Goal: Task Accomplishment & Management: Use online tool/utility

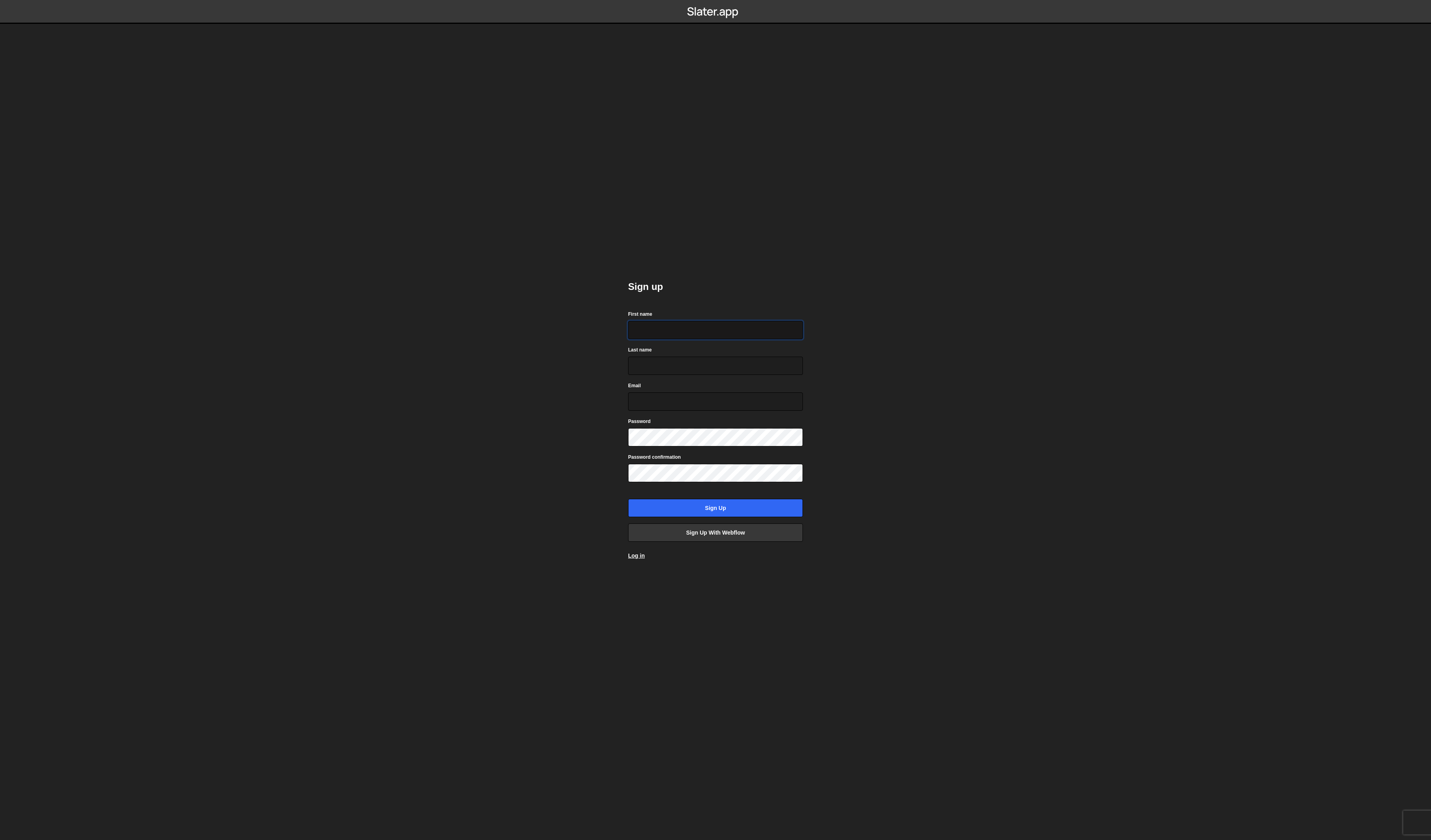
click at [642, 330] on input "First name" at bounding box center [716, 330] width 175 height 18
type input "Thiago"
type input "m"
type input "Murakami"
type input "contato.murakamidesign@gmail.com"
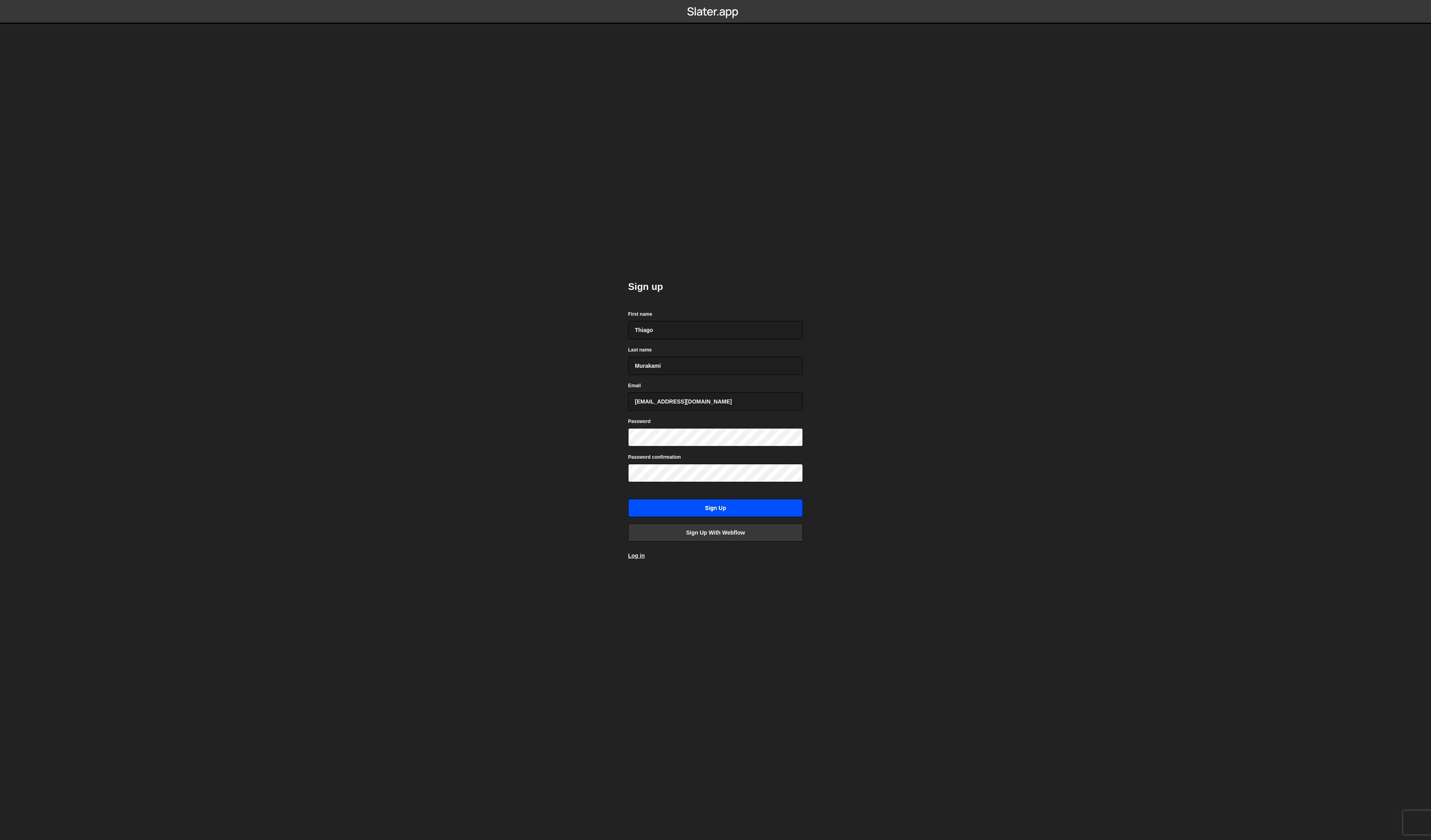
click at [712, 512] on input "Sign up" at bounding box center [716, 507] width 175 height 18
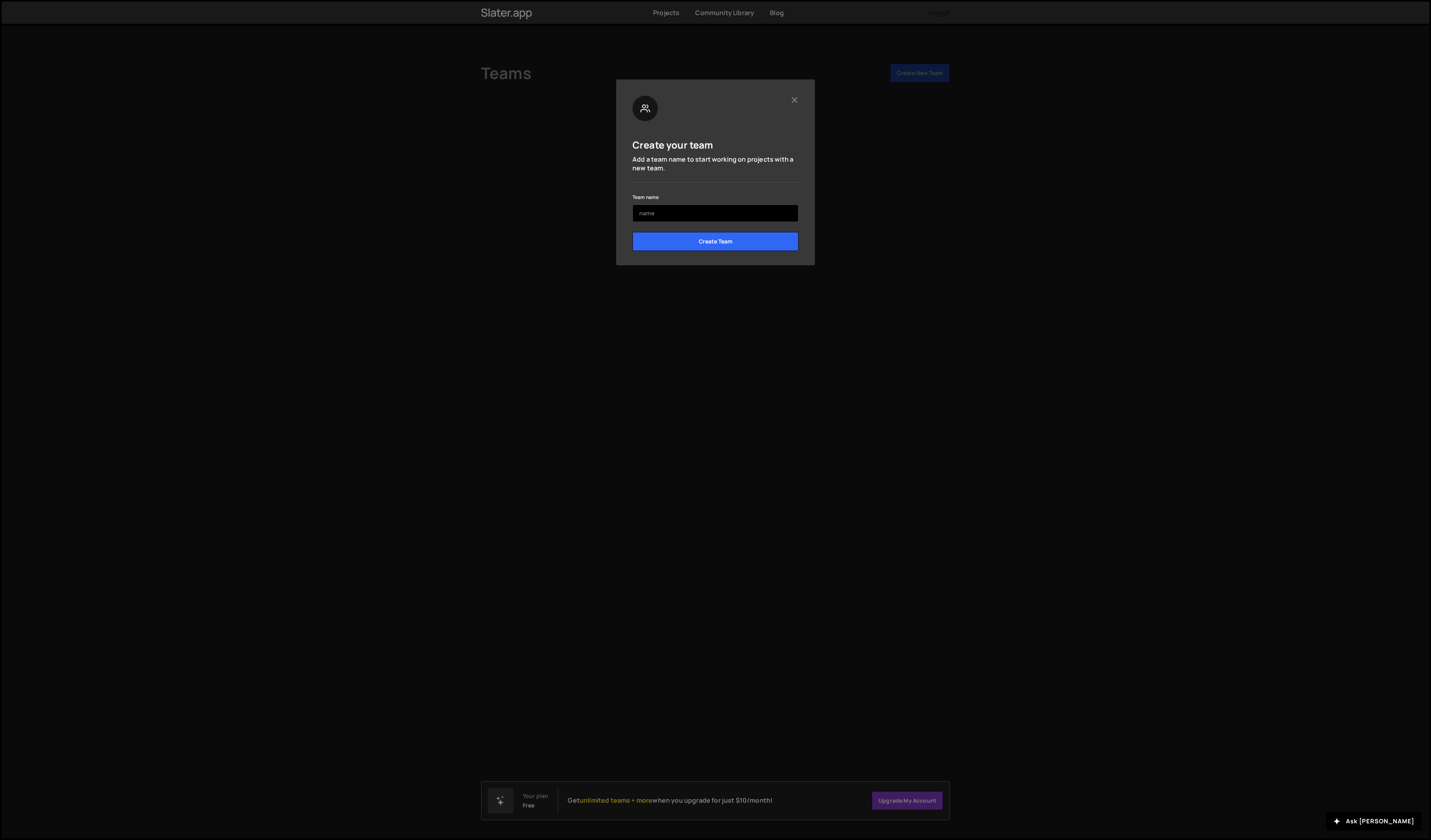
click at [678, 209] on input "text" at bounding box center [716, 213] width 166 height 17
type input "Murakami"
click at [685, 238] on input "Create Team" at bounding box center [716, 242] width 166 height 19
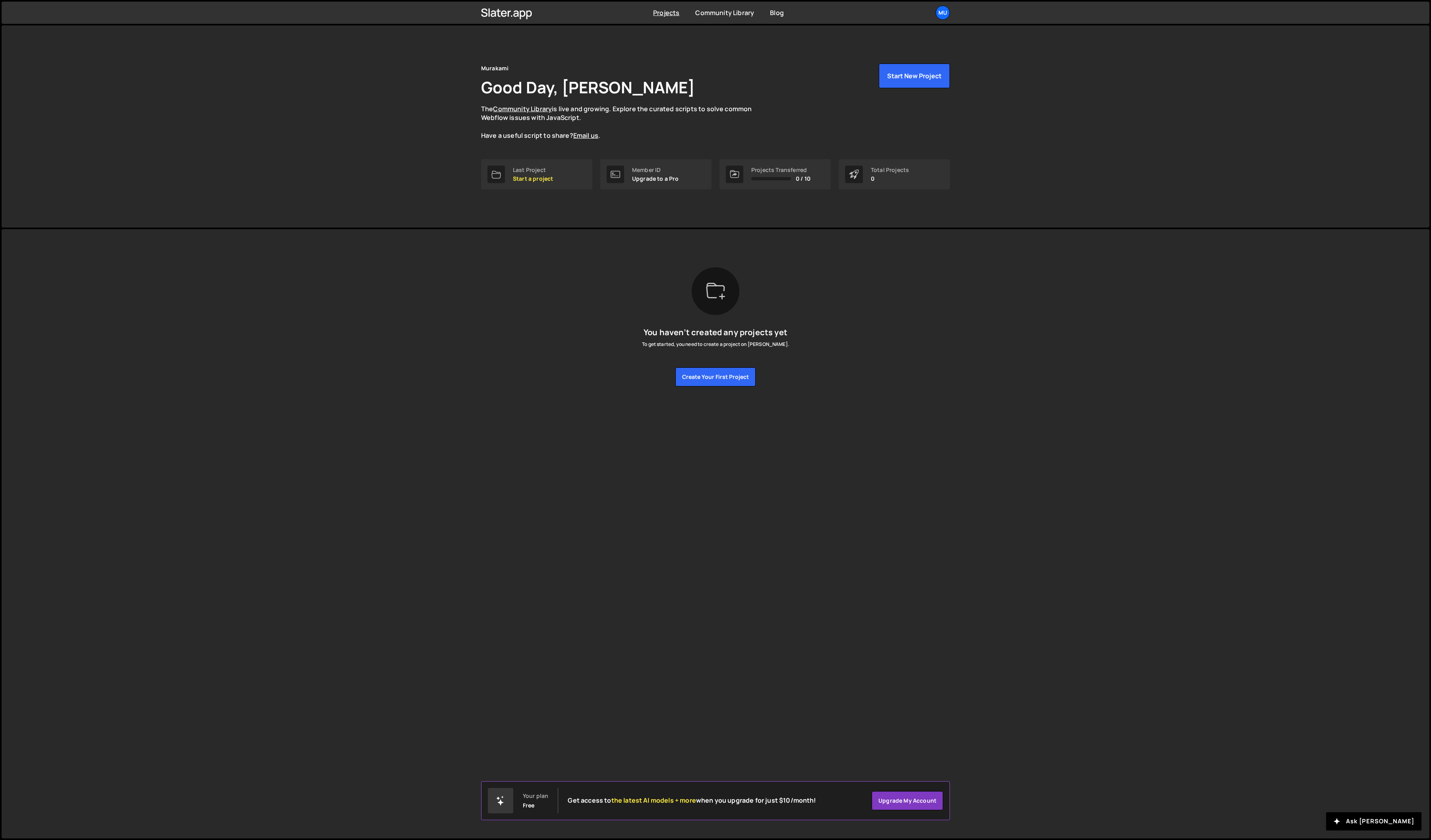
click at [666, 266] on div "[PERSON_NAME] is designed for desktop use. Please use a larger screen to access…" at bounding box center [716, 327] width 493 height 195
click at [910, 78] on button "Start New Project" at bounding box center [914, 76] width 71 height 24
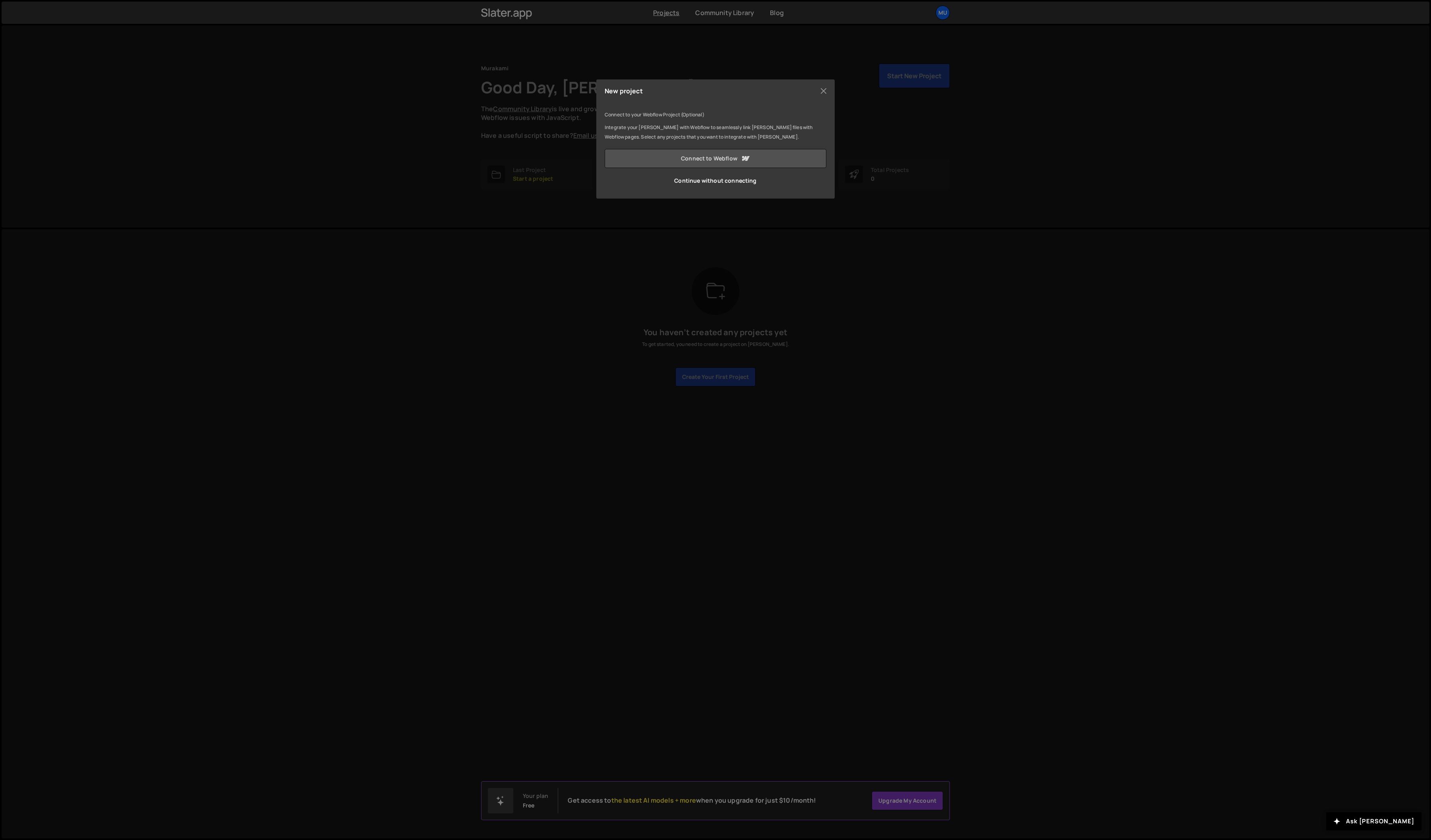
click at [738, 163] on link "Connect to Webflow" at bounding box center [715, 158] width 222 height 19
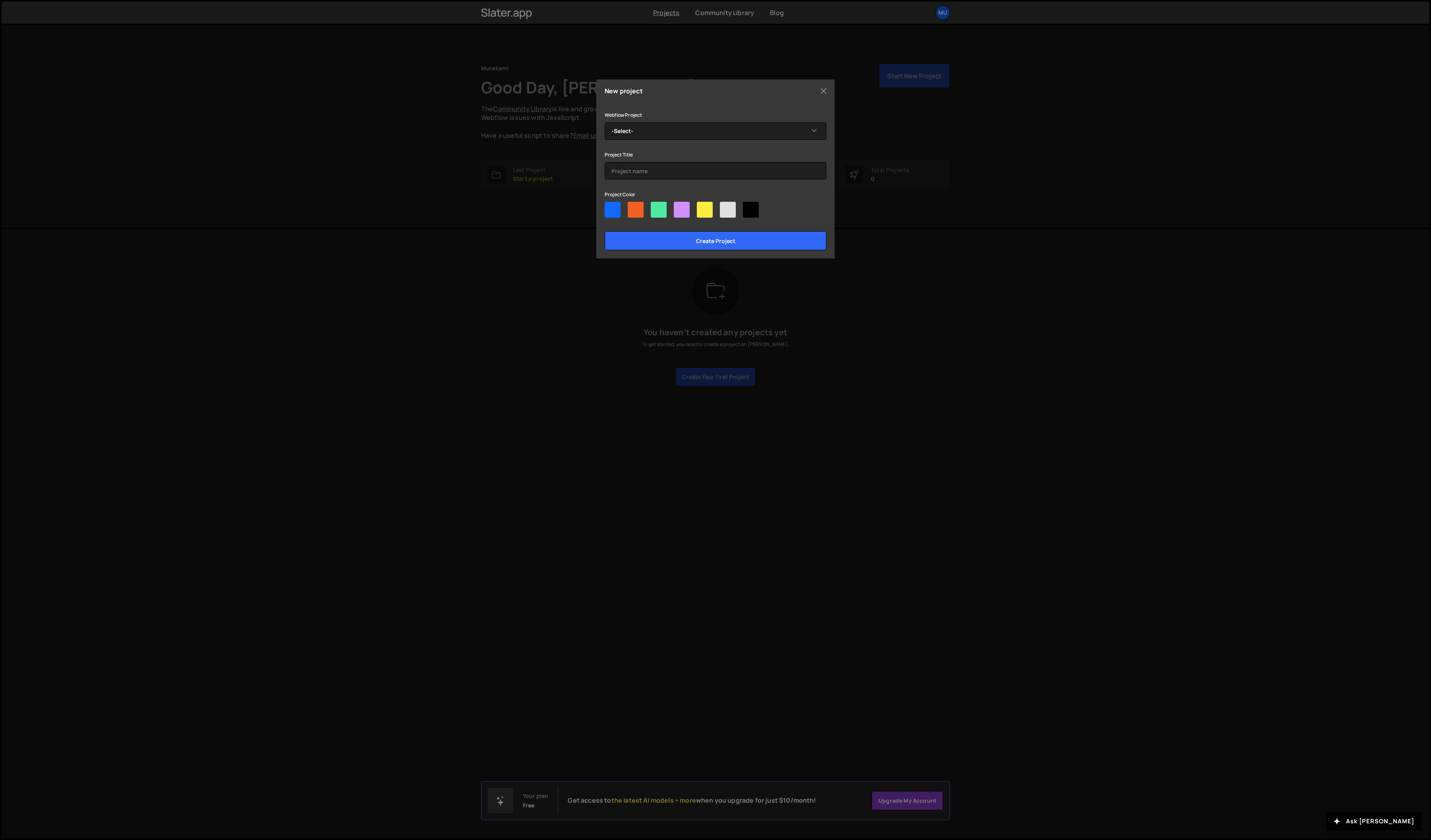
click at [640, 210] on div at bounding box center [636, 209] width 16 height 16
click at [633, 207] on input"] "radio" at bounding box center [630, 204] width 5 height 5
radio input"] "true"
click at [613, 205] on div at bounding box center [612, 209] width 16 height 16
click at [610, 205] on input"] "radio" at bounding box center [607, 204] width 5 height 5
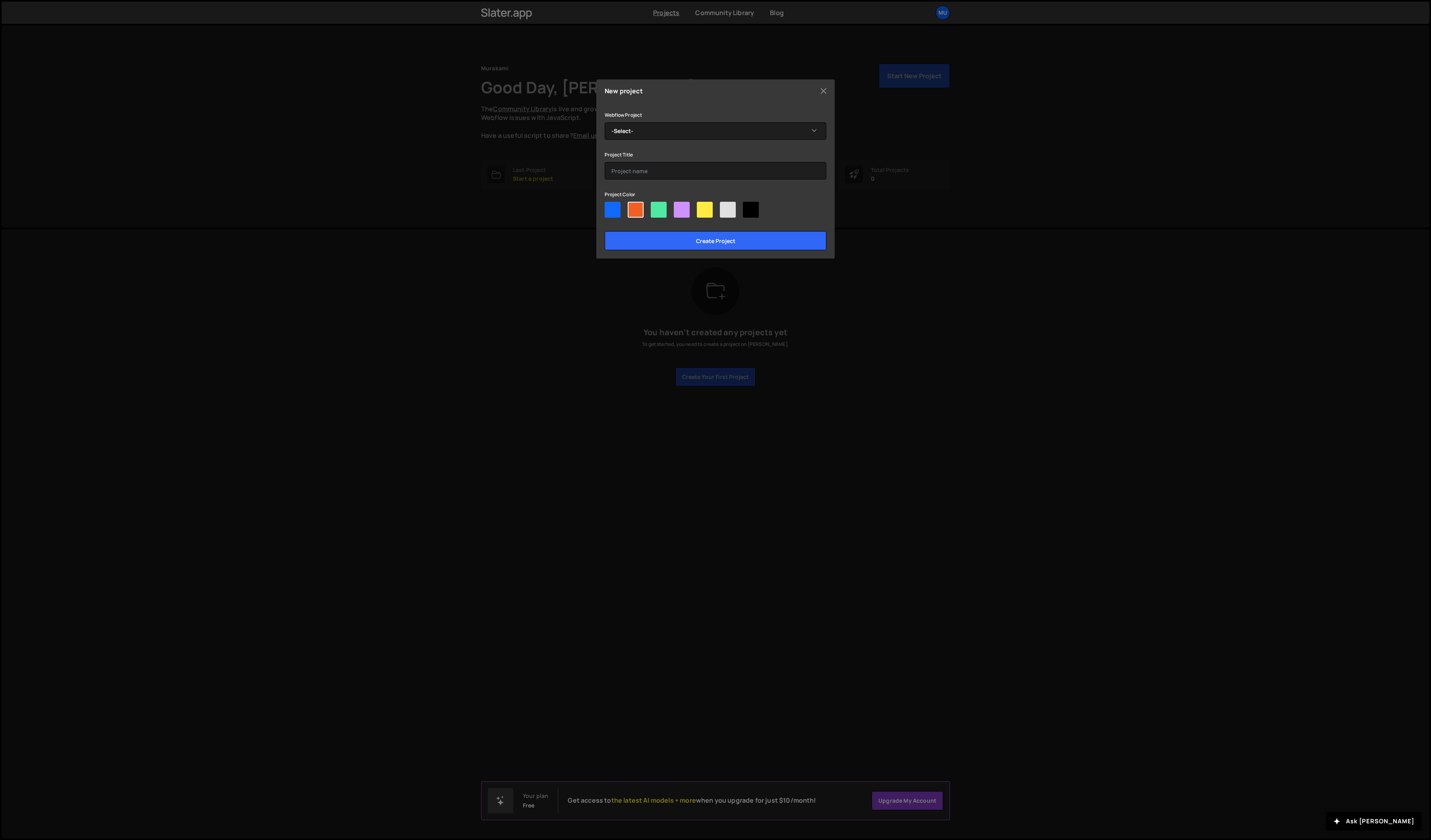
radio input"] "true"
click at [696, 238] on input "Create project" at bounding box center [715, 240] width 222 height 19
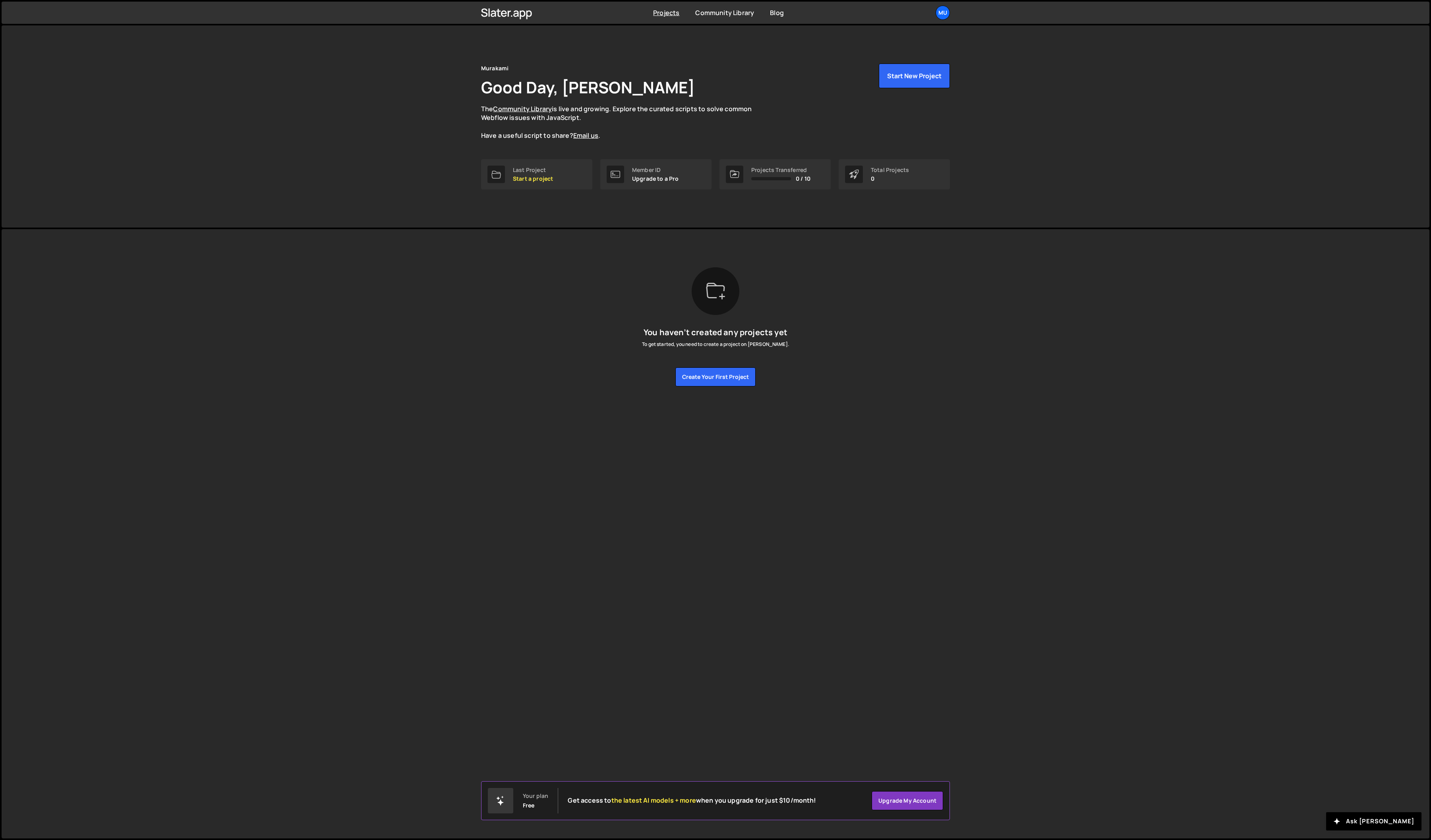
click at [628, 336] on div "You haven’t created any projects yet To get started, you need to create a proje…" at bounding box center [716, 326] width 469 height 119
click at [924, 78] on button "Start New Project" at bounding box center [914, 76] width 71 height 24
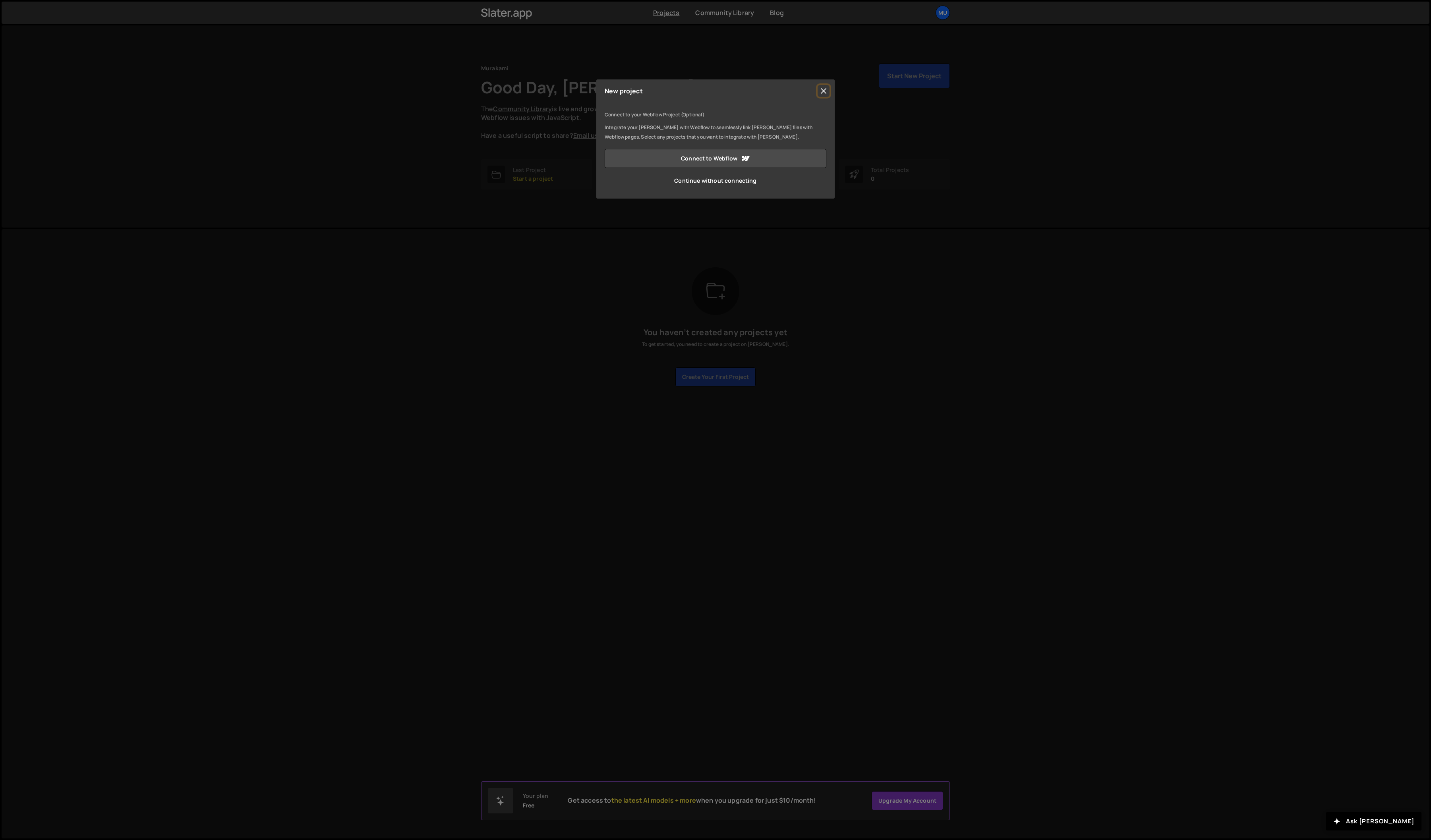
click at [827, 89] on button "Close" at bounding box center [823, 90] width 12 height 12
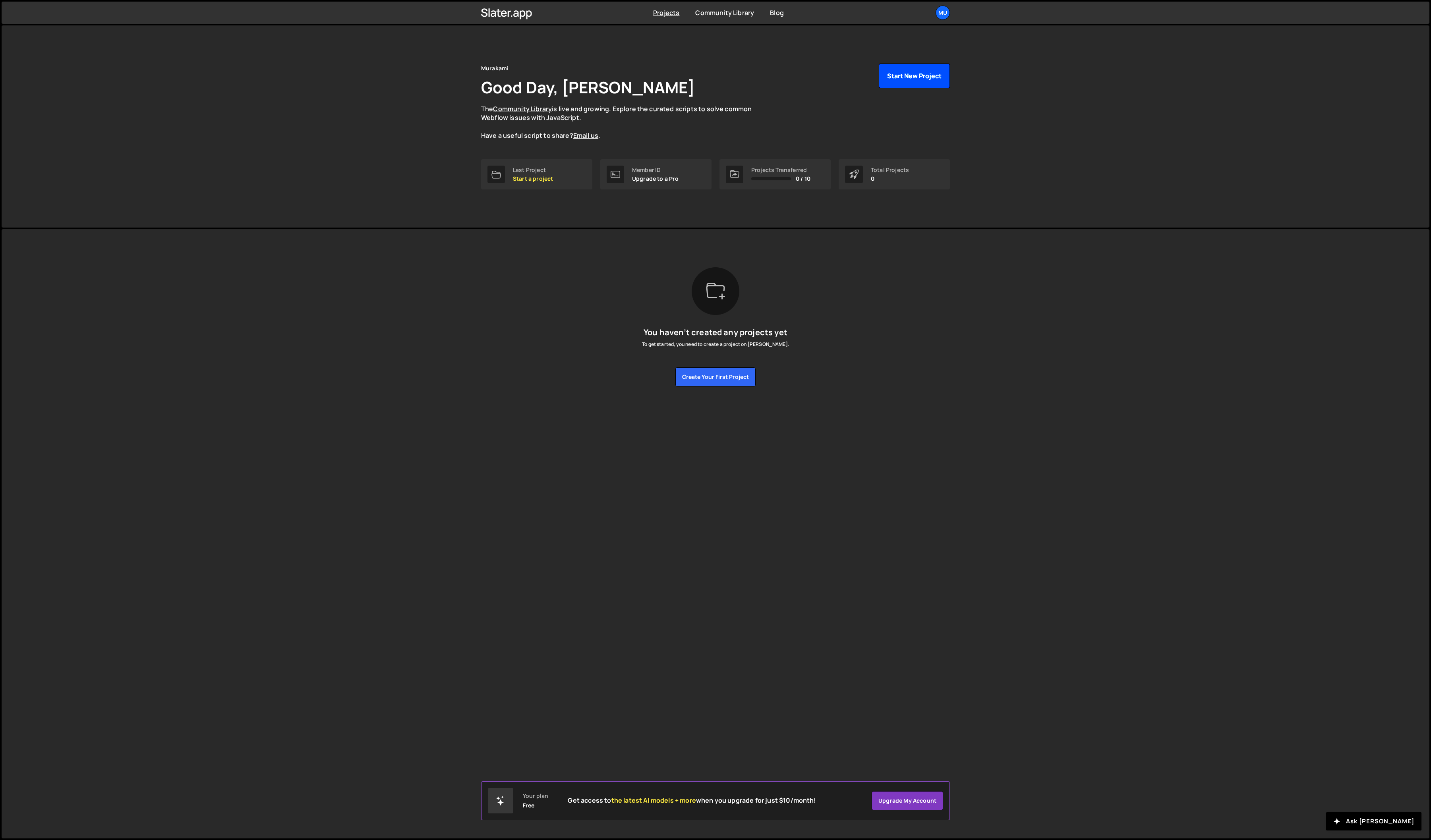
click at [917, 74] on button "Start New Project" at bounding box center [914, 76] width 71 height 24
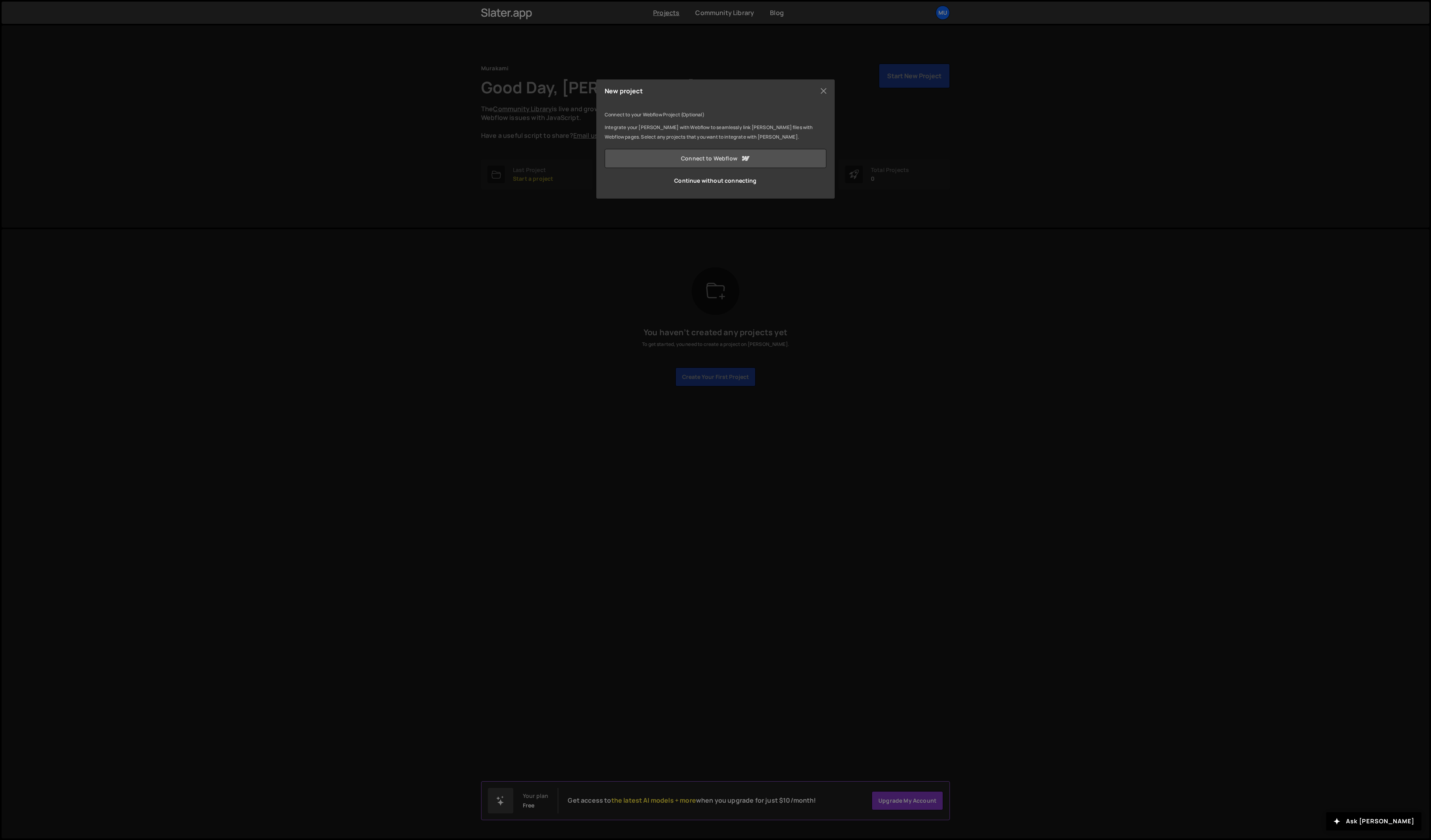
click at [710, 153] on link "Connect to Webflow" at bounding box center [715, 158] width 222 height 19
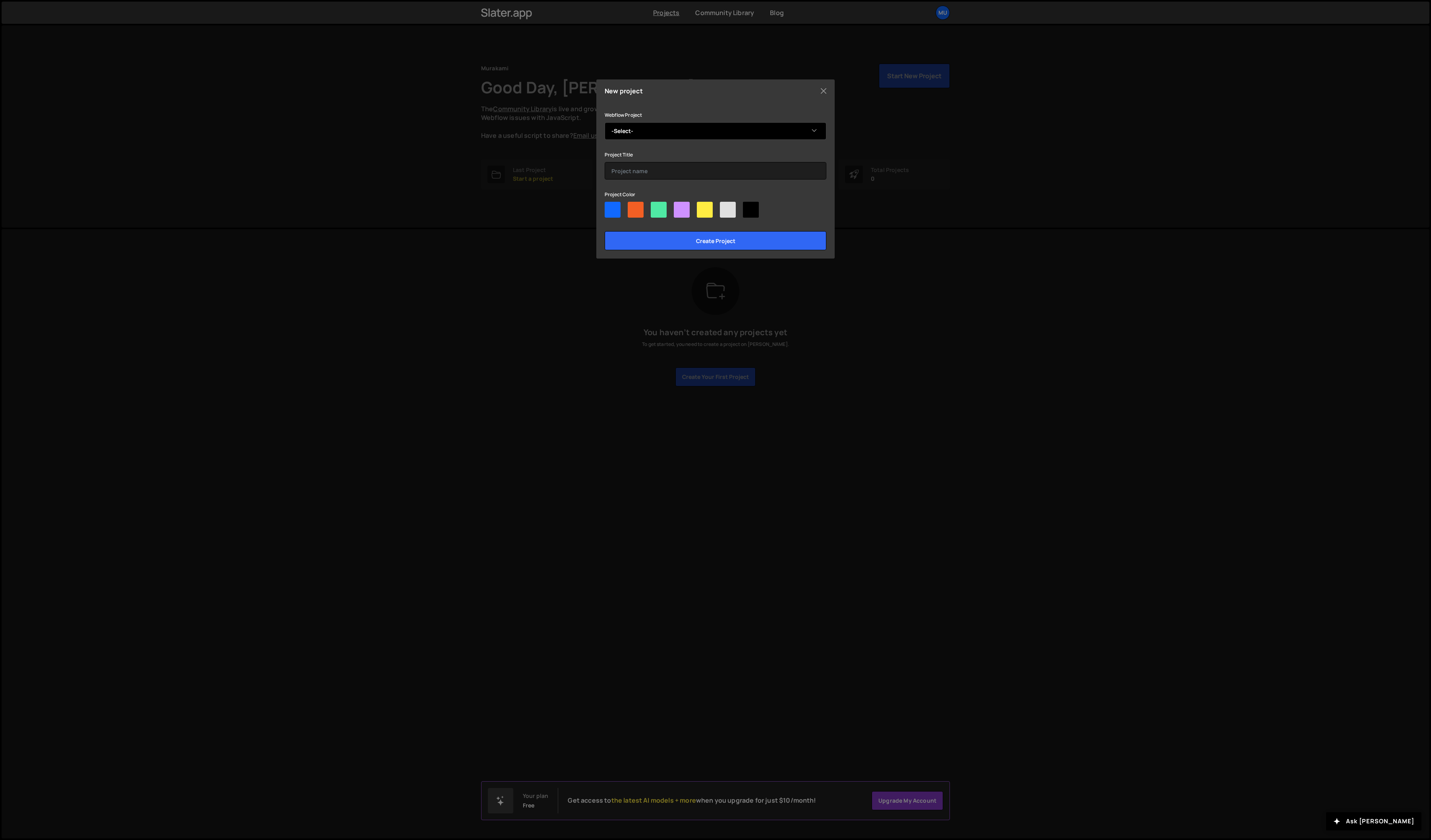
click at [658, 130] on select "-Select- Thiago Murakami 2025" at bounding box center [715, 130] width 222 height 17
select select "688d86f82b7960ffd3039542"
click at [604, 122] on select "-Select- Thiago Murakami 2025" at bounding box center [715, 130] width 222 height 17
click at [641, 169] on input "text" at bounding box center [715, 170] width 222 height 17
type input "Murakami 2025"
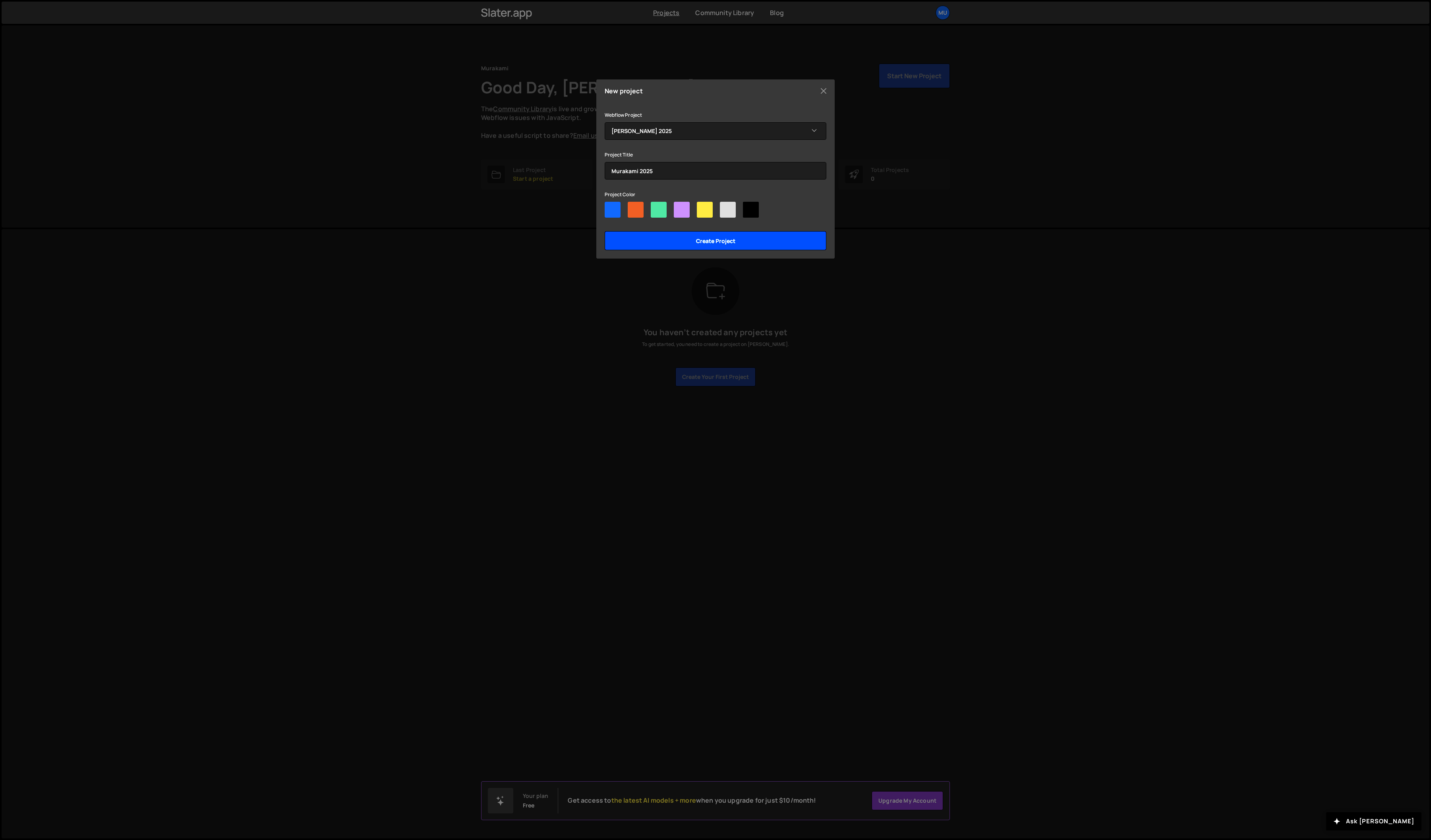
click at [669, 240] on input "Create project" at bounding box center [715, 240] width 222 height 19
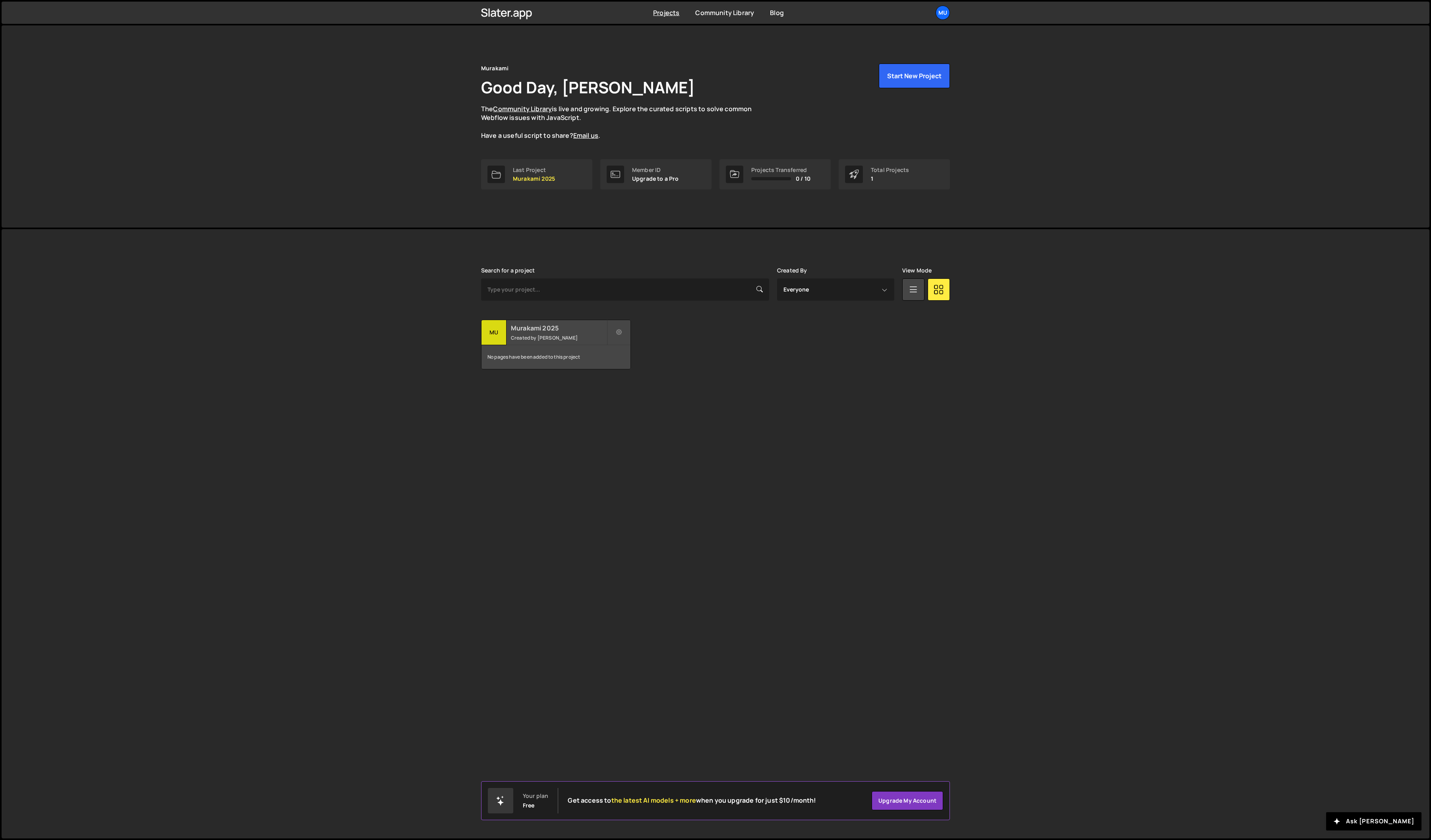
click at [502, 336] on div "Mu" at bounding box center [494, 332] width 25 height 25
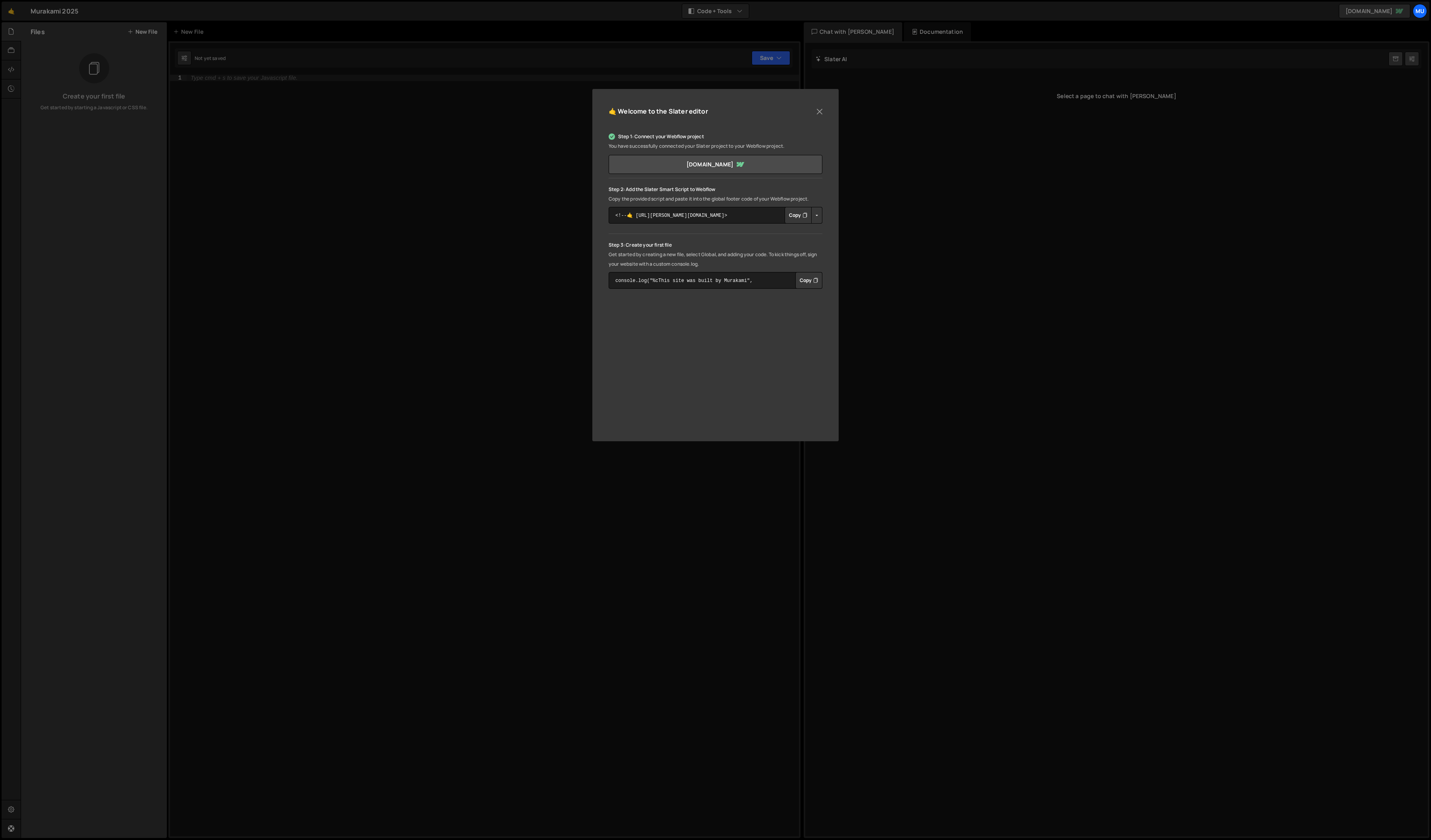
click at [815, 216] on button "Button group with nested dropdown" at bounding box center [817, 215] width 11 height 17
click at [817, 215] on button "Button group with nested dropdown" at bounding box center [817, 215] width 11 height 17
click at [819, 215] on button "Button group with nested dropdown" at bounding box center [817, 215] width 11 height 17
click at [818, 216] on button "Button group with nested dropdown" at bounding box center [817, 215] width 11 height 17
click at [796, 215] on button "Copy" at bounding box center [798, 215] width 27 height 17
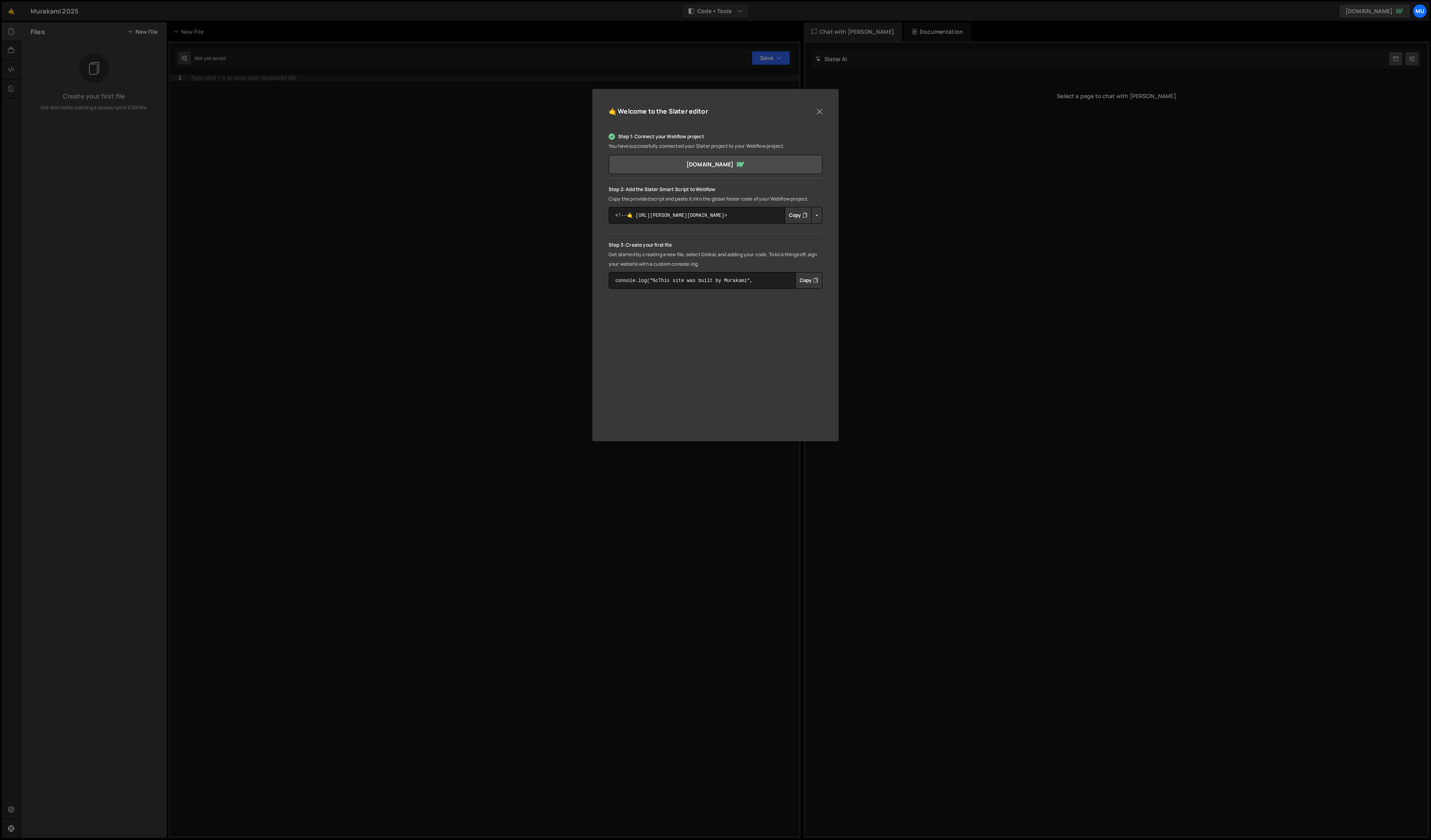
click at [790, 213] on button "Copy" at bounding box center [798, 215] width 27 height 17
click at [817, 215] on button "Button group with nested dropdown" at bounding box center [817, 215] width 11 height 17
click at [840, 234] on link "Copy Staging Script" at bounding box center [850, 230] width 78 height 11
click at [794, 217] on button "Copy" at bounding box center [798, 215] width 27 height 17
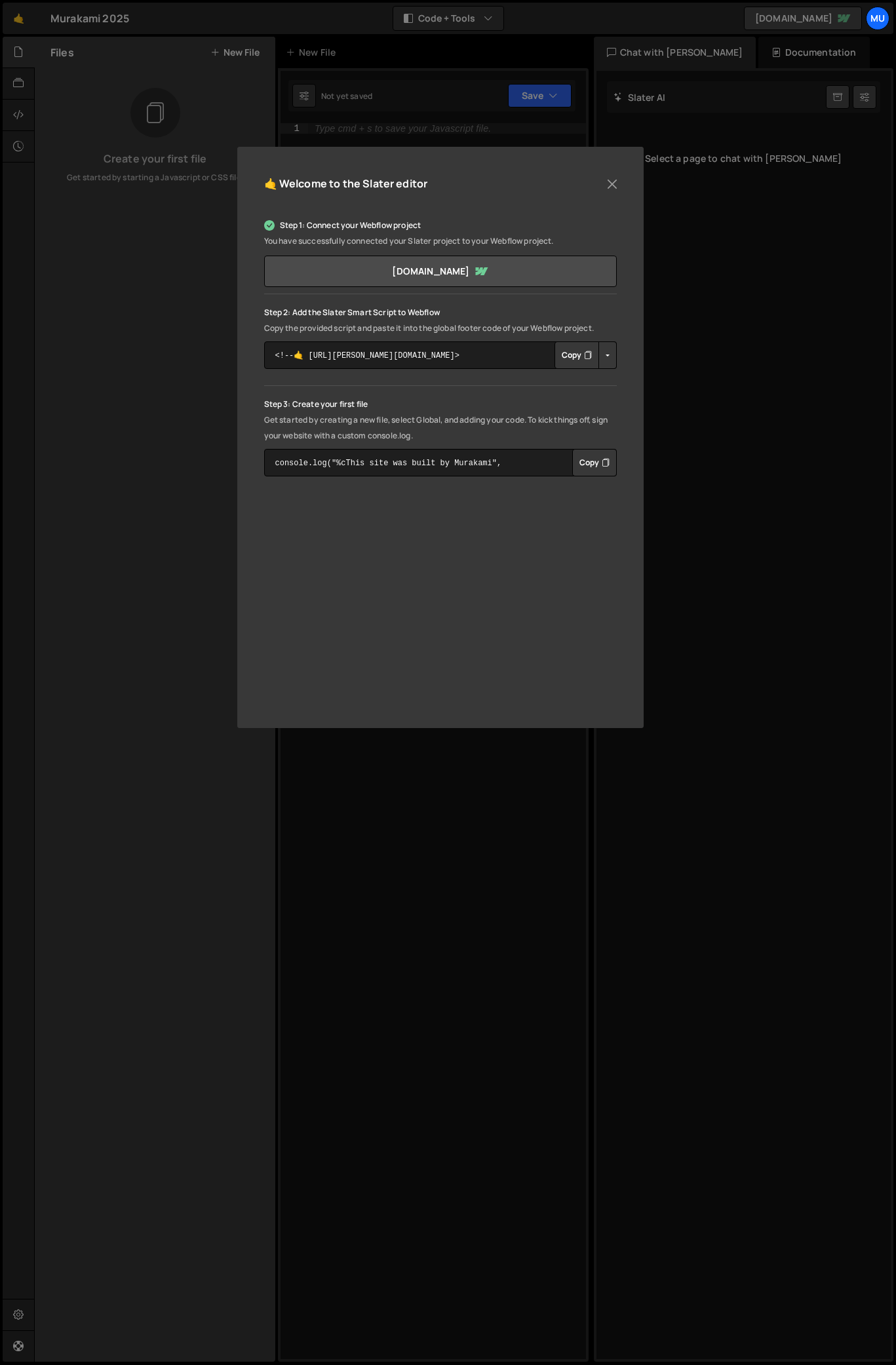
click at [576, 360] on button "Copy" at bounding box center [576, 355] width 45 height 27
click at [598, 464] on button "Copy" at bounding box center [594, 463] width 45 height 27
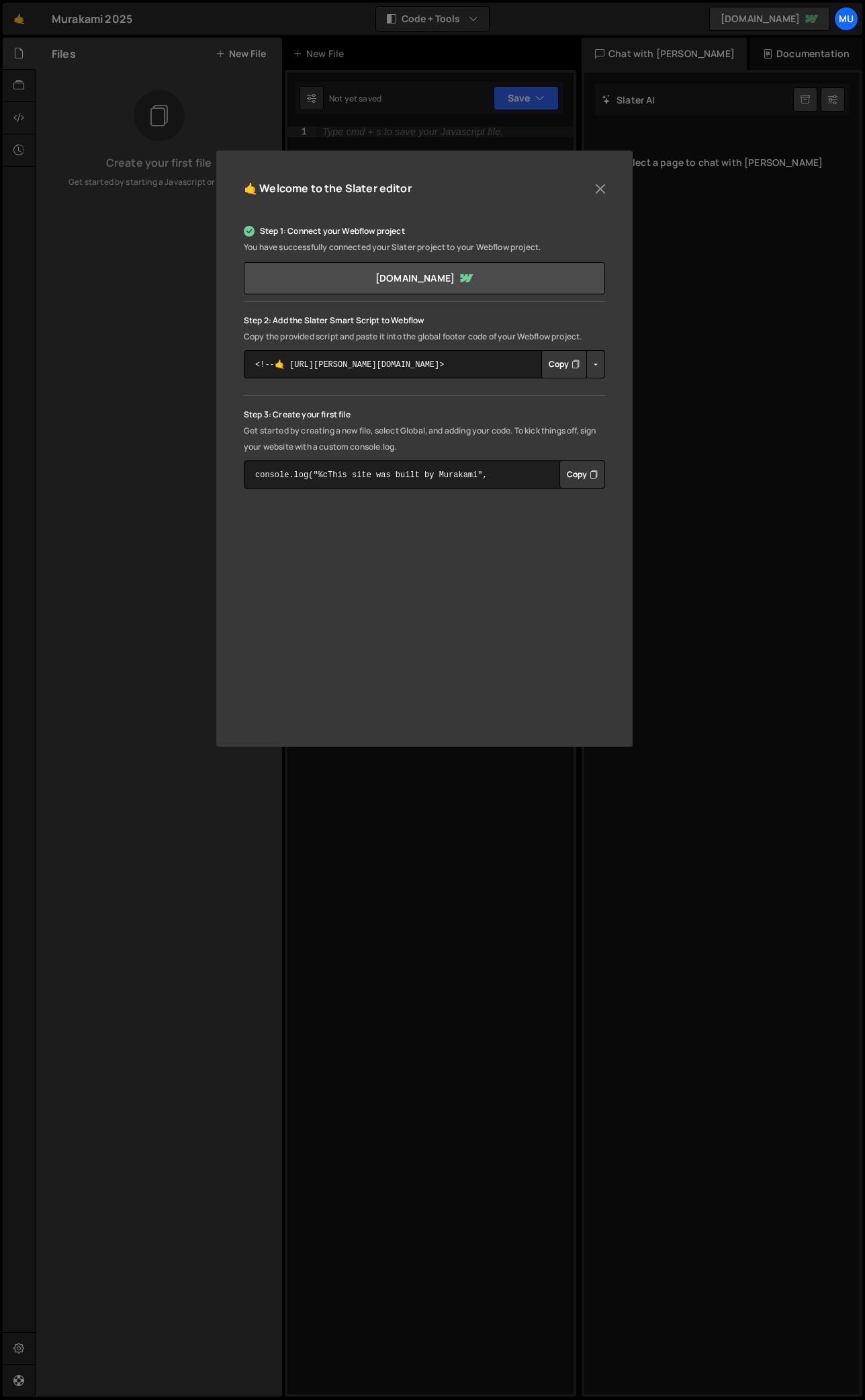
drag, startPoint x: 586, startPoint y: 471, endPoint x: 595, endPoint y: 418, distance: 53.8
click at [586, 471] on button "Copy" at bounding box center [582, 474] width 46 height 28
click at [595, 193] on button "Close" at bounding box center [600, 188] width 20 height 20
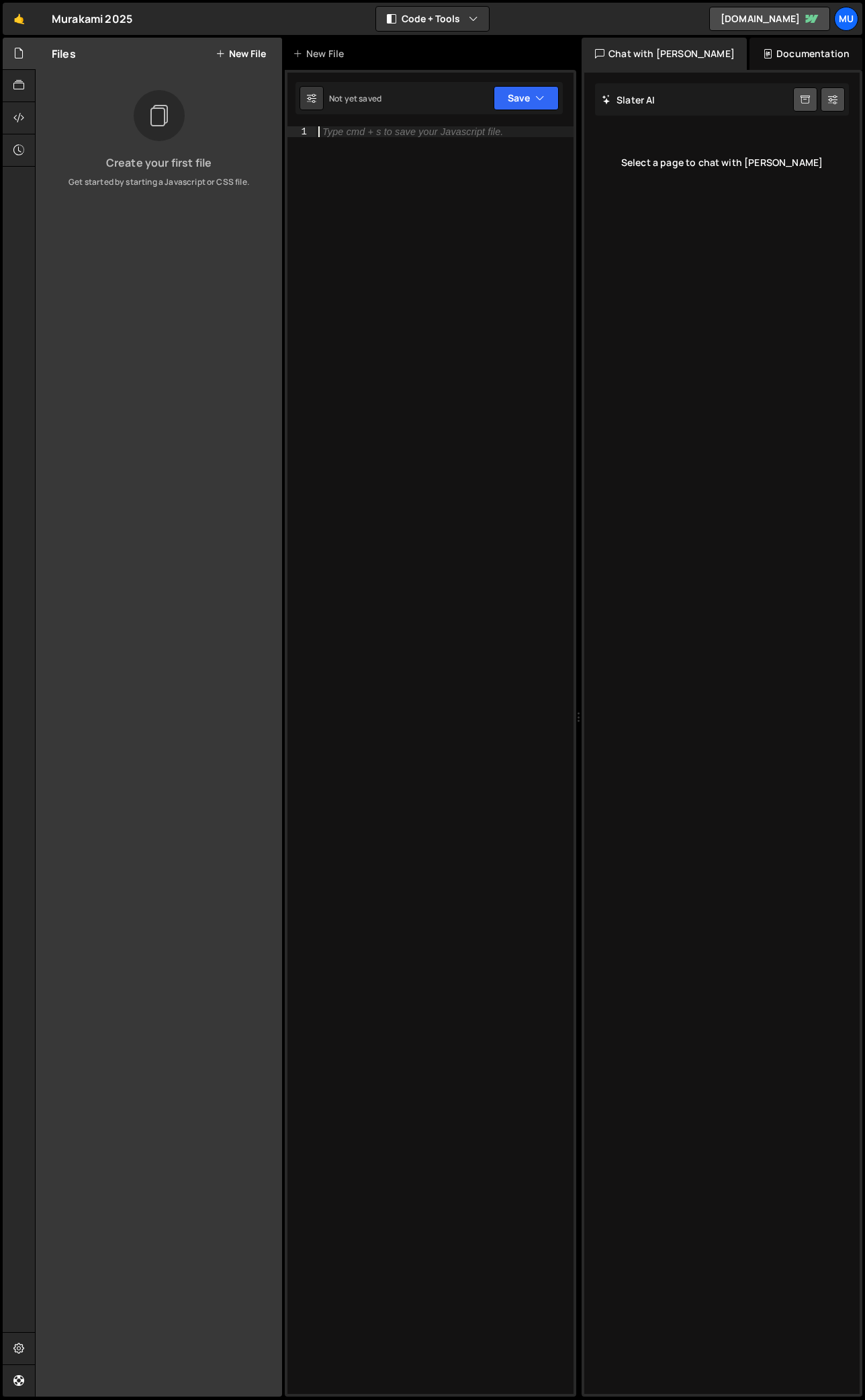
click at [415, 151] on div "Type cmd + s to save your Javascript file." at bounding box center [444, 770] width 258 height 1289
click at [523, 101] on button "Save" at bounding box center [526, 99] width 65 height 24
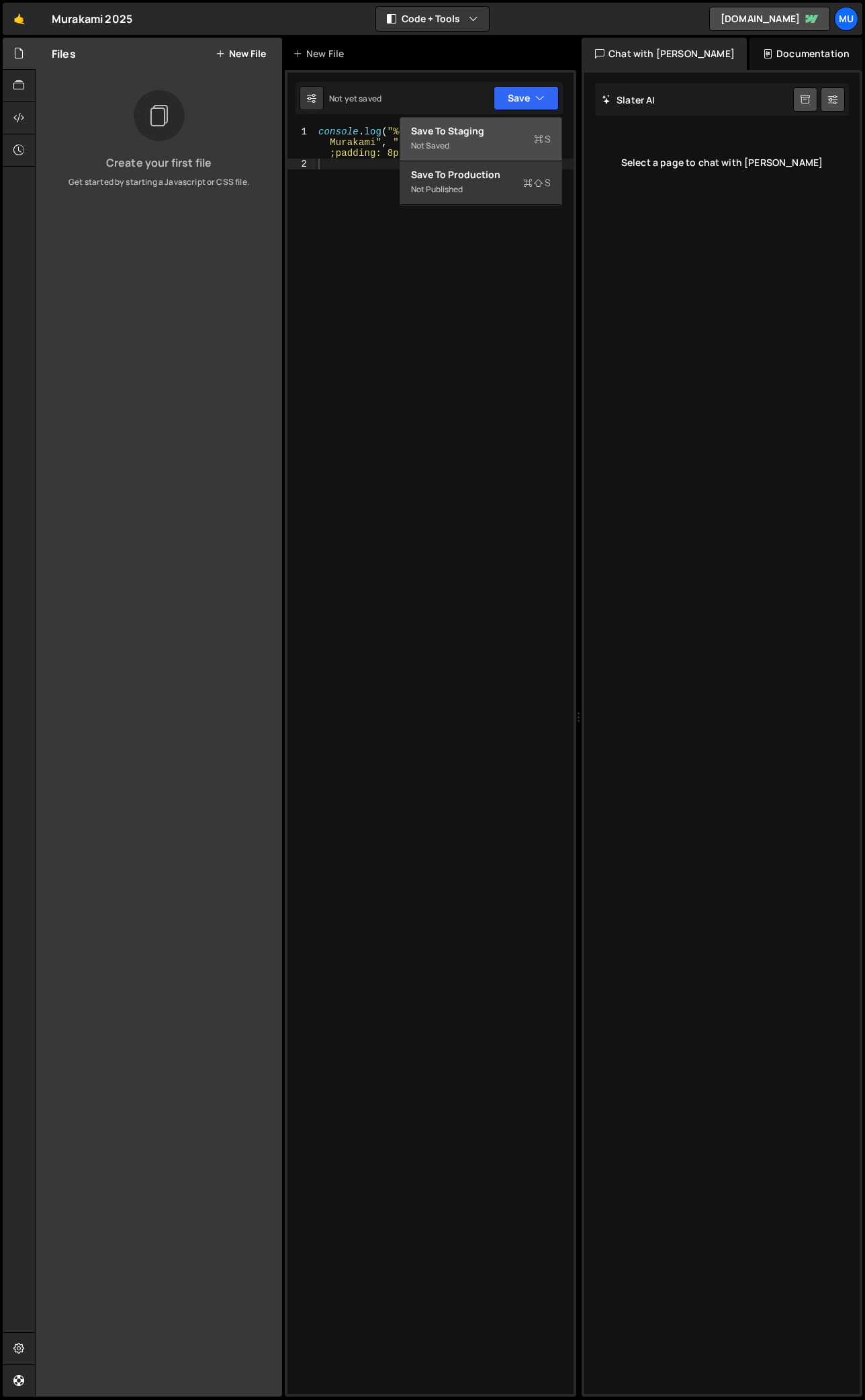
click at [499, 132] on div "Save to Staging S" at bounding box center [481, 131] width 140 height 13
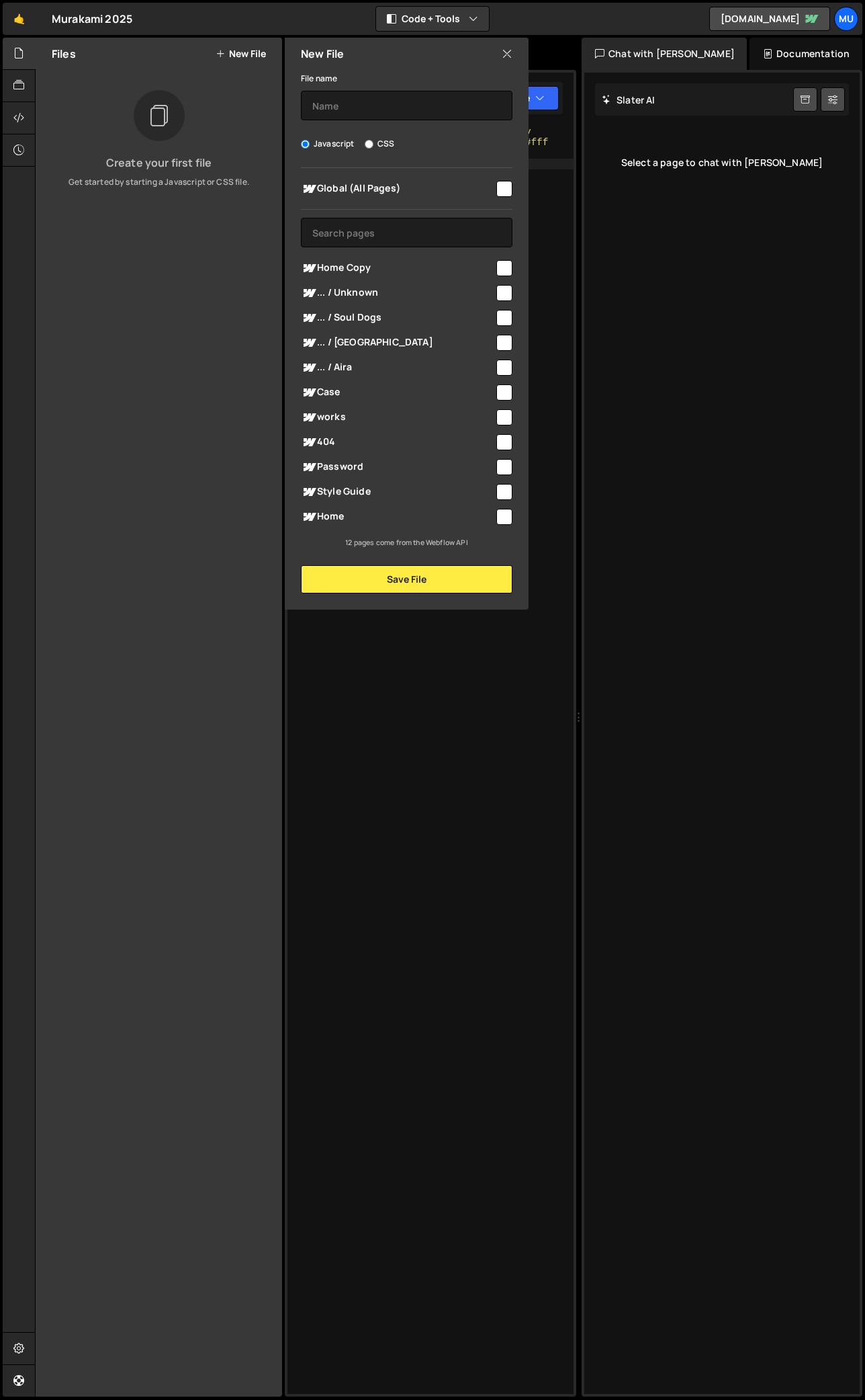
click at [369, 145] on input "CSS" at bounding box center [368, 144] width 8 height 8
radio input "true"
click at [314, 140] on label "Javascript" at bounding box center [327, 144] width 54 height 13
click at [310, 140] on input "Javascript" at bounding box center [304, 144] width 8 height 8
radio input "true"
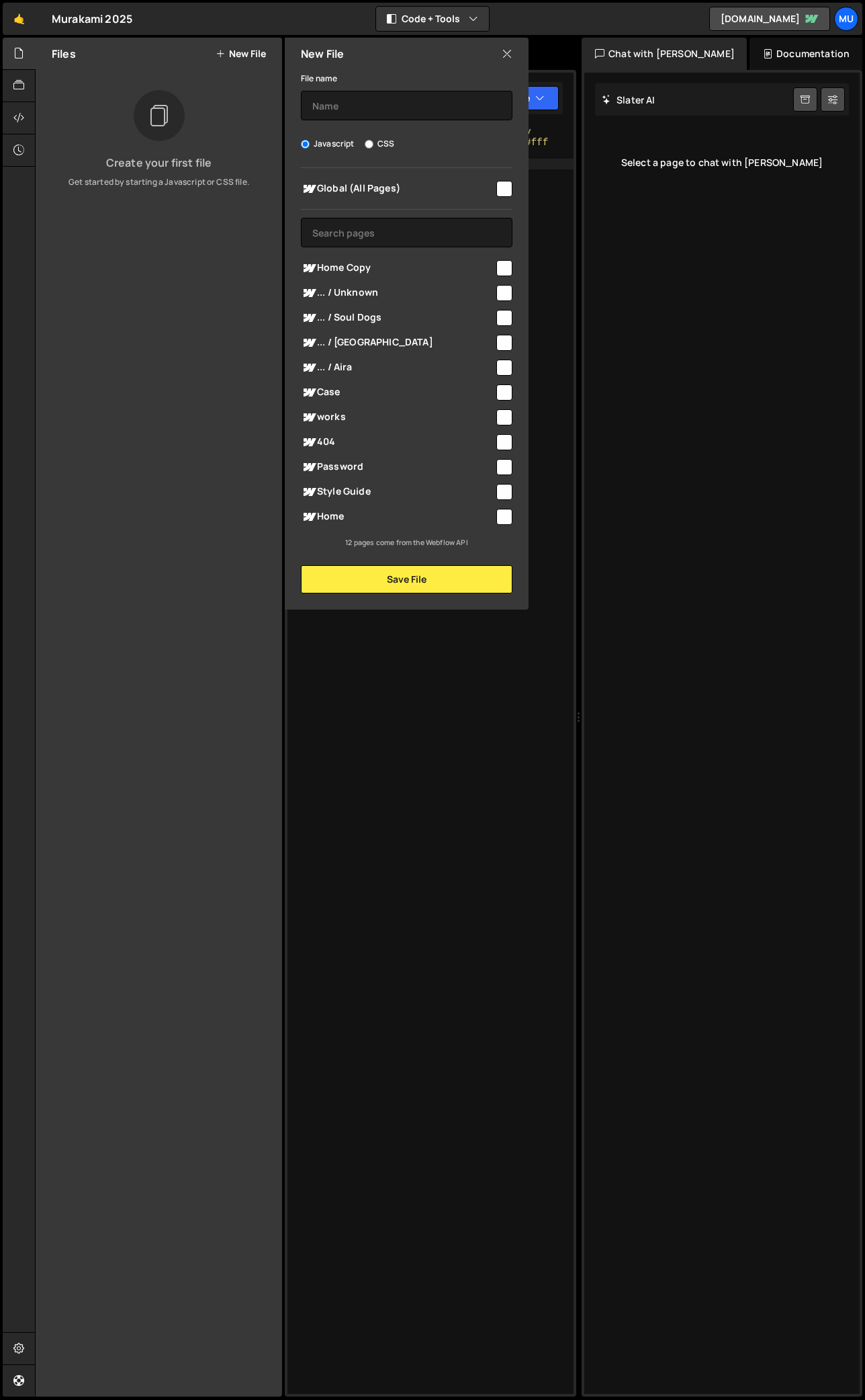
click at [502, 270] on input "checkbox" at bounding box center [504, 268] width 16 height 16
checkbox input "true"
click at [445, 576] on button "Save File" at bounding box center [406, 579] width 211 height 28
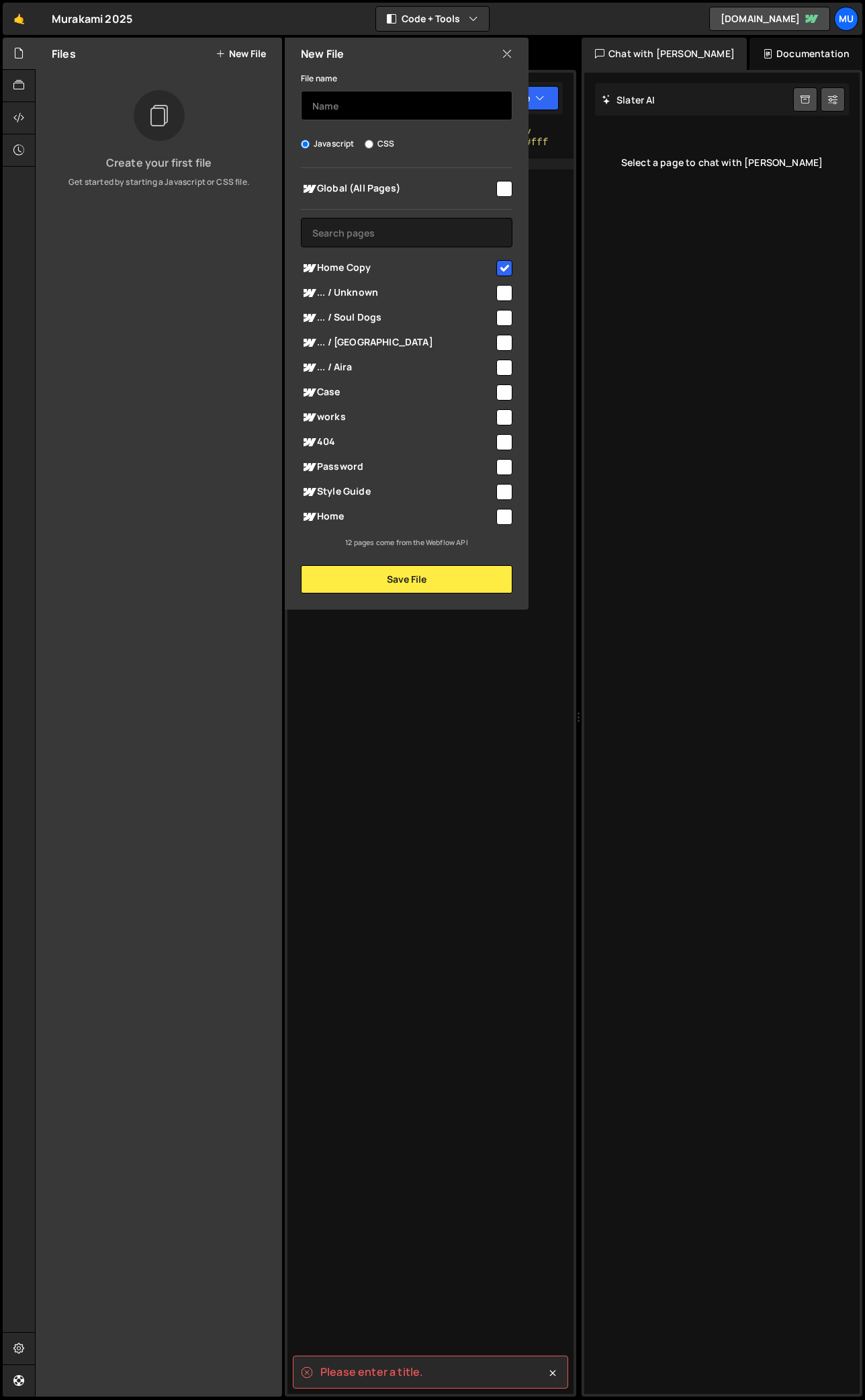
click at [376, 105] on input "text" at bounding box center [406, 105] width 211 height 29
type input "C"
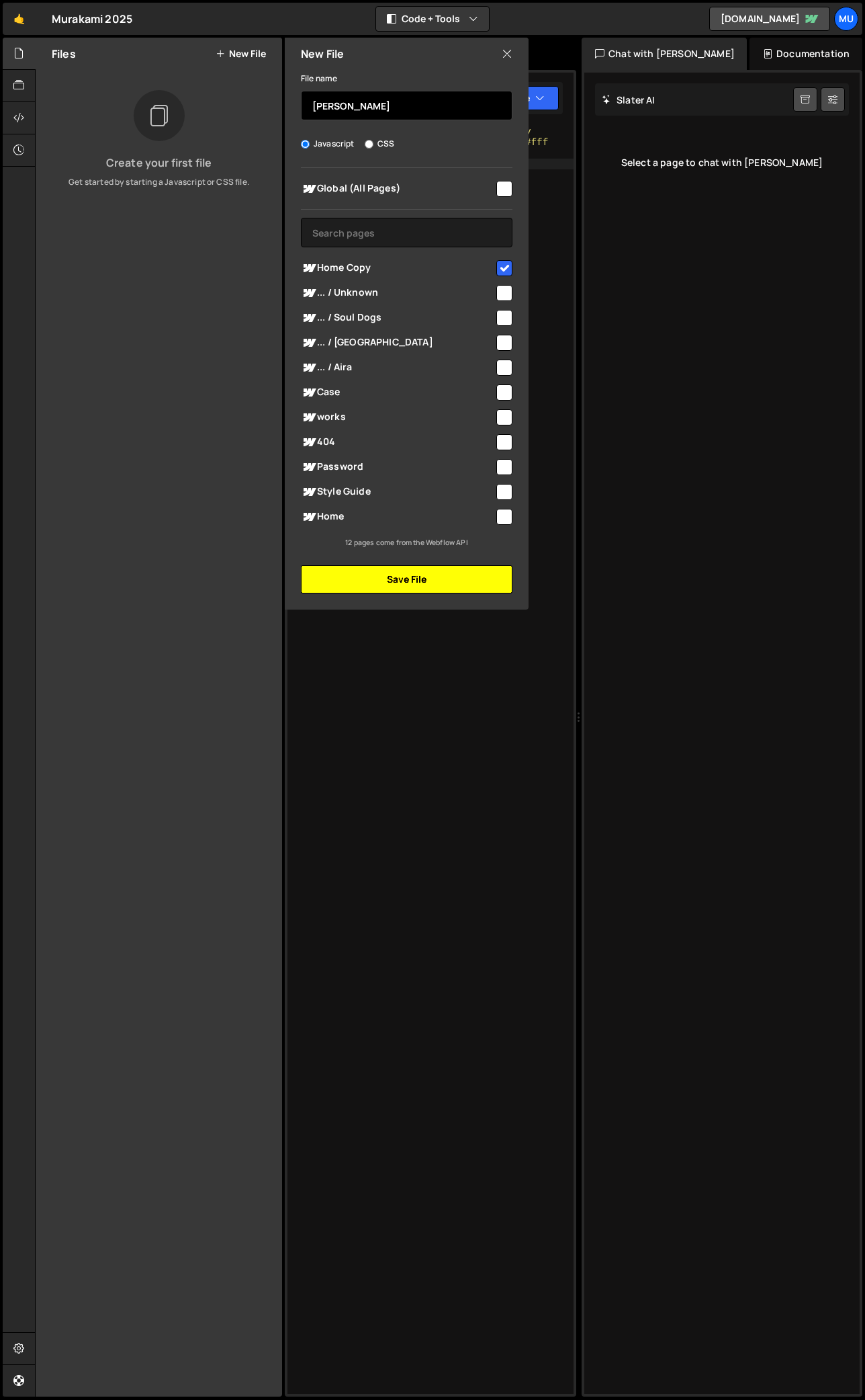
type input "[PERSON_NAME]"
click at [409, 587] on button "Save File" at bounding box center [406, 579] width 211 height 28
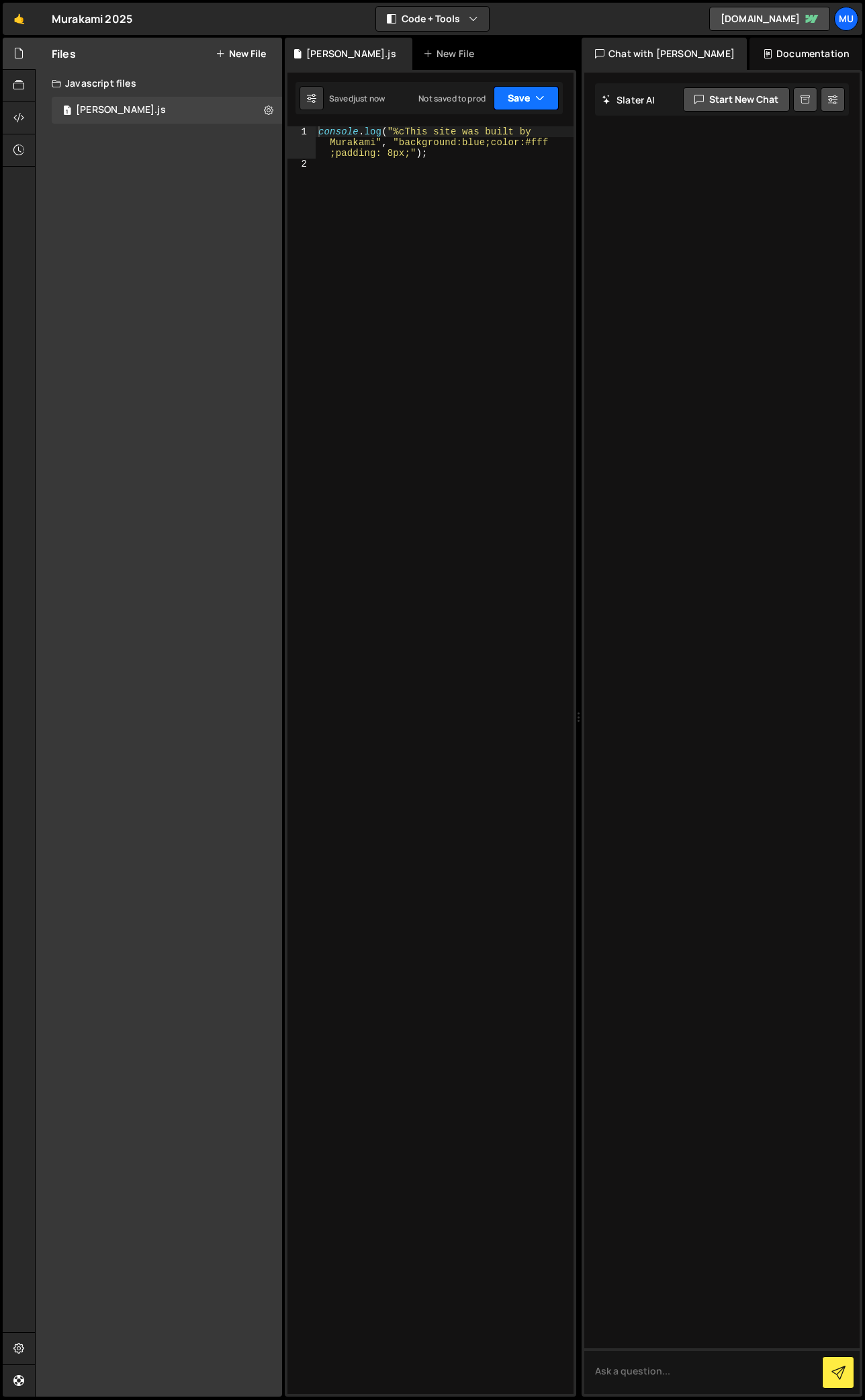
click at [508, 101] on button "Save" at bounding box center [526, 99] width 65 height 24
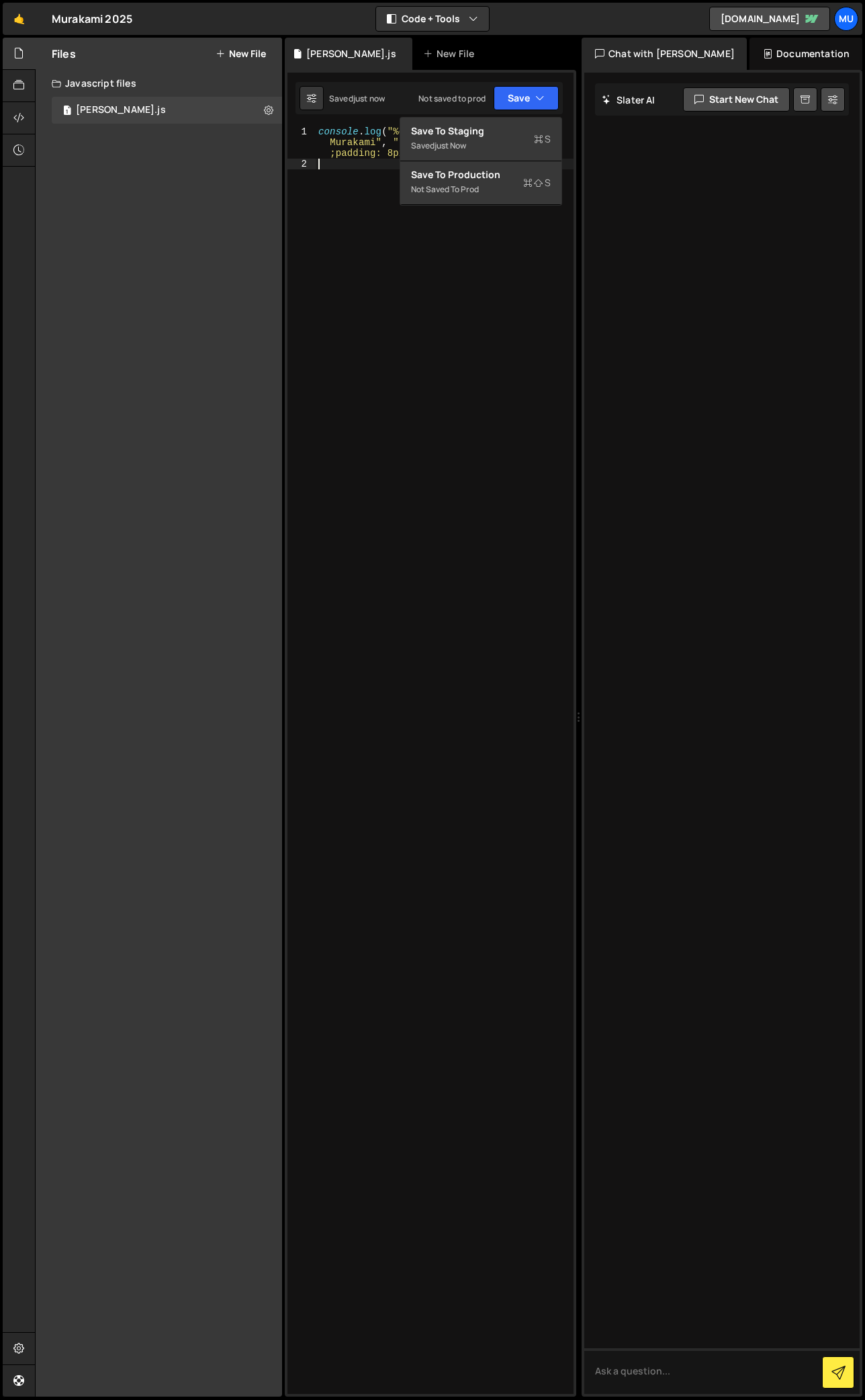
click at [416, 296] on div "console . log ( "%cThis site was built by Murakami" , "background:blue;color:#f…" at bounding box center [444, 781] width 258 height 1311
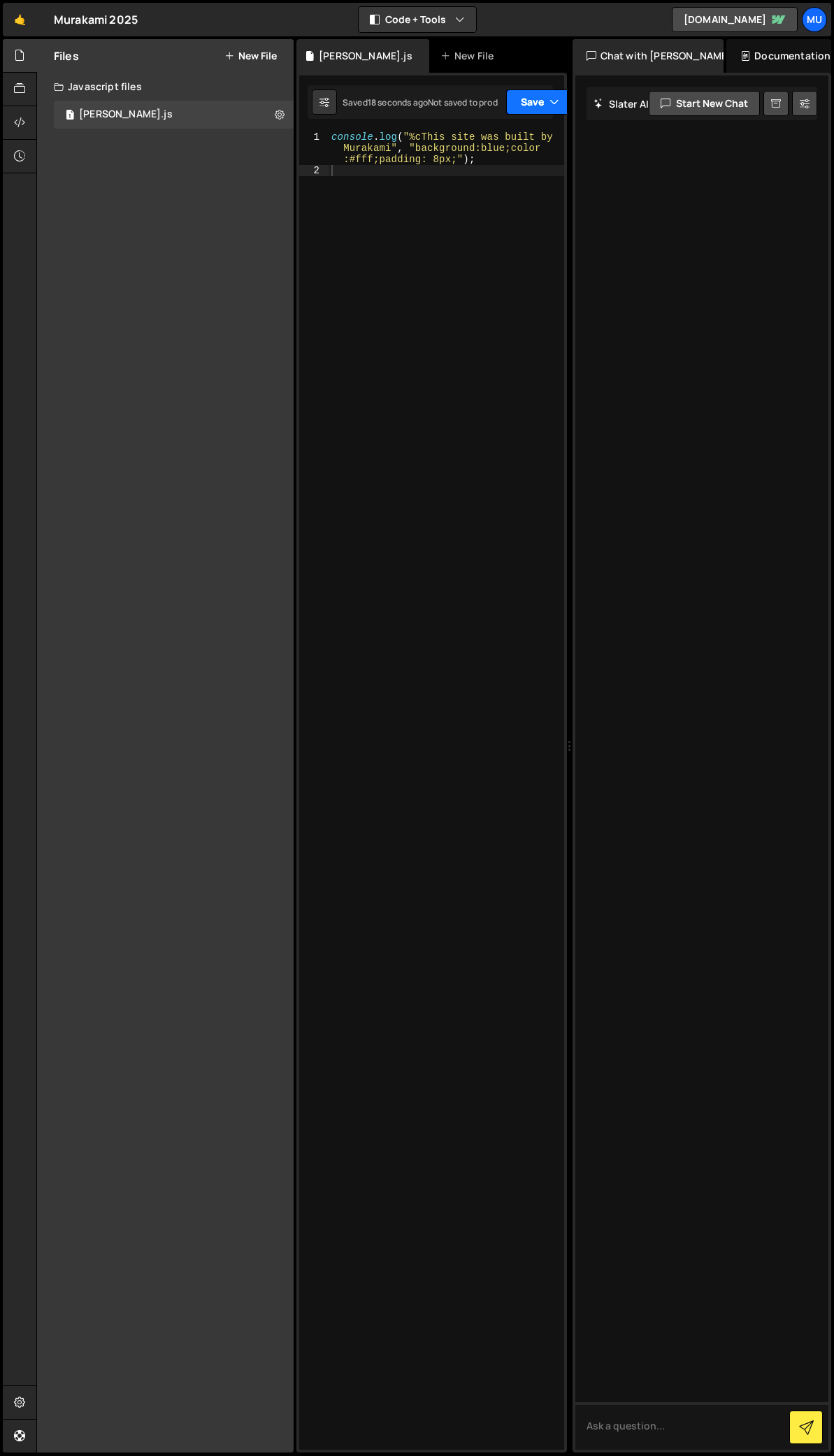
click at [535, 107] on button "Save" at bounding box center [540, 103] width 67 height 25
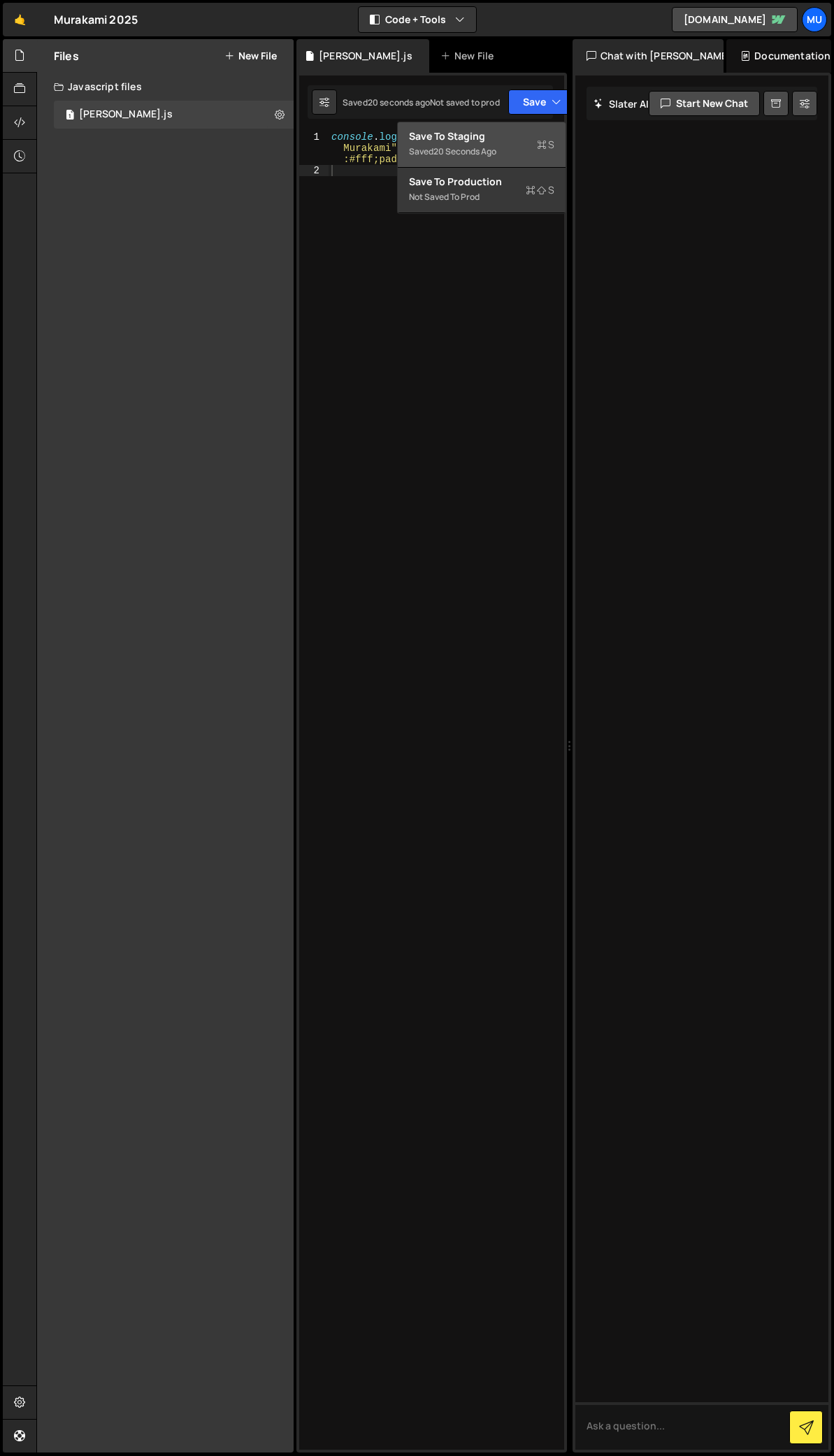
click at [478, 136] on div "Save to Staging S" at bounding box center [481, 136] width 146 height 14
click at [536, 286] on div "console . log ( "%cThis site was built by Murakami" , "background:blue;color :#…" at bounding box center [446, 812] width 236 height 1363
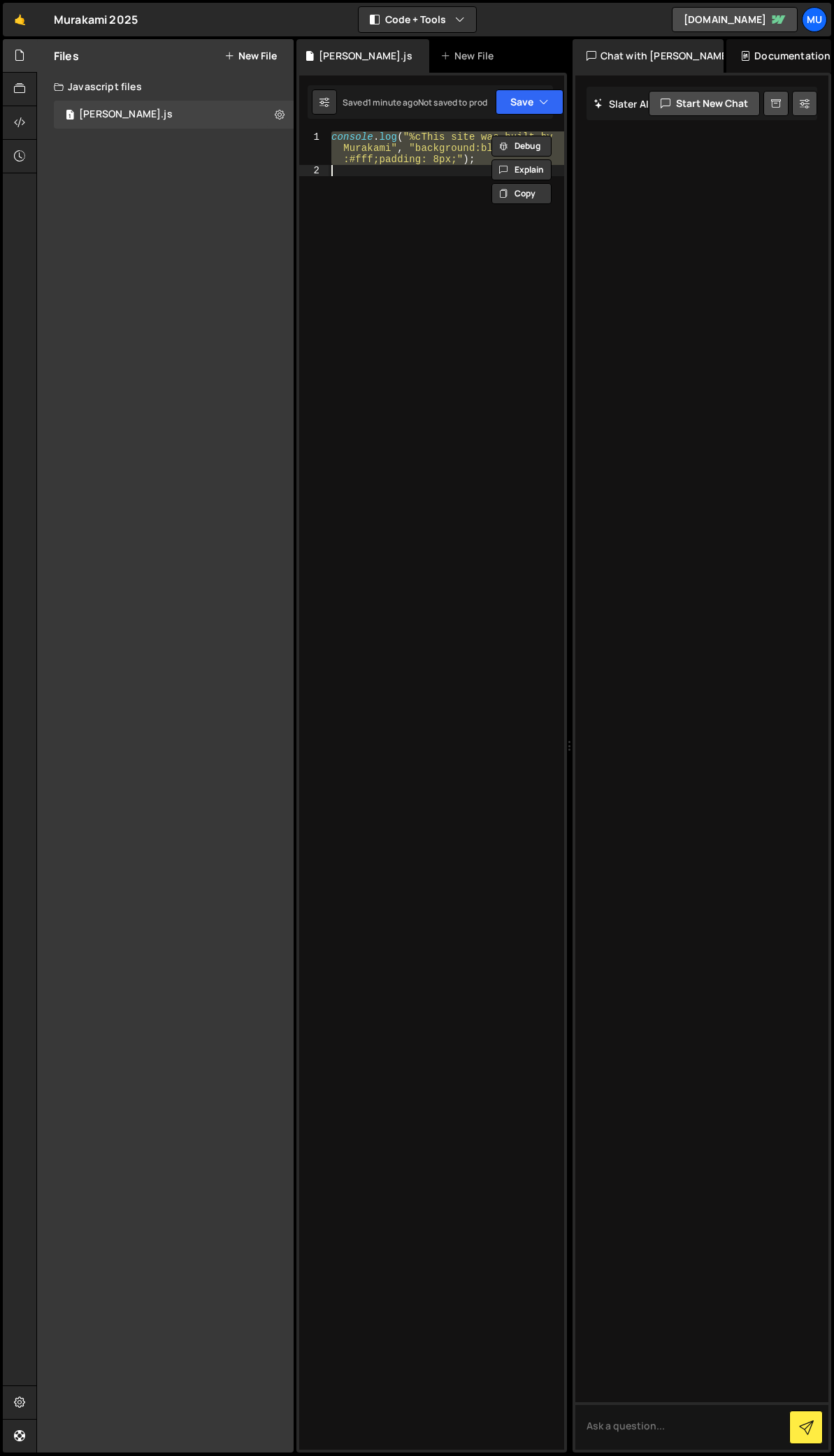
paste textarea "</script>"
type textarea "</script>"
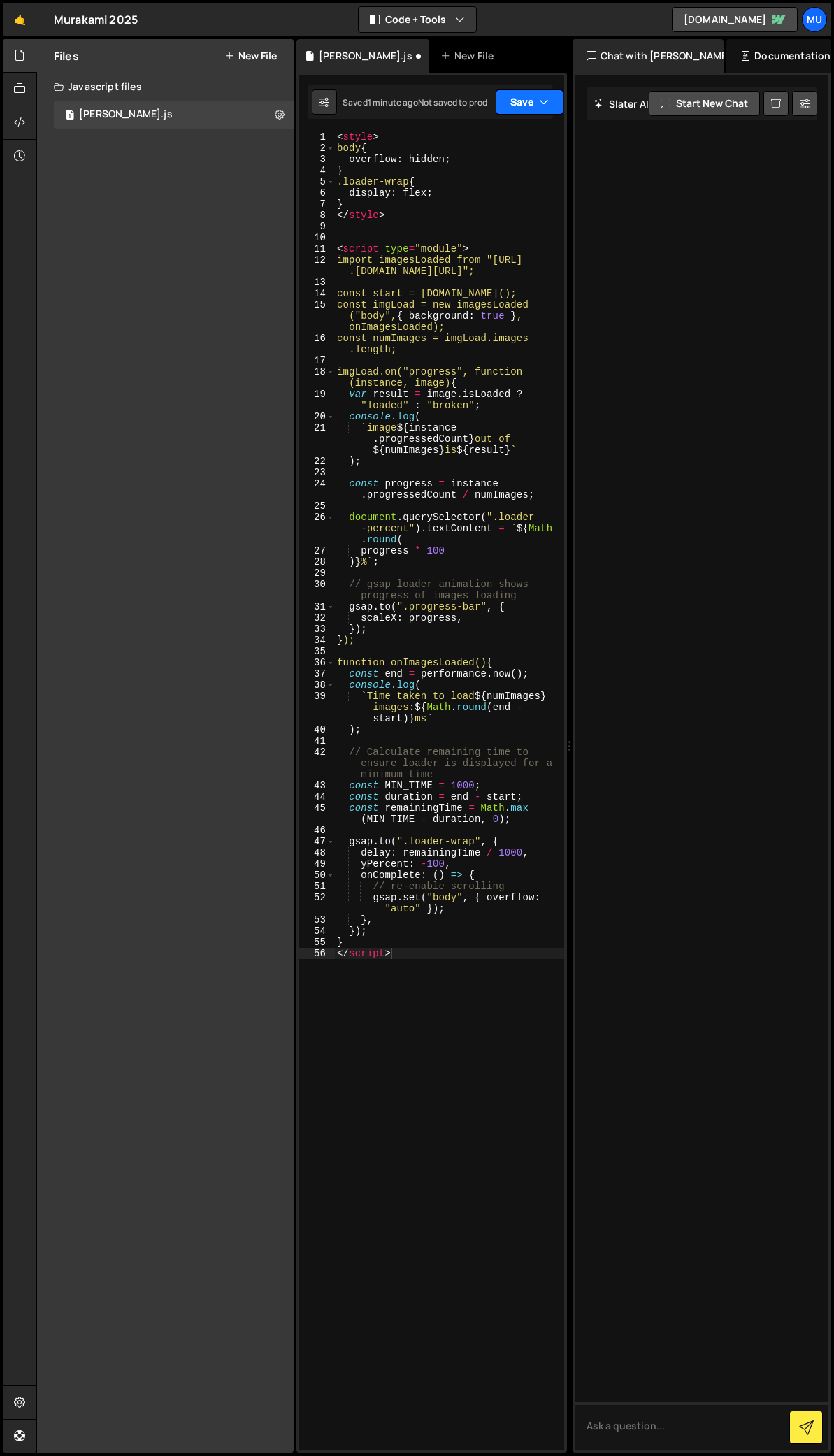
click at [526, 101] on button "Save" at bounding box center [529, 103] width 67 height 25
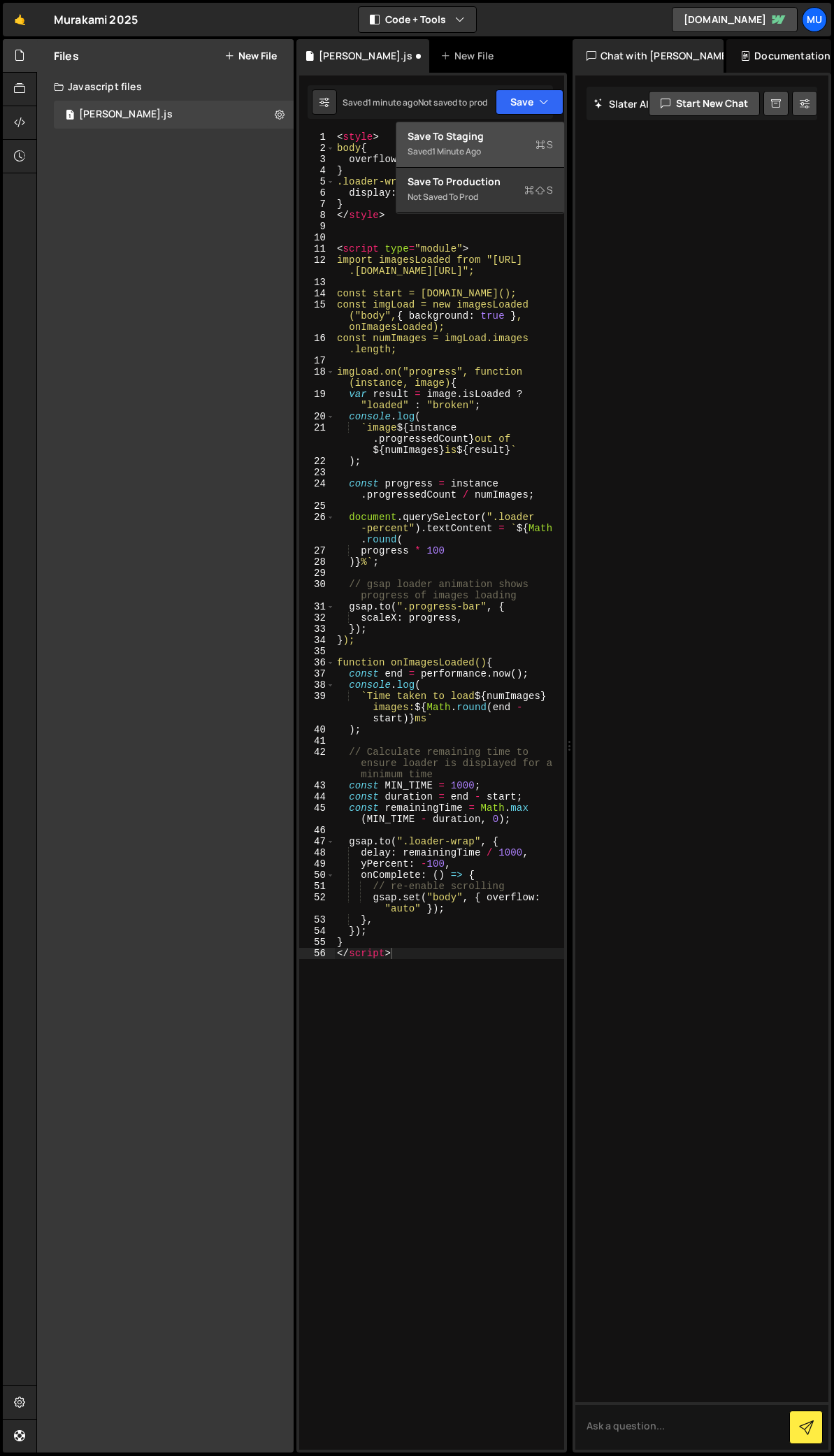
click at [505, 150] on div "Saved 1 minute ago" at bounding box center [480, 151] width 146 height 17
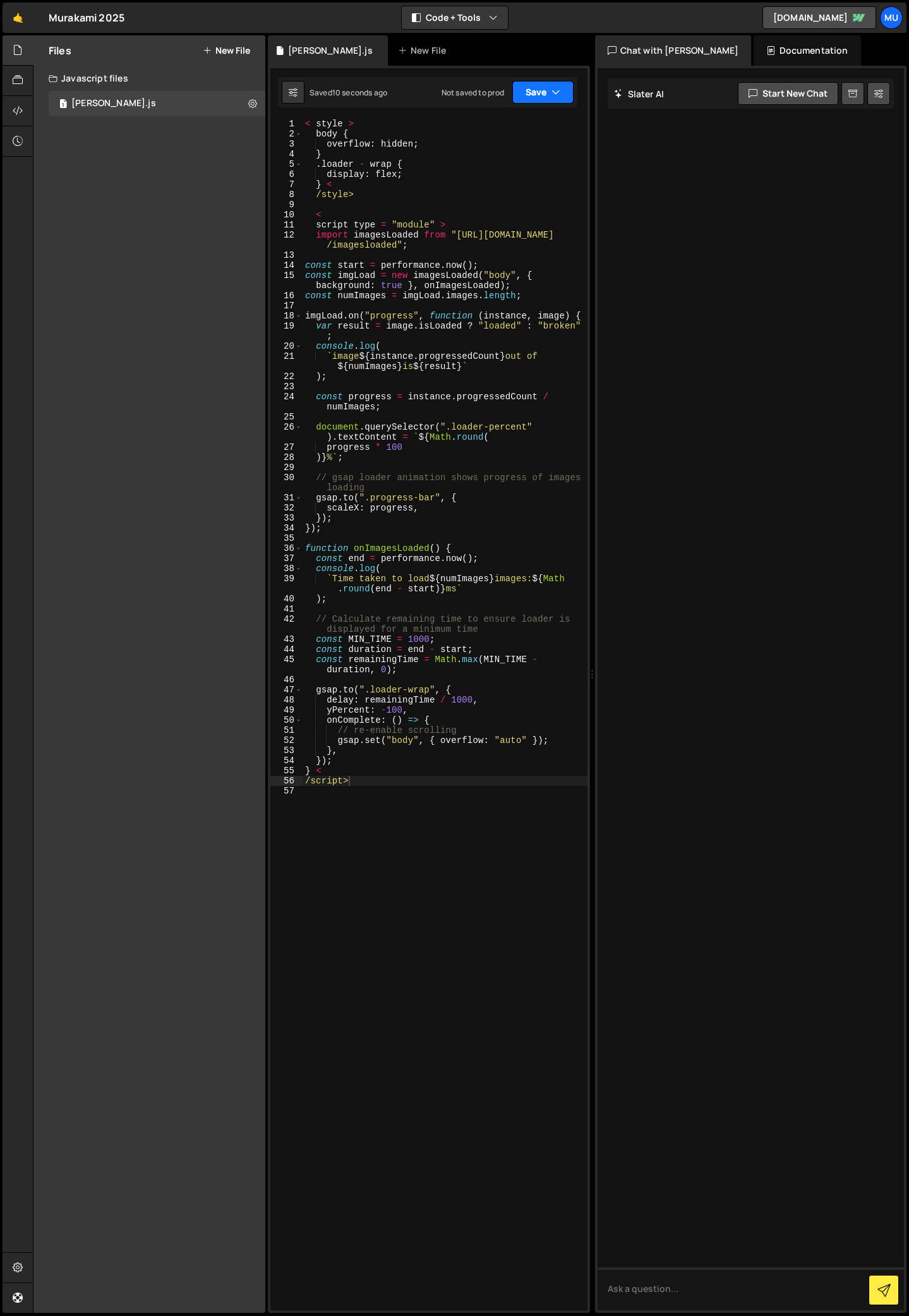
click at [549, 94] on button "Save" at bounding box center [542, 93] width 61 height 23
click at [505, 125] on div "Save to Staging S" at bounding box center [500, 123] width 132 height 12
click at [412, 821] on div "< style > body { overflow : hidden ; } . loader - wrap { display : flex ; } < /…" at bounding box center [445, 724] width 285 height 1212
click at [396, 234] on div "< style > body { overflow : hidden ; } . loader - wrap { display : flex ; } < /…" at bounding box center [445, 724] width 285 height 1212
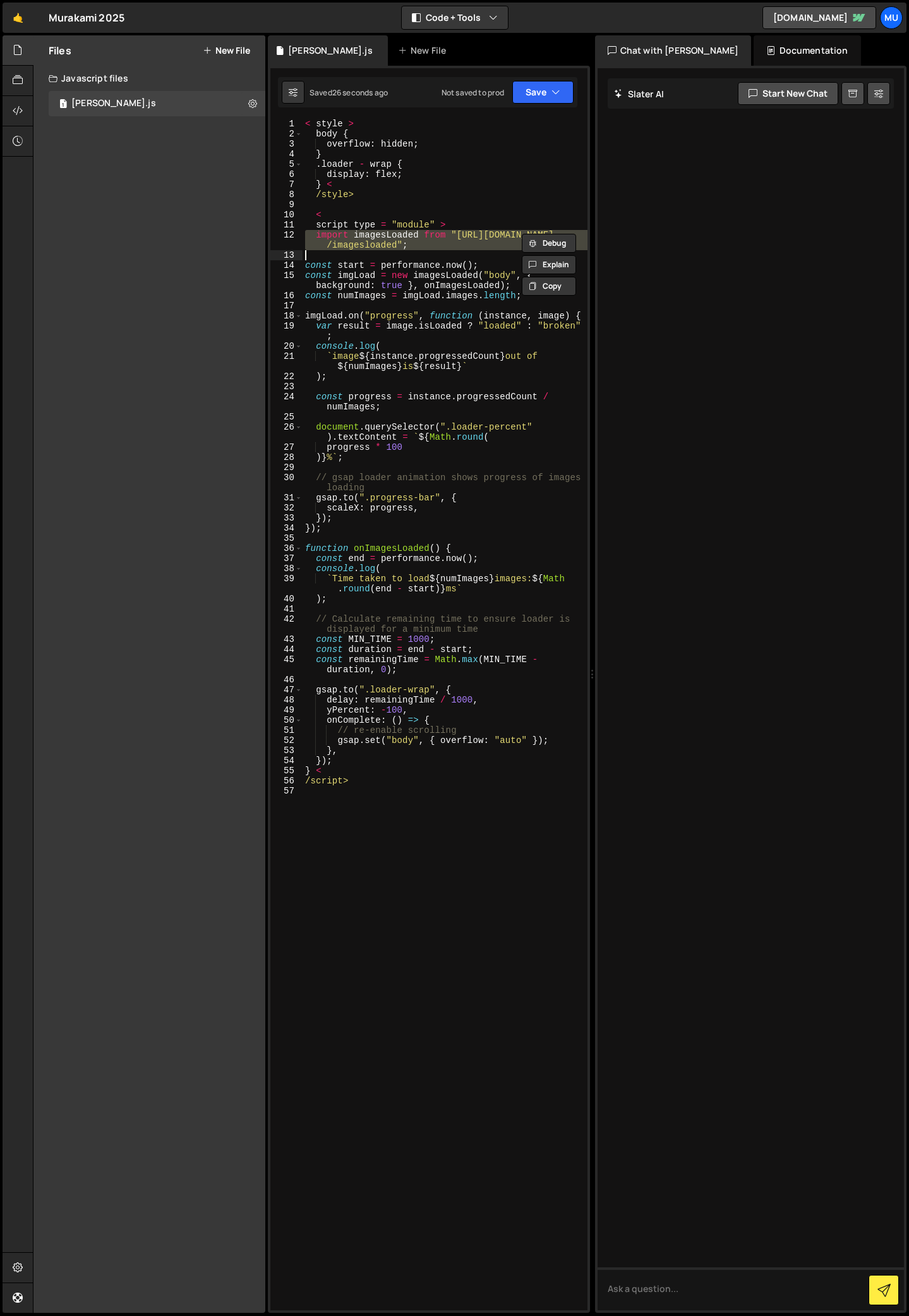
click at [396, 234] on div "< style > body { overflow : hidden ; } . loader - wrap { display : flex ; } < /…" at bounding box center [445, 724] width 285 height 1212
type textarea "import imagesLoaded from "[URL][DOMAIN_NAME]";"
click at [344, 252] on div "< style > body { overflow : hidden ; } . loader - wrap { display : flex ; } < /…" at bounding box center [445, 714] width 285 height 1191
click at [338, 253] on div "< style > body { overflow : hidden ; } . loader - wrap { display : flex ; } < /…" at bounding box center [445, 724] width 285 height 1212
click at [345, 216] on div "< style > body { overflow : hidden ; } . loader - wrap { display : flex ; } < /…" at bounding box center [445, 724] width 285 height 1212
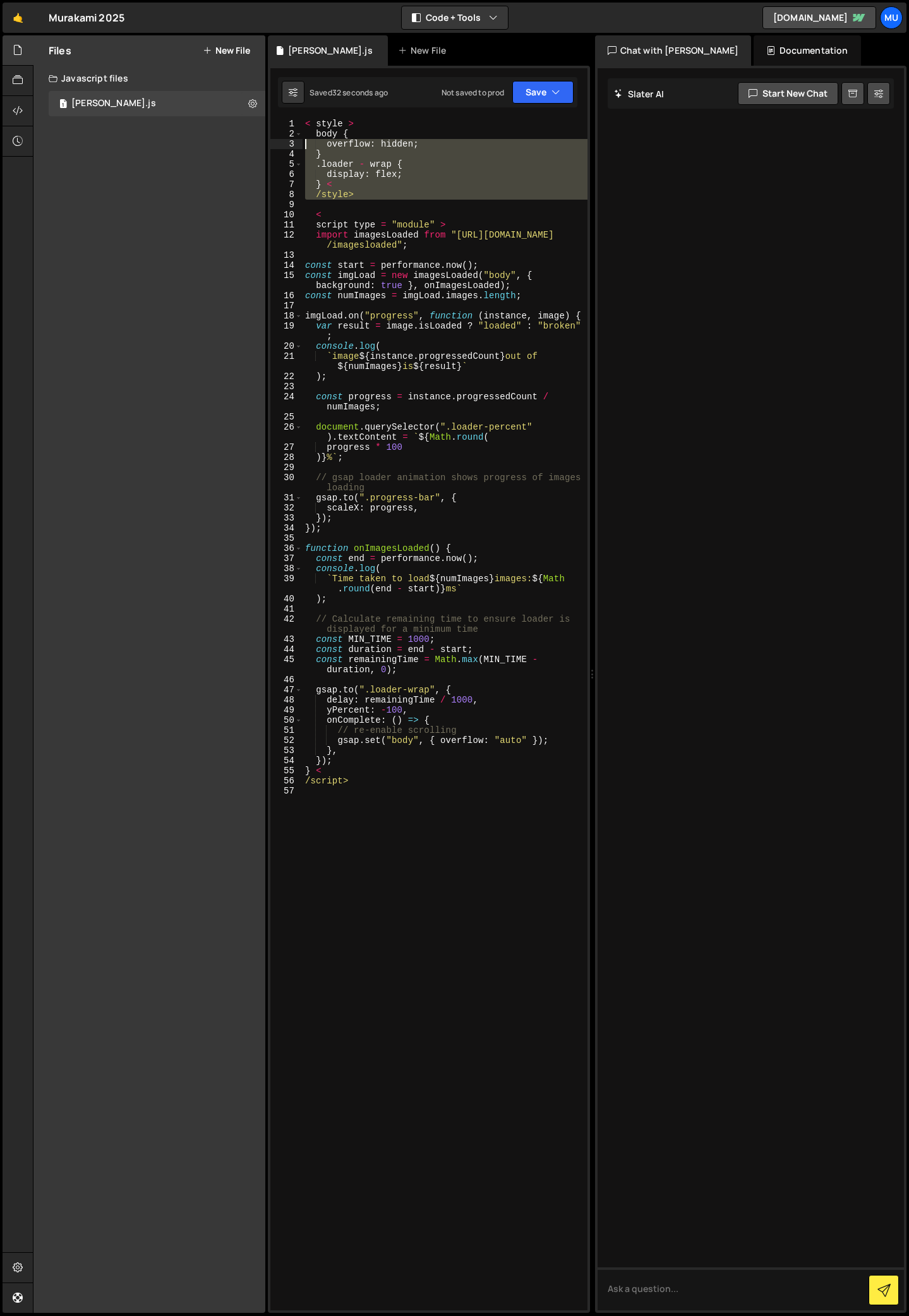
drag, startPoint x: 372, startPoint y: 200, endPoint x: 288, endPoint y: 143, distance: 101.5
click at [288, 143] on div "< 1 2 3 4 5 6 7 8 9 10 11 12 13 14 15 16 17 18 19 20 21 22 23 24 25 26 27 28 29…" at bounding box center [428, 714] width 317 height 1191
click at [349, 199] on div "< style > body { overflow : hidden ; } . loader - wrap { display : flex ; } < /…" at bounding box center [445, 714] width 285 height 1191
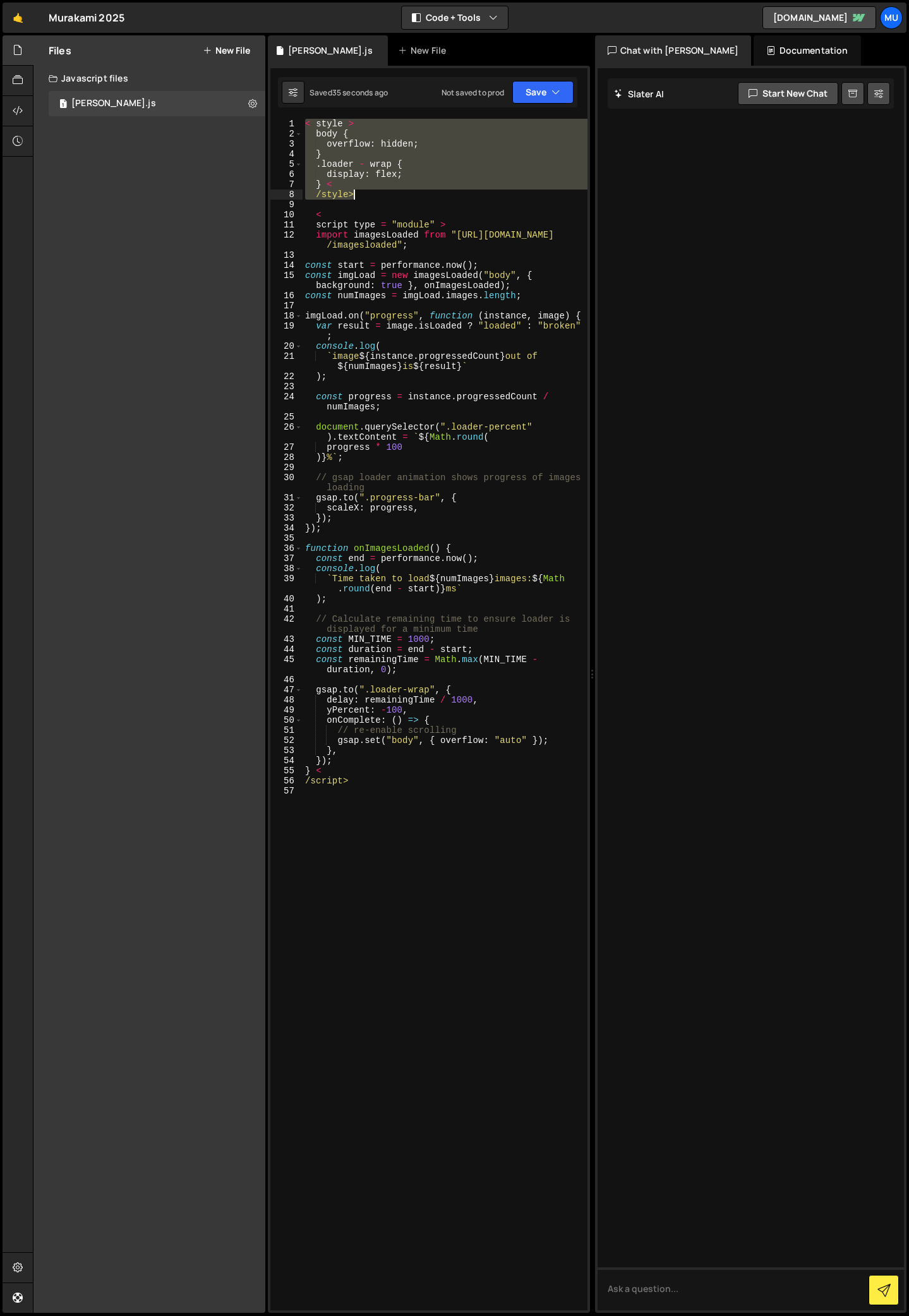
drag, startPoint x: 304, startPoint y: 123, endPoint x: 390, endPoint y: 193, distance: 110.9
click at [390, 193] on div "< style > body { overflow : hidden ; } . loader - wrap { display : flex ; } < /…" at bounding box center [445, 724] width 285 height 1212
type textarea "} < /style>"
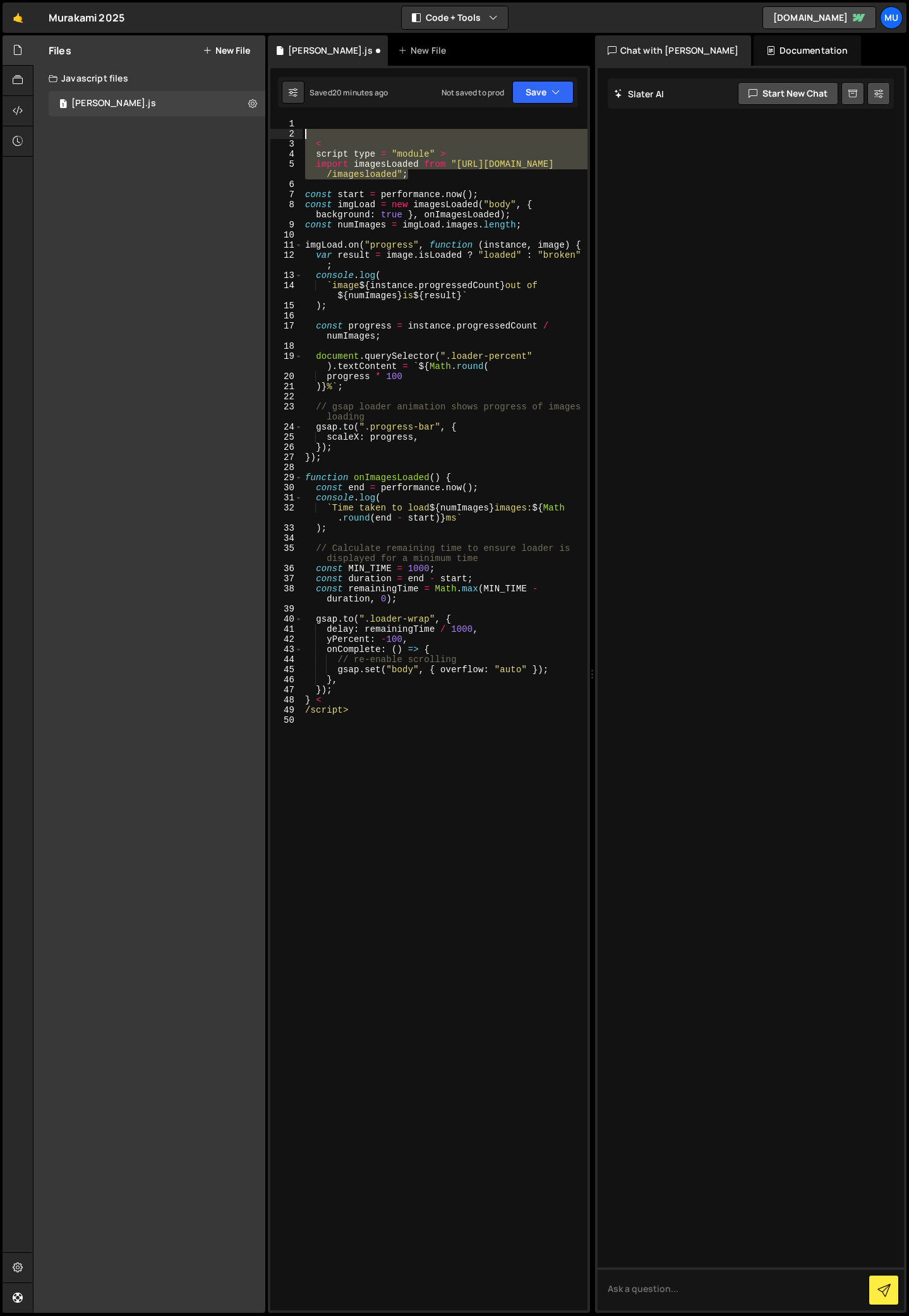
drag, startPoint x: 427, startPoint y: 177, endPoint x: 285, endPoint y: 132, distance: 149.0
click at [285, 132] on div "1 2 3 4 5 6 7 8 9 10 11 12 13 14 15 16 17 18 19 20 21 22 23 24 25 26 27 28 29 3…" at bounding box center [428, 714] width 317 height 1191
type textarea "<"
click at [375, 136] on div "< script type = "module" > import imagesLoaded from "[URL][DOMAIN_NAME] /images…" at bounding box center [445, 714] width 285 height 1191
drag, startPoint x: 412, startPoint y: 175, endPoint x: 300, endPoint y: 145, distance: 115.9
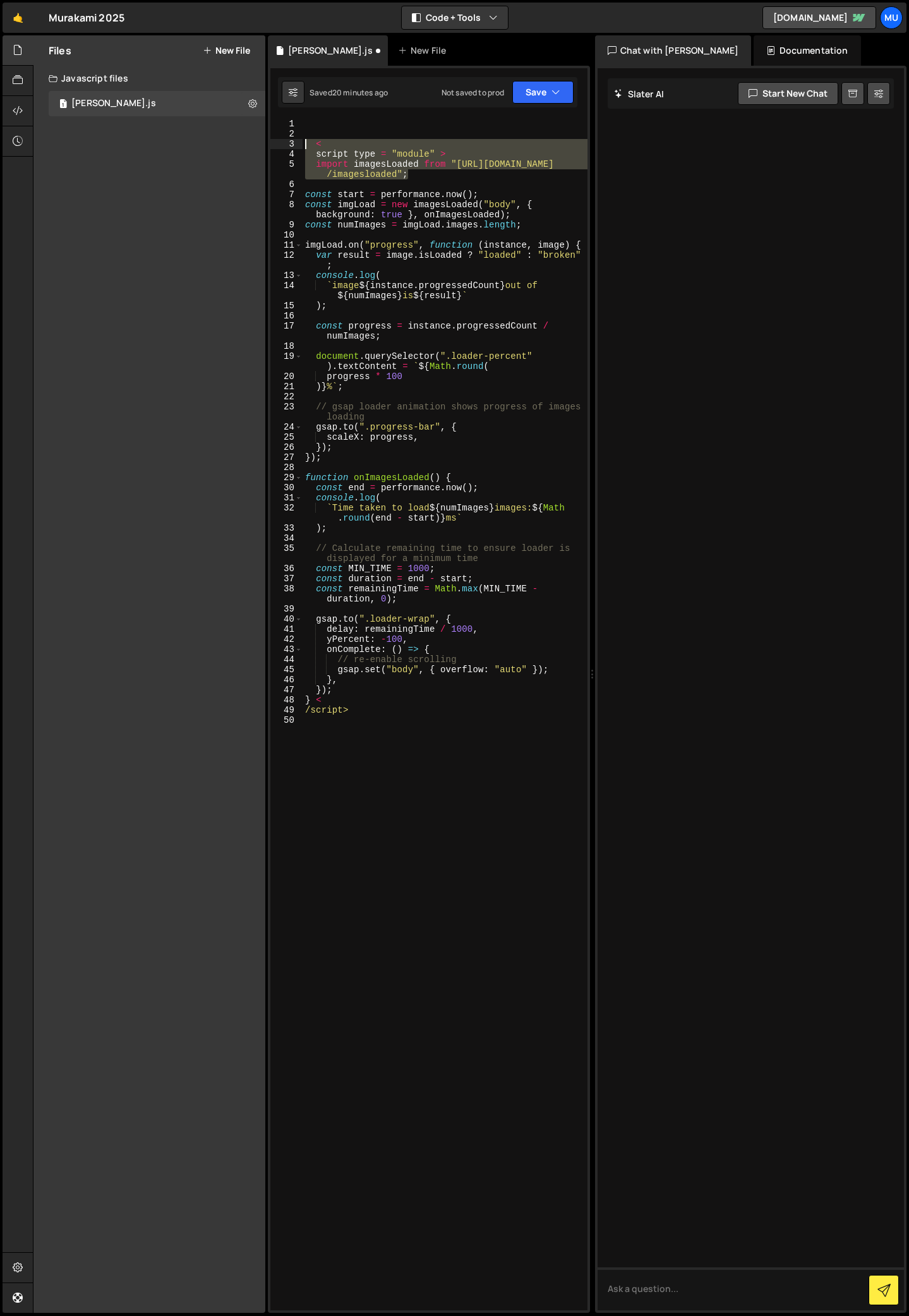
click at [300, 145] on div "1 2 3 4 5 6 7 8 9 10 11 12 13 14 15 16 17 18 19 20 21 22 23 24 25 26 27 28 29 3…" at bounding box center [428, 714] width 317 height 1191
type textarea "< script type = "module" >"
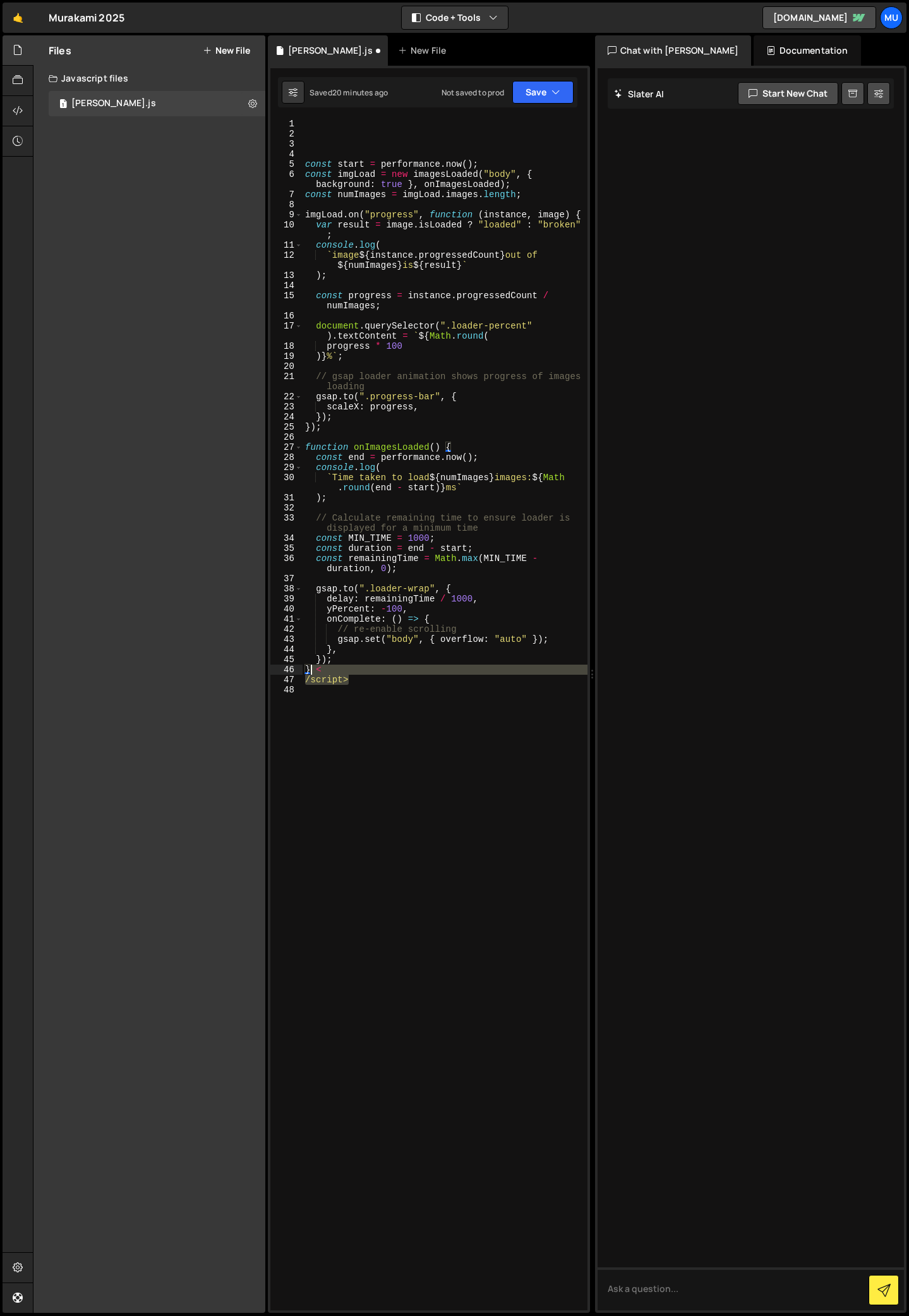
drag, startPoint x: 359, startPoint y: 680, endPoint x: 312, endPoint y: 673, distance: 47.5
click at [312, 673] on div "const start = performance . now ( ) ; const imgLoad = new imagesLoaded ( "body"…" at bounding box center [445, 724] width 285 height 1212
type textarea "}"
click at [372, 147] on div "const start = performance . now ( ) ; const imgLoad = new imagesLoaded ( "body"…" at bounding box center [445, 724] width 285 height 1212
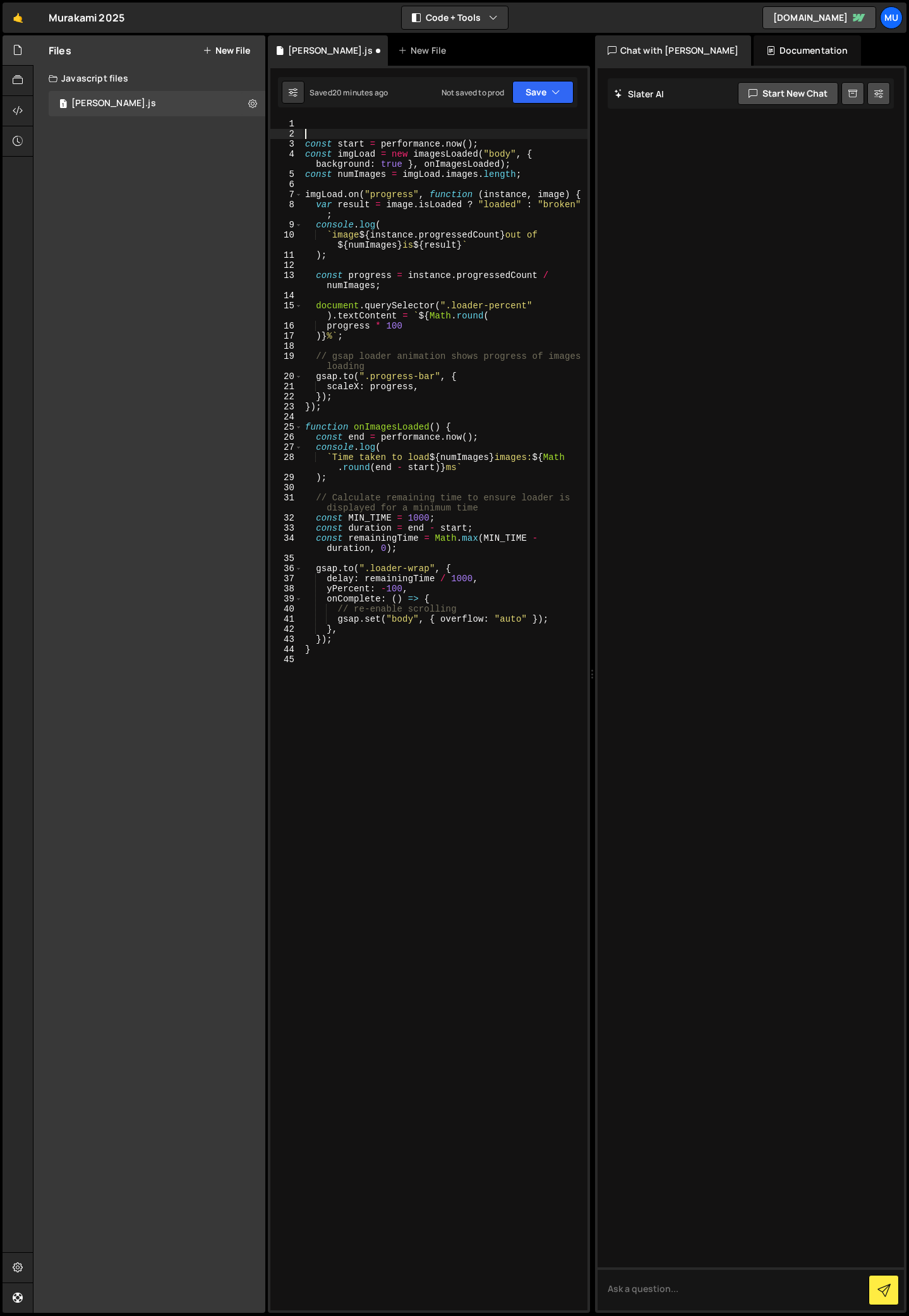
type textarea "const start = [DOMAIN_NAME]();"
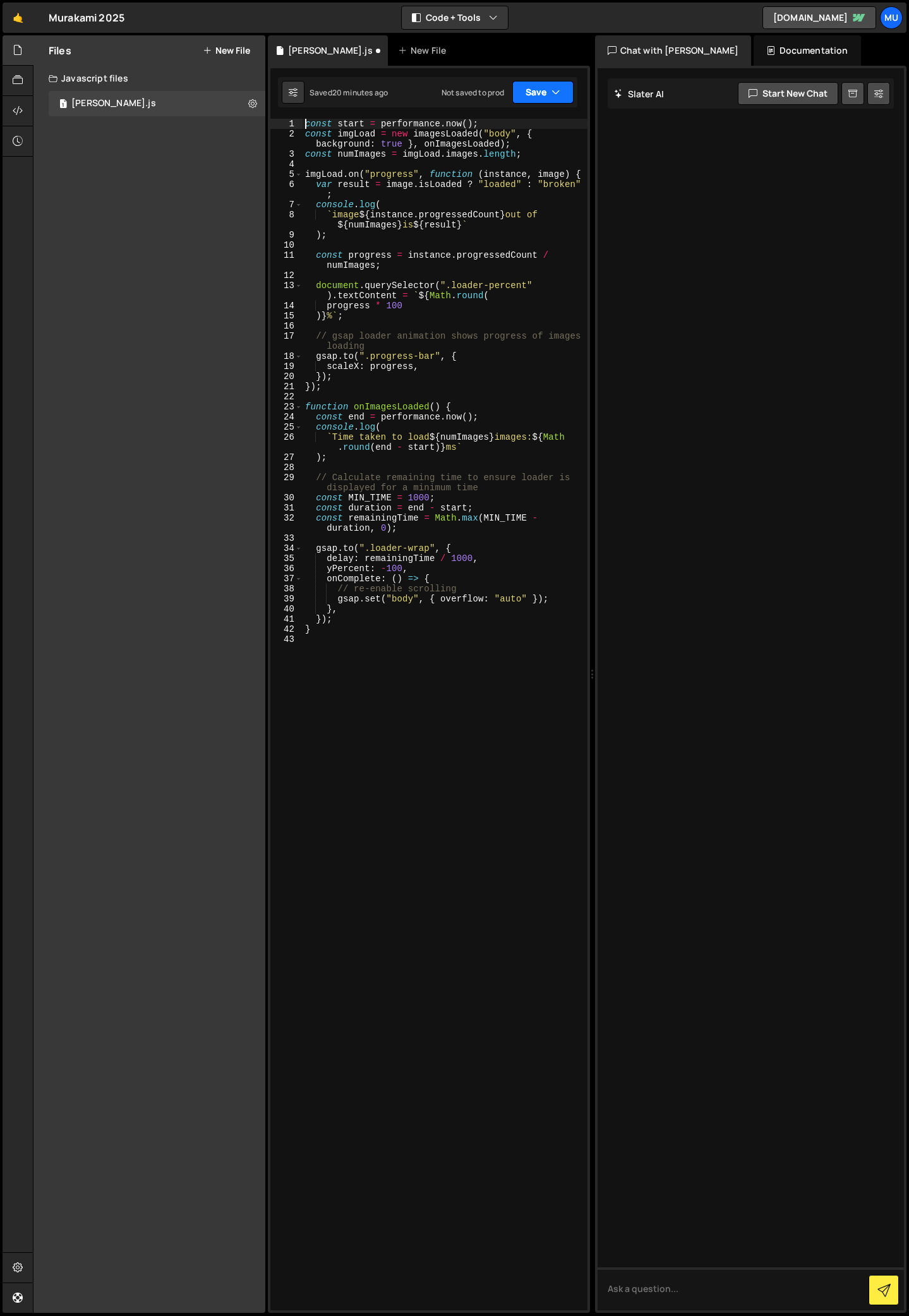
click at [523, 96] on button "Save" at bounding box center [542, 93] width 61 height 23
click at [507, 118] on div "Save to Staging S" at bounding box center [500, 123] width 132 height 12
click at [545, 91] on button "Save" at bounding box center [542, 93] width 61 height 23
click at [504, 125] on div "Save to Staging S" at bounding box center [500, 123] width 132 height 12
click at [540, 91] on button "Save" at bounding box center [542, 93] width 61 height 23
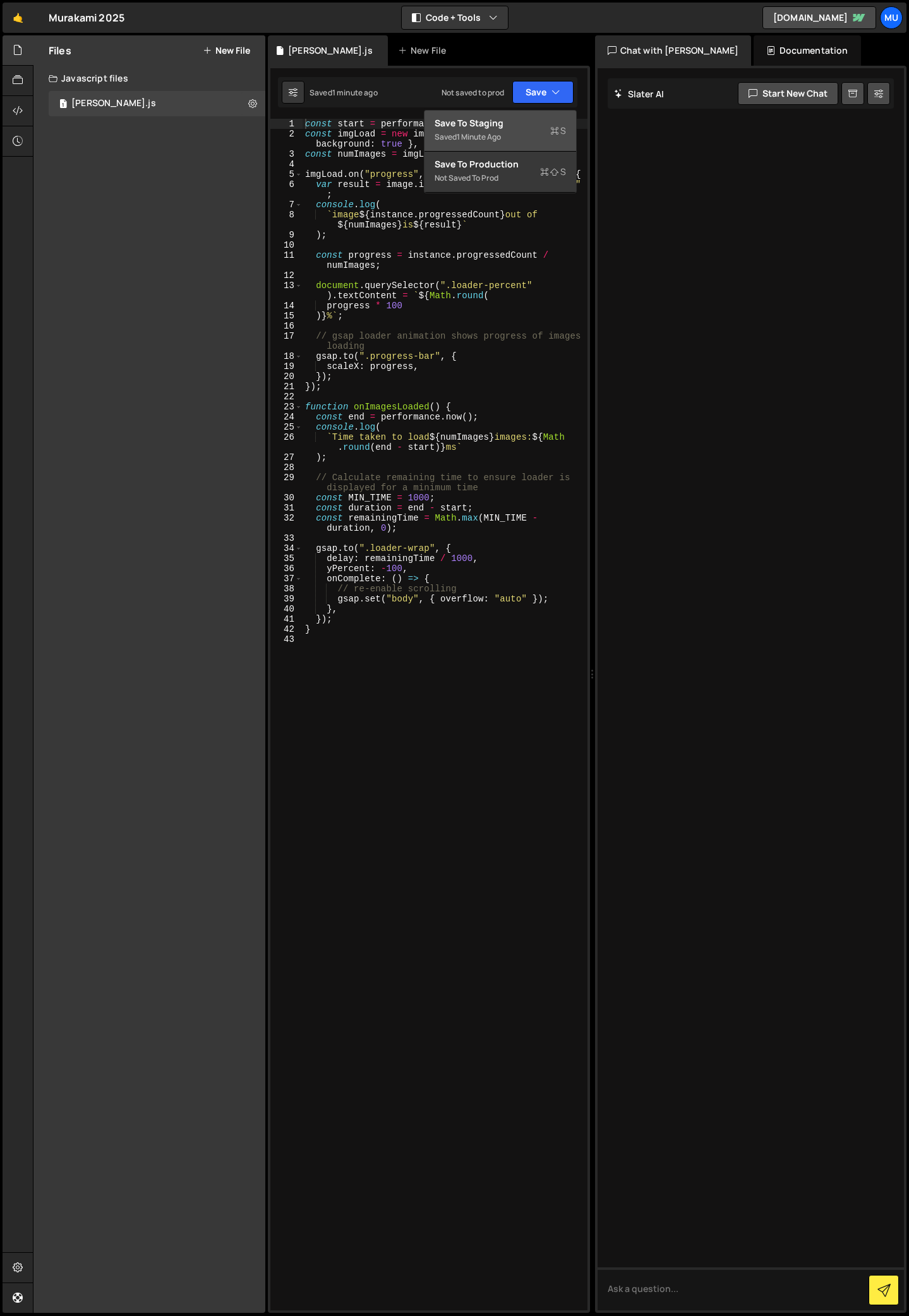
click at [496, 128] on div "Save to Staging S" at bounding box center [500, 123] width 132 height 12
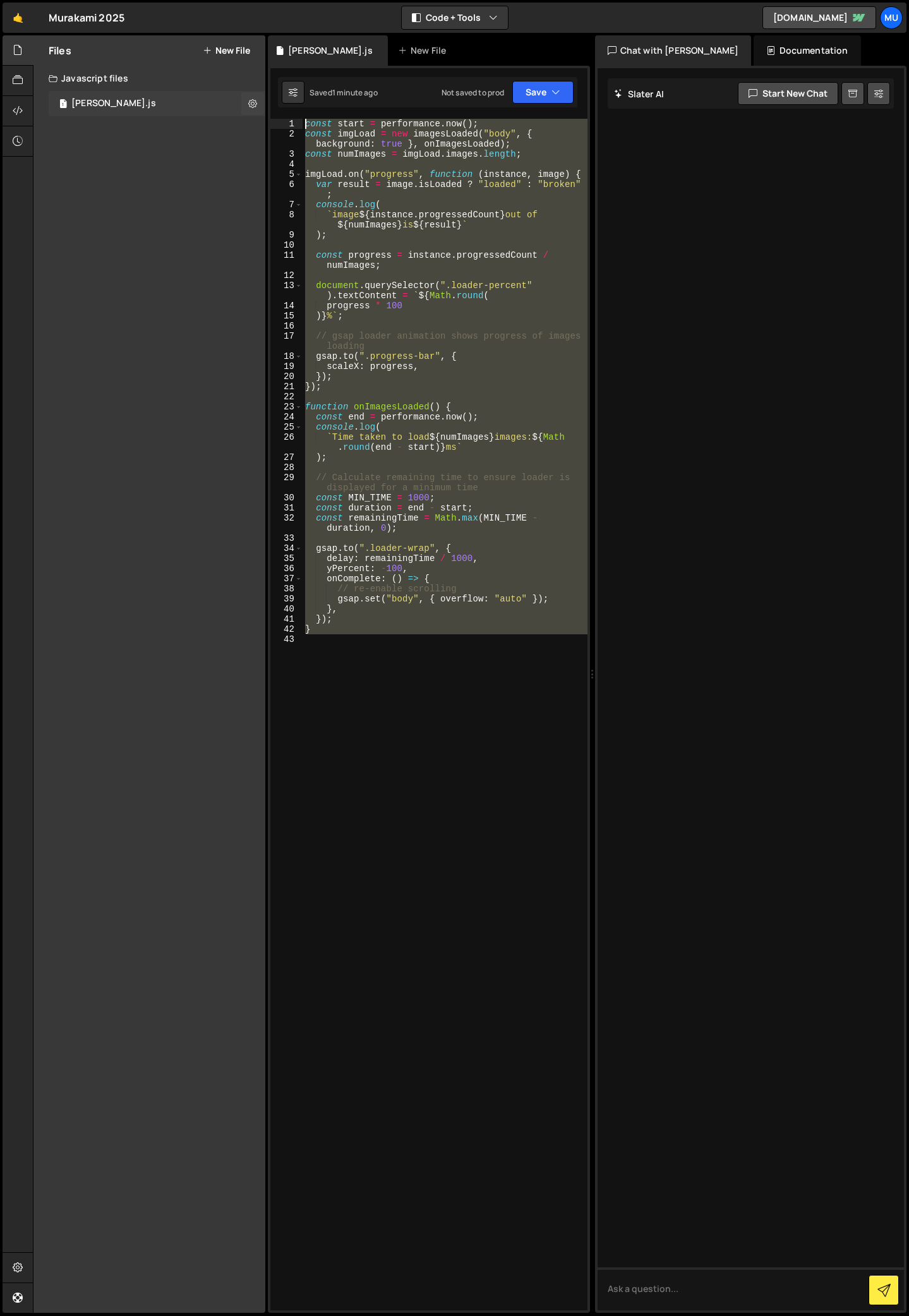
drag, startPoint x: 428, startPoint y: 670, endPoint x: 230, endPoint y: 105, distance: 598.7
click at [230, 105] on div "Files New File Create your first file Get started by starting a Javascript or C…" at bounding box center [471, 674] width 876 height 1278
type textarea "const start = [DOMAIN_NAME](); const imgLoad = new imagesLoaded("body", { backg…"
click at [370, 653] on div "const start = performance . now ( ) ; const imgLoad = new imagesLoaded ( "body"…" at bounding box center [445, 724] width 285 height 1212
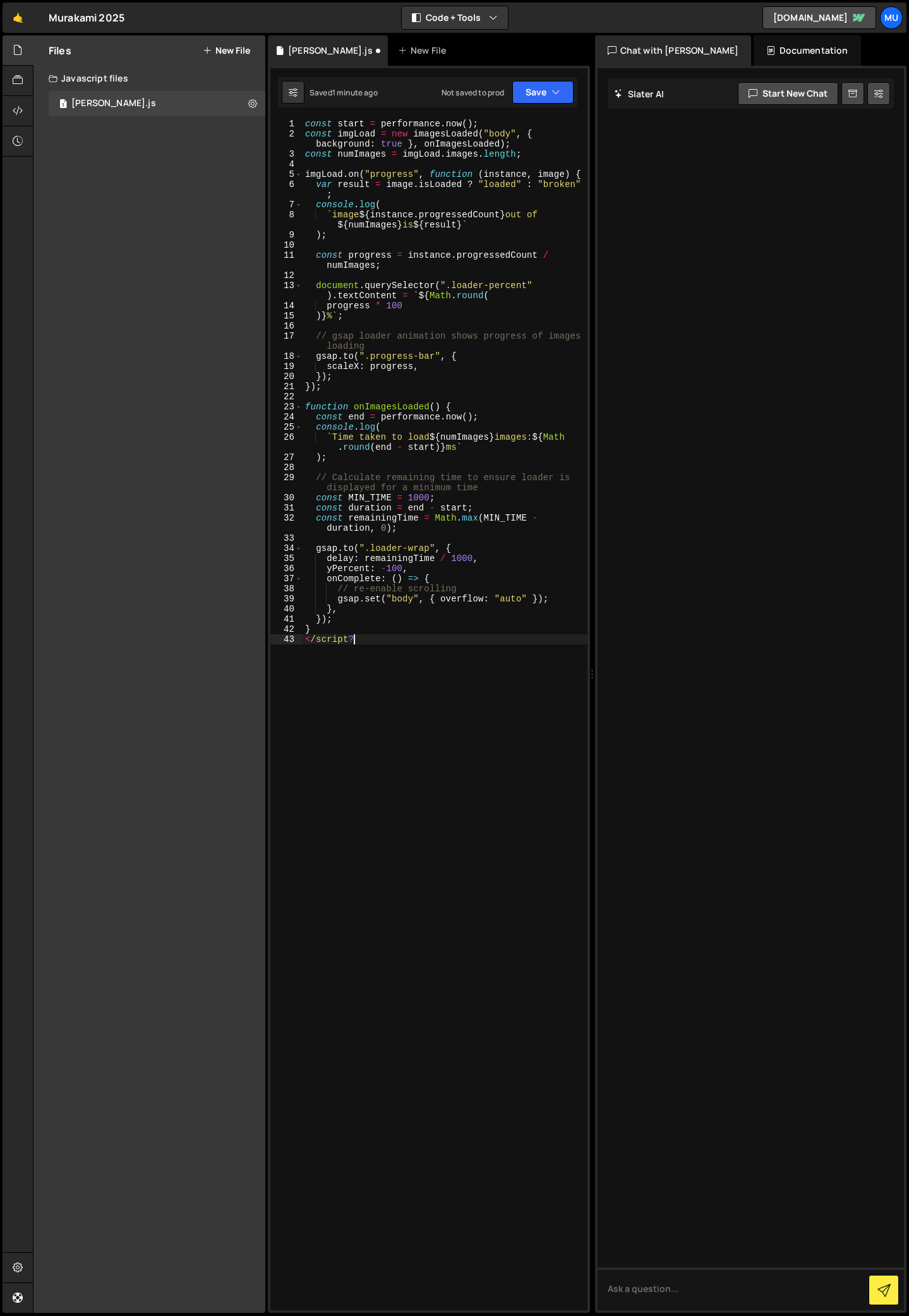
scroll to position [0, 3]
click at [307, 128] on div "const start = performance . now ( ) ; const imgLoad = new imagesLoaded ( "body"…" at bounding box center [445, 724] width 285 height 1212
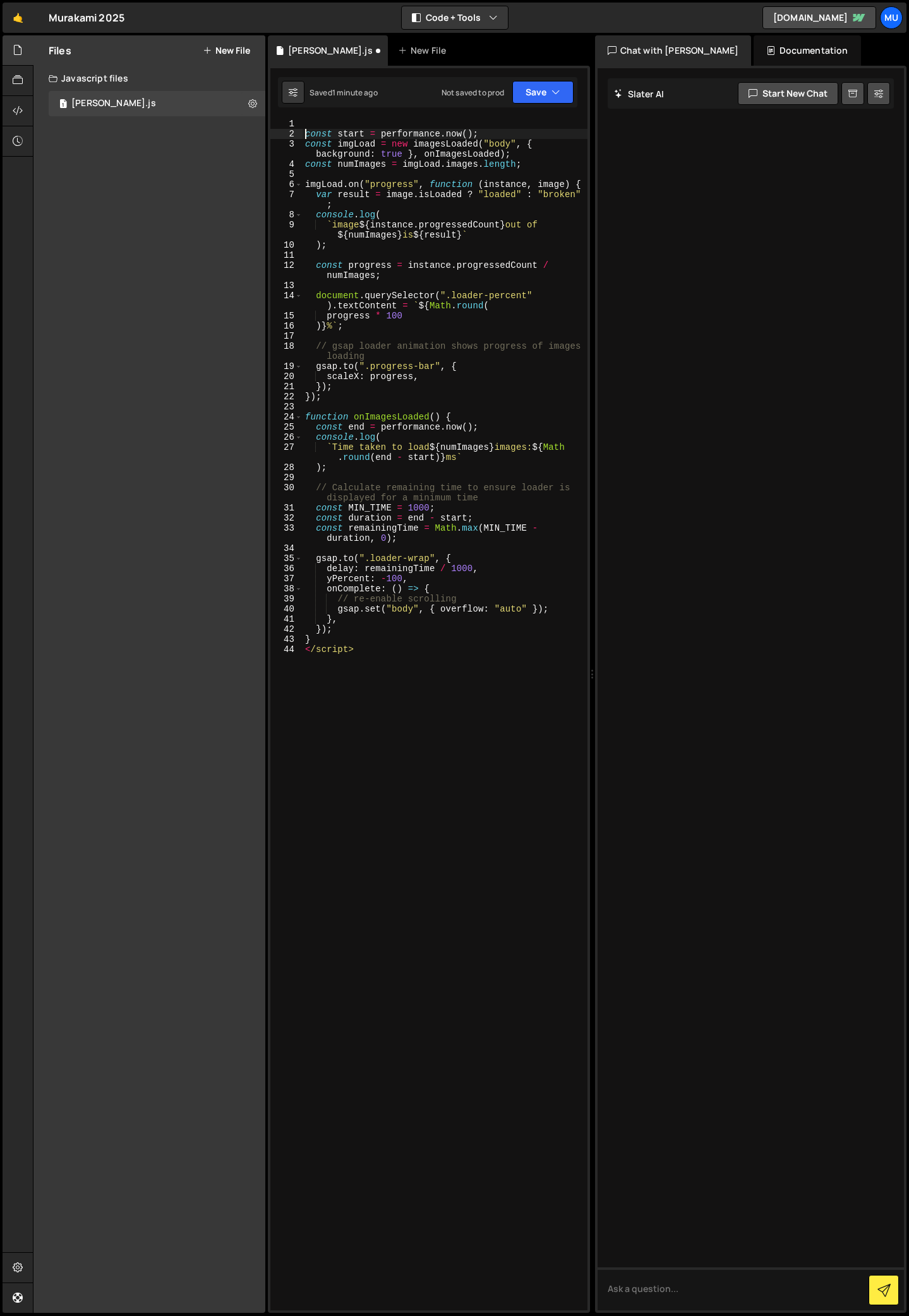
type textarea "const start = [DOMAIN_NAME]();"
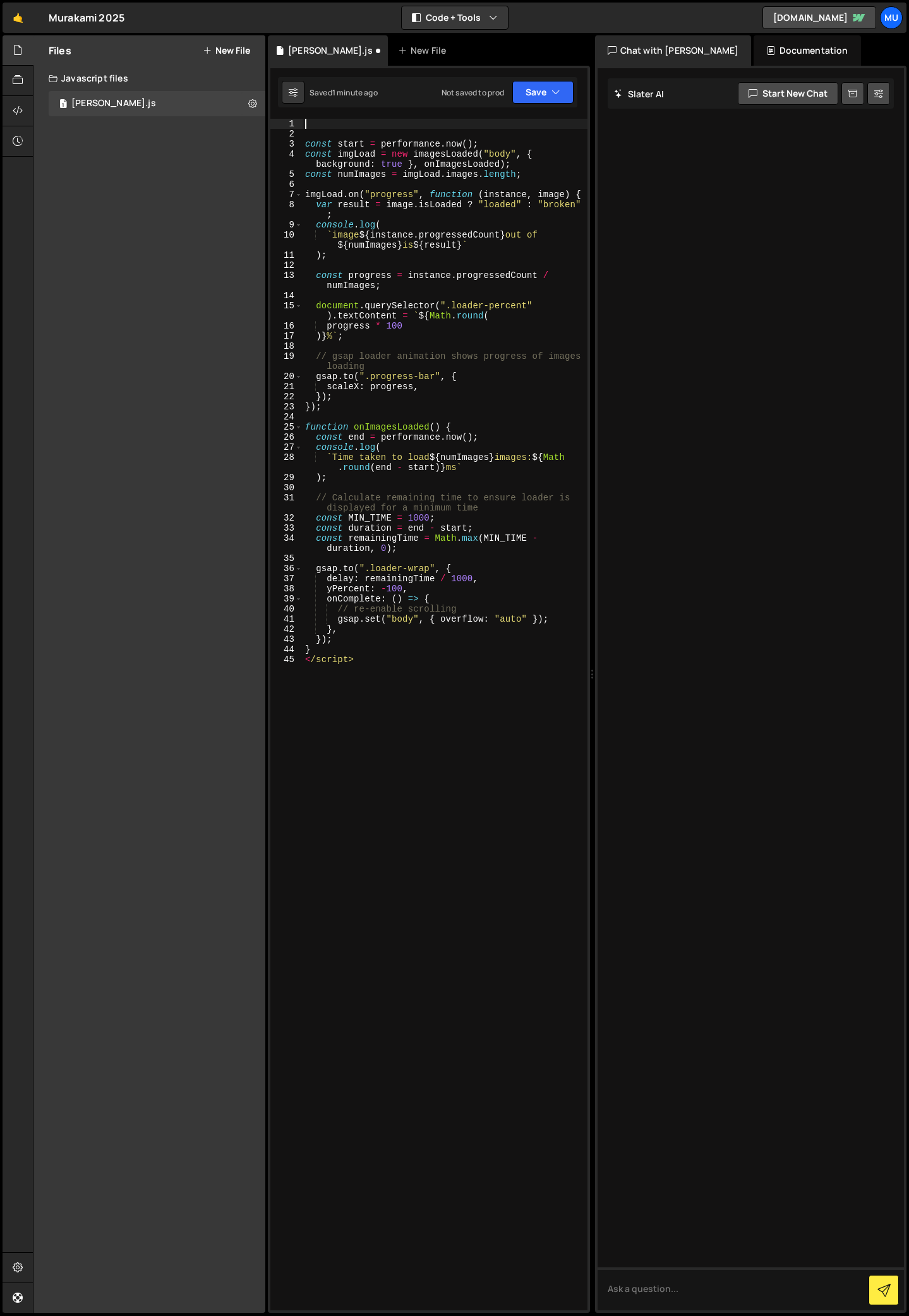
click at [317, 127] on div "const start = performance . now ( ) ; const imgLoad = new imagesLoaded ( "body"…" at bounding box center [445, 724] width 285 height 1212
click at [531, 90] on button "Save" at bounding box center [542, 93] width 61 height 23
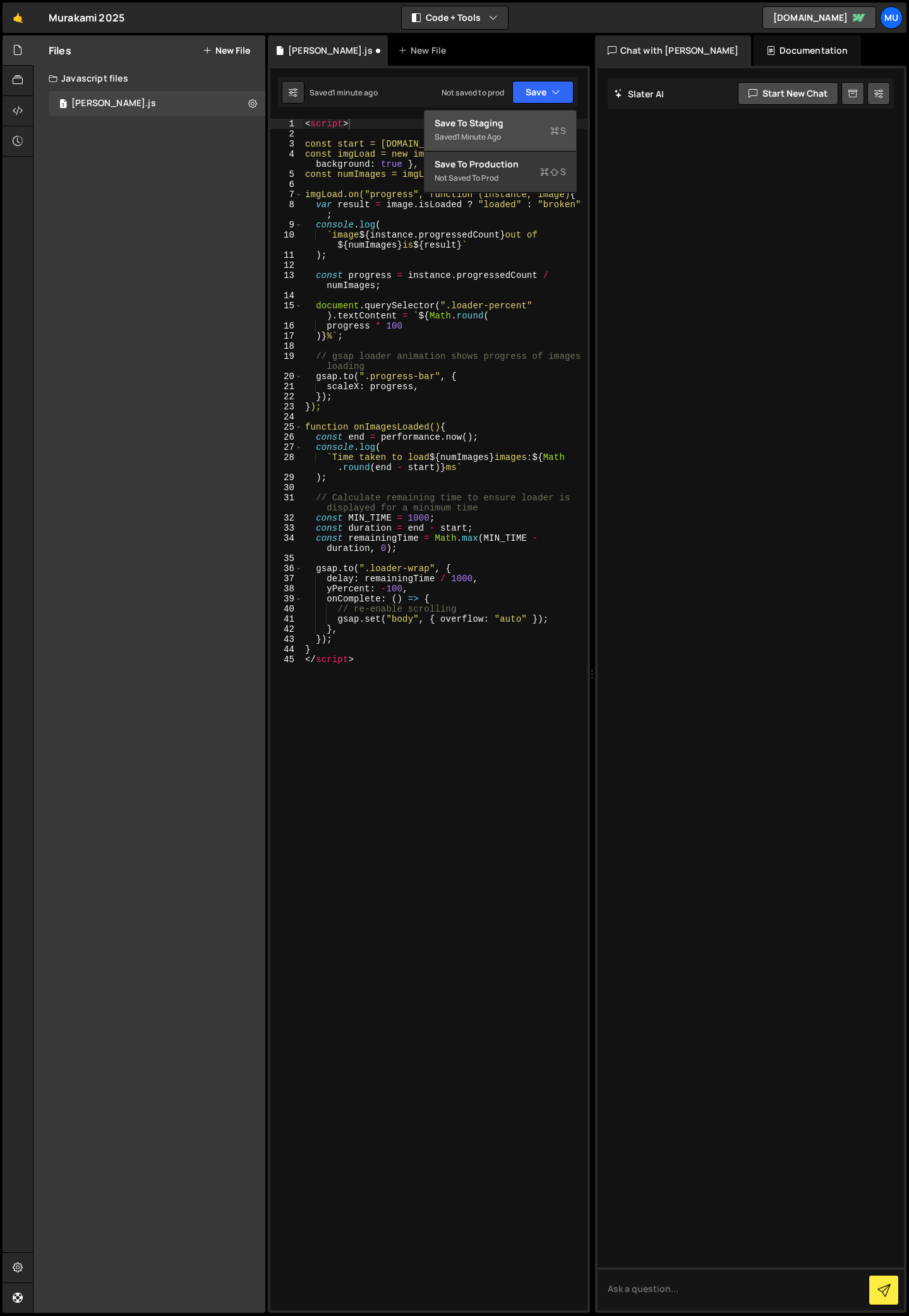
click at [472, 124] on div "Save to Staging S" at bounding box center [500, 123] width 132 height 12
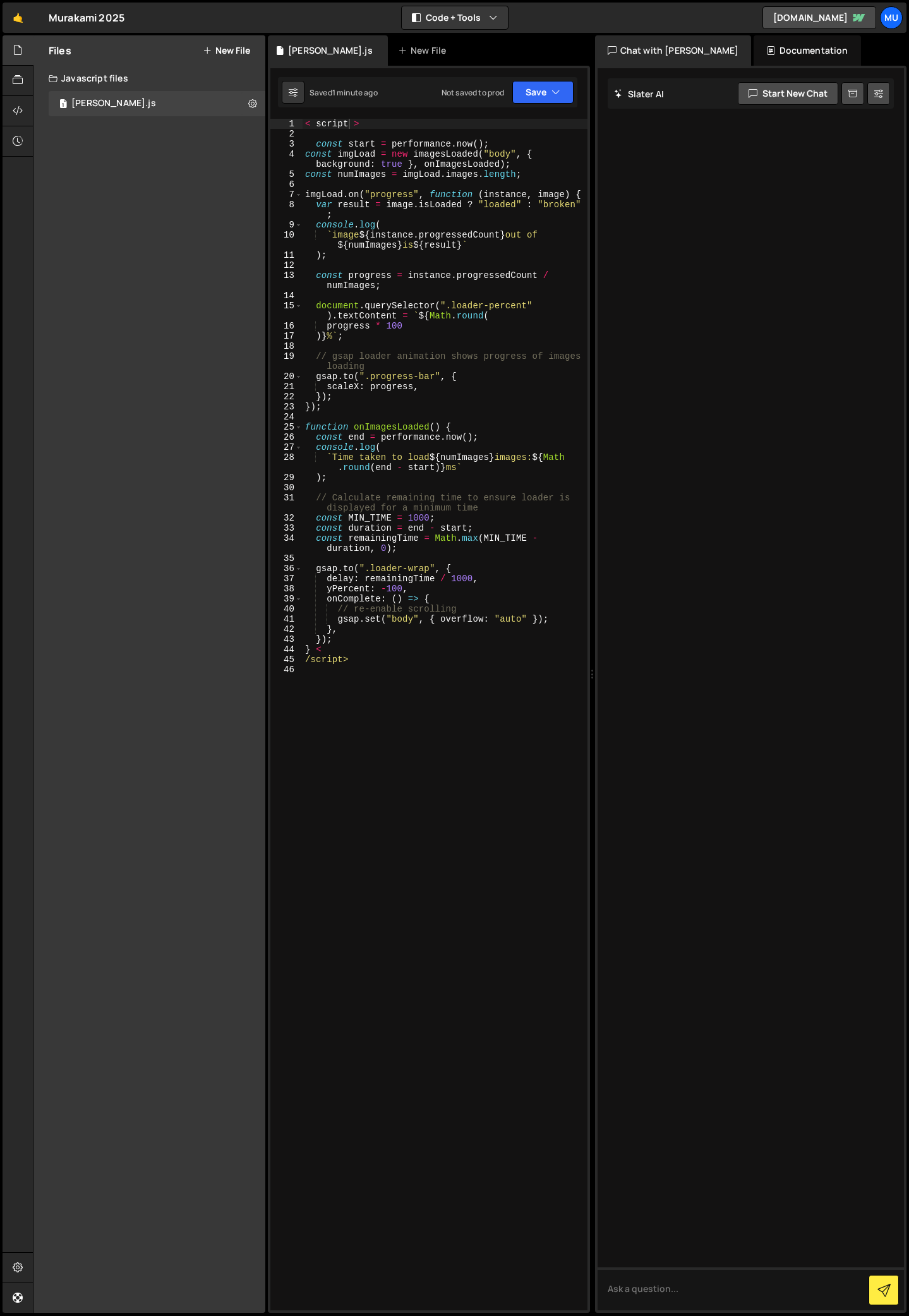
click at [472, 398] on div "< script > const start = performance . now ( ) ; const imgLoad = new imagesLoad…" at bounding box center [445, 724] width 285 height 1212
type textarea "/script>"
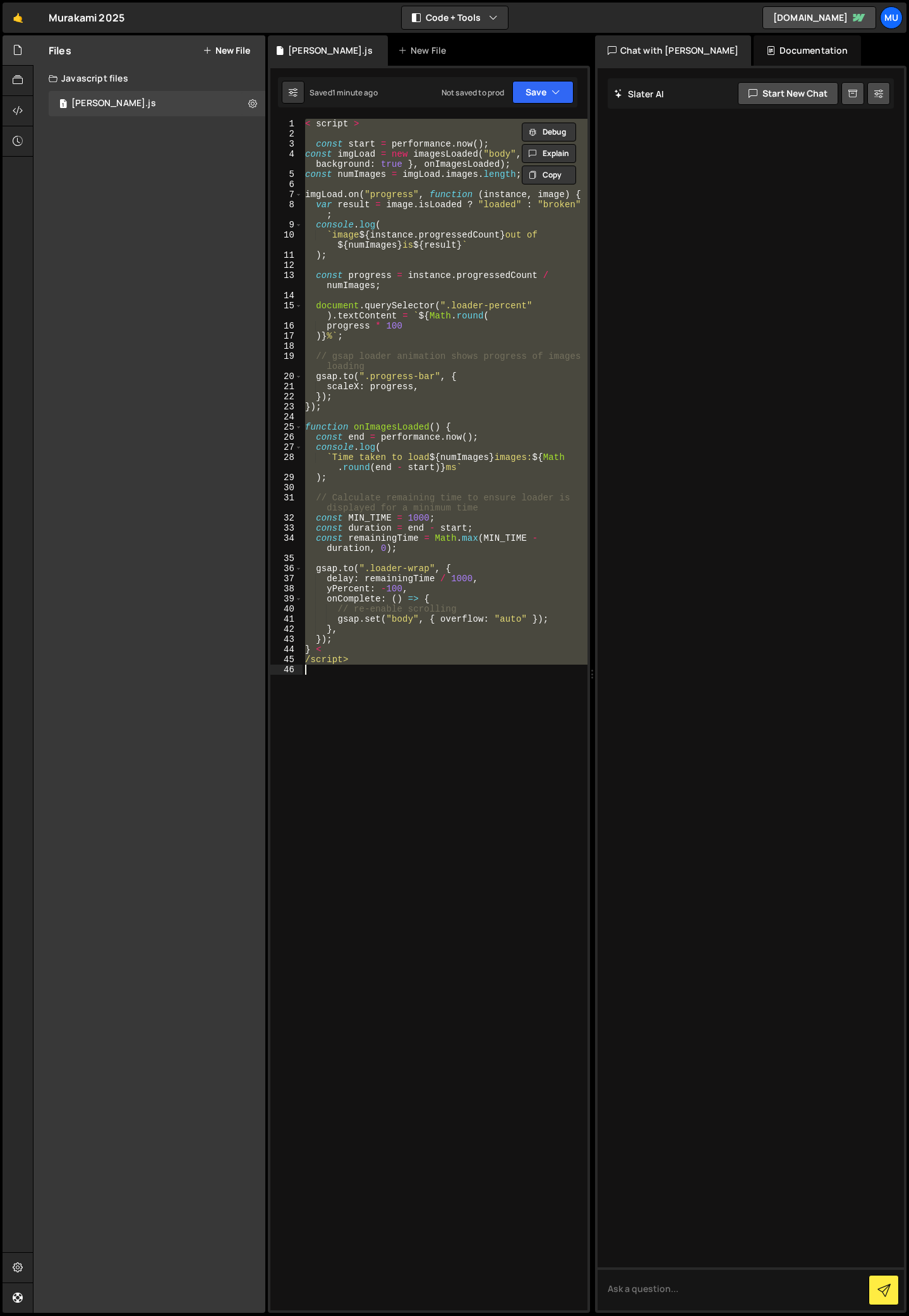
scroll to position [0, 0]
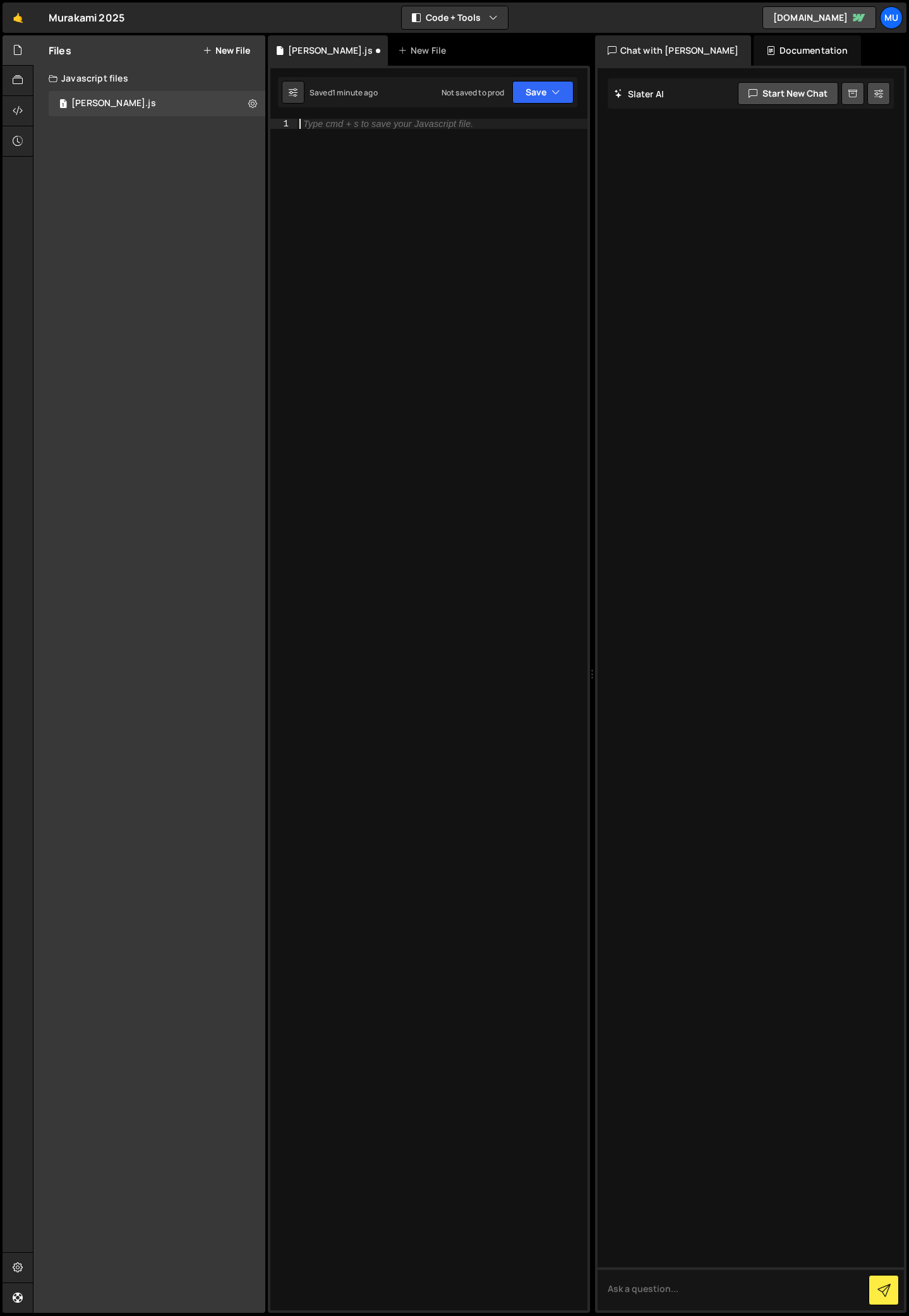
paste textarea "}"
type textarea "}"
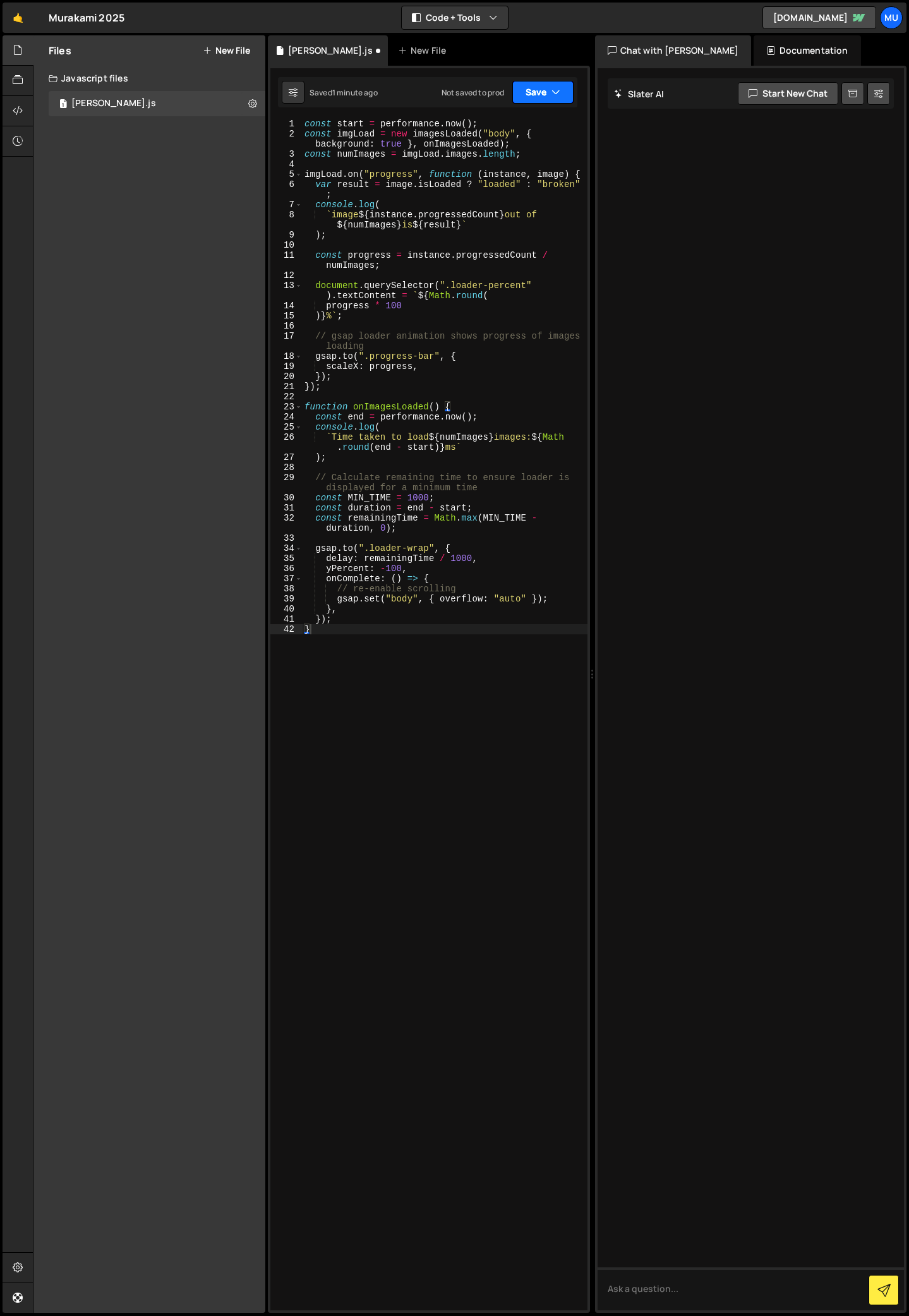
click at [526, 93] on button "Save" at bounding box center [542, 93] width 61 height 23
click at [518, 130] on div "Saved 1 minute ago" at bounding box center [500, 137] width 132 height 15
click at [529, 91] on button "Save" at bounding box center [542, 93] width 61 height 23
click at [407, 101] on div "Saved just now Not saved to prod Upgrade to Edit Save Save to Staging S Saved j…" at bounding box center [428, 92] width 299 height 30
click at [290, 90] on icon at bounding box center [293, 92] width 9 height 12
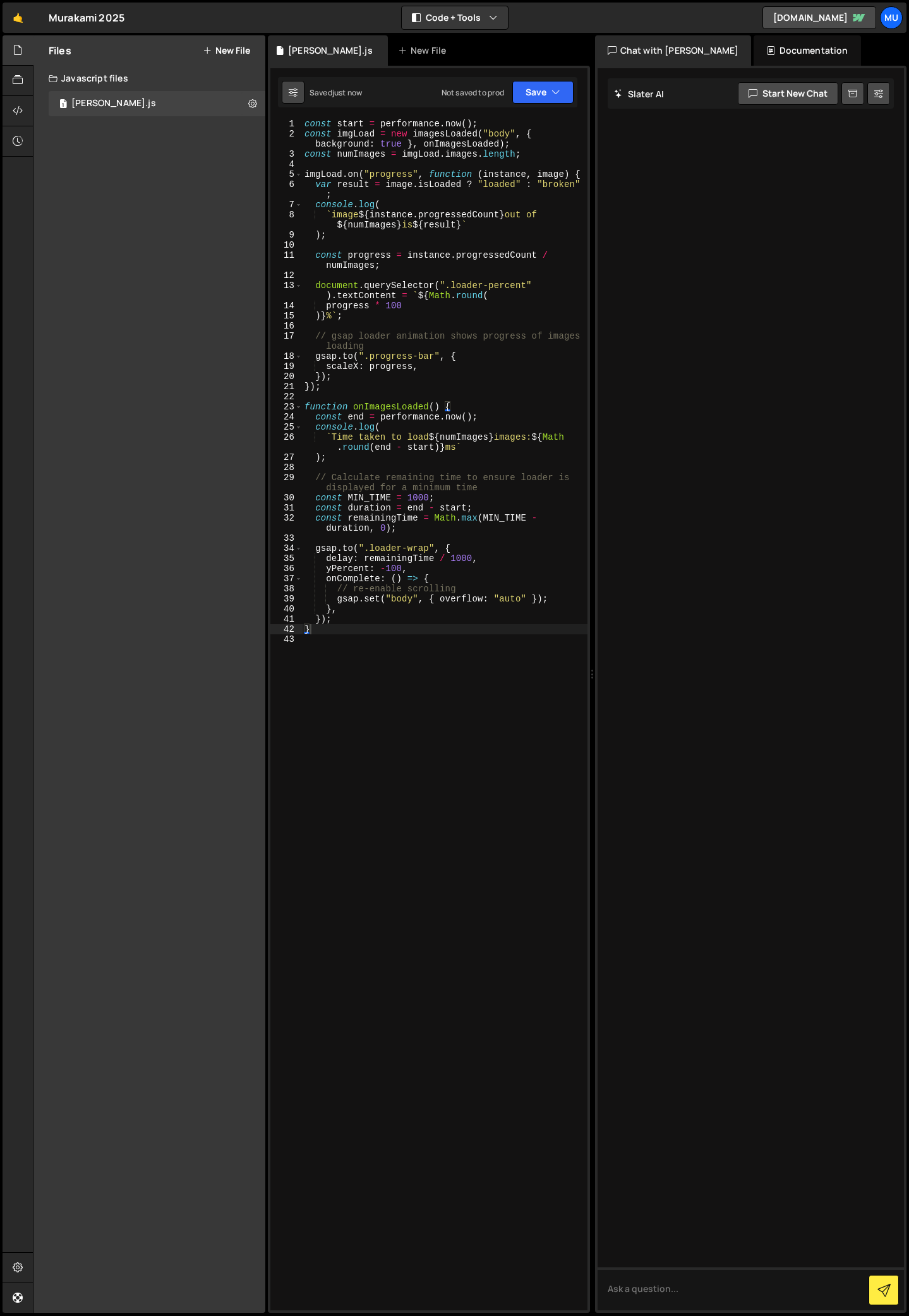
select select "editor"
select select "ace/theme/monokai"
type input "14"
checkbox input "true"
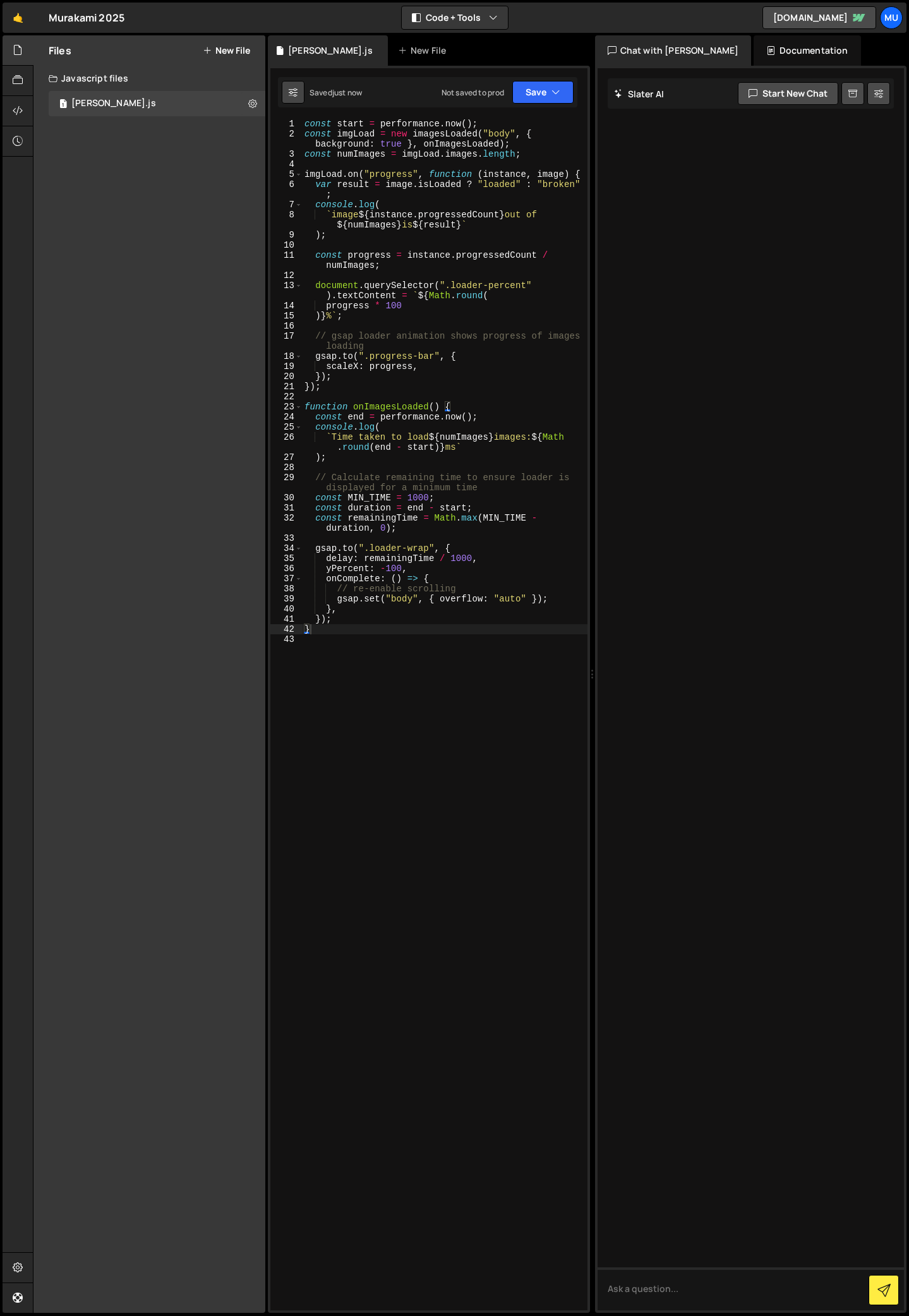
checkbox input "true"
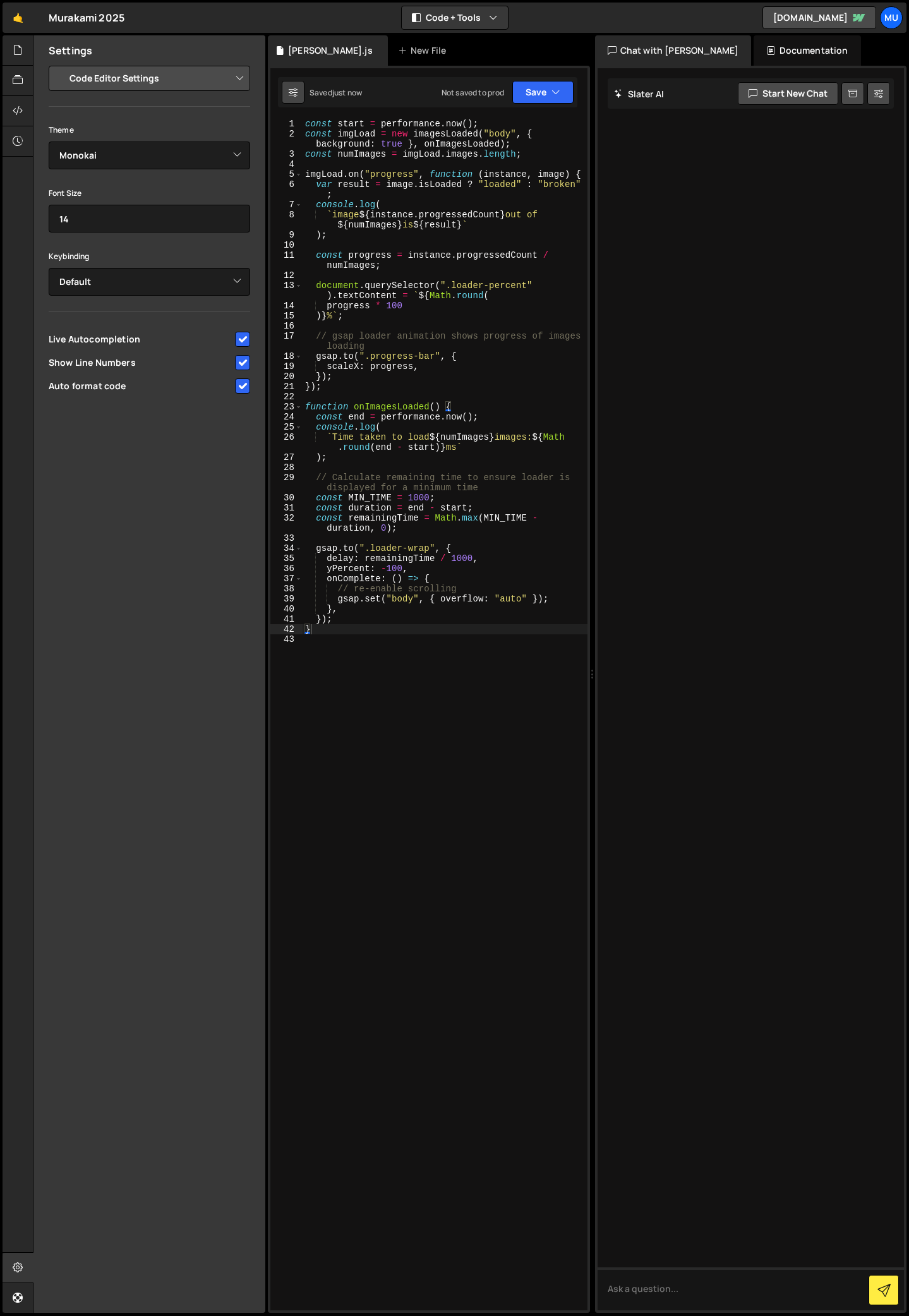
click at [290, 90] on icon at bounding box center [293, 92] width 9 height 12
click at [19, 45] on icon at bounding box center [17, 50] width 10 height 14
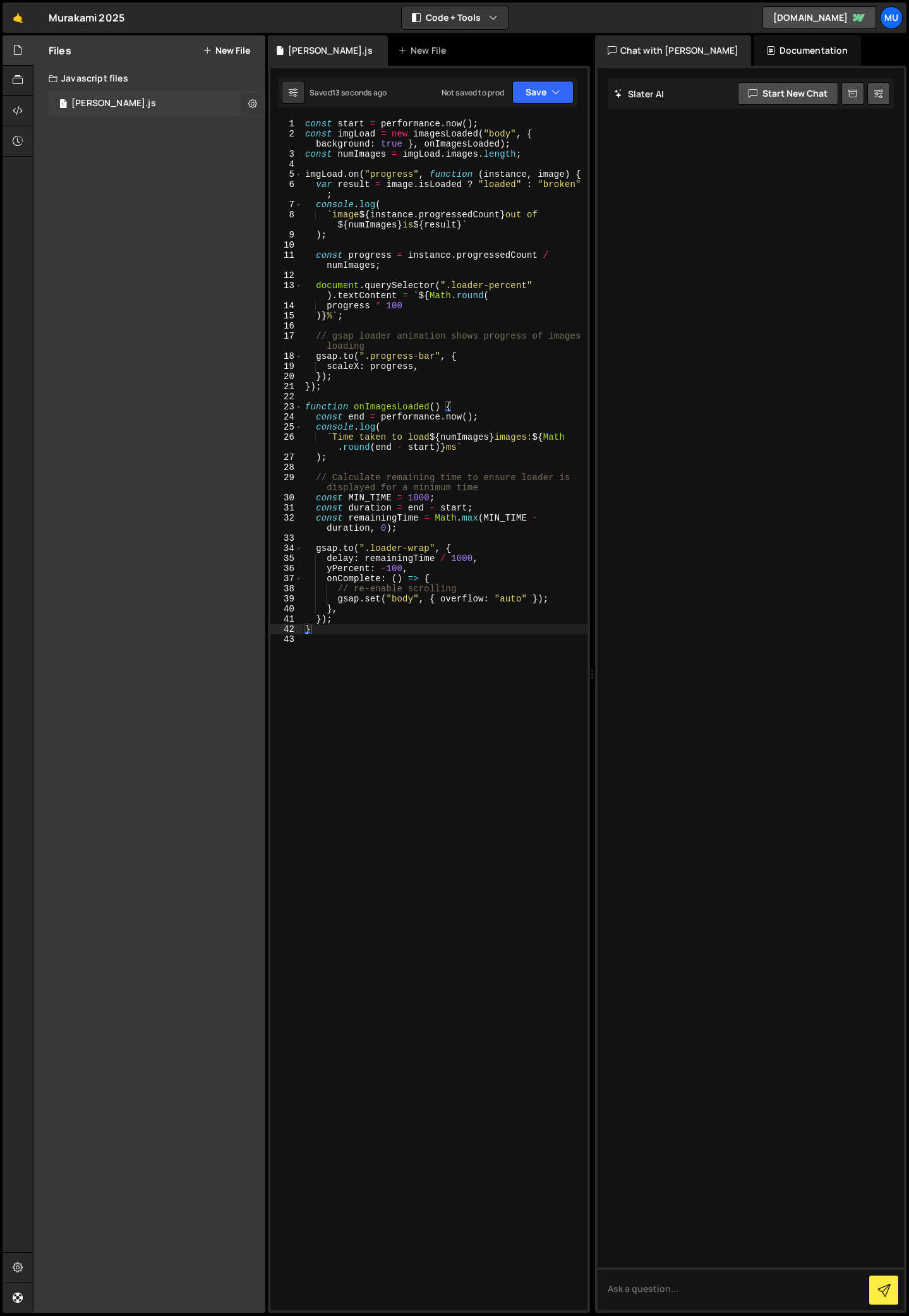
click at [258, 103] on button at bounding box center [253, 103] width 23 height 23
click at [199, 156] on div "Files New File Create your first file Get started by starting a Javascript or C…" at bounding box center [149, 674] width 231 height 1277
click at [509, 48] on div "[PERSON_NAME].js New File" at bounding box center [428, 50] width 322 height 30
click at [481, 21] on button "Code + Tools" at bounding box center [455, 18] width 106 height 23
click at [481, 19] on button "Code + Tools" at bounding box center [455, 18] width 106 height 23
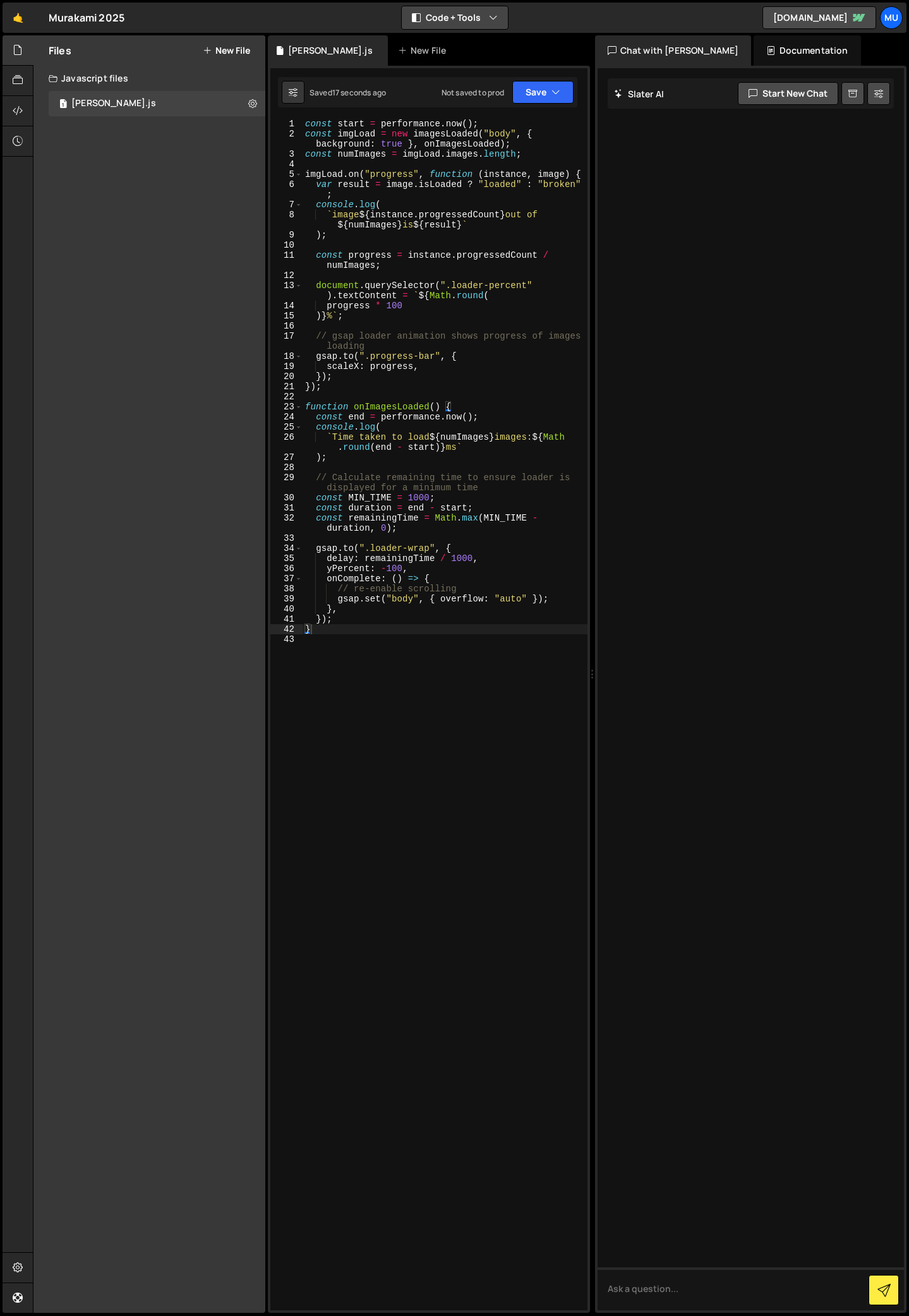
click at [481, 19] on button "Code + Tools" at bounding box center [455, 18] width 106 height 23
click at [678, 48] on div "Chat with [PERSON_NAME]" at bounding box center [673, 50] width 156 height 30
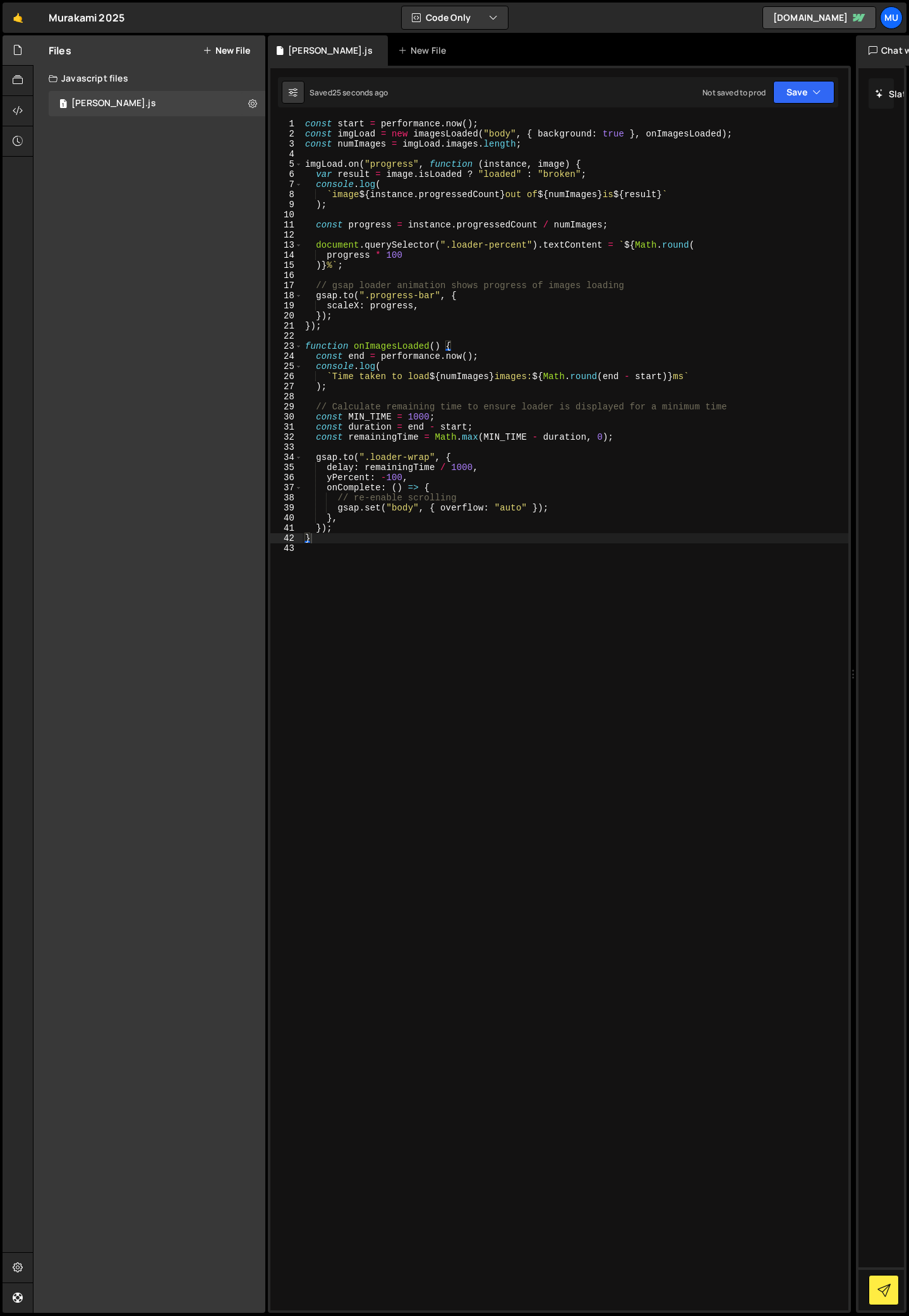
drag, startPoint x: 591, startPoint y: 156, endPoint x: 849, endPoint y: 164, distance: 258.1
click at [849, 164] on div "Files New File Create your first file Get started by starting a Javascript or C…" at bounding box center [471, 674] width 876 height 1278
click at [307, 124] on div "const start = performance . now ( ) ; const imgLoad = new imagesLoaded ( "body"…" at bounding box center [577, 724] width 549 height 1212
type textarea "const start = [DOMAIN_NAME]();"
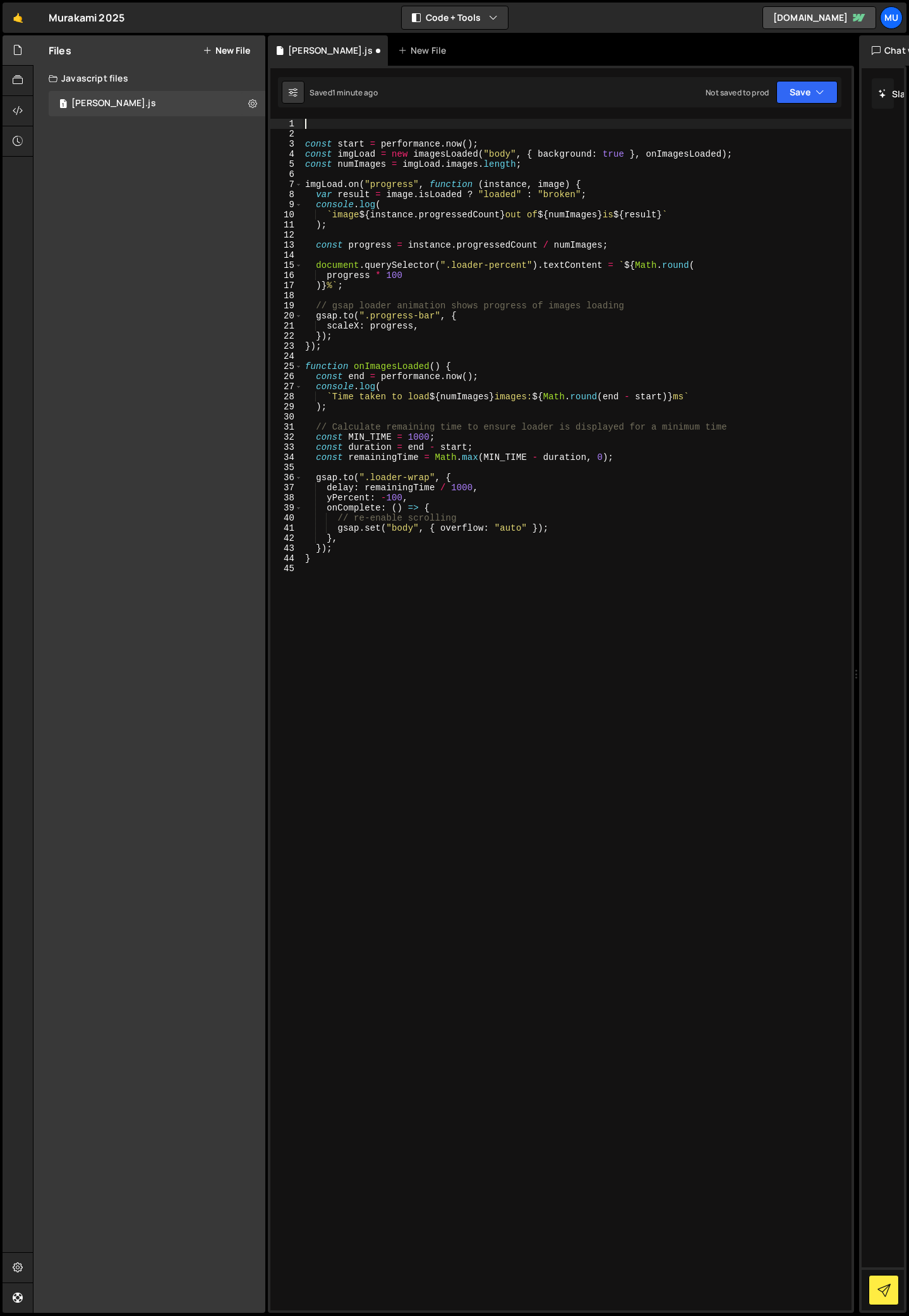
paste textarea "import imagesLoaded from "[URL][DOMAIN_NAME]";"
click at [315, 119] on div "import imagesLoaded from "[URL][DOMAIN_NAME]" ; const start = performance . now…" at bounding box center [577, 724] width 549 height 1212
click at [795, 91] on button "Save" at bounding box center [807, 93] width 61 height 23
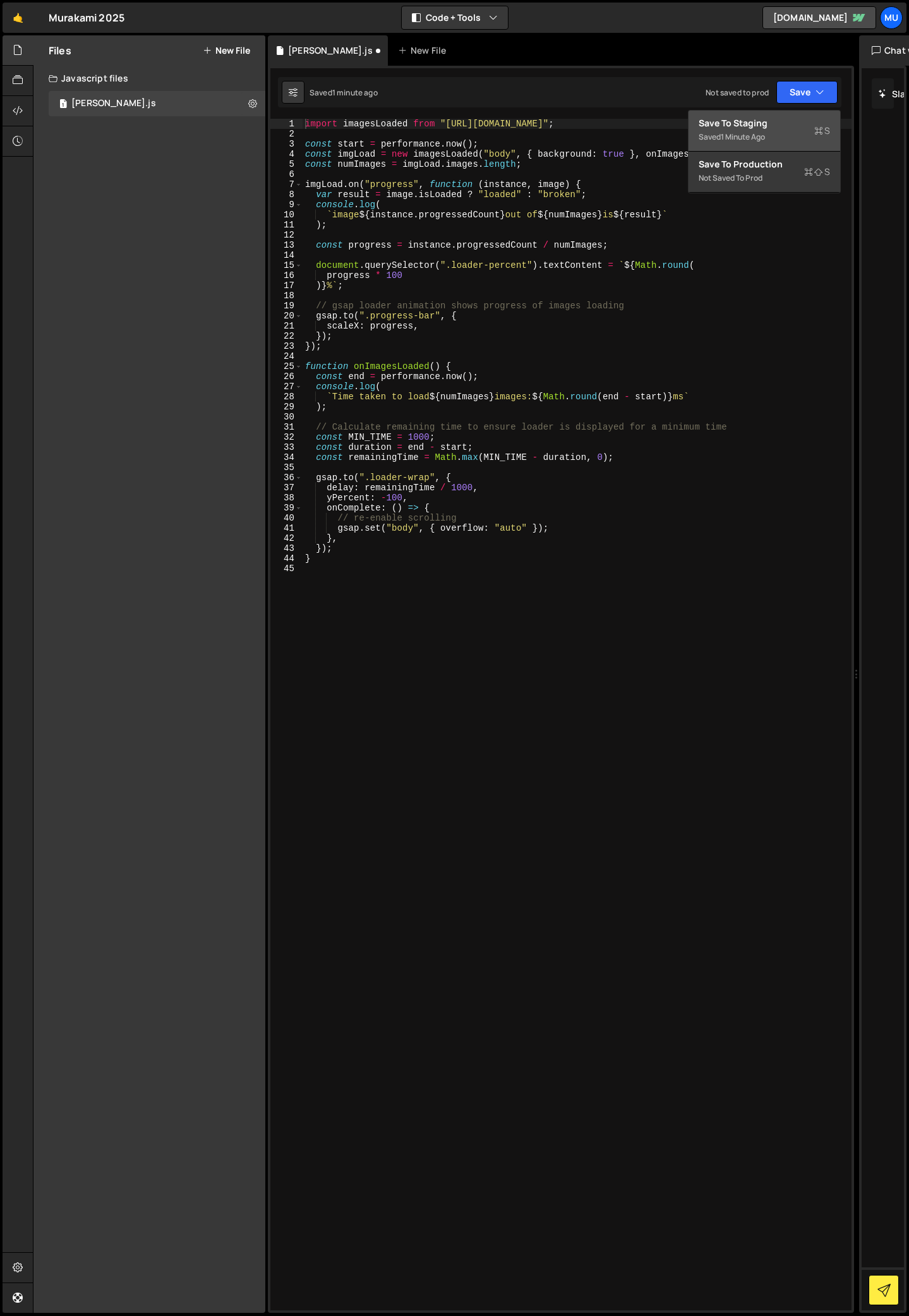
click at [772, 115] on button "Save to Staging S Saved 1 minute ago" at bounding box center [765, 131] width 152 height 41
click at [396, 494] on div "import imagesLoaded from "[URL][DOMAIN_NAME]" ; const start = performance . now…" at bounding box center [577, 724] width 549 height 1212
type textarea "yPercent: -200,"
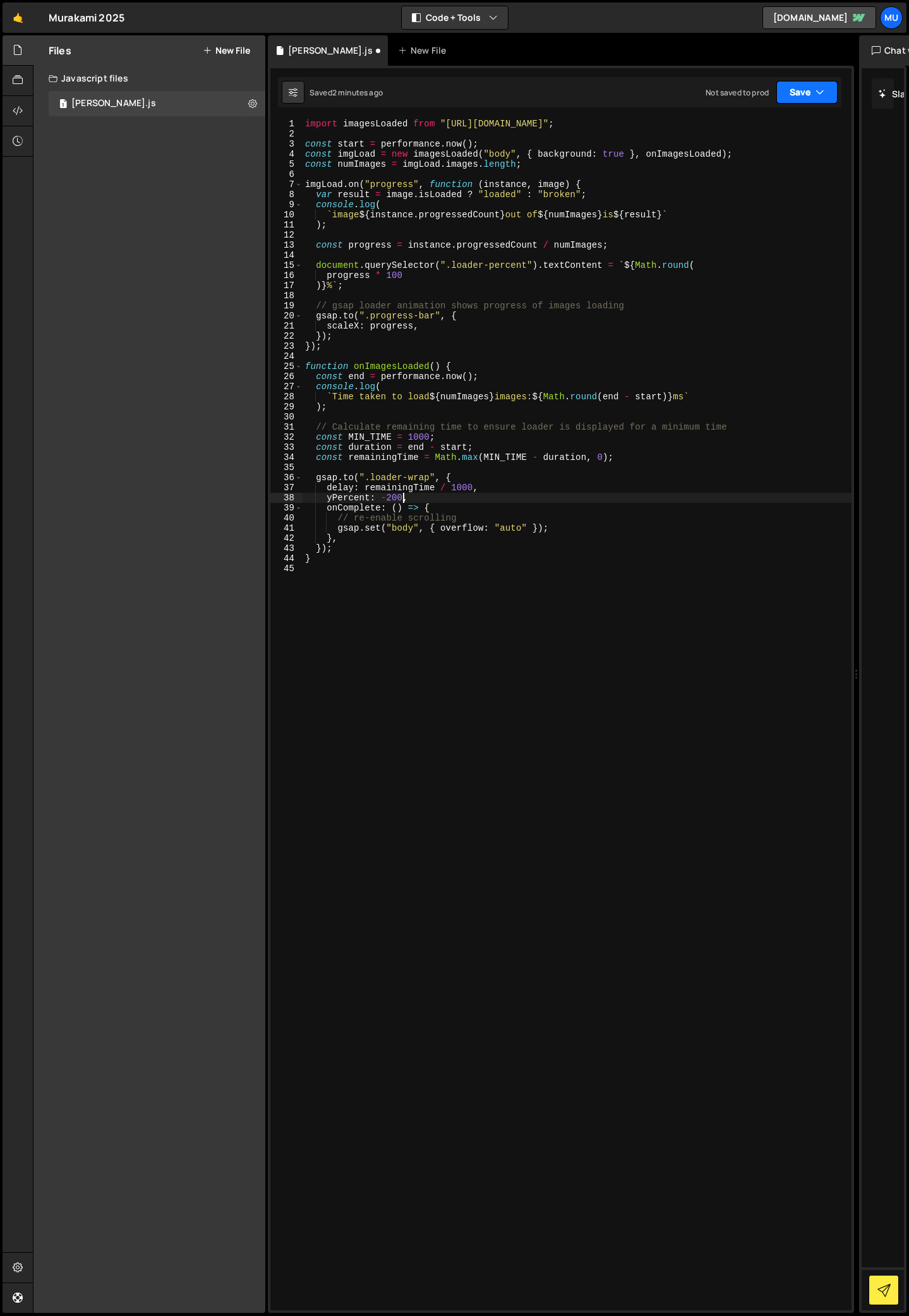
click at [816, 90] on icon "button" at bounding box center [820, 92] width 9 height 12
click at [752, 132] on div "2 minutes ago" at bounding box center [746, 137] width 49 height 11
click at [814, 83] on button "Save" at bounding box center [807, 93] width 61 height 23
click at [432, 610] on div "import imagesLoaded from "[URL][DOMAIN_NAME]" ; const start = performance . now…" at bounding box center [577, 724] width 549 height 1212
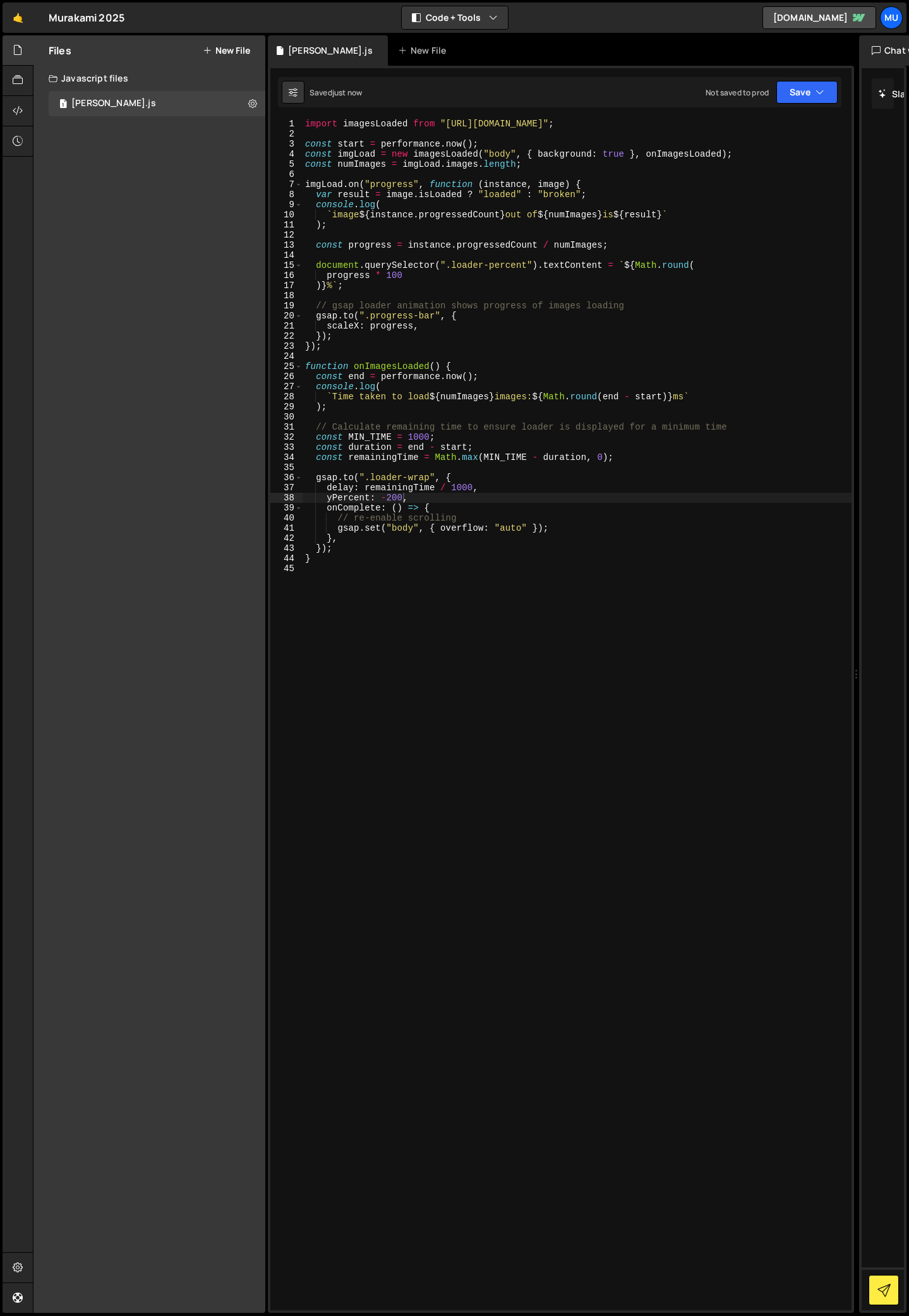
scroll to position [0, 0]
click at [397, 496] on div "import imagesLoaded from "[URL][DOMAIN_NAME]" ; const start = performance . now…" at bounding box center [577, 724] width 549 height 1212
type textarea "yPercent: -100,"
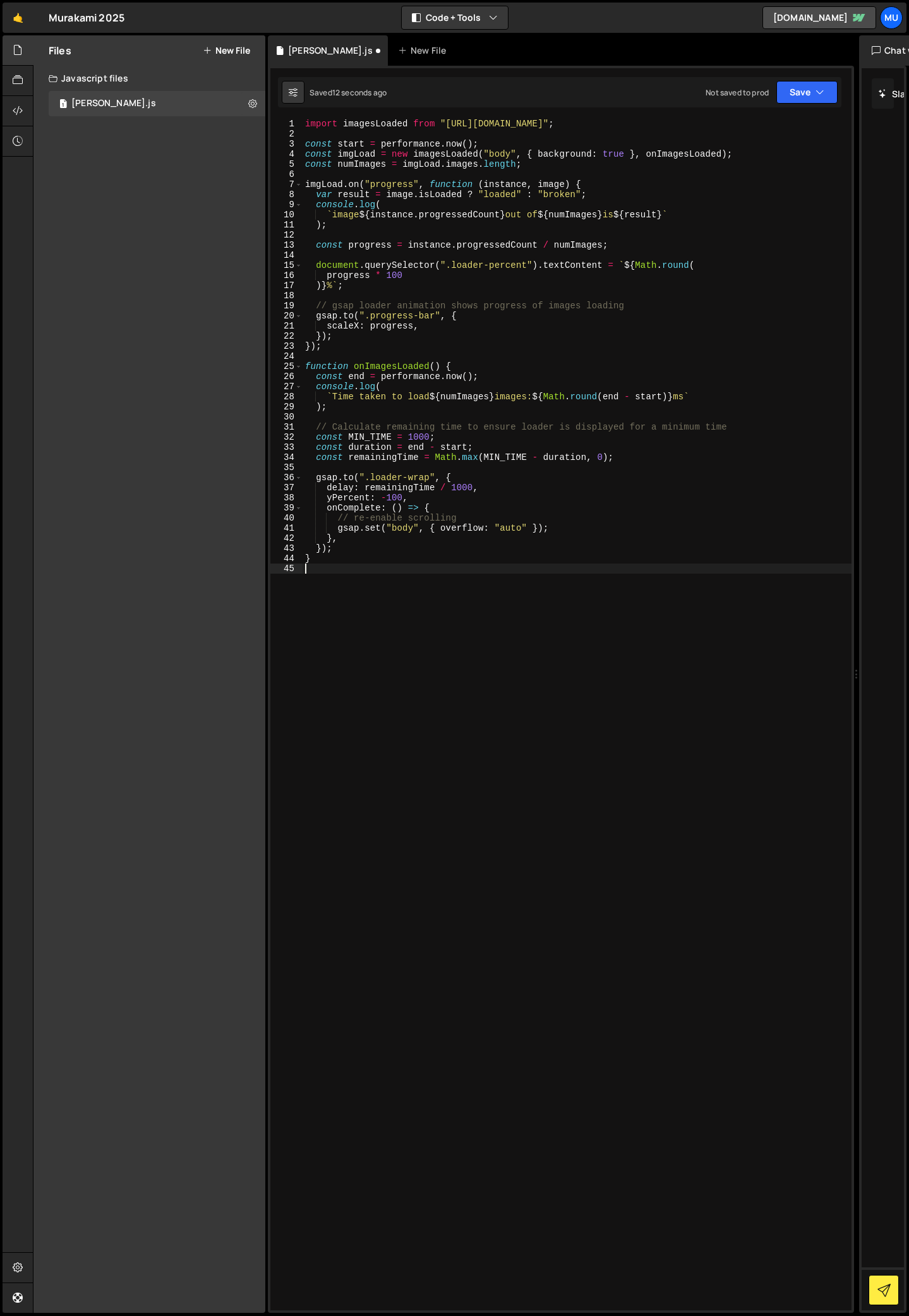
click at [444, 626] on div "import imagesLoaded from "[URL][DOMAIN_NAME]" ; const start = performance . now…" at bounding box center [577, 724] width 549 height 1212
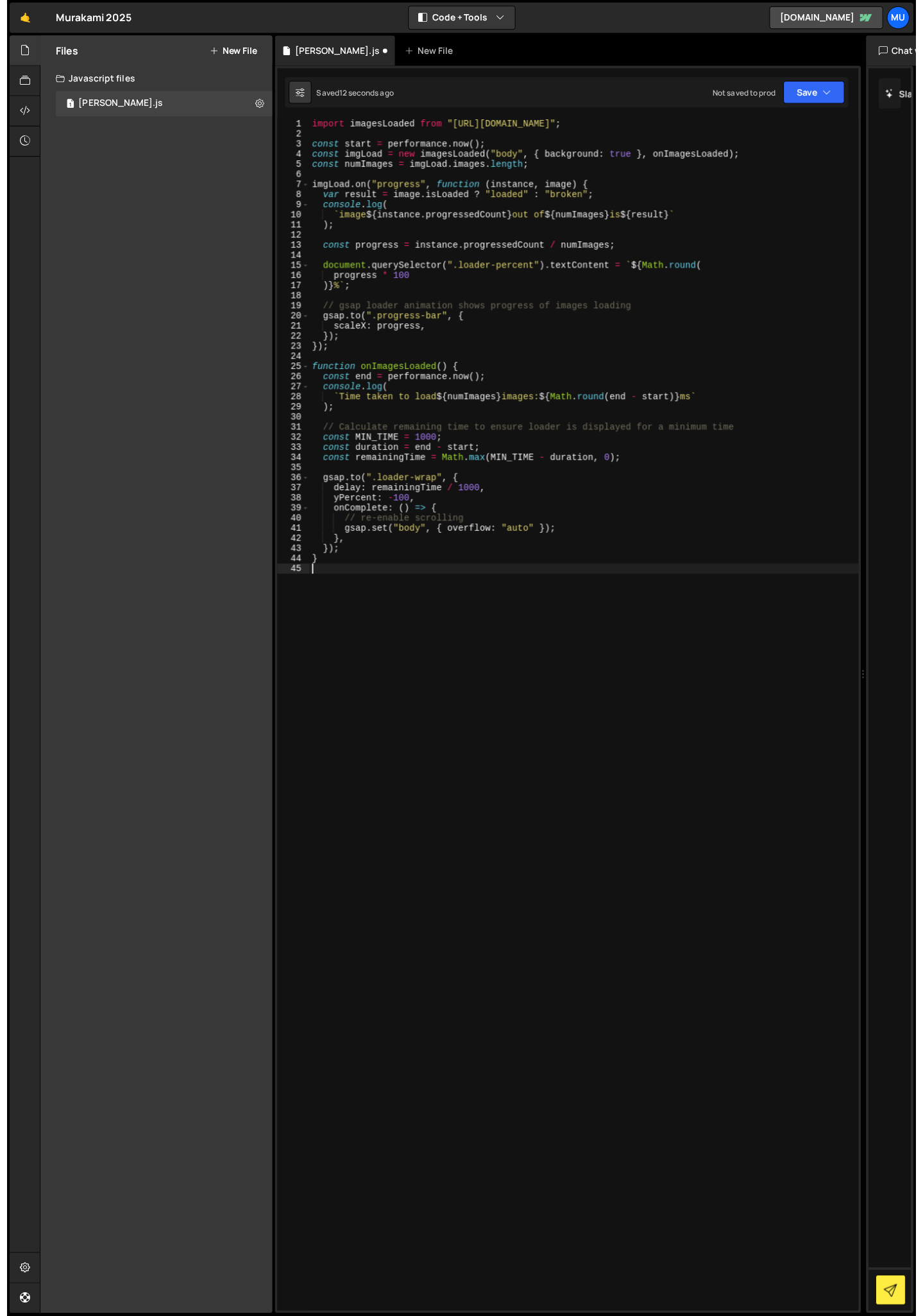
scroll to position [0, 0]
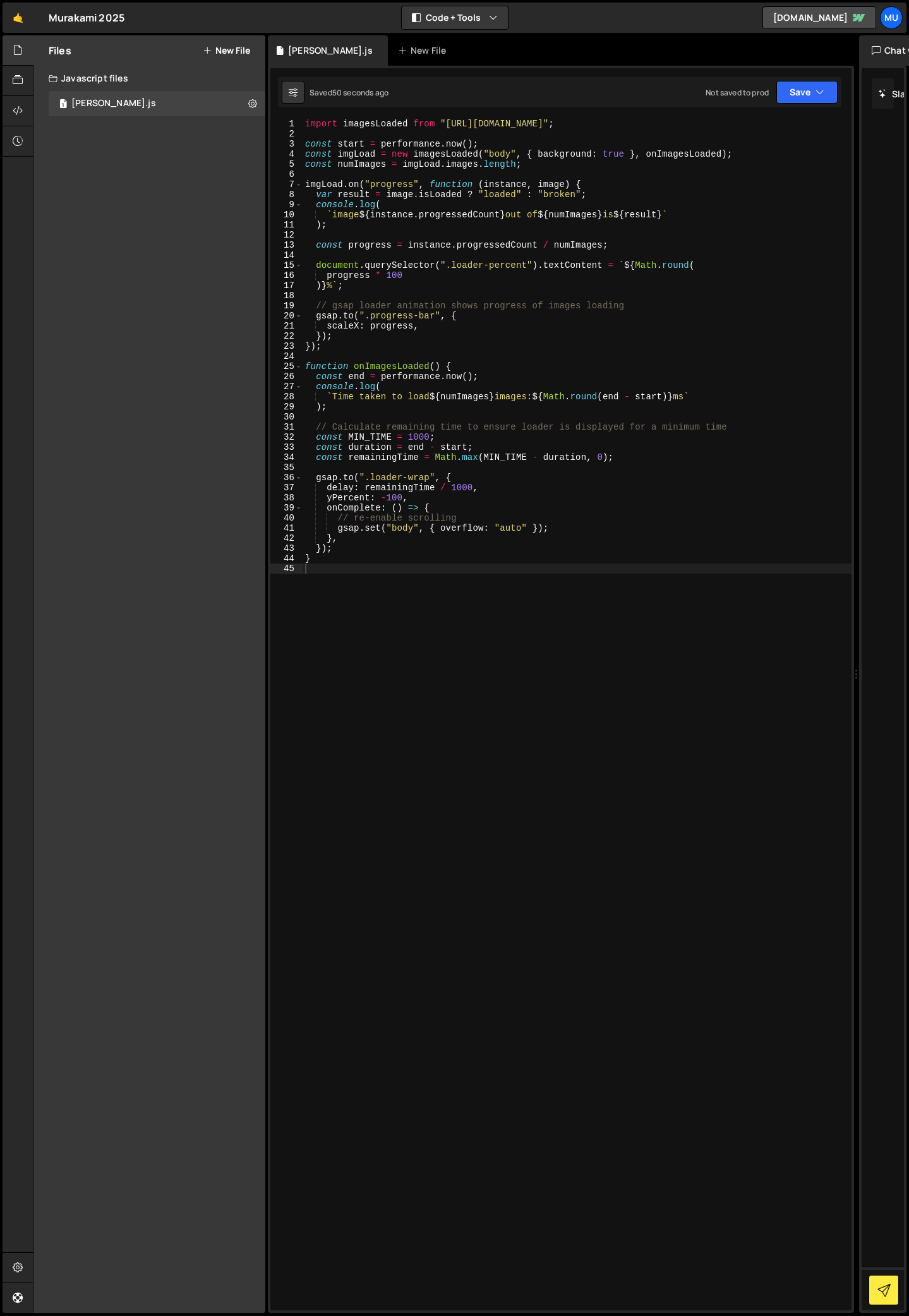
click at [432, 683] on div "import imagesLoaded from "[URL][DOMAIN_NAME]" ; const start = performance . now…" at bounding box center [577, 724] width 549 height 1212
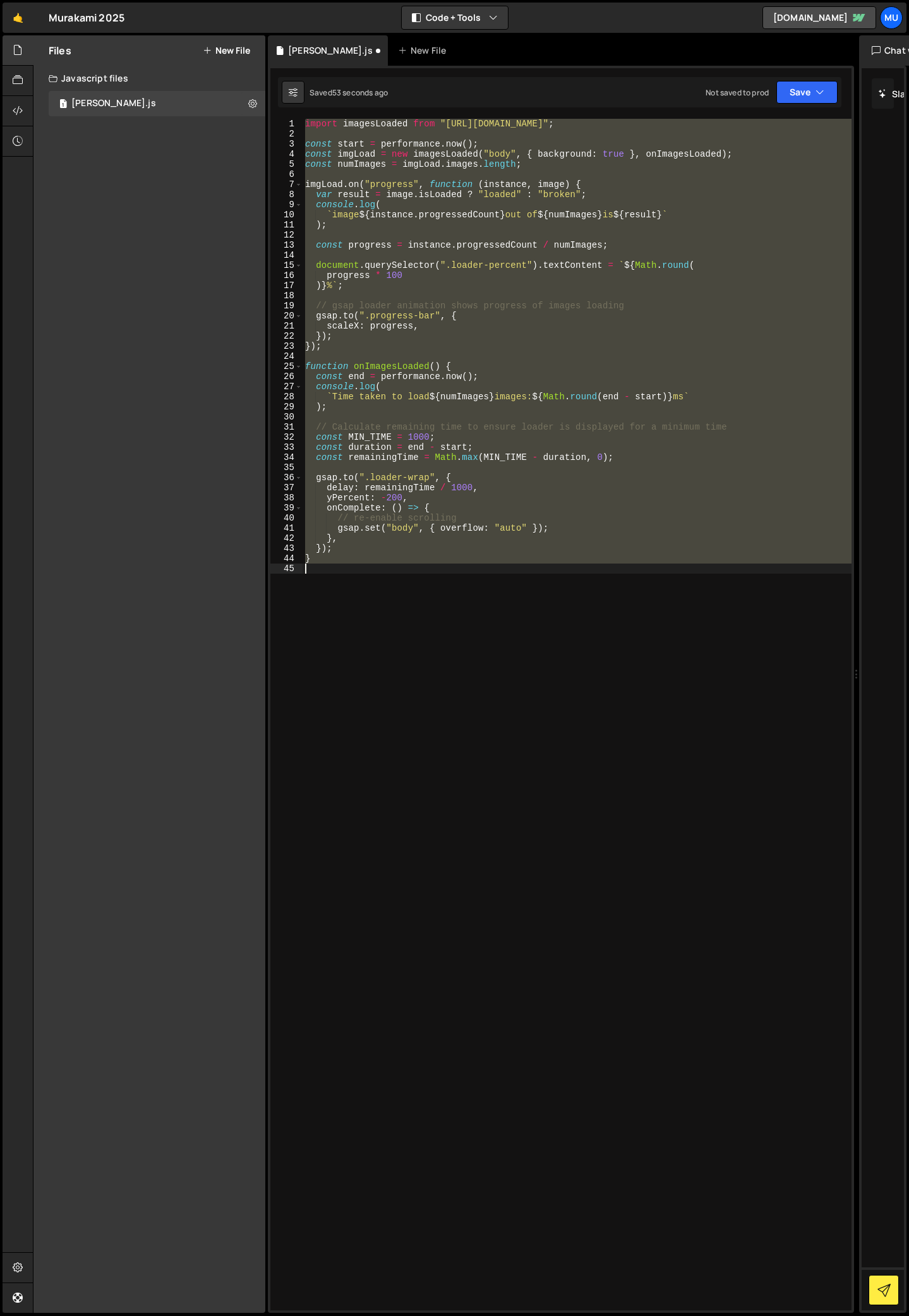
type textarea "yPercent: -100,"
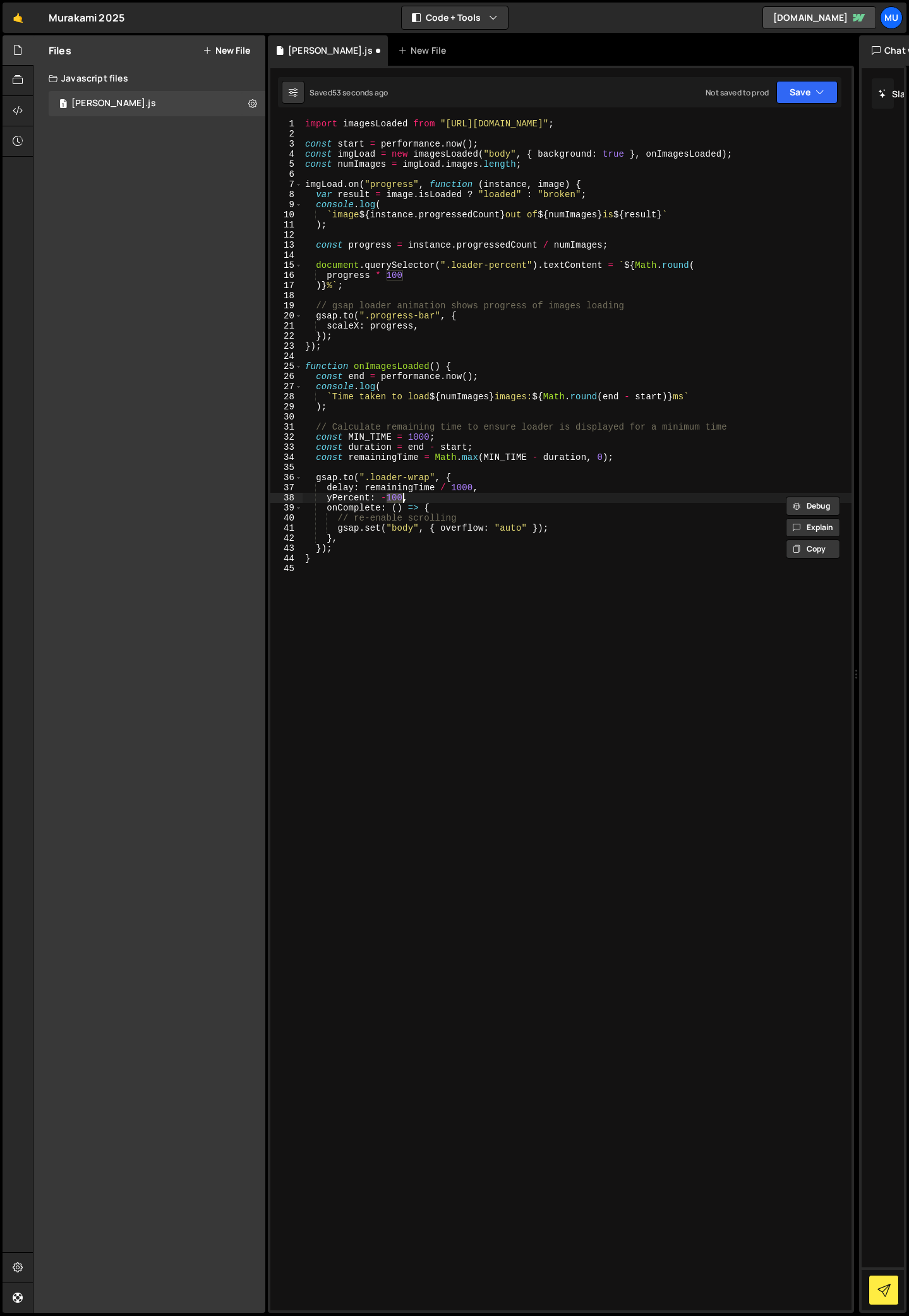
click at [431, 667] on div "import imagesLoaded from "[URL][DOMAIN_NAME]" ; const start = performance . now…" at bounding box center [577, 724] width 549 height 1212
click at [354, 141] on div "import imagesLoaded from "[URL][DOMAIN_NAME]" ; const start = performance . now…" at bounding box center [577, 724] width 549 height 1212
click at [356, 165] on div "import imagesLoaded from "[URL][DOMAIN_NAME]" ; const start = performance . now…" at bounding box center [577, 724] width 549 height 1212
type textarea "const numImages = imgLoad.images.length;"
click at [343, 176] on div "import imagesLoaded from "[URL][DOMAIN_NAME]" ; const start = performance . now…" at bounding box center [577, 724] width 549 height 1212
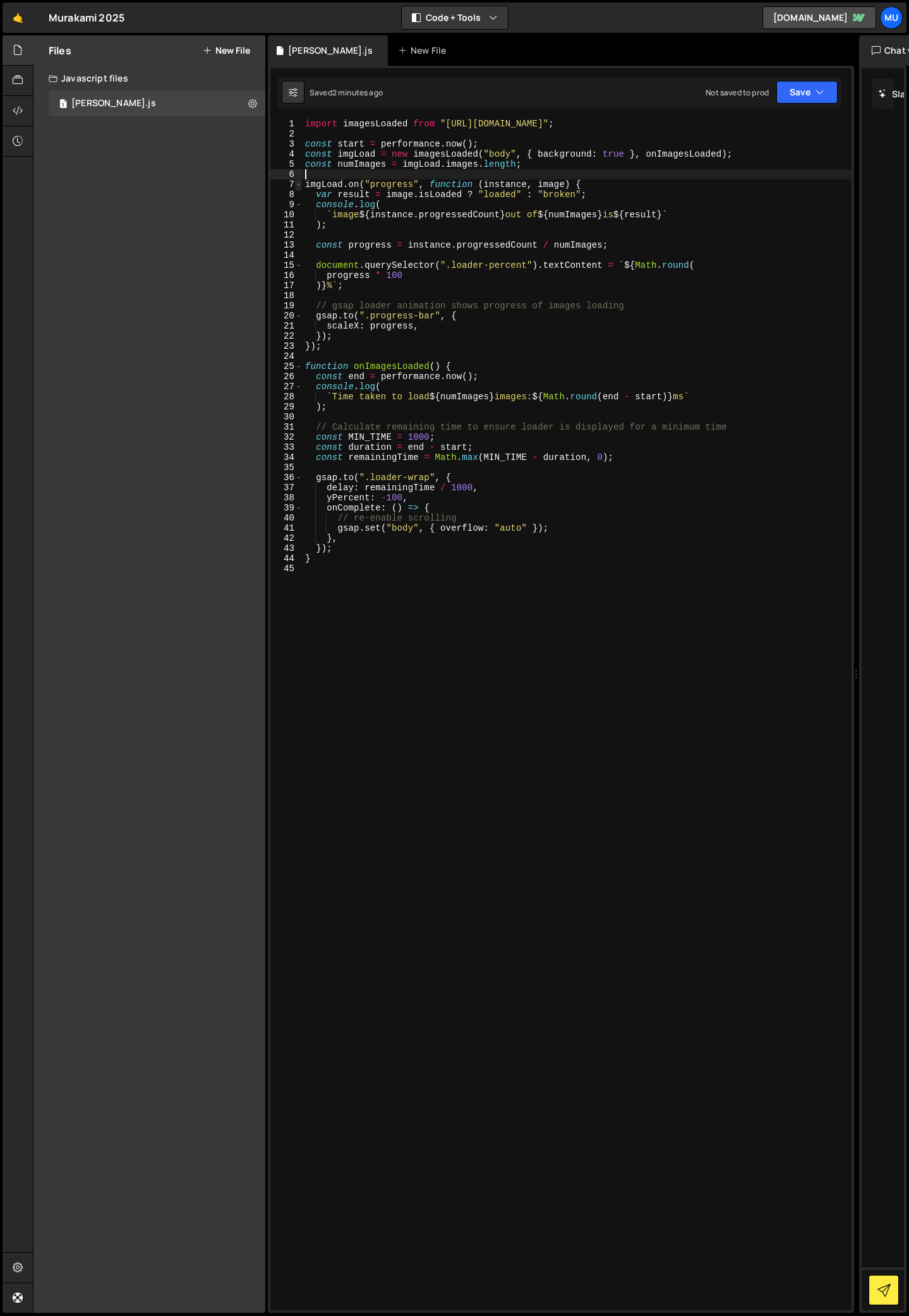
click at [300, 187] on span at bounding box center [299, 184] width 7 height 10
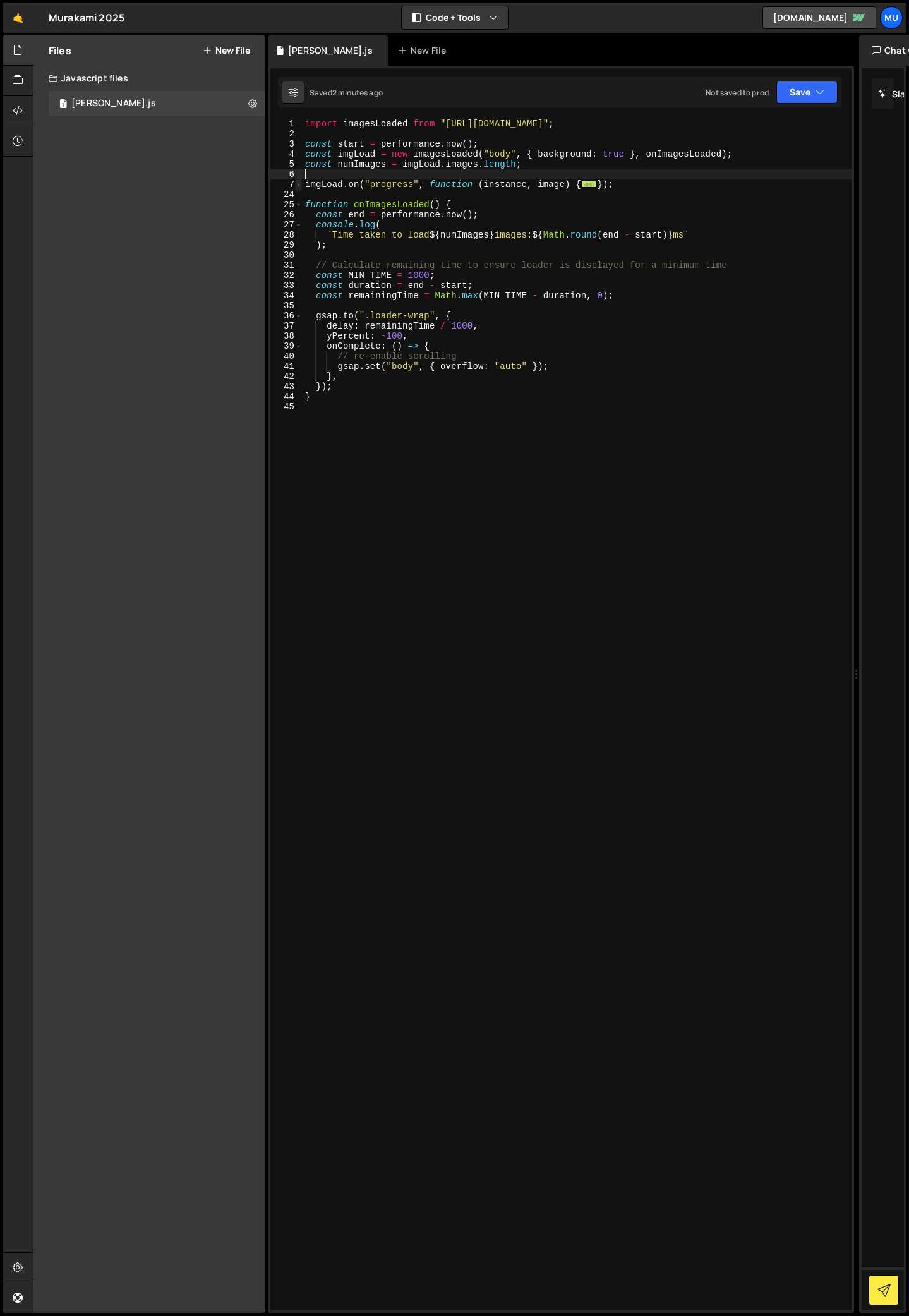
click at [300, 185] on span at bounding box center [299, 184] width 7 height 10
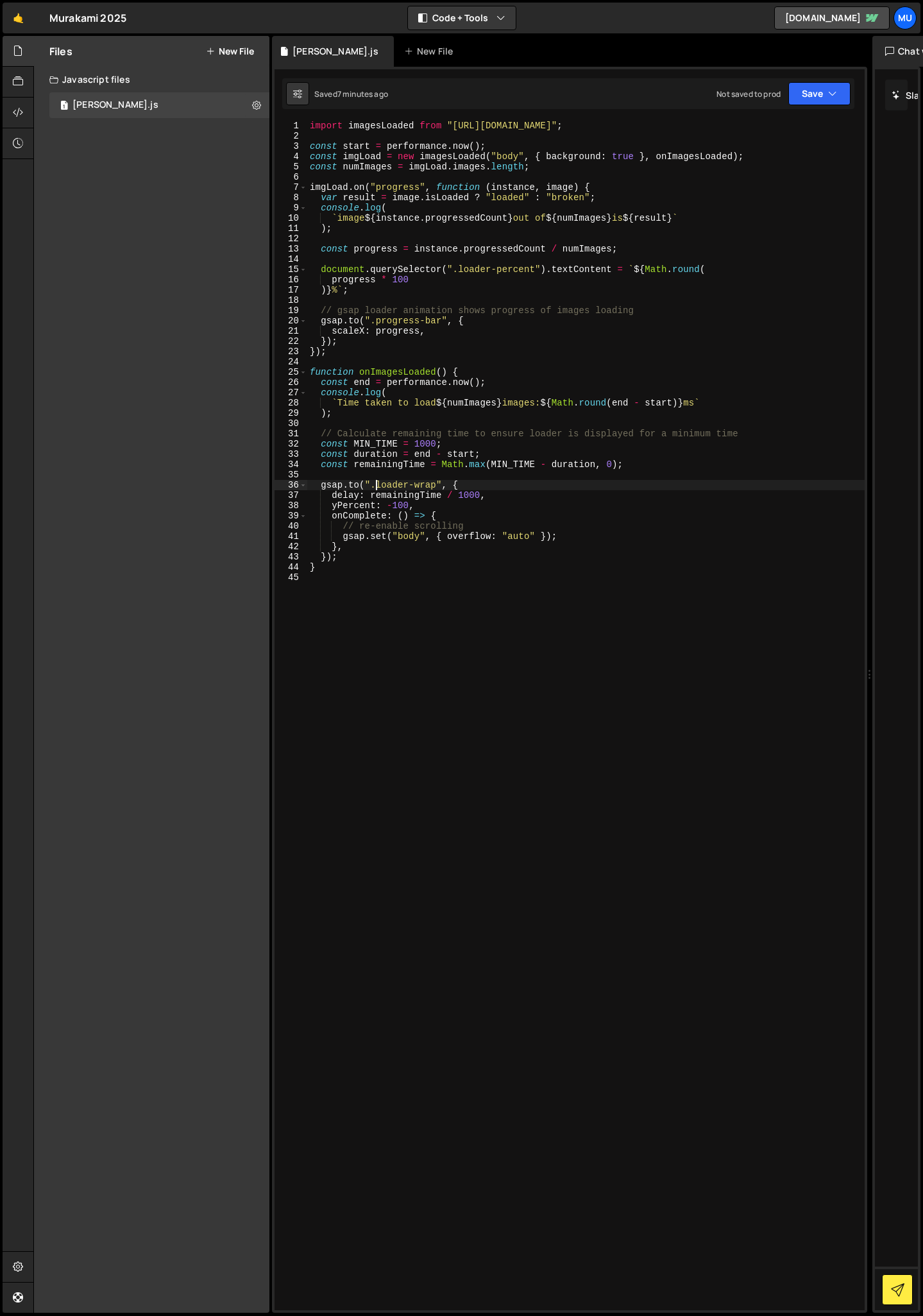
click at [376, 485] on div "import imagesLoaded from "[URL][DOMAIN_NAME]" ; const start = performance . now…" at bounding box center [586, 725] width 557 height 1210
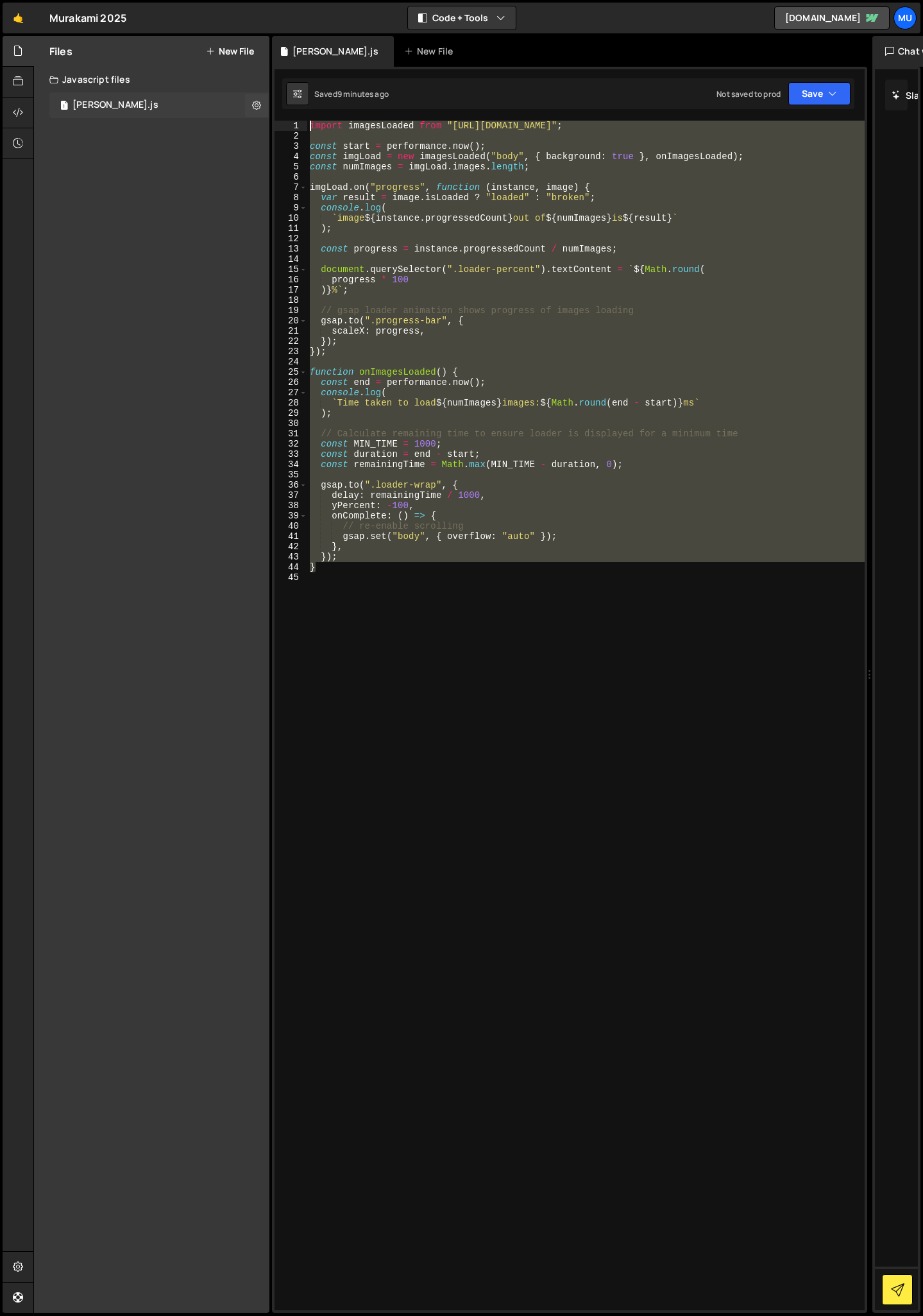
drag, startPoint x: 342, startPoint y: 567, endPoint x: 268, endPoint y: 95, distance: 477.8
click at [268, 95] on div "Files New File Create your first file Get started by starting a Javascript or C…" at bounding box center [478, 675] width 890 height 1277
type textarea "import imagesLoaded from "[URL][DOMAIN_NAME]";"
click at [831, 186] on button "Copy" at bounding box center [826, 177] width 56 height 19
click at [429, 631] on div "import imagesLoaded from "[URL][DOMAIN_NAME]" ; const start = performance . now…" at bounding box center [586, 725] width 557 height 1210
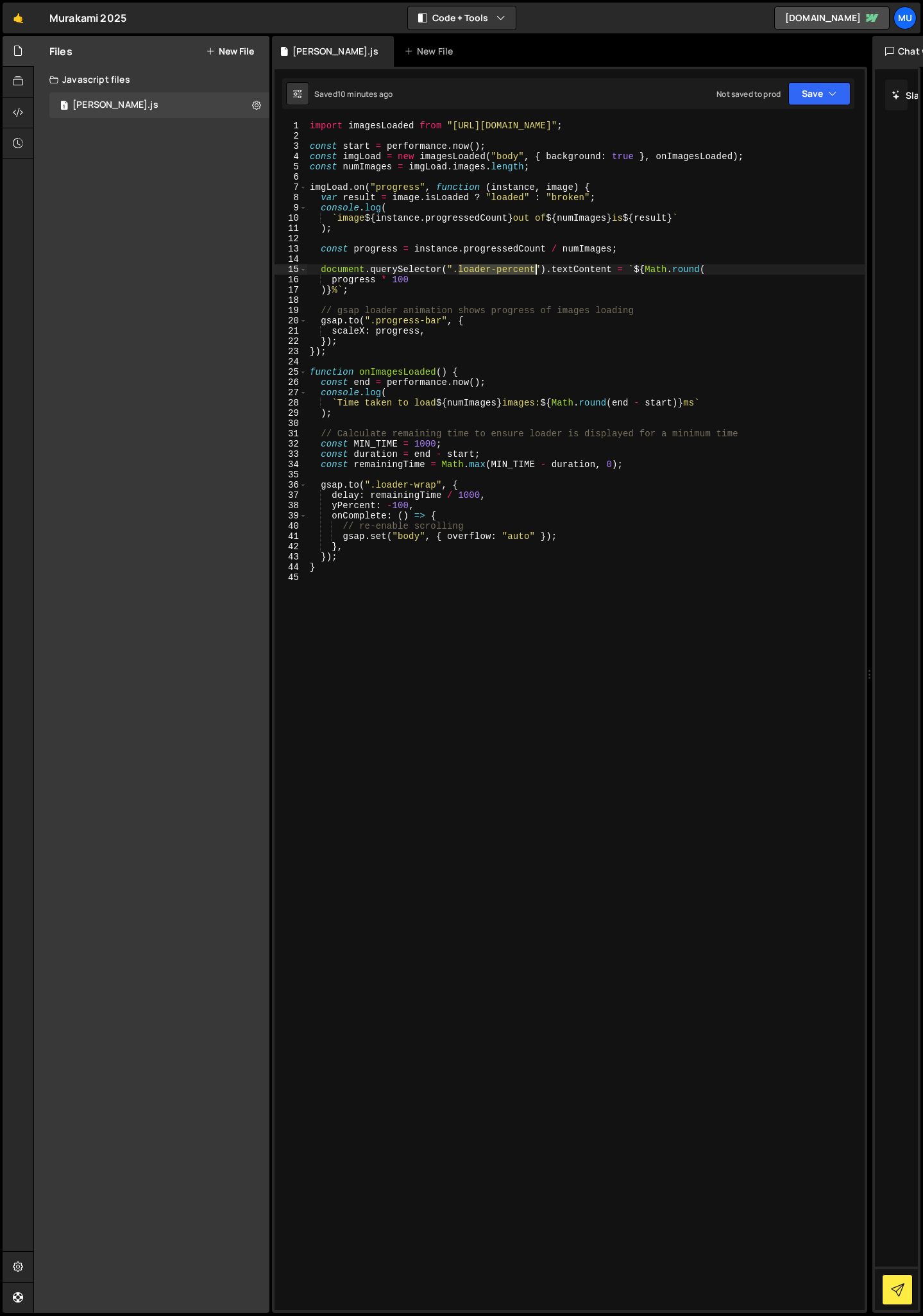
drag, startPoint x: 460, startPoint y: 271, endPoint x: 535, endPoint y: 267, distance: 75.1
click at [535, 267] on div "import imagesLoaded from "[URL][DOMAIN_NAME]" ; const start = performance . now…" at bounding box center [586, 725] width 557 height 1210
paste textarea "age"
type textarea "document.querySelector(".loader-percentage").textContent = `${Math.round("
click at [814, 98] on button "Save" at bounding box center [819, 94] width 62 height 23
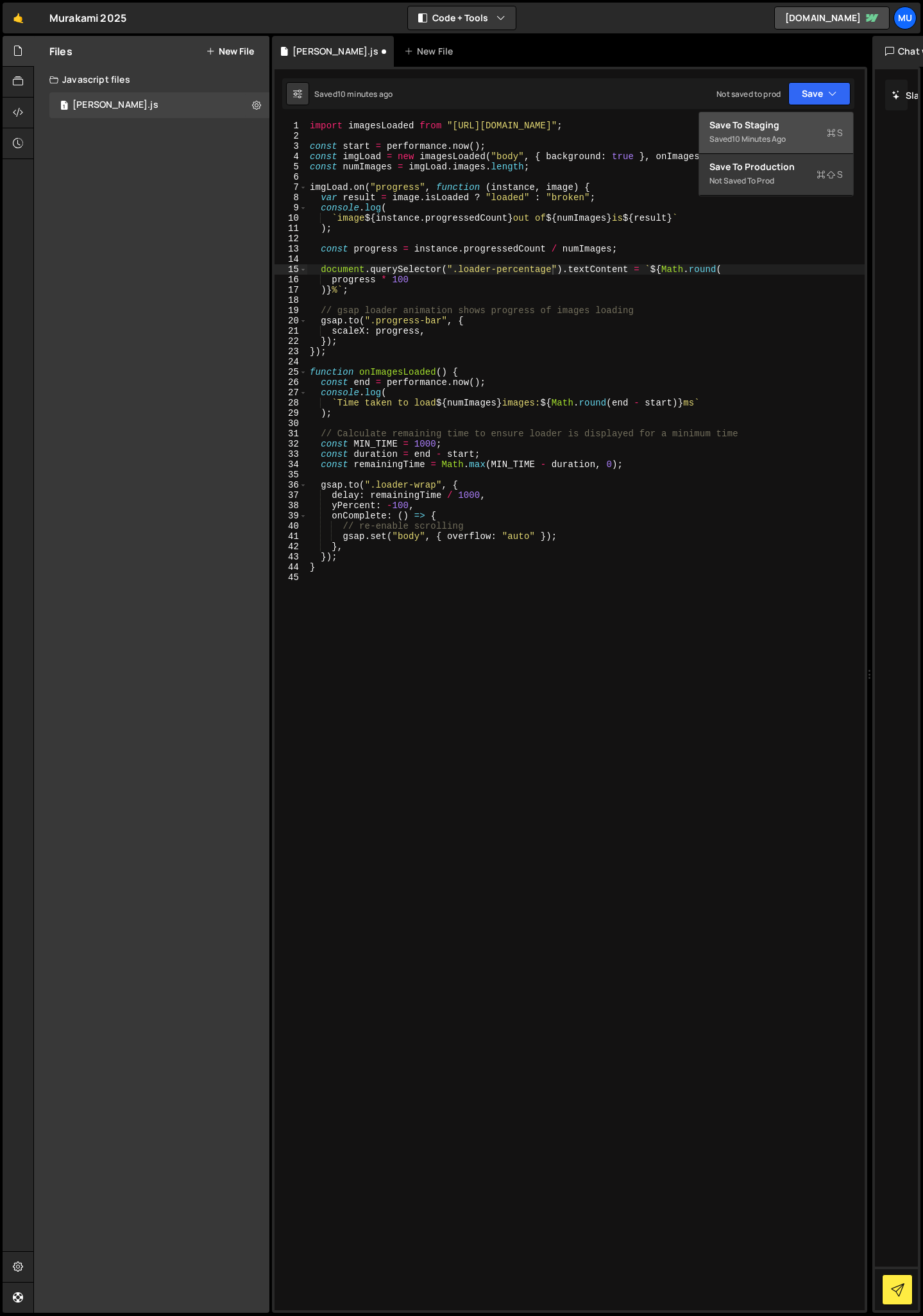
click at [768, 138] on div "10 minutes ago" at bounding box center [759, 139] width 54 height 11
click at [406, 256] on div "import imagesLoaded from "[URL][DOMAIN_NAME]" ; const start = performance . now…" at bounding box center [586, 725] width 557 height 1210
click at [364, 305] on div "import imagesLoaded from "[URL][DOMAIN_NAME]" ; const start = performance . now…" at bounding box center [586, 725] width 557 height 1210
click at [350, 260] on div "import imagesLoaded from "[URL][DOMAIN_NAME]" ; const start = performance . now…" at bounding box center [586, 725] width 557 height 1210
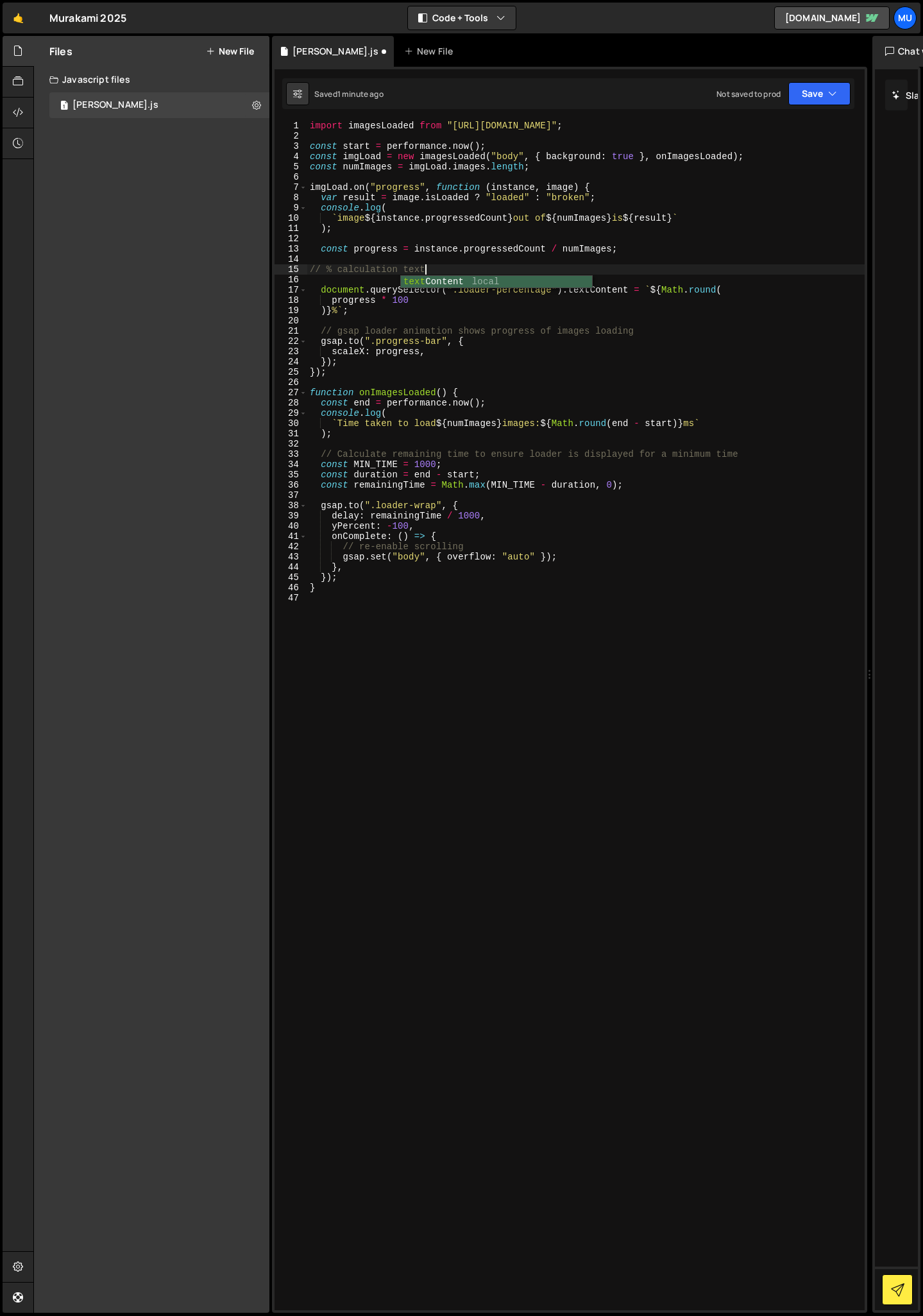
scroll to position [0, 8]
click at [406, 363] on div "import imagesLoaded from "[URL][DOMAIN_NAME]" ; const start = performance . now…" at bounding box center [586, 725] width 557 height 1210
click at [364, 350] on div "import imagesLoaded from "[URL][DOMAIN_NAME]" ; const start = performance . now…" at bounding box center [586, 725] width 557 height 1210
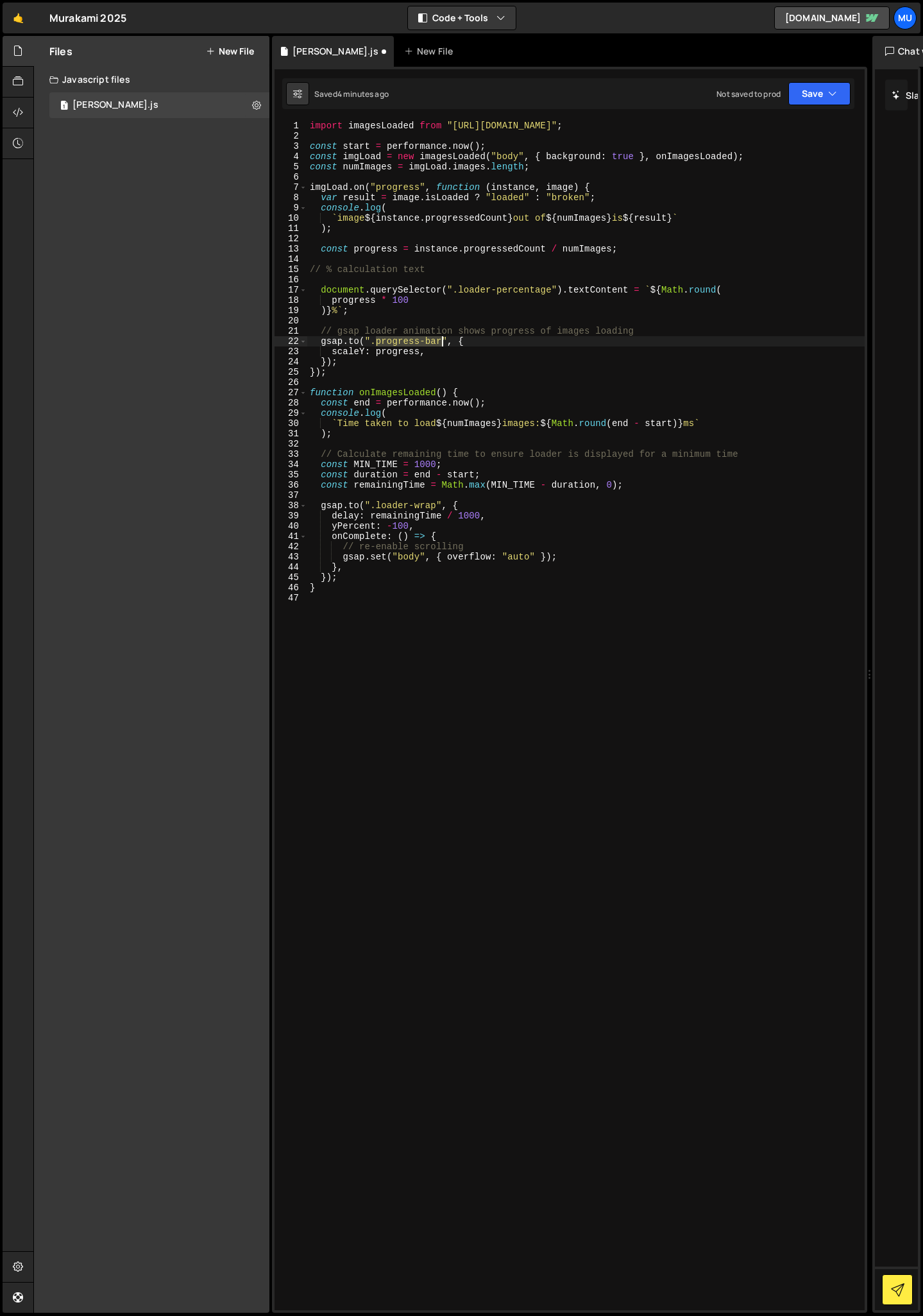
drag, startPoint x: 376, startPoint y: 340, endPoint x: 440, endPoint y: 340, distance: 64.0
click at [441, 341] on div "import imagesLoaded from "[URL][DOMAIN_NAME]" ; const start = performance . now…" at bounding box center [586, 725] width 557 height 1210
paste textarea "laoding_square-top-wrappe"
click at [437, 366] on div "import imagesLoaded from "[URL][DOMAIN_NAME]" ; const start = performance . now…" at bounding box center [586, 725] width 557 height 1210
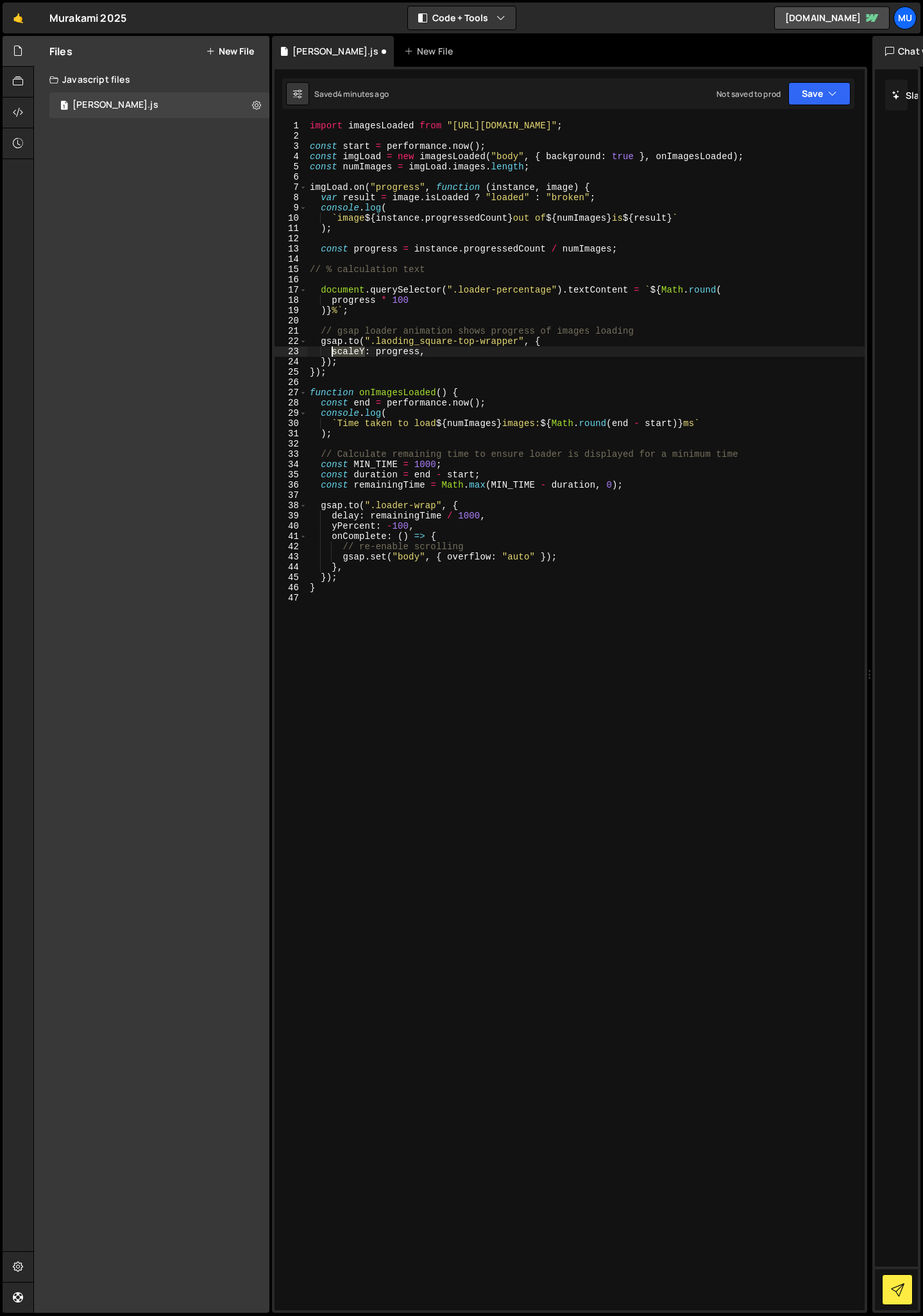
drag, startPoint x: 364, startPoint y: 352, endPoint x: 337, endPoint y: 354, distance: 27.1
click at [331, 351] on div "import imagesLoaded from "[URL][DOMAIN_NAME]" ; const start = performance . now…" at bounding box center [586, 725] width 557 height 1210
click at [387, 370] on div "import imagesLoaded from "[URL][DOMAIN_NAME]" ; const start = performance . now…" at bounding box center [586, 725] width 557 height 1210
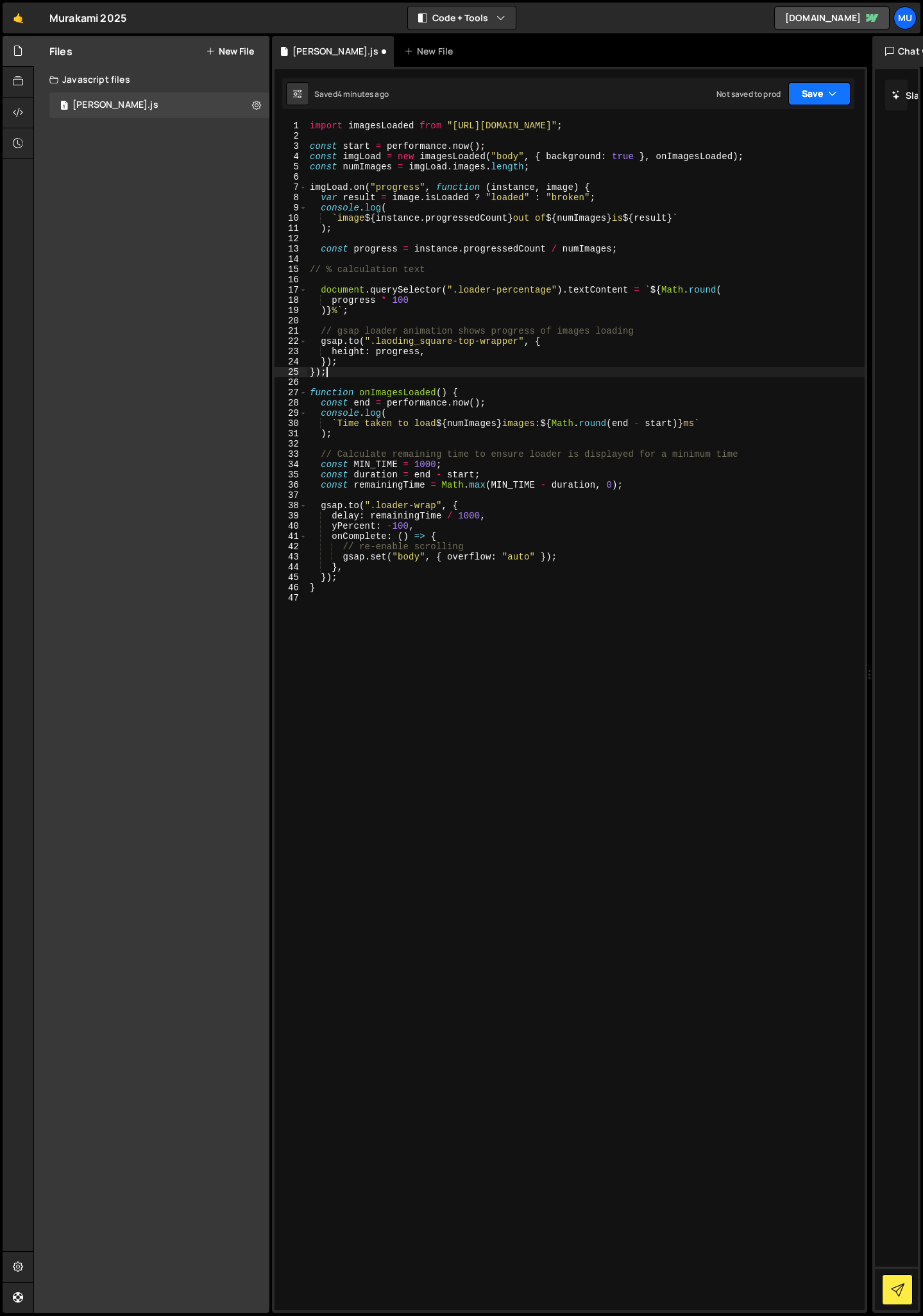
click at [813, 96] on button "Save" at bounding box center [819, 94] width 62 height 23
click at [741, 135] on div "4 minutes ago" at bounding box center [757, 139] width 50 height 11
click at [354, 351] on div "import imagesLoaded from "[URL][DOMAIN_NAME]" ; const start = performance . now…" at bounding box center [586, 725] width 557 height 1210
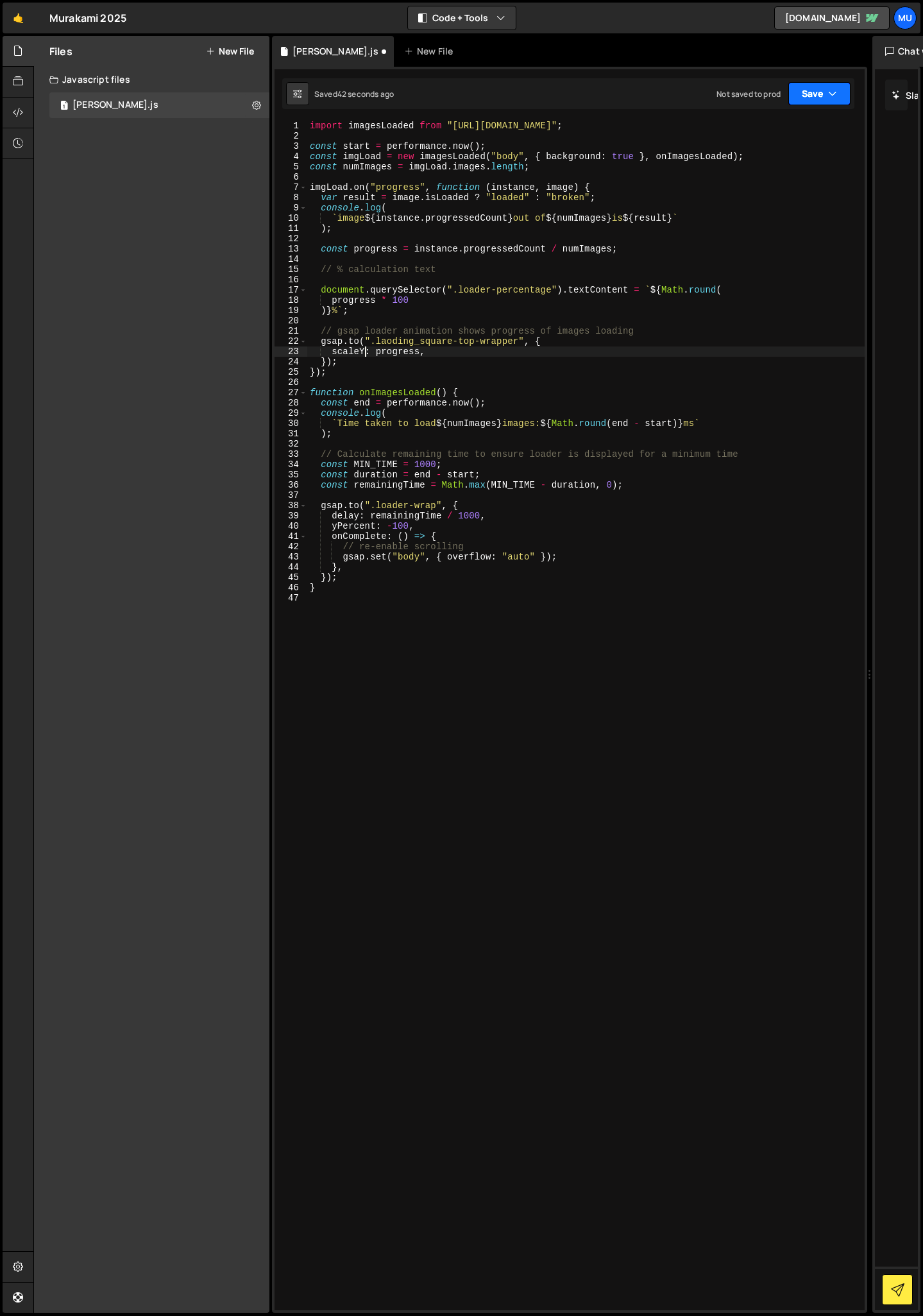
click at [810, 100] on button "Save" at bounding box center [819, 94] width 62 height 23
click at [769, 136] on div "43 seconds ago" at bounding box center [761, 139] width 57 height 11
click at [355, 351] on div "import imagesLoaded from "[URL][DOMAIN_NAME]" ; const start = performance . now…" at bounding box center [586, 725] width 557 height 1210
click at [811, 92] on button "Save" at bounding box center [819, 94] width 62 height 23
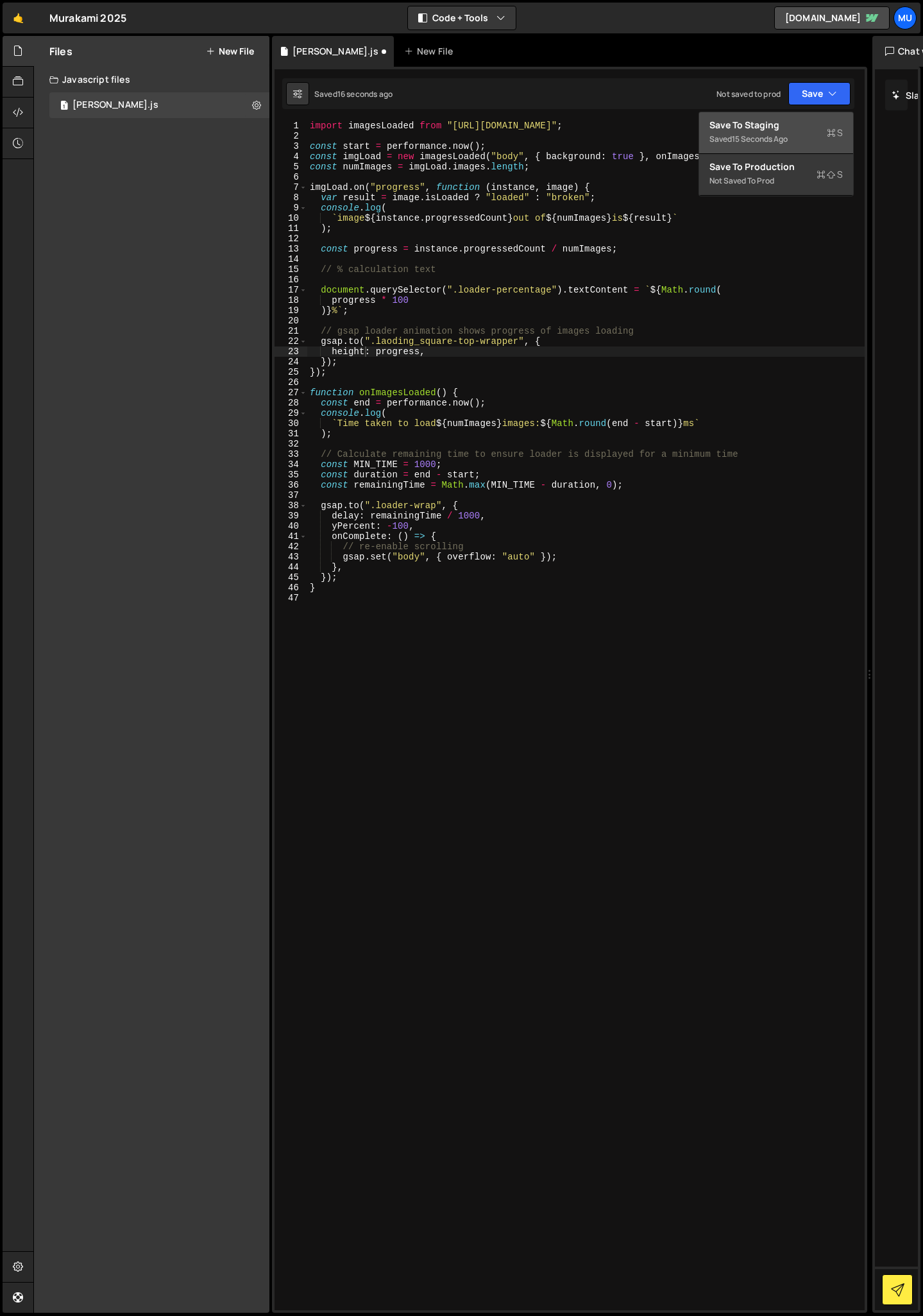
click at [753, 138] on div "15 seconds ago" at bounding box center [760, 139] width 56 height 11
drag, startPoint x: 379, startPoint y: 343, endPoint x: 414, endPoint y: 338, distance: 35.4
click at [414, 338] on div "import imagesLoaded from "[URL][DOMAIN_NAME]" ; const start = performance . now…" at bounding box center [586, 725] width 557 height 1210
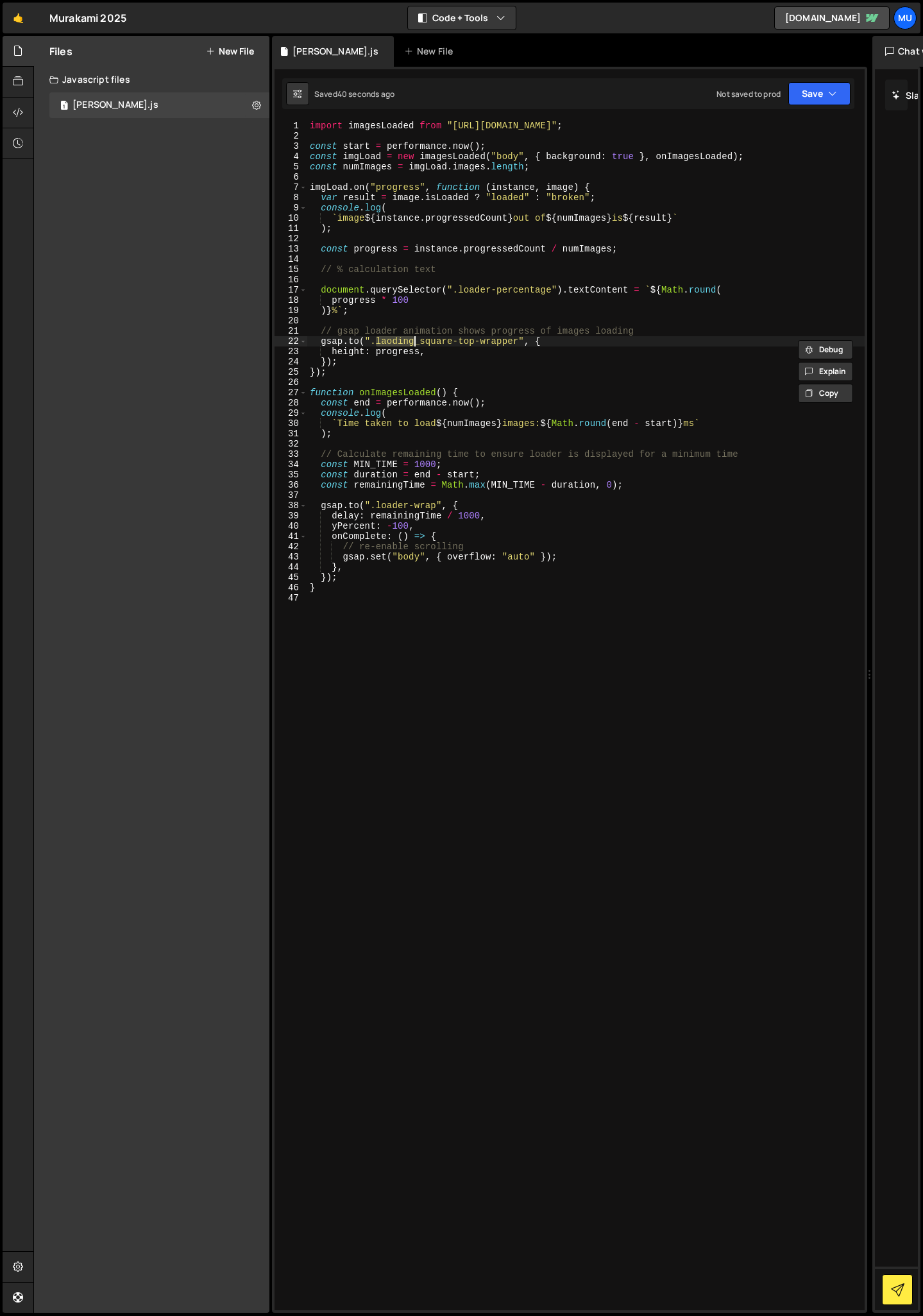
click at [376, 342] on div "import imagesLoaded from "[URL][DOMAIN_NAME]" ; const start = performance . now…" at bounding box center [586, 715] width 557 height 1190
drag, startPoint x: 375, startPoint y: 340, endPoint x: 518, endPoint y: 345, distance: 143.1
click at [518, 345] on div "import imagesLoaded from "[URL][DOMAIN_NAME]" ; const start = performance . now…" at bounding box center [586, 725] width 557 height 1210
paste textarea "oading_square-top"
click at [799, 95] on button "Save" at bounding box center [819, 94] width 62 height 23
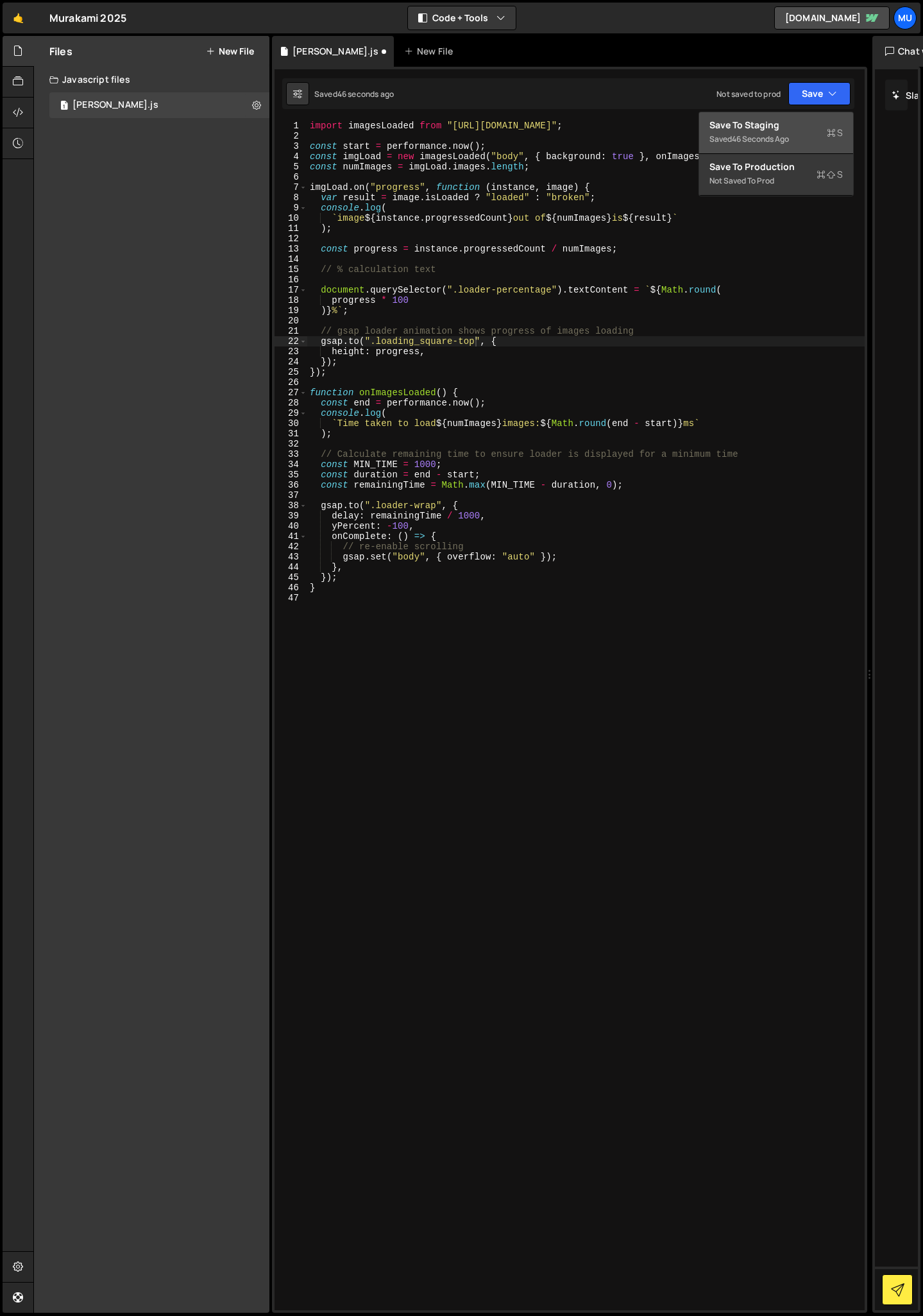
click at [736, 134] on div "46 seconds ago" at bounding box center [761, 139] width 57 height 11
click at [353, 351] on div "import imagesLoaded from "[URL][DOMAIN_NAME]" ; const start = performance . now…" at bounding box center [586, 725] width 557 height 1210
click at [814, 99] on button "Save" at bounding box center [819, 94] width 62 height 23
click at [724, 138] on div "Saved 22 seconds ago" at bounding box center [776, 139] width 134 height 15
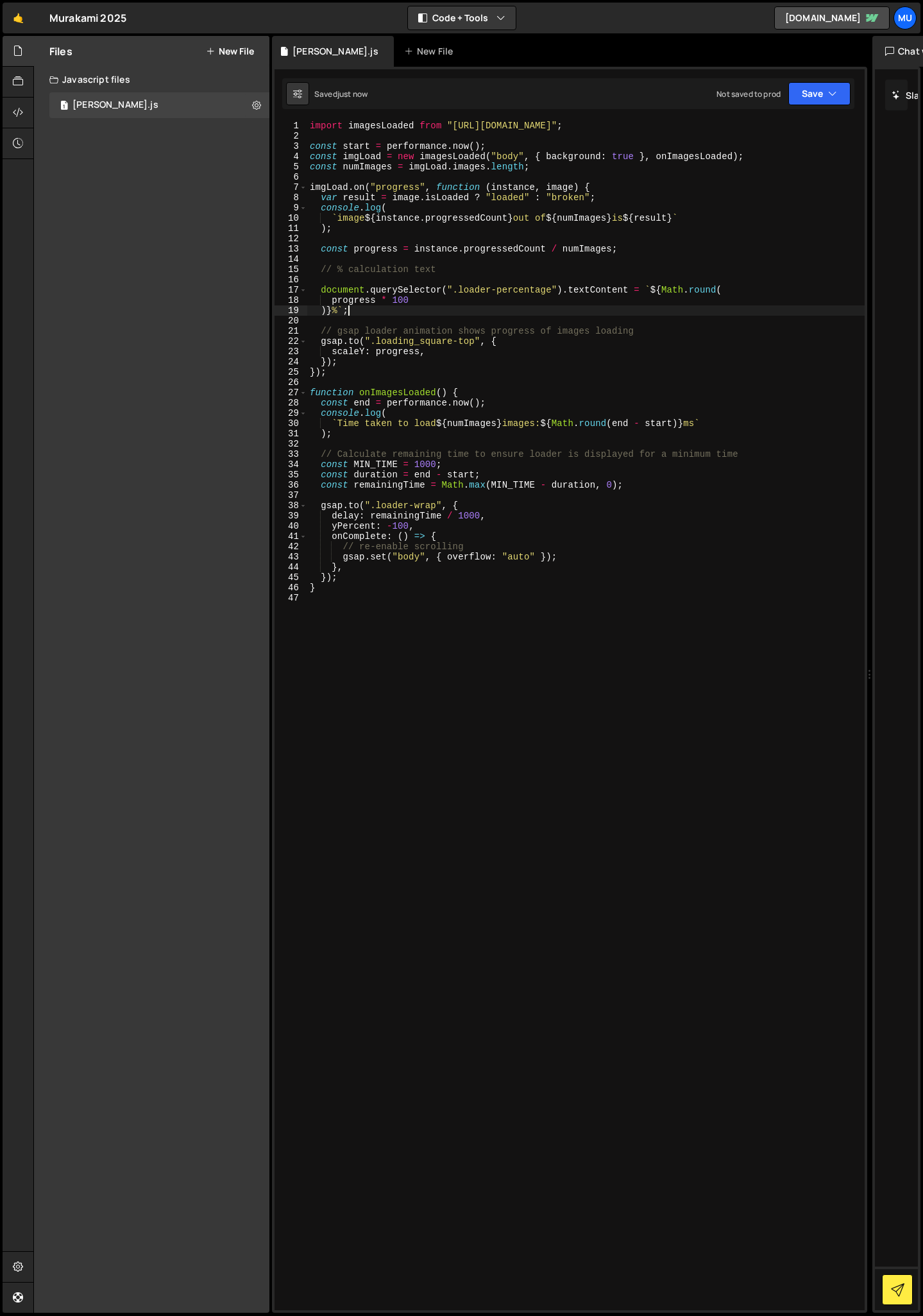
click at [353, 306] on div "import imagesLoaded from "[URL][DOMAIN_NAME]" ; const start = performance . now…" at bounding box center [586, 725] width 557 height 1210
click at [353, 301] on div "import imagesLoaded from "[URL][DOMAIN_NAME]" ; const start = performance . now…" at bounding box center [586, 725] width 557 height 1210
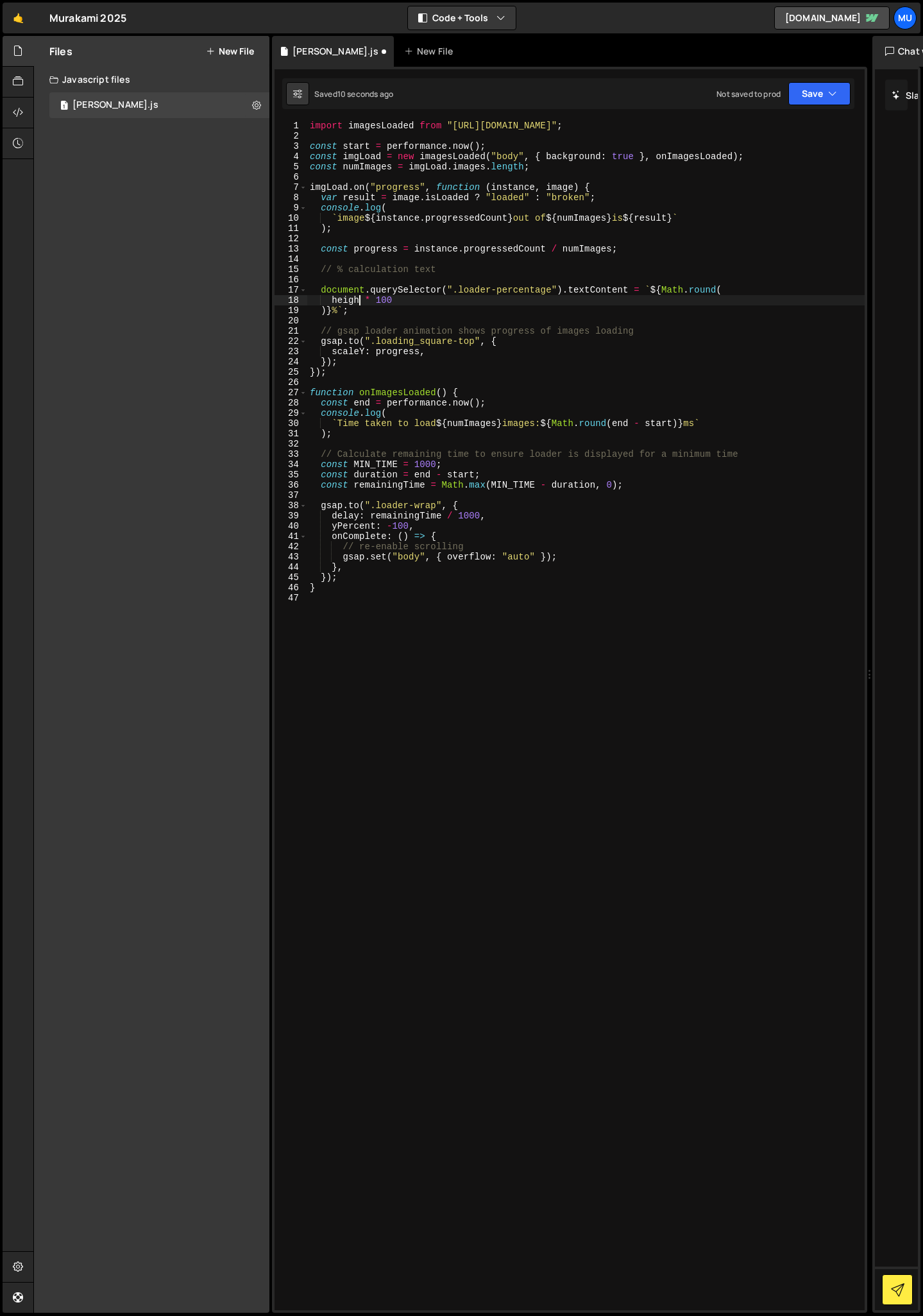
scroll to position [0, 4]
click at [819, 87] on button "Save" at bounding box center [819, 94] width 62 height 23
click at [455, 586] on div "import imagesLoaded from "[URL][DOMAIN_NAME]" ; const start = performance . now…" at bounding box center [586, 725] width 557 height 1210
click at [388, 314] on div "import imagesLoaded from "[URL][DOMAIN_NAME]" ; const start = performance . now…" at bounding box center [586, 725] width 557 height 1210
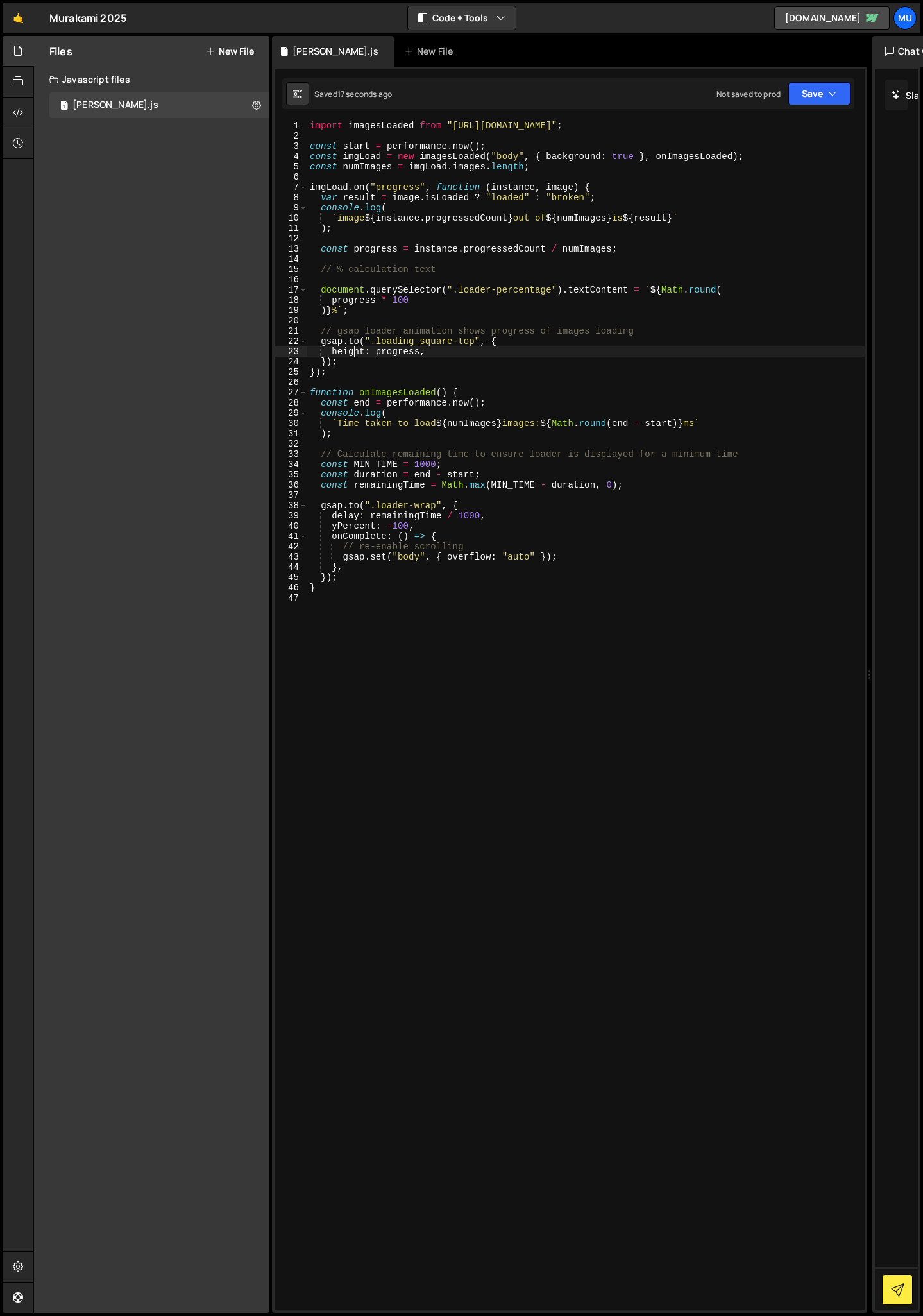
click at [353, 348] on div "import imagesLoaded from "[URL][DOMAIN_NAME]" ; const start = performance . now…" at bounding box center [586, 725] width 557 height 1210
click at [350, 348] on div "import imagesLoaded from "[URL][DOMAIN_NAME]" ; const start = performance . now…" at bounding box center [586, 725] width 557 height 1210
drag, startPoint x: 438, startPoint y: 506, endPoint x: 377, endPoint y: 503, distance: 61.1
click at [377, 503] on div "import imagesLoaded from "[URL][DOMAIN_NAME]" ; const start = performance . now…" at bounding box center [586, 725] width 557 height 1210
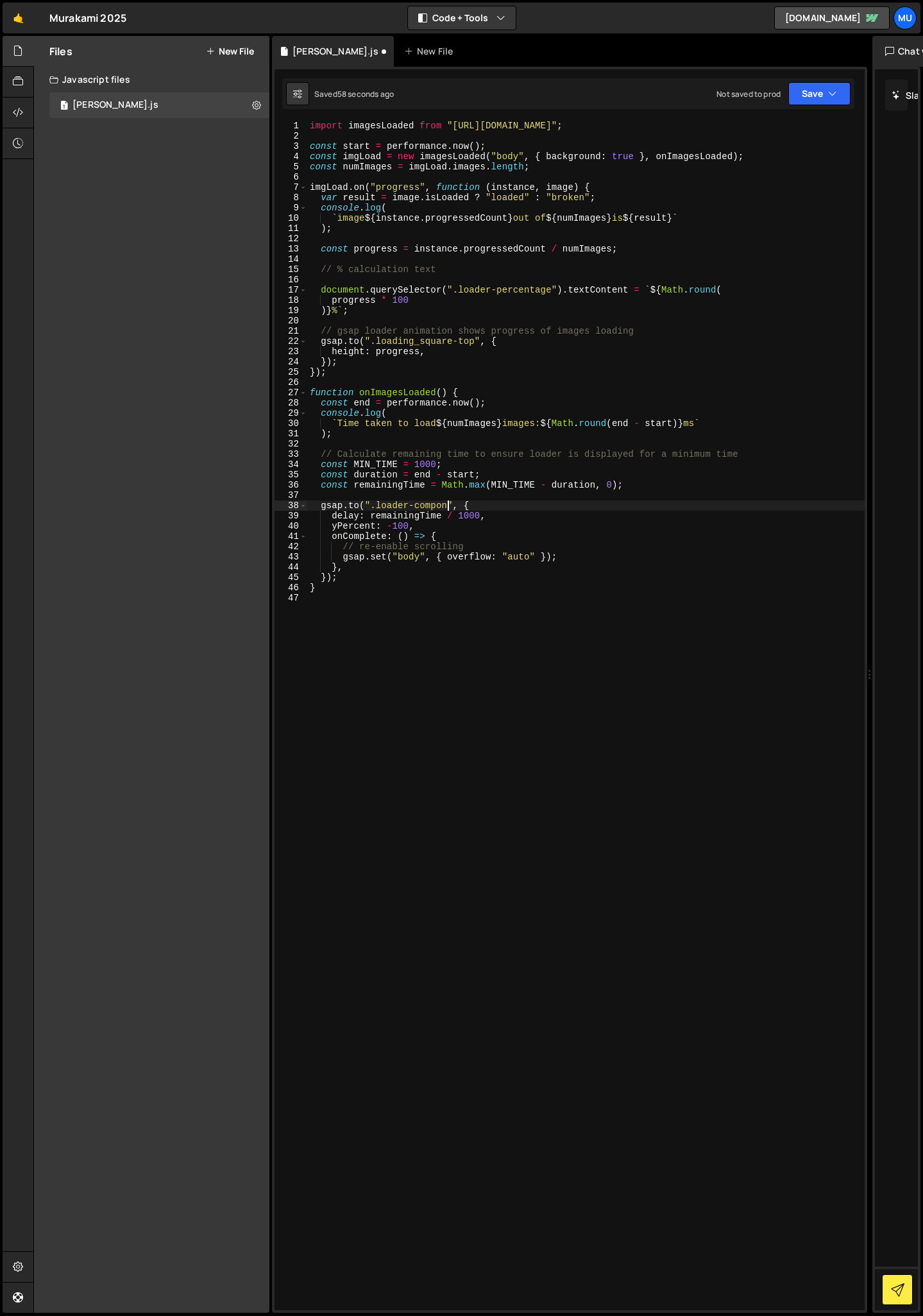
scroll to position [0, 10]
drag, startPoint x: 409, startPoint y: 524, endPoint x: 331, endPoint y: 522, distance: 78.0
click at [331, 523] on div "import imagesLoaded from "[URL][DOMAIN_NAME]" ; const start = performance . now…" at bounding box center [586, 725] width 557 height 1210
click at [373, 526] on div "import imagesLoaded from "[URL][DOMAIN_NAME]" ; const start = performance . now…" at bounding box center [586, 725] width 557 height 1210
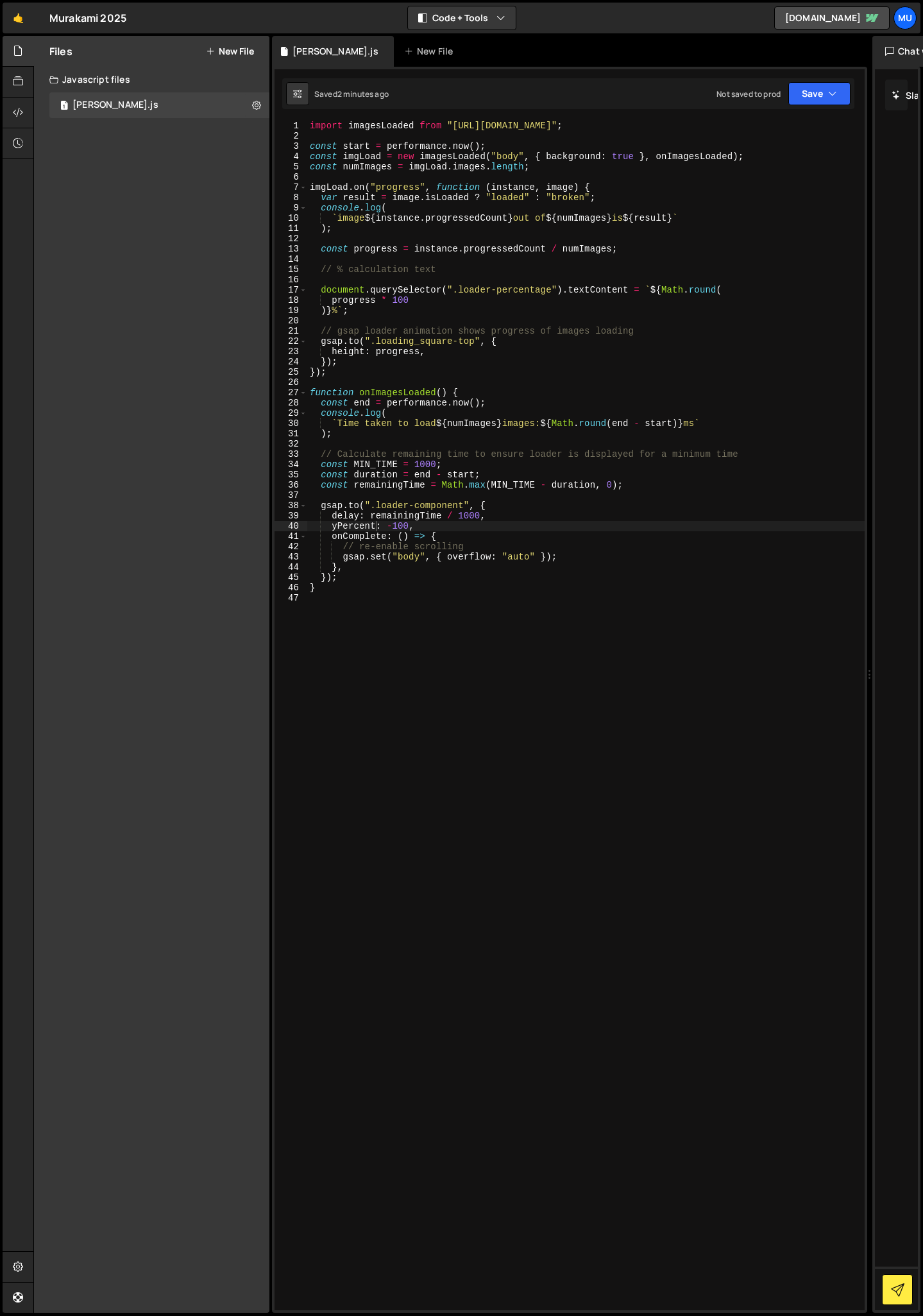
click at [388, 351] on div "import imagesLoaded from "[URL][DOMAIN_NAME]" ; const start = performance . now…" at bounding box center [586, 725] width 557 height 1210
click at [389, 289] on div "import imagesLoaded from "[URL][DOMAIN_NAME]" ; const start = performance . now…" at bounding box center [586, 725] width 557 height 1210
type textarea "document.querySelector(".loader-percentage").textContent = `${Math.round("
click at [391, 321] on div "import imagesLoaded from "[URL][DOMAIN_NAME]" ; const start = performance . now…" at bounding box center [586, 725] width 557 height 1210
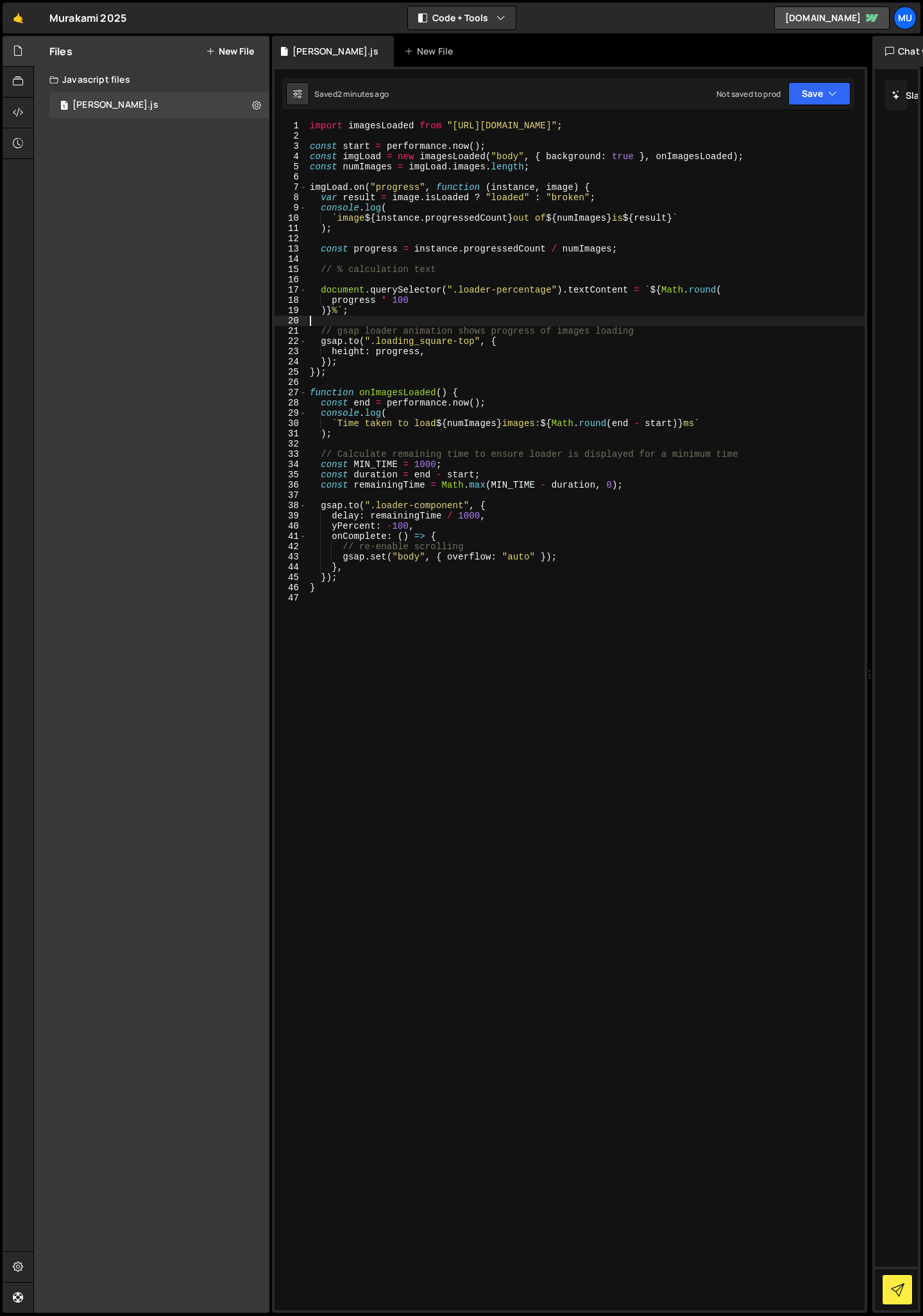
click at [392, 345] on div "import imagesLoaded from "[URL][DOMAIN_NAME]" ; const start = performance . now…" at bounding box center [586, 725] width 557 height 1210
click at [384, 350] on div "import imagesLoaded from "[URL][DOMAIN_NAME]" ; const start = performance . now…" at bounding box center [586, 725] width 557 height 1210
click at [350, 351] on div "import imagesLoaded from "[URL][DOMAIN_NAME]" ; const start = performance . now…" at bounding box center [586, 725] width 557 height 1210
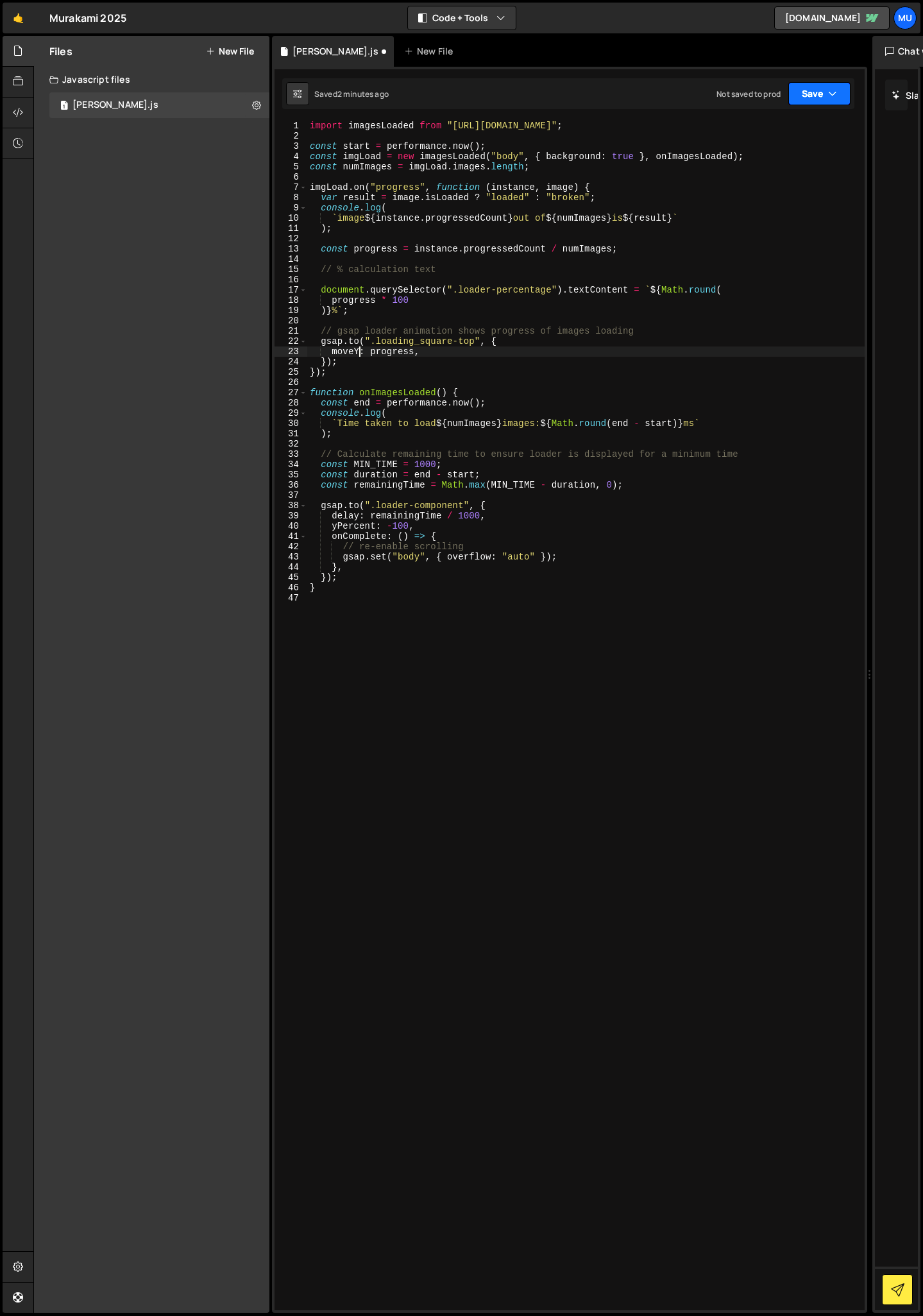
click at [816, 103] on button "Save" at bounding box center [819, 94] width 62 height 23
click at [803, 138] on div "Saved 2 minutes ago" at bounding box center [776, 139] width 134 height 15
click at [396, 351] on div "import imagesLoaded from "[URL][DOMAIN_NAME]" ; const start = performance . now…" at bounding box center [586, 725] width 557 height 1210
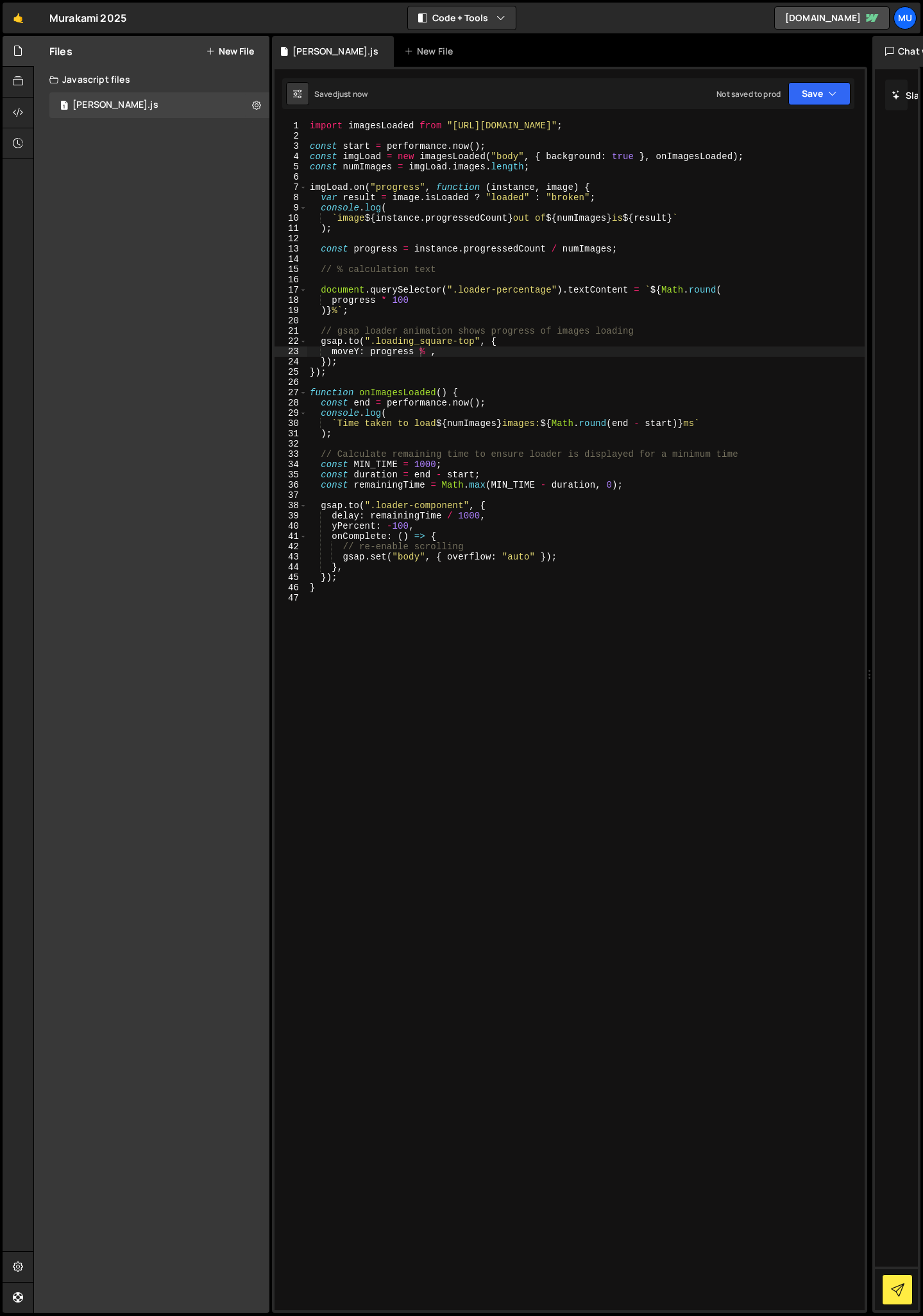
click at [515, 357] on div "import imagesLoaded from "[URL][DOMAIN_NAME]" ; const start = performance . now…" at bounding box center [586, 725] width 557 height 1210
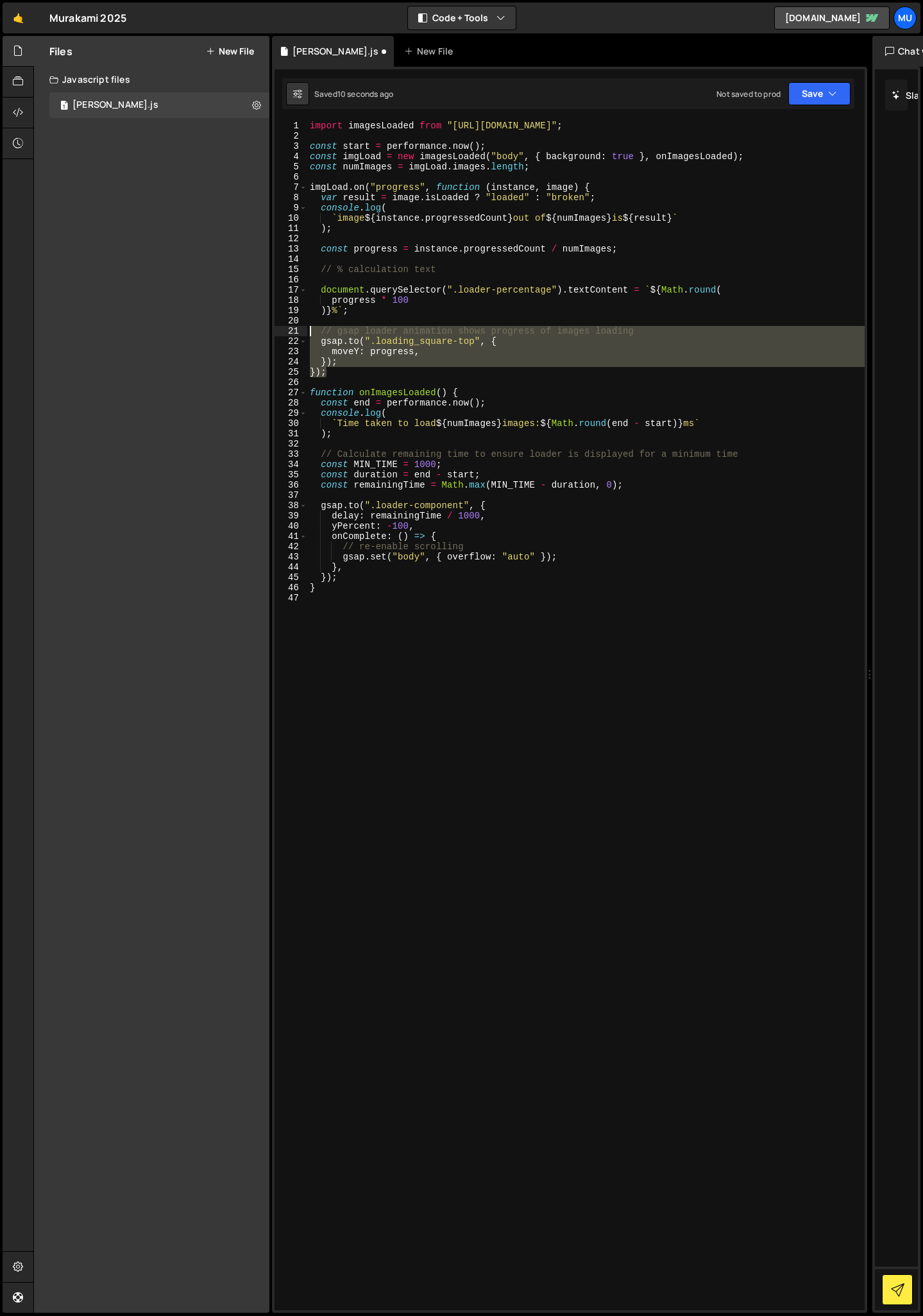
drag, startPoint x: 369, startPoint y: 375, endPoint x: 292, endPoint y: 327, distance: 90.7
click at [292, 327] on div "moveY: progress, 1 2 3 4 5 6 7 8 9 10 11 12 13 14 15 16 17 18 19 20 21 22 23 24…" at bounding box center [570, 715] width 590 height 1190
click at [372, 351] on div "import imagesLoaded from "[URL][DOMAIN_NAME]" ; const start = performance . now…" at bounding box center [586, 715] width 557 height 1190
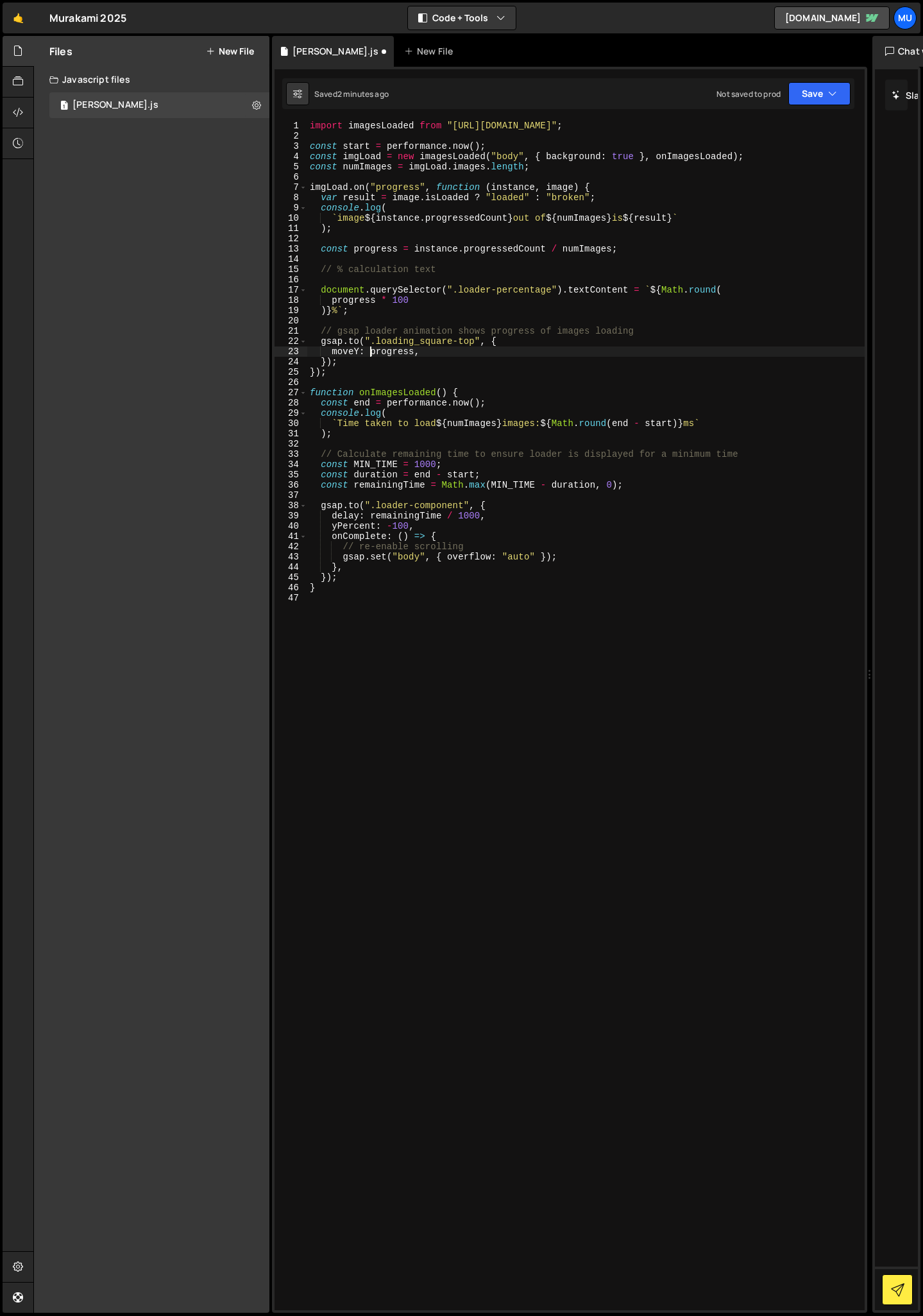
scroll to position [0, 4]
drag, startPoint x: 424, startPoint y: 353, endPoint x: 382, endPoint y: 350, distance: 42.1
click at [382, 350] on div "import imagesLoaded from "[URL][DOMAIN_NAME]" ; const start = performance . now…" at bounding box center [586, 725] width 557 height 1210
click at [375, 351] on div "import imagesLoaded from "[URL][DOMAIN_NAME]" ; const start = performance . now…" at bounding box center [586, 725] width 557 height 1210
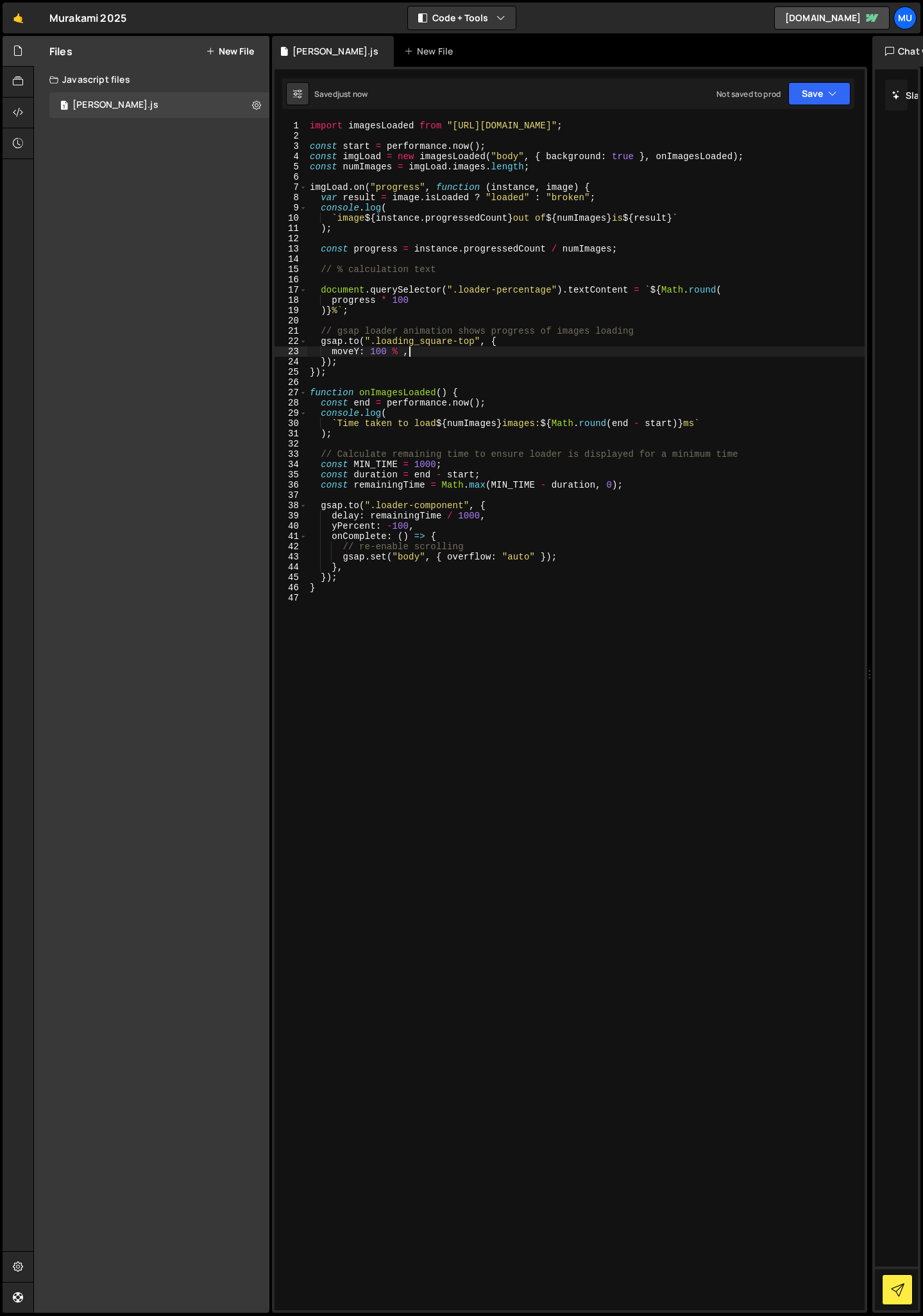
click at [415, 353] on div "import imagesLoaded from "[URL][DOMAIN_NAME]" ; const start = performance . now…" at bounding box center [586, 725] width 557 height 1210
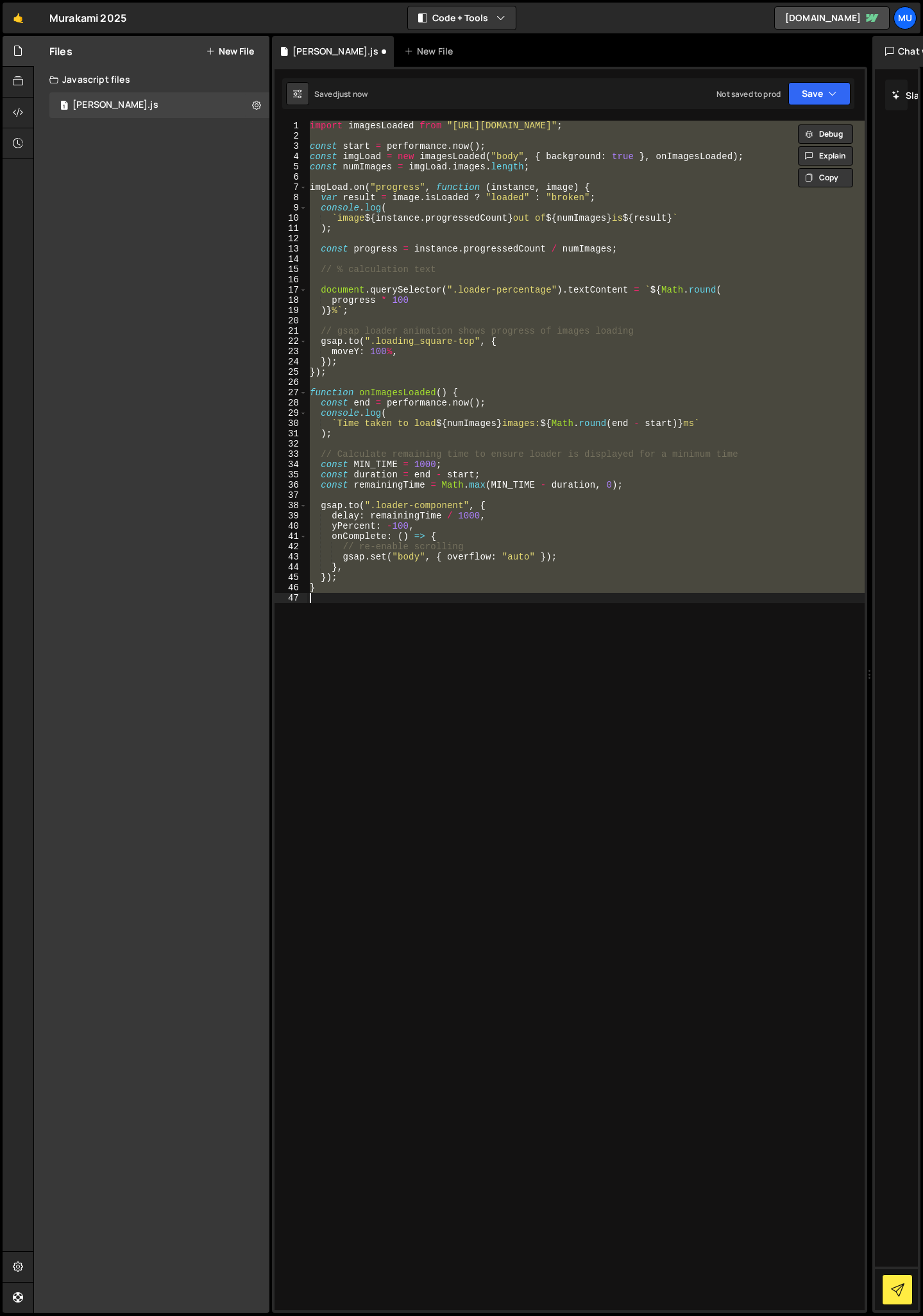
scroll to position [0, 0]
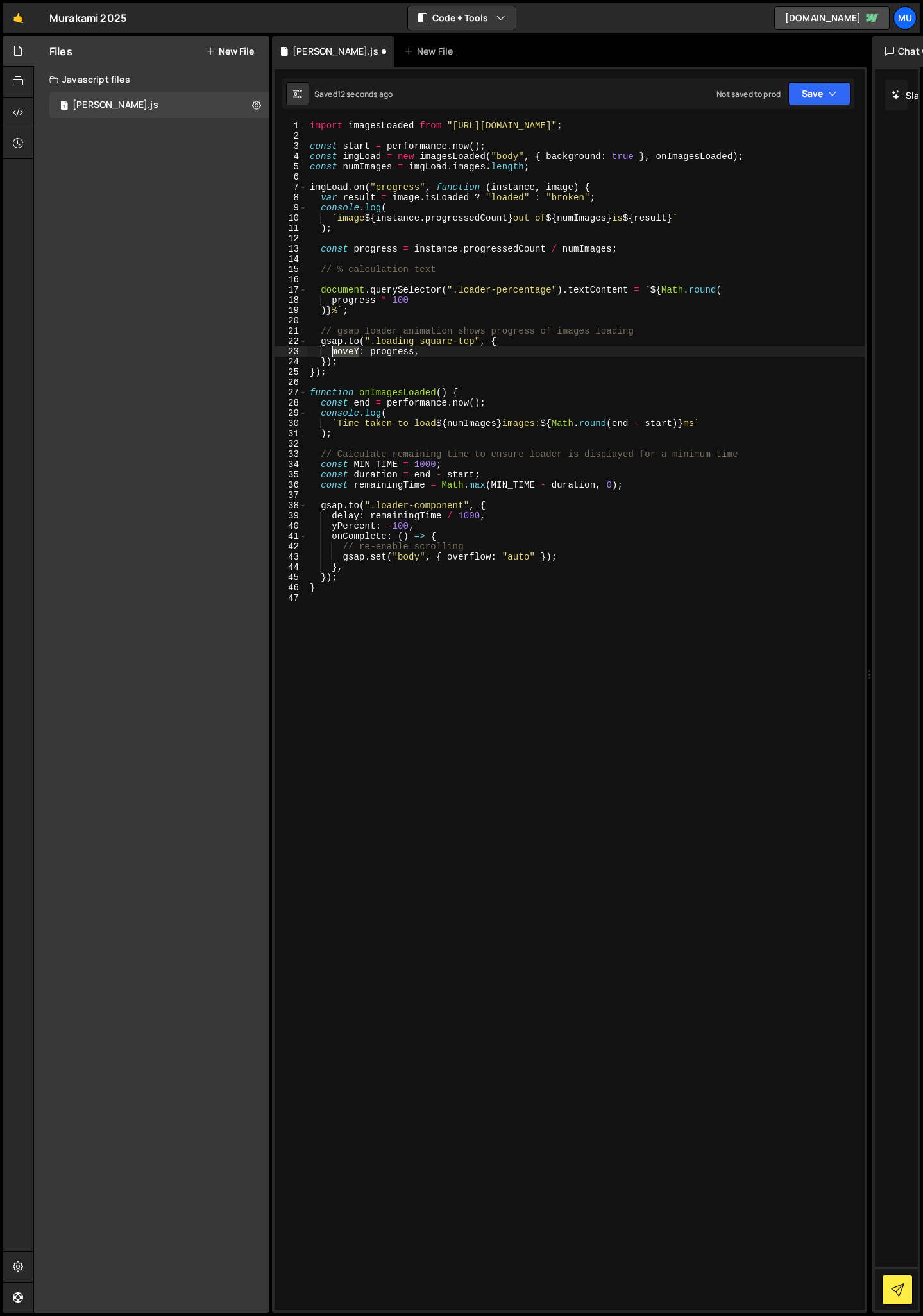
drag, startPoint x: 357, startPoint y: 347, endPoint x: 332, endPoint y: 347, distance: 25.0
click at [332, 347] on div "import imagesLoaded from "[URL][DOMAIN_NAME]" ; const start = performance . now…" at bounding box center [586, 725] width 557 height 1210
drag, startPoint x: 378, startPoint y: 343, endPoint x: 476, endPoint y: 342, distance: 98.0
click at [476, 342] on div "import imagesLoaded from "[URL][DOMAIN_NAME]" ; const start = performance . now…" at bounding box center [586, 725] width 557 height 1210
type textarea "[DOMAIN_NAME](".progress-bar", {"
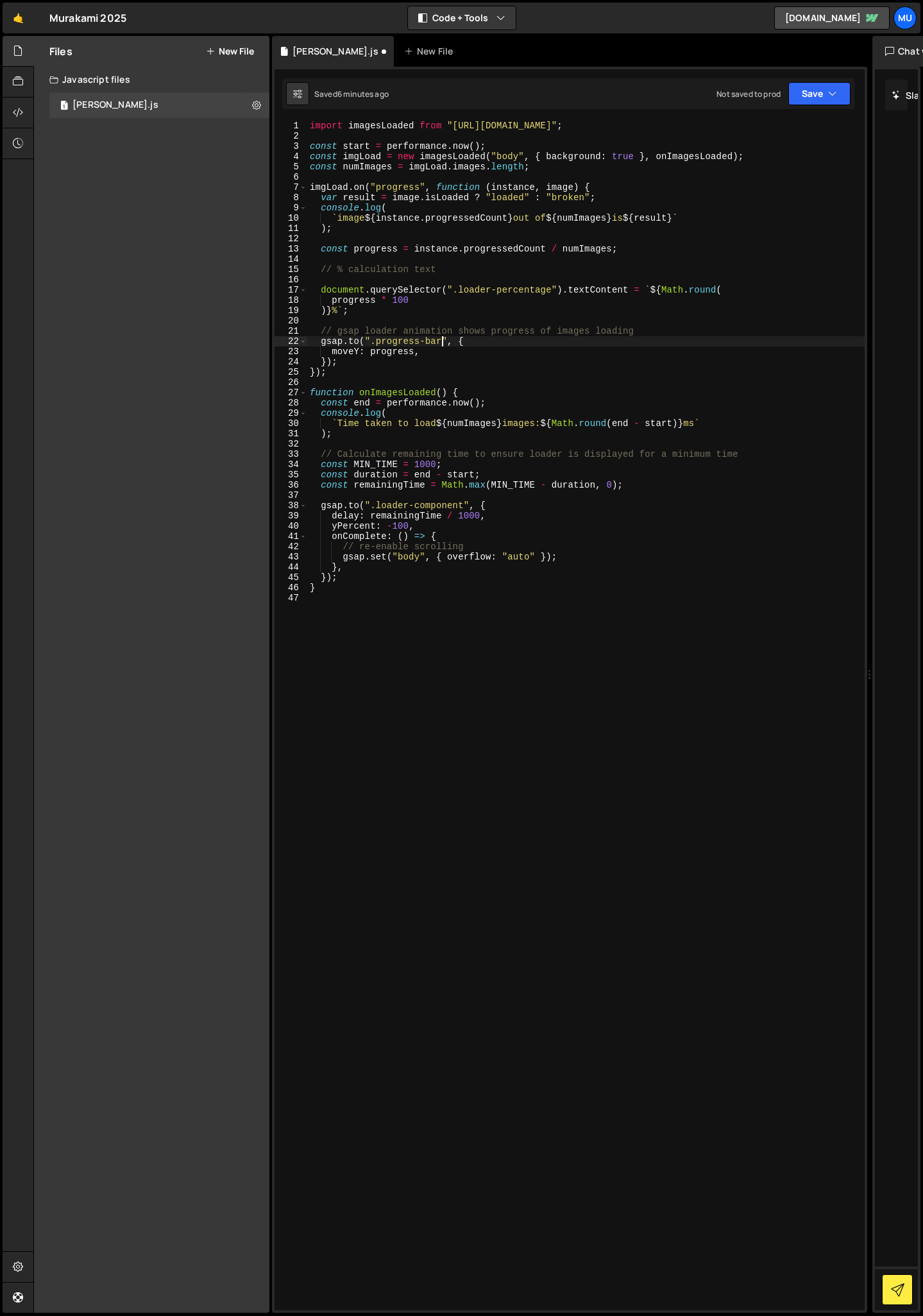
scroll to position [0, 9]
click at [525, 630] on div "import imagesLoaded from "[URL][DOMAIN_NAME]" ; const start = performance . now…" at bounding box center [586, 725] width 557 height 1210
click at [391, 350] on div "import imagesLoaded from "[URL][DOMAIN_NAME]" ; const start = performance . now…" at bounding box center [586, 725] width 557 height 1210
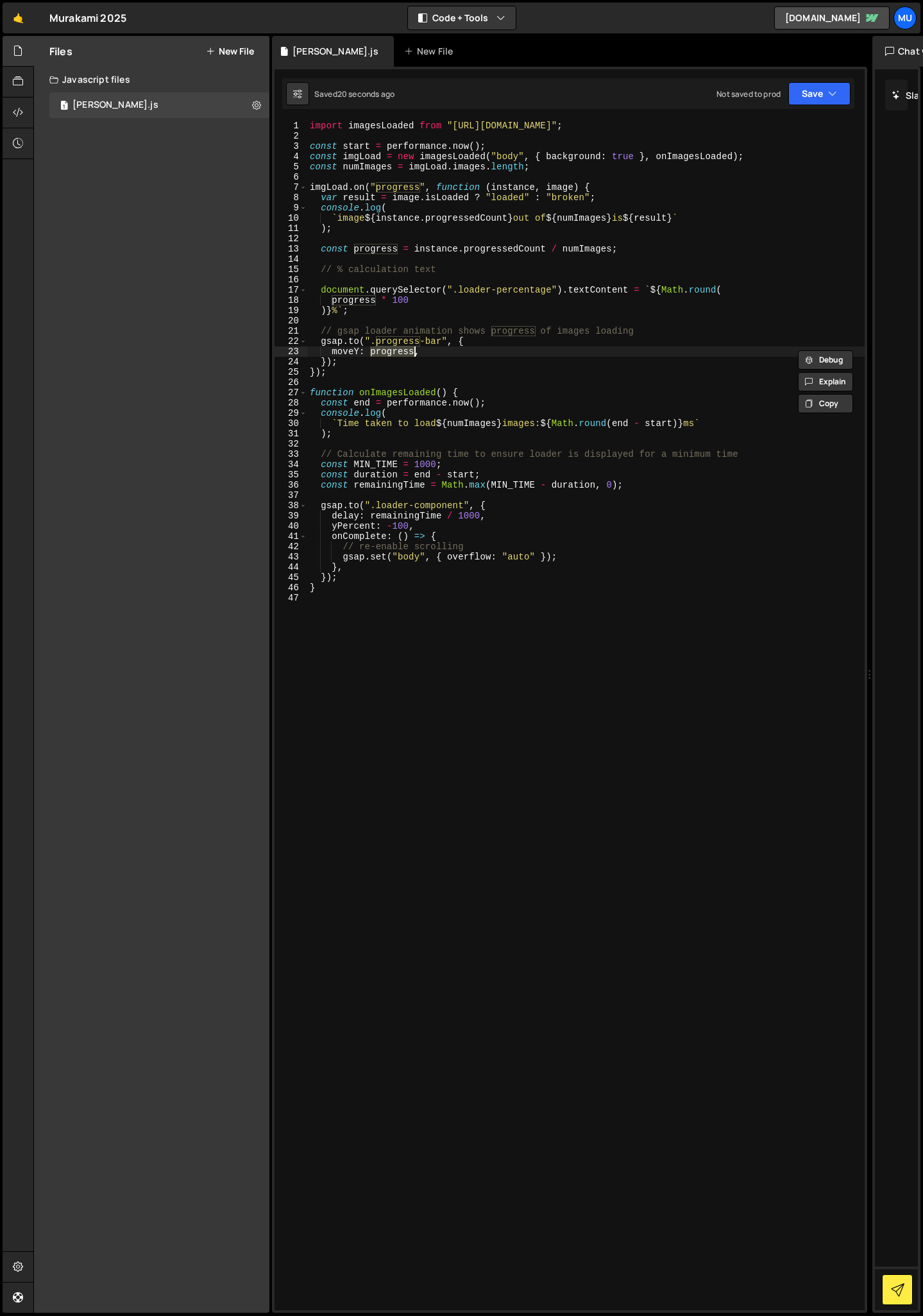
click at [357, 350] on div "import imagesLoaded from "[URL][DOMAIN_NAME]" ; const start = performance . now…" at bounding box center [586, 725] width 557 height 1210
click at [352, 350] on div "import imagesLoaded from "[URL][DOMAIN_NAME]" ; const start = performance . now…" at bounding box center [586, 725] width 557 height 1210
click at [353, 350] on div "import imagesLoaded from "[URL][DOMAIN_NAME]" ; const start = performance . now…" at bounding box center [586, 725] width 557 height 1210
drag, startPoint x: 357, startPoint y: 350, endPoint x: 332, endPoint y: 350, distance: 25.0
click at [333, 350] on div "import imagesLoaded from "[URL][DOMAIN_NAME]" ; const start = performance . now…" at bounding box center [586, 725] width 557 height 1210
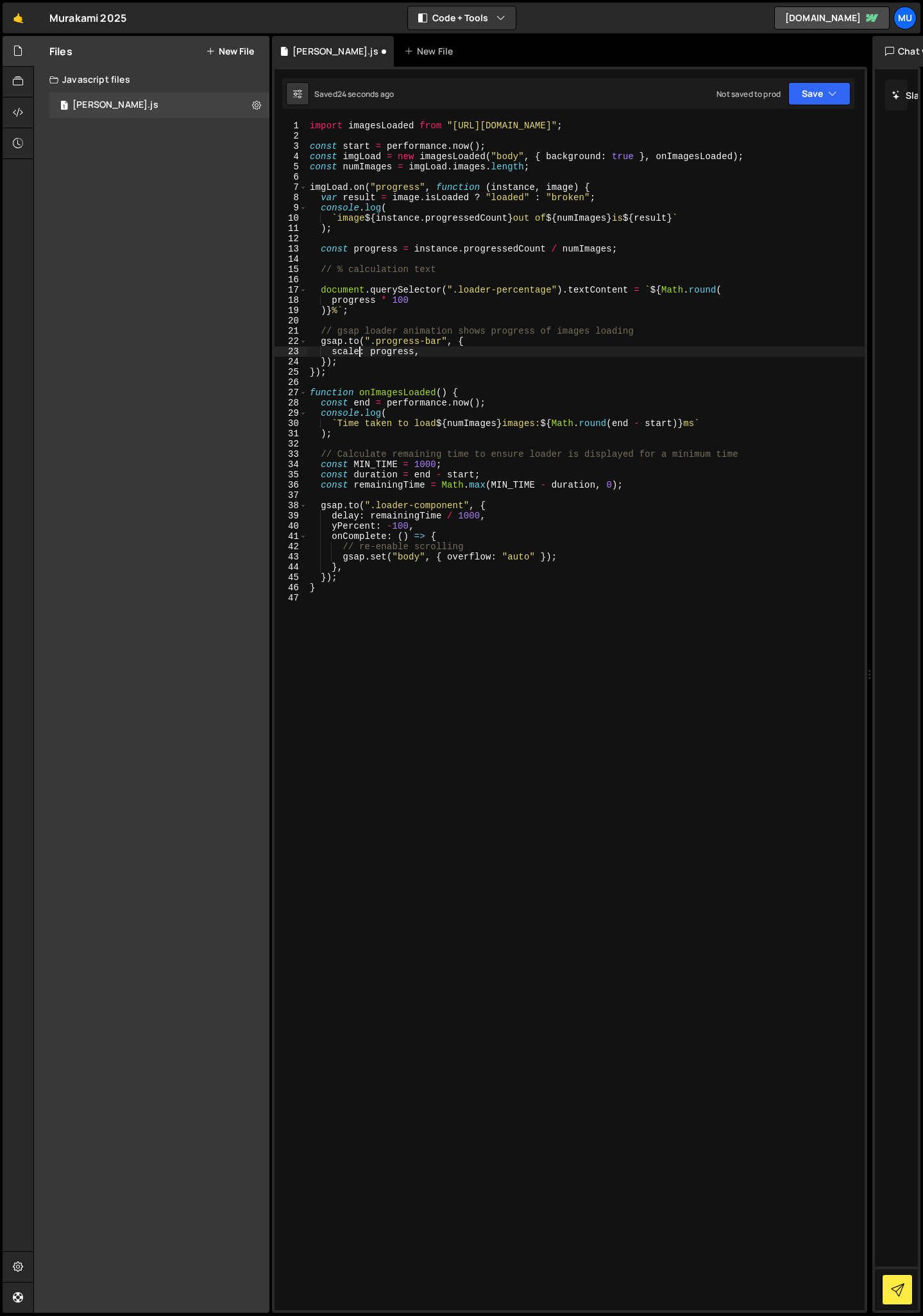
scroll to position [0, 4]
click at [812, 98] on button "Save" at bounding box center [819, 94] width 62 height 23
click at [771, 118] on div "Save to Staging S" at bounding box center [776, 125] width 134 height 13
click at [464, 515] on div "import imagesLoaded from "[URL][DOMAIN_NAME]" ; const start = performance . now…" at bounding box center [586, 725] width 557 height 1210
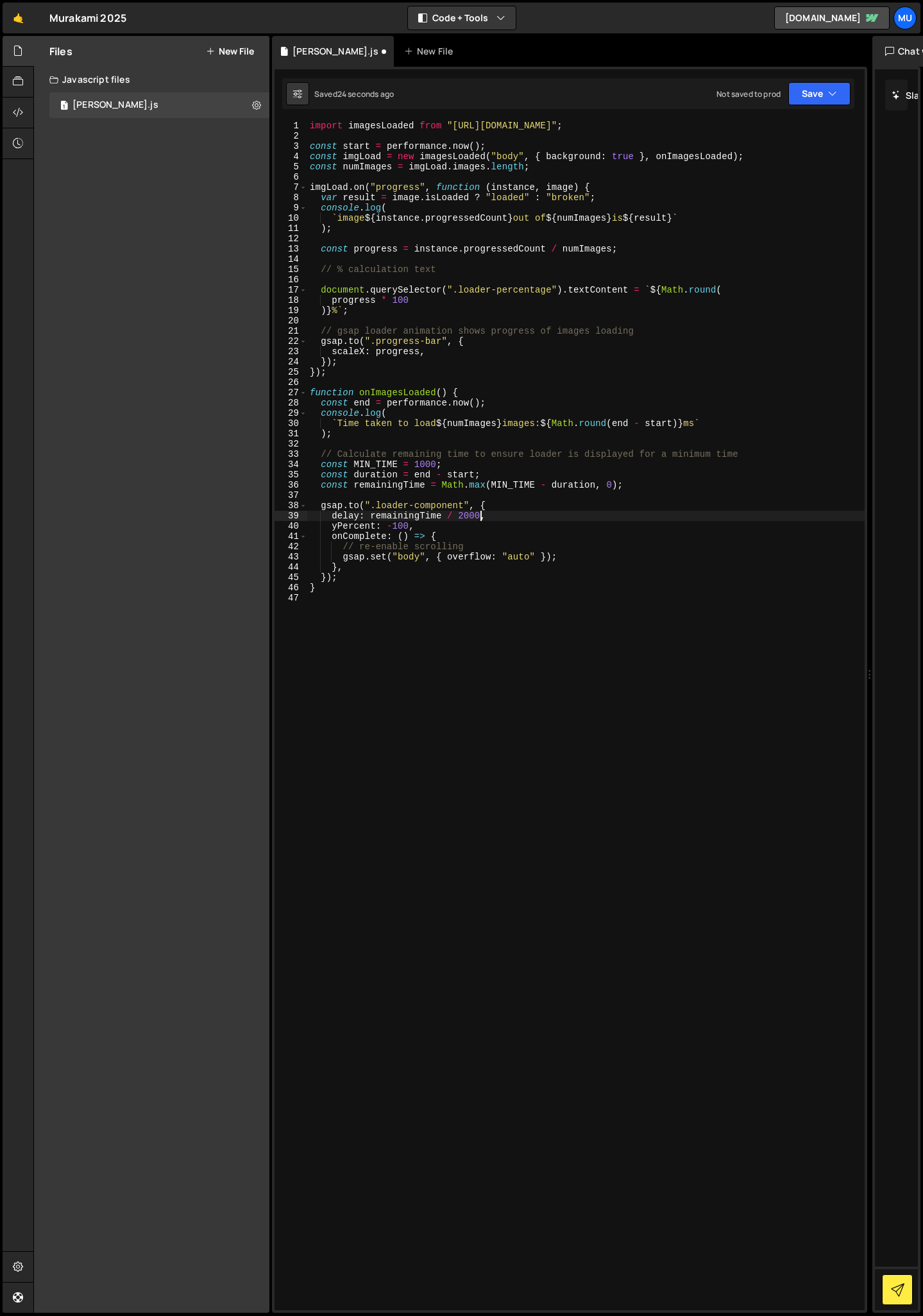
scroll to position [0, 12]
click at [650, 589] on div "import imagesLoaded from "[URL][DOMAIN_NAME]" ; const start = performance . now…" at bounding box center [586, 725] width 557 height 1210
click at [466, 517] on div "import imagesLoaded from "[URL][DOMAIN_NAME]" ; const start = performance . now…" at bounding box center [586, 725] width 557 height 1210
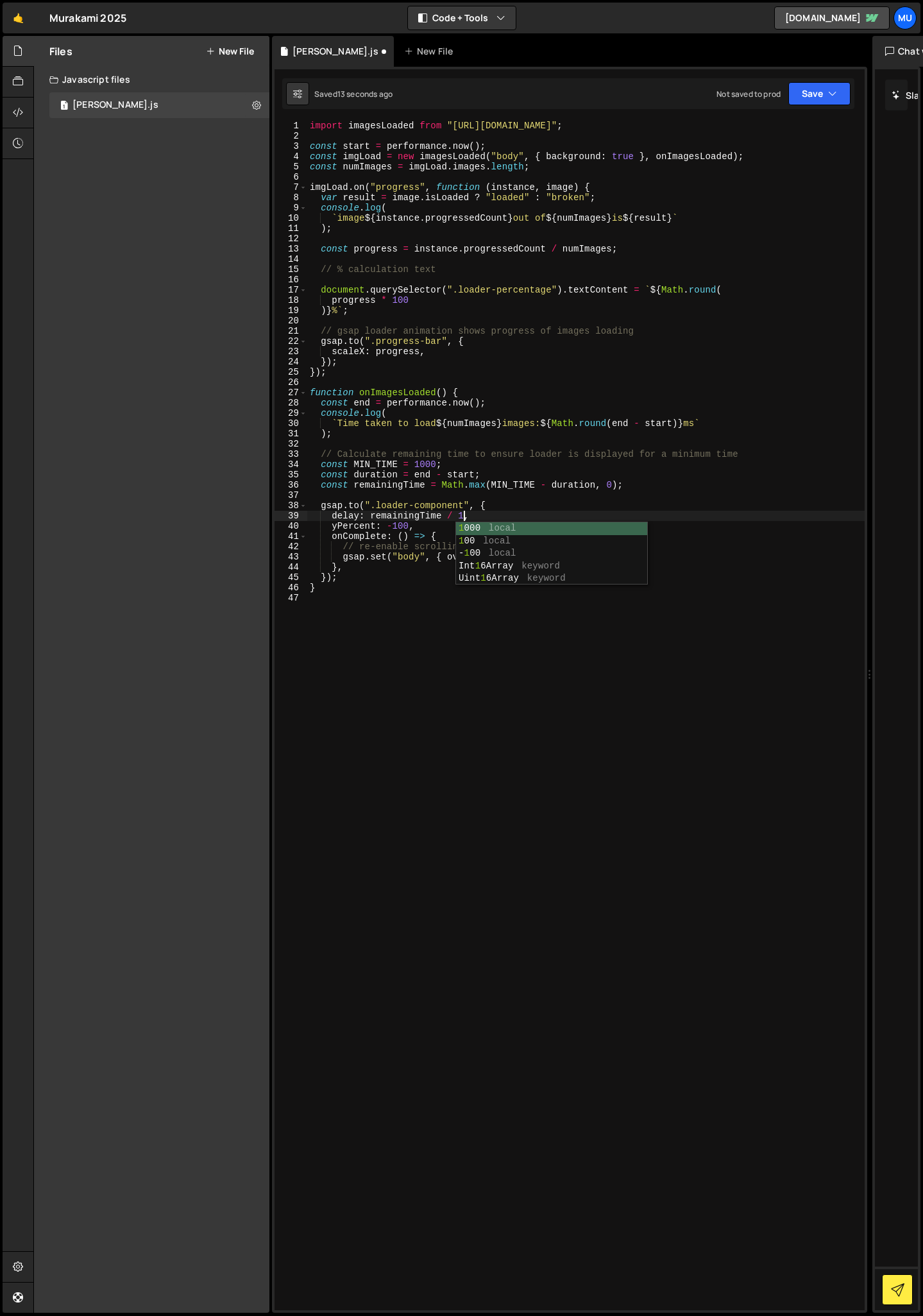
scroll to position [0, 11]
type textarea "delay: remainingTime / 1000,"
click at [450, 606] on div "import imagesLoaded from "[URL][DOMAIN_NAME]" ; const start = performance . now…" at bounding box center [586, 725] width 557 height 1210
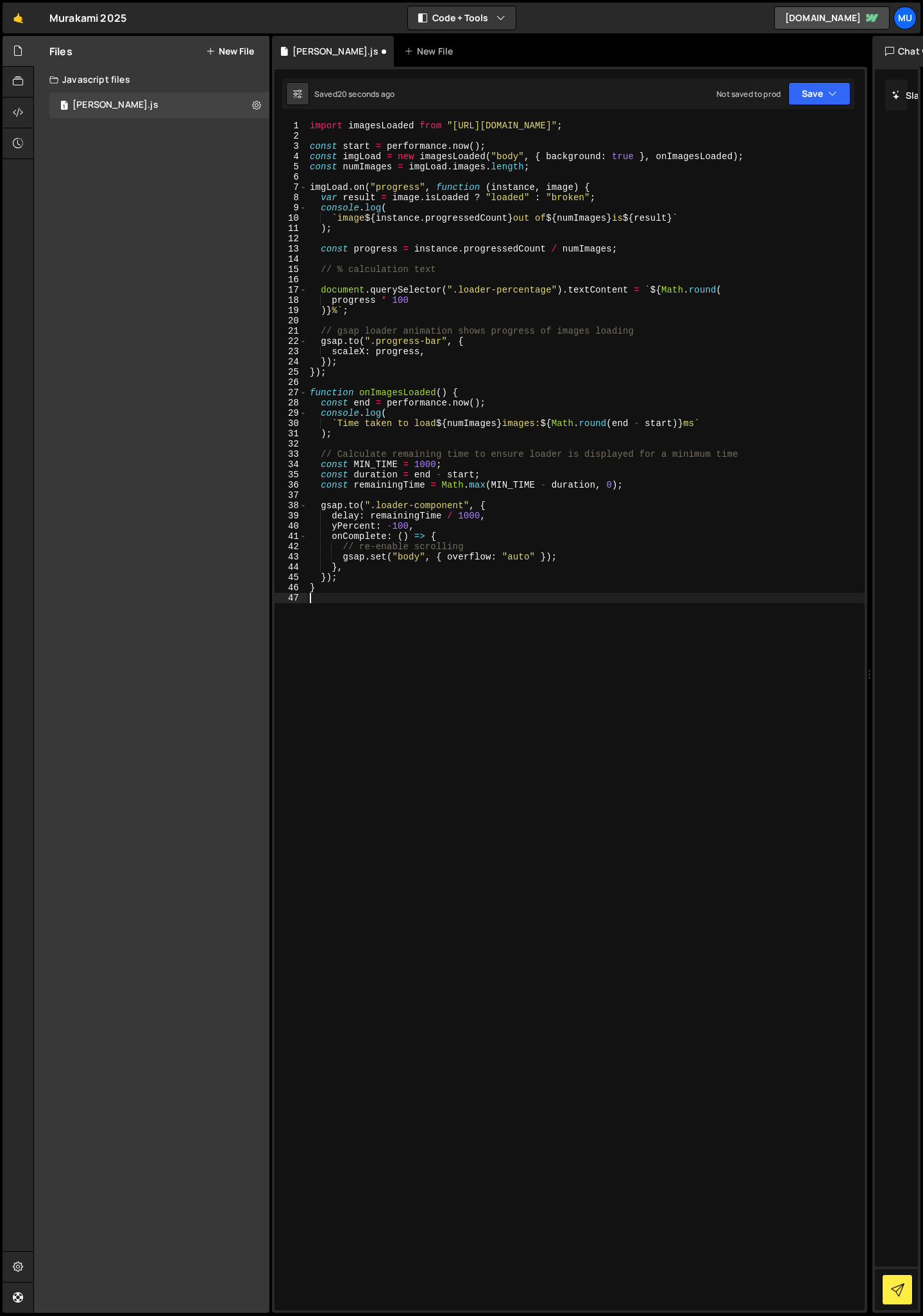
click at [471, 518] on div "import imagesLoaded from "[URL][DOMAIN_NAME]" ; const start = performance . now…" at bounding box center [586, 725] width 557 height 1210
type textarea "delay: remainingTime / 10,"
click at [427, 605] on div "import imagesLoaded from "[URL][DOMAIN_NAME]" ; const start = performance . now…" at bounding box center [586, 725] width 557 height 1210
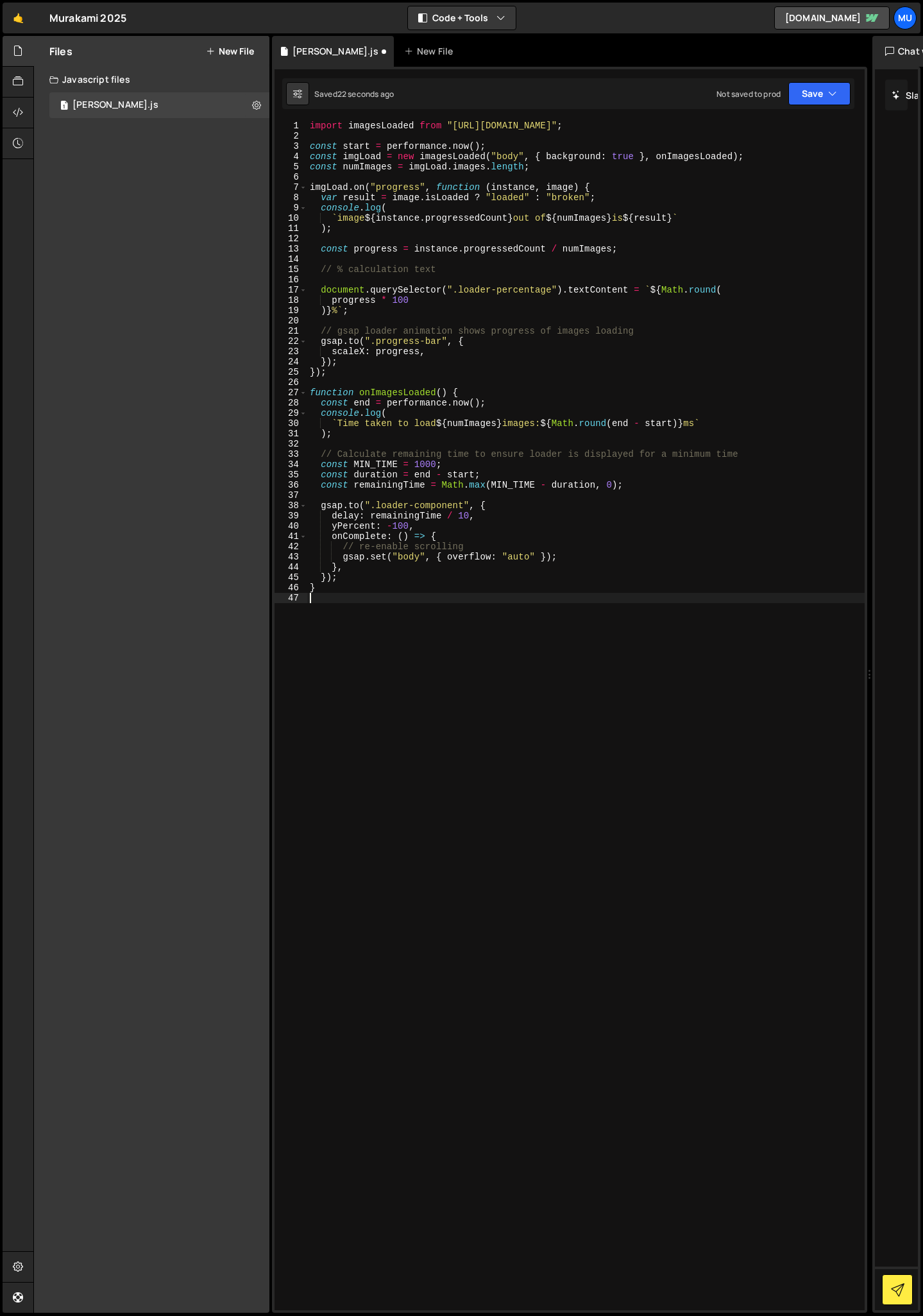
scroll to position [0, 0]
click at [470, 518] on div "import imagesLoaded from "[URL][DOMAIN_NAME]" ; const start = performance . now…" at bounding box center [586, 725] width 557 height 1210
type textarea "delay: remainingTime / 1000,"
click at [475, 637] on div "import imagesLoaded from "[URL][DOMAIN_NAME]" ; const start = performance . now…" at bounding box center [586, 725] width 557 height 1210
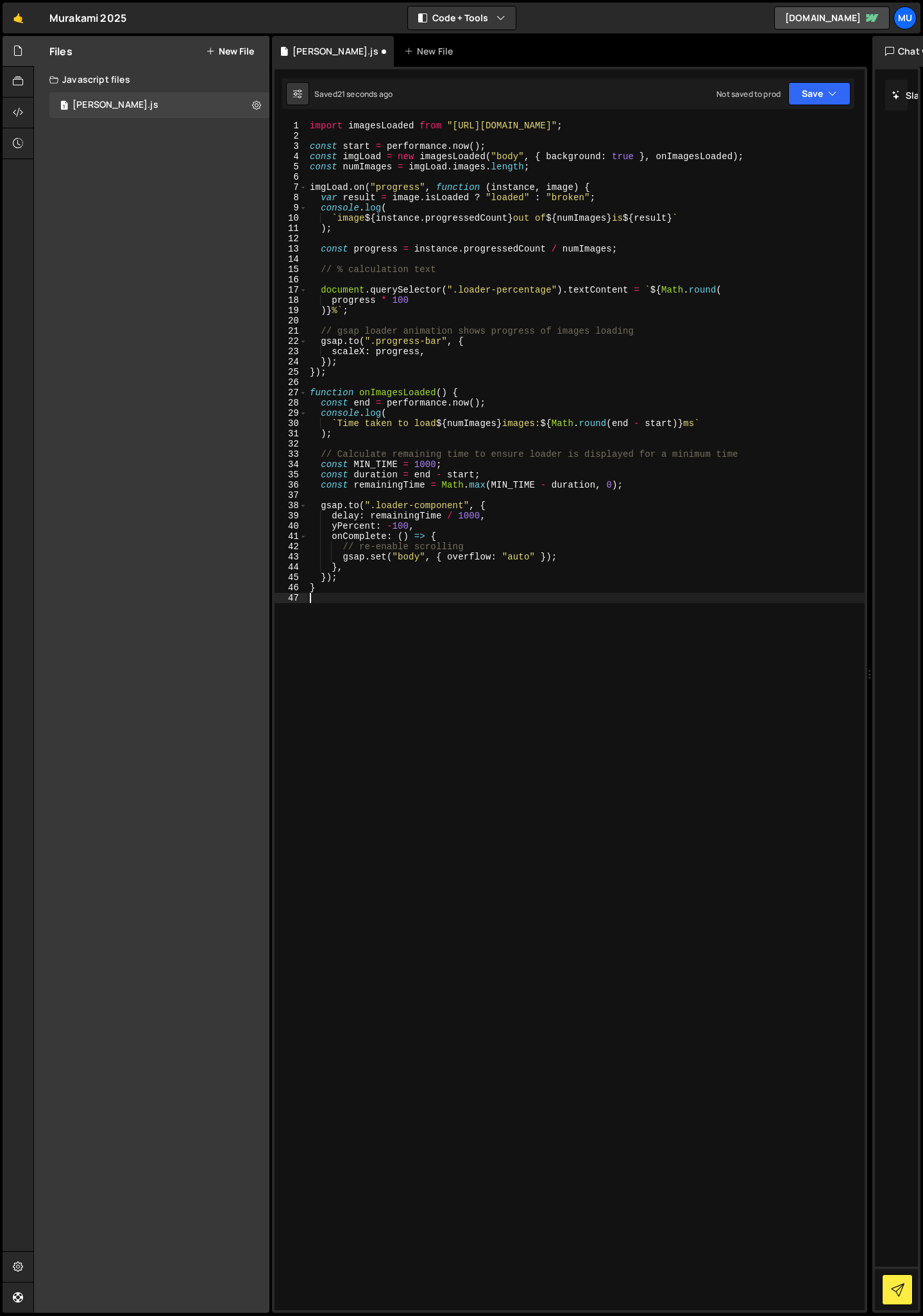
scroll to position [0, 0]
drag, startPoint x: 377, startPoint y: 529, endPoint x: 331, endPoint y: 528, distance: 46.0
click at [331, 528] on div "import imagesLoaded from "[URL][DOMAIN_NAME]" ; const start = performance . now…" at bounding box center [586, 725] width 557 height 1210
click at [396, 526] on div "import imagesLoaded from "[URL][DOMAIN_NAME]" ; const start = performance . now…" at bounding box center [586, 725] width 557 height 1210
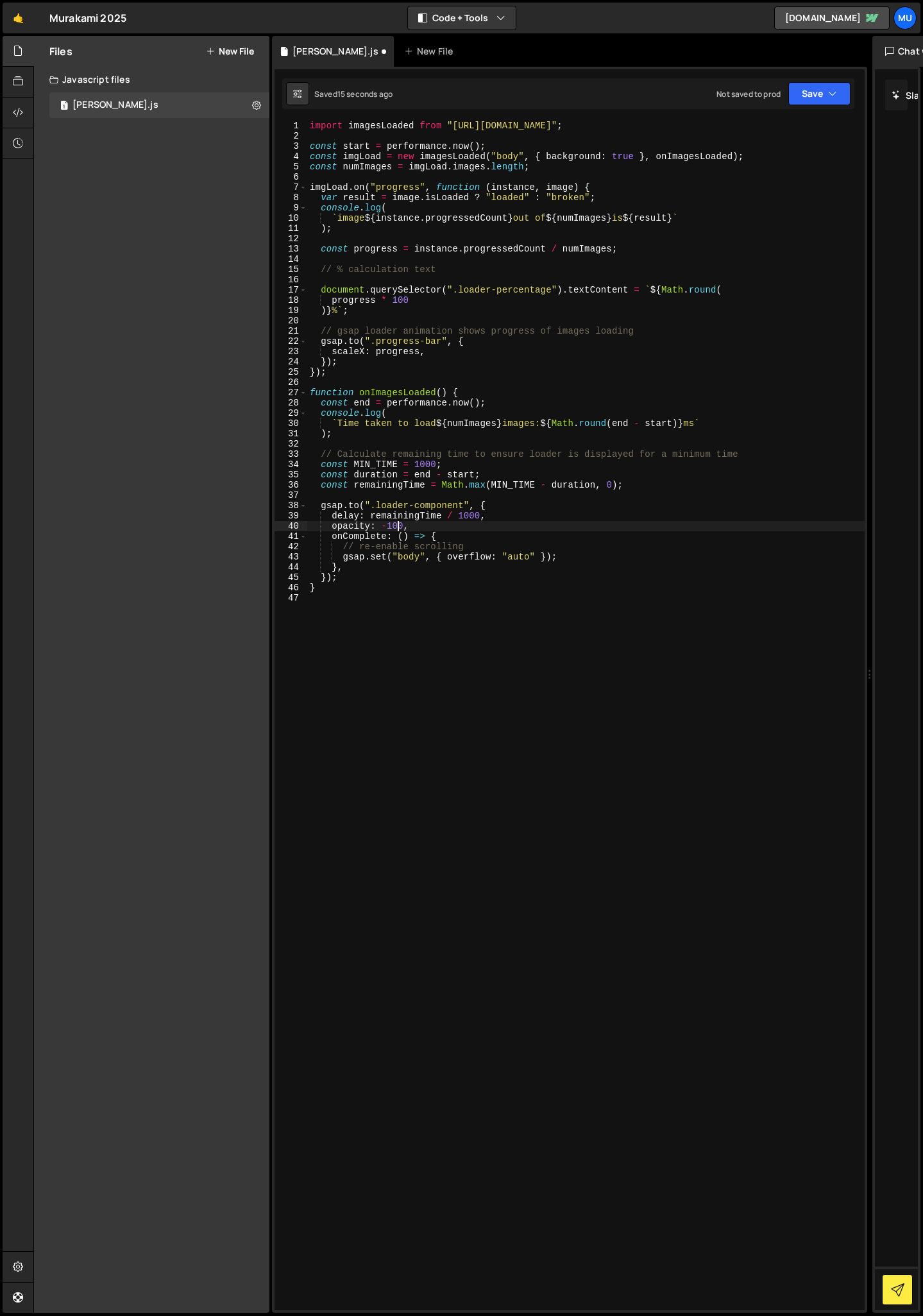
click at [396, 526] on div "import imagesLoaded from "[URL][DOMAIN_NAME]" ; const start = performance . now…" at bounding box center [586, 725] width 557 height 1210
click at [404, 591] on div "import imagesLoaded from "[URL][DOMAIN_NAME]" ; const start = performance . now…" at bounding box center [586, 725] width 557 height 1210
click at [399, 526] on div "import imagesLoaded from "[URL][DOMAIN_NAME]" ; const start = performance . now…" at bounding box center [586, 725] width 557 height 1210
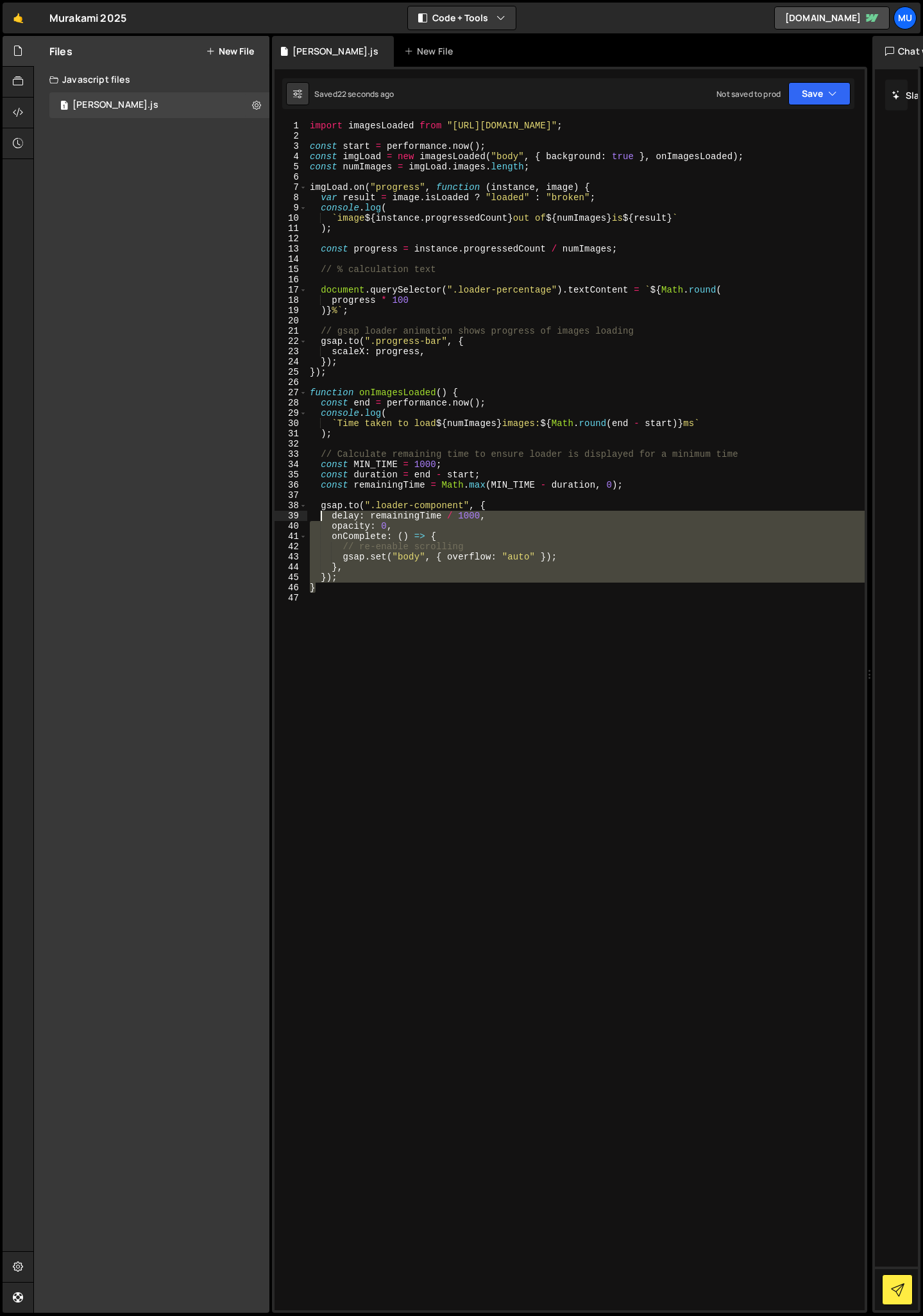
drag, startPoint x: 353, startPoint y: 582, endPoint x: 318, endPoint y: 512, distance: 78.3
click at [318, 512] on div "import imagesLoaded from "[URL][DOMAIN_NAME]" ; const start = performance . now…" at bounding box center [586, 725] width 557 height 1210
click at [321, 512] on div "import imagesLoaded from "[URL][DOMAIN_NAME]" ; const start = performance . now…" at bounding box center [586, 715] width 557 height 1190
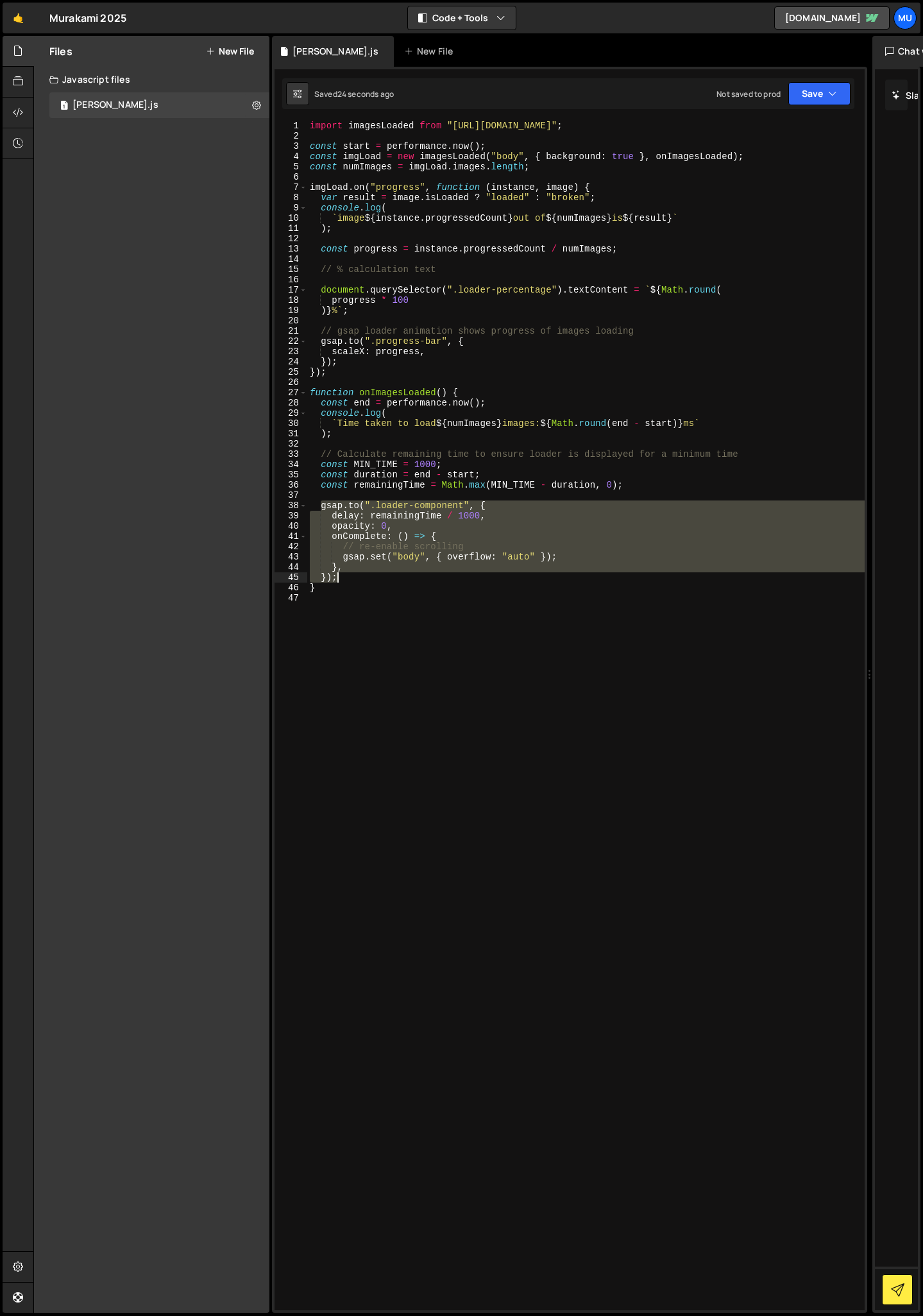
drag, startPoint x: 322, startPoint y: 509, endPoint x: 345, endPoint y: 578, distance: 72.7
click at [345, 578] on div "import imagesLoaded from "[URL][DOMAIN_NAME]" ; const start = performance . now…" at bounding box center [586, 725] width 557 height 1210
type textarea "}, });"
click at [363, 495] on div "import imagesLoaded from "[URL][DOMAIN_NAME]" ; const start = performance . now…" at bounding box center [586, 725] width 557 height 1210
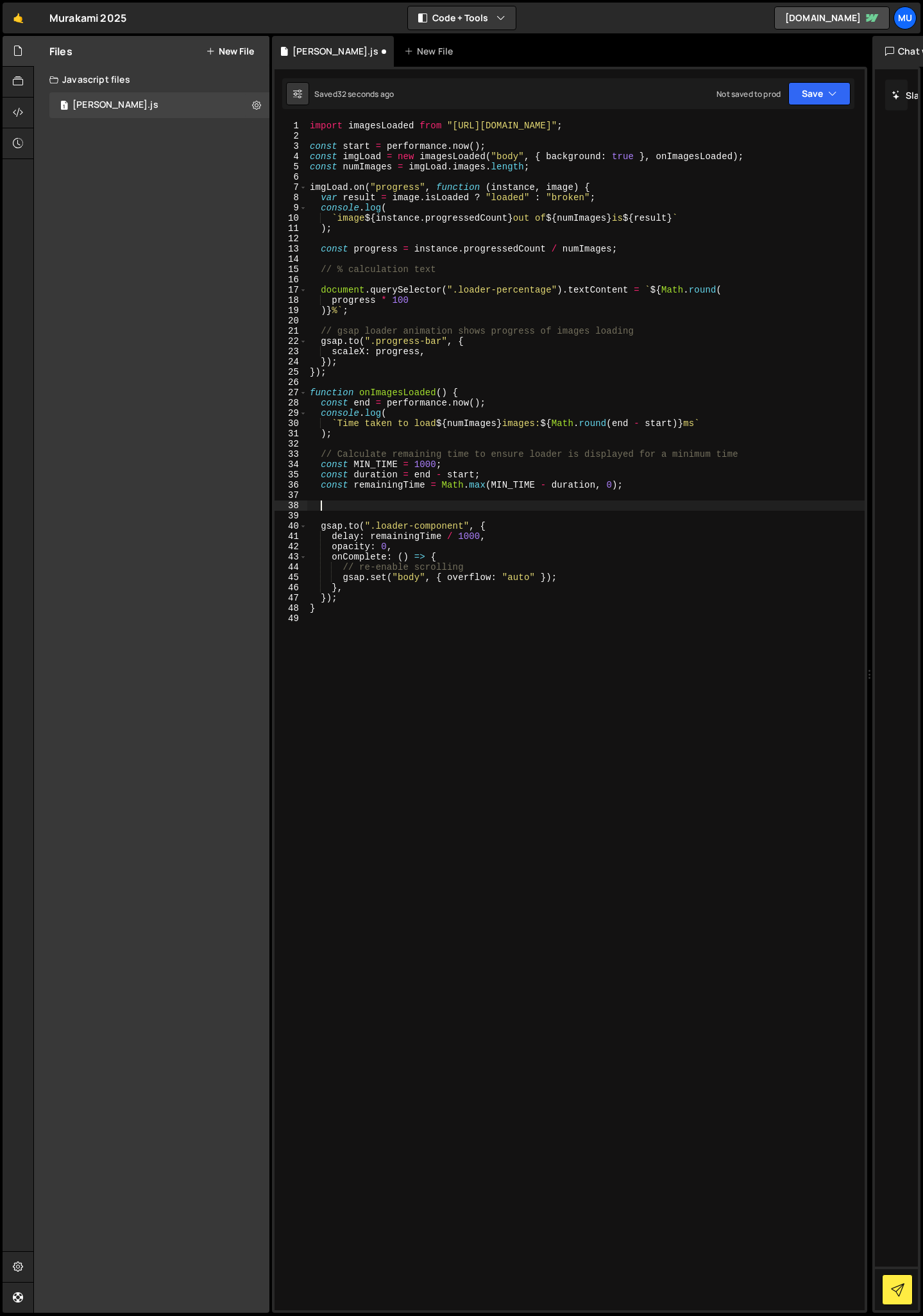
paste textarea "});"
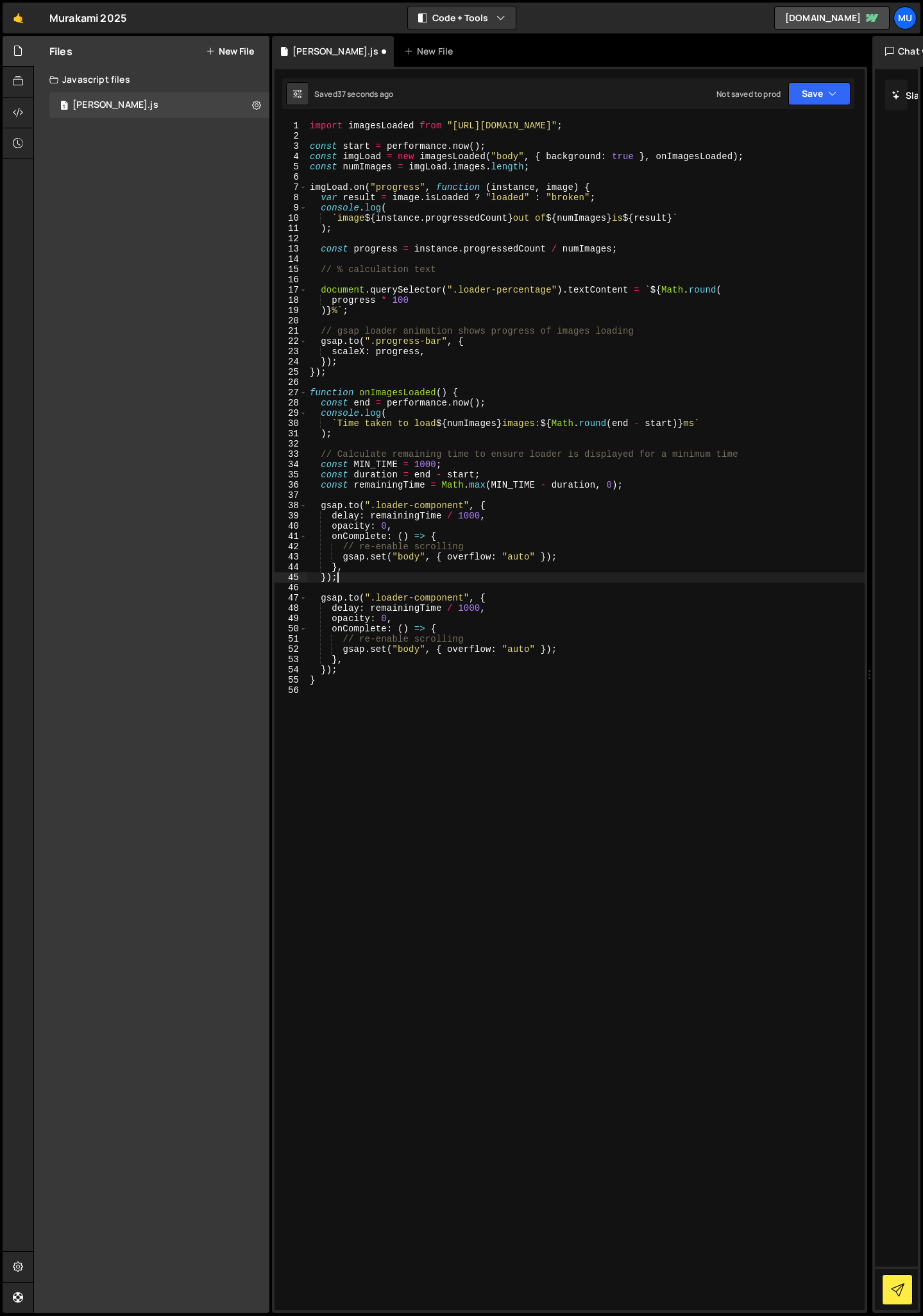
click at [379, 506] on div "import imagesLoaded from "[URL][DOMAIN_NAME]" ; const start = performance . now…" at bounding box center [586, 725] width 557 height 1210
drag, startPoint x: 378, startPoint y: 506, endPoint x: 466, endPoint y: 505, distance: 88.0
click at [466, 505] on div "import imagesLoaded from "[URL][DOMAIN_NAME]" ; const start = performance . now…" at bounding box center [586, 725] width 557 height 1210
click at [468, 514] on div "import imagesLoaded from "[URL][DOMAIN_NAME]" ; const start = performance . now…" at bounding box center [586, 725] width 557 height 1210
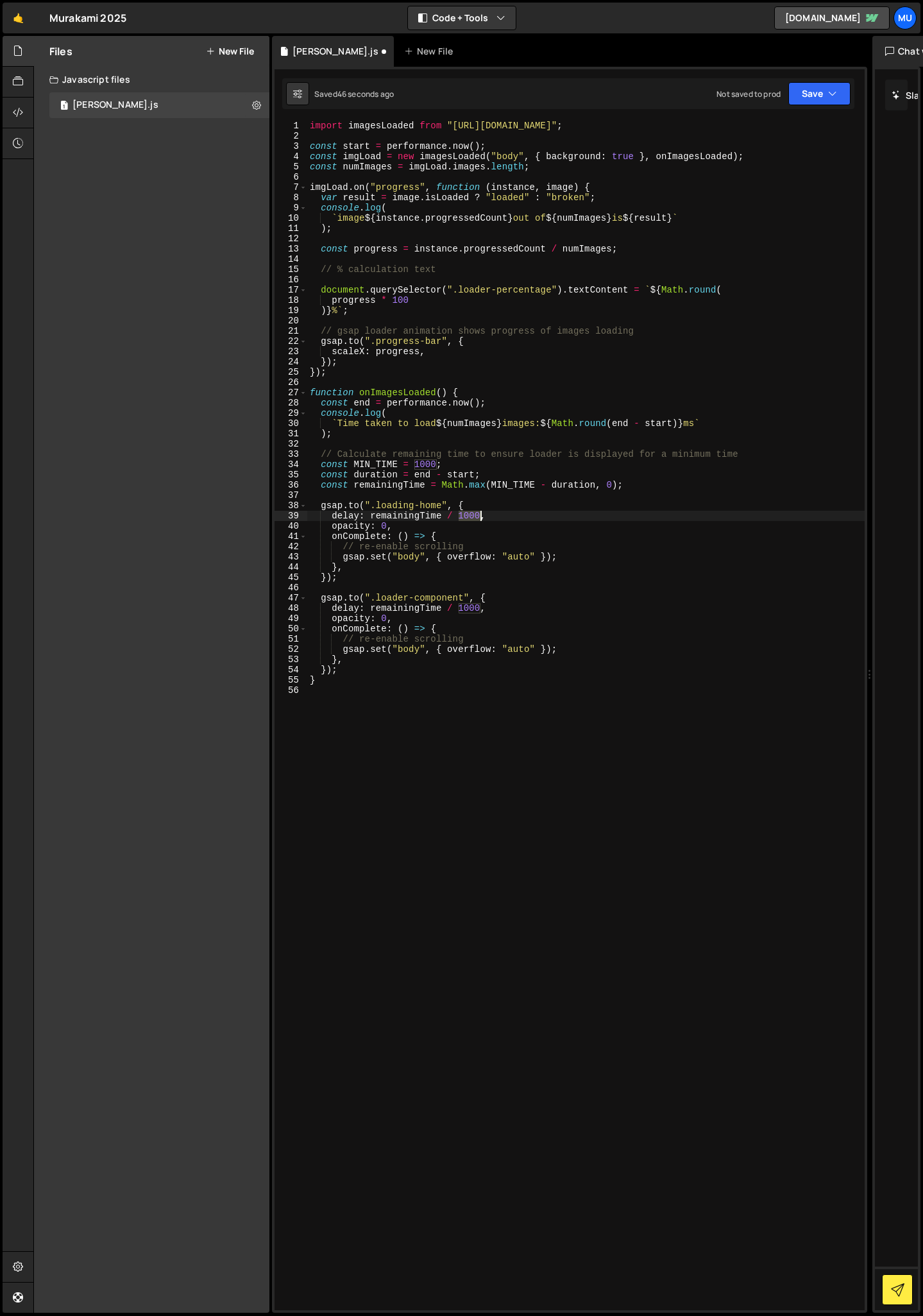
click at [468, 514] on div "import imagesLoaded from "[URL][DOMAIN_NAME]" ; const start = performance . now…" at bounding box center [586, 725] width 557 height 1210
drag, startPoint x: 370, startPoint y: 527, endPoint x: 332, endPoint y: 527, distance: 38.0
click at [332, 527] on div "import imagesLoaded from "[URL][DOMAIN_NAME]" ; const start = performance . now…" at bounding box center [586, 725] width 557 height 1210
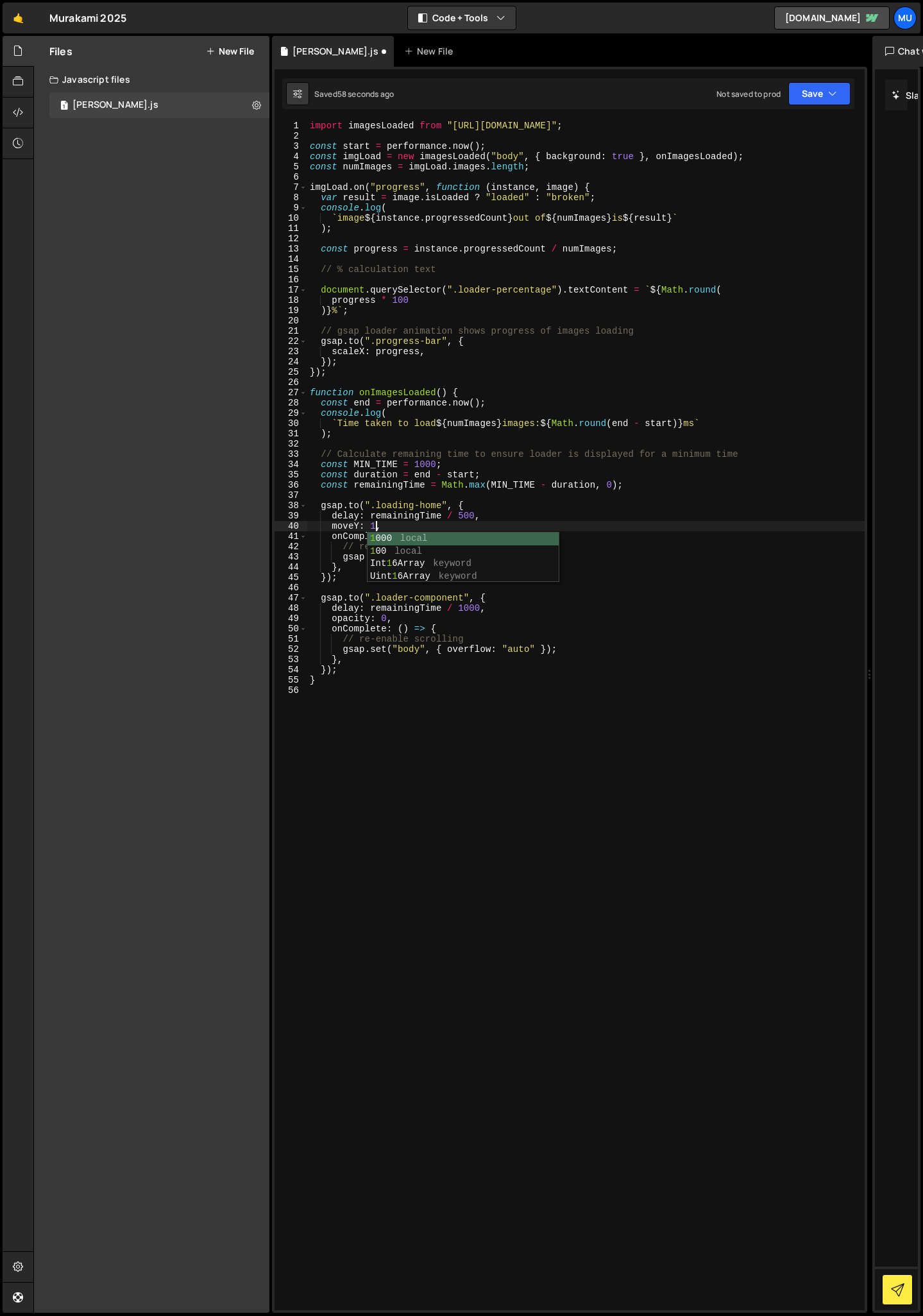
click at [397, 526] on div "import imagesLoaded from "[URL][DOMAIN_NAME]" ; const start = performance . now…" at bounding box center [586, 725] width 557 height 1210
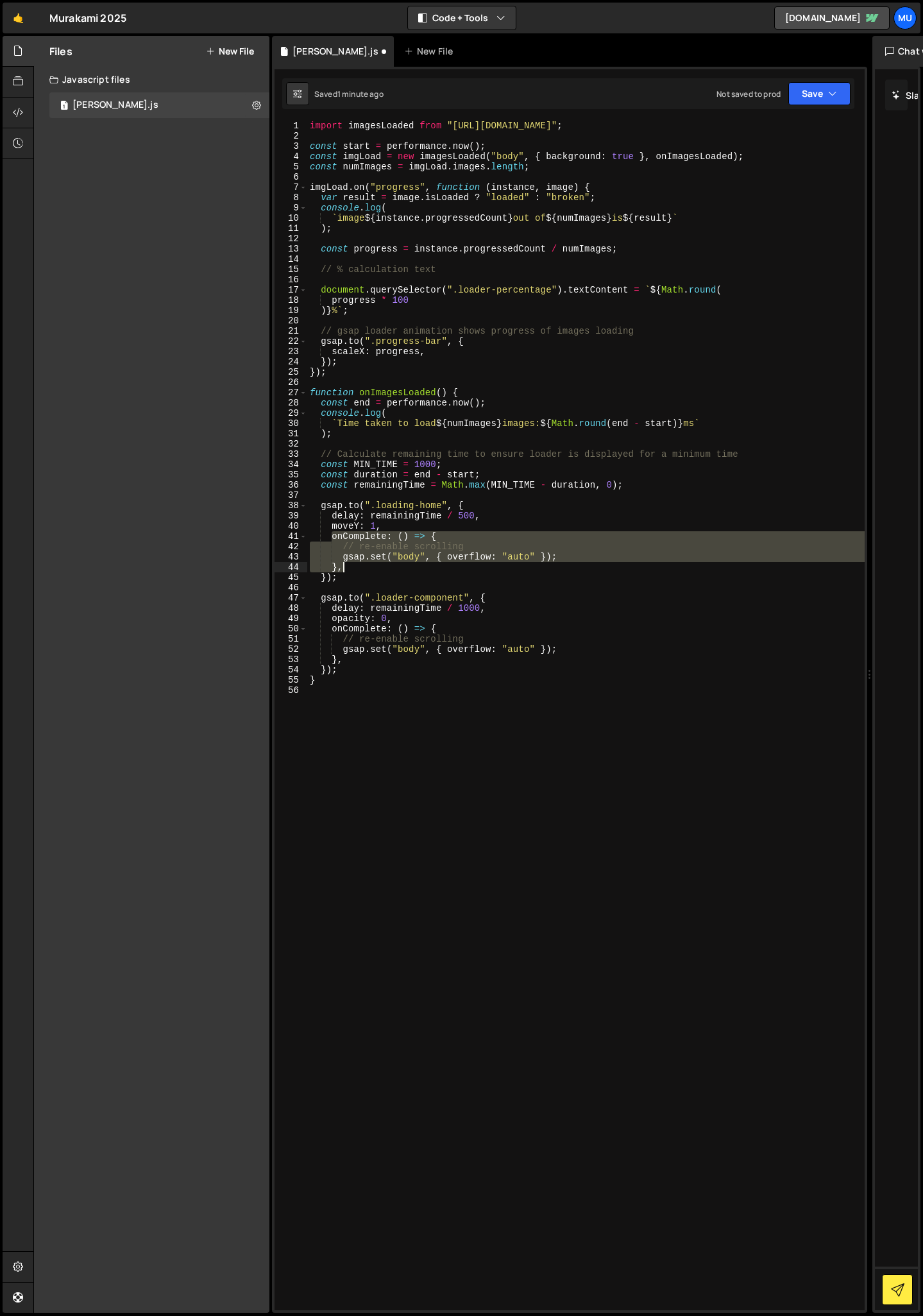
drag, startPoint x: 332, startPoint y: 538, endPoint x: 573, endPoint y: 571, distance: 243.2
click at [573, 571] on div "import imagesLoaded from "[URL][DOMAIN_NAME]" ; const start = performance . now…" at bounding box center [586, 725] width 557 height 1210
type textarea "gsap.set("body", { overflow: "auto" }); },"
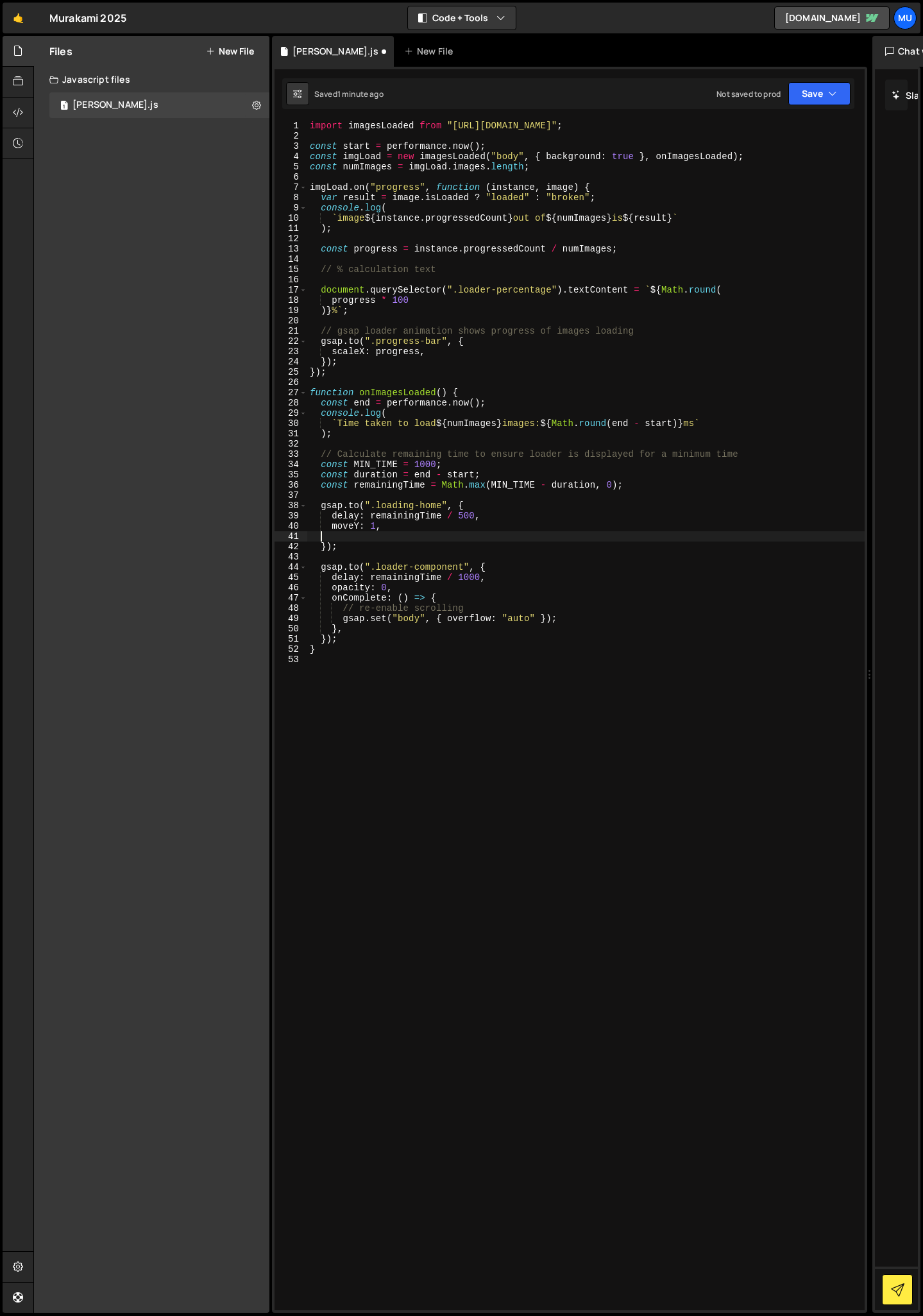
scroll to position [0, 0]
drag, startPoint x: 358, startPoint y: 524, endPoint x: 332, endPoint y: 526, distance: 26.1
click at [332, 526] on div "import imagesLoaded from "[URL][DOMAIN_NAME]" ; const start = performance . now…" at bounding box center [586, 725] width 557 height 1210
type textarea "scaleX: 1,"
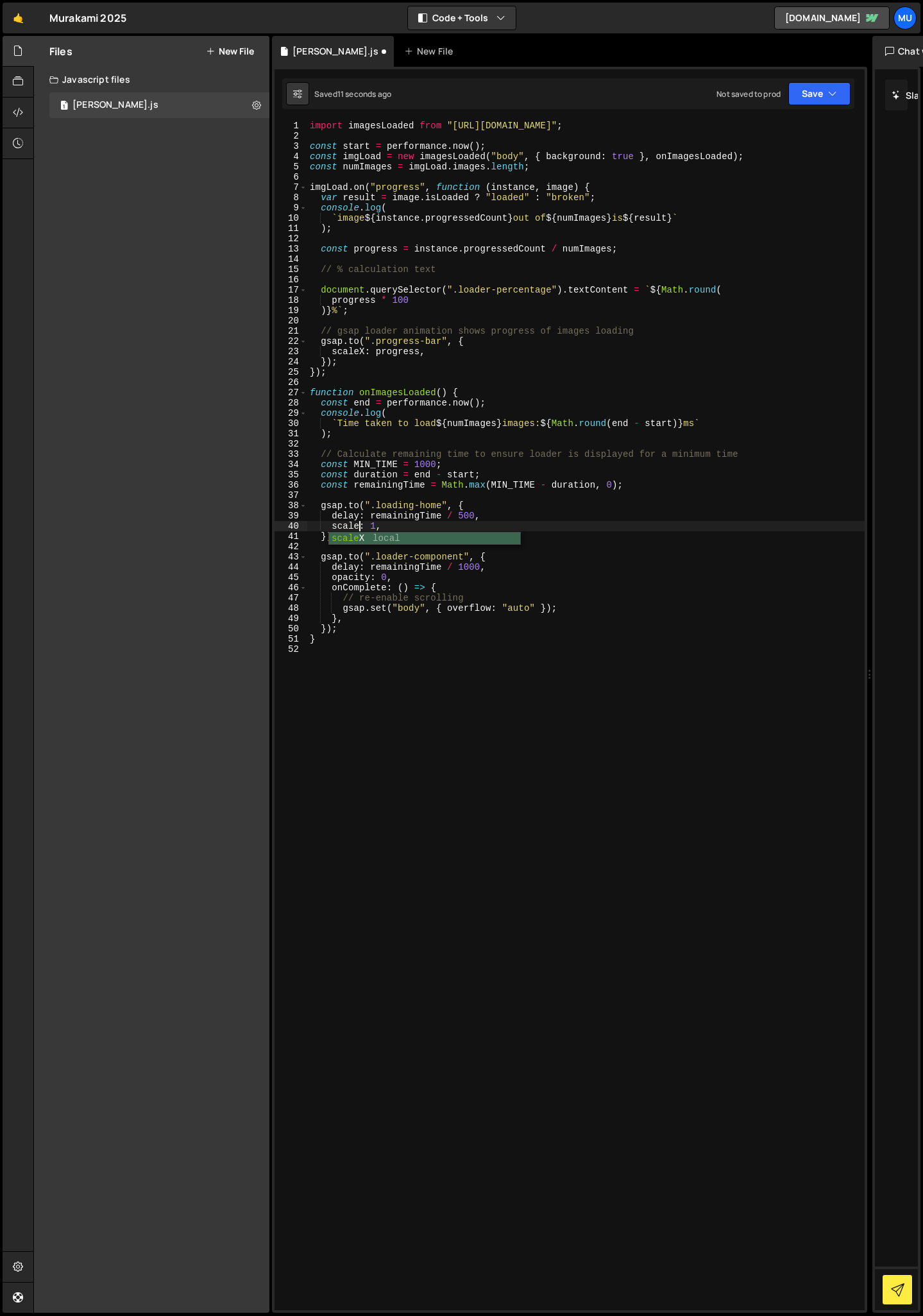
scroll to position [0, 4]
click at [378, 527] on div "import imagesLoaded from "[URL][DOMAIN_NAME]" ; const start = performance . now…" at bounding box center [586, 725] width 557 height 1210
click at [388, 649] on div "import imagesLoaded from "[URL][DOMAIN_NAME]" ; const start = performance . now…" at bounding box center [586, 725] width 557 height 1210
drag, startPoint x: 363, startPoint y: 524, endPoint x: 333, endPoint y: 524, distance: 30.0
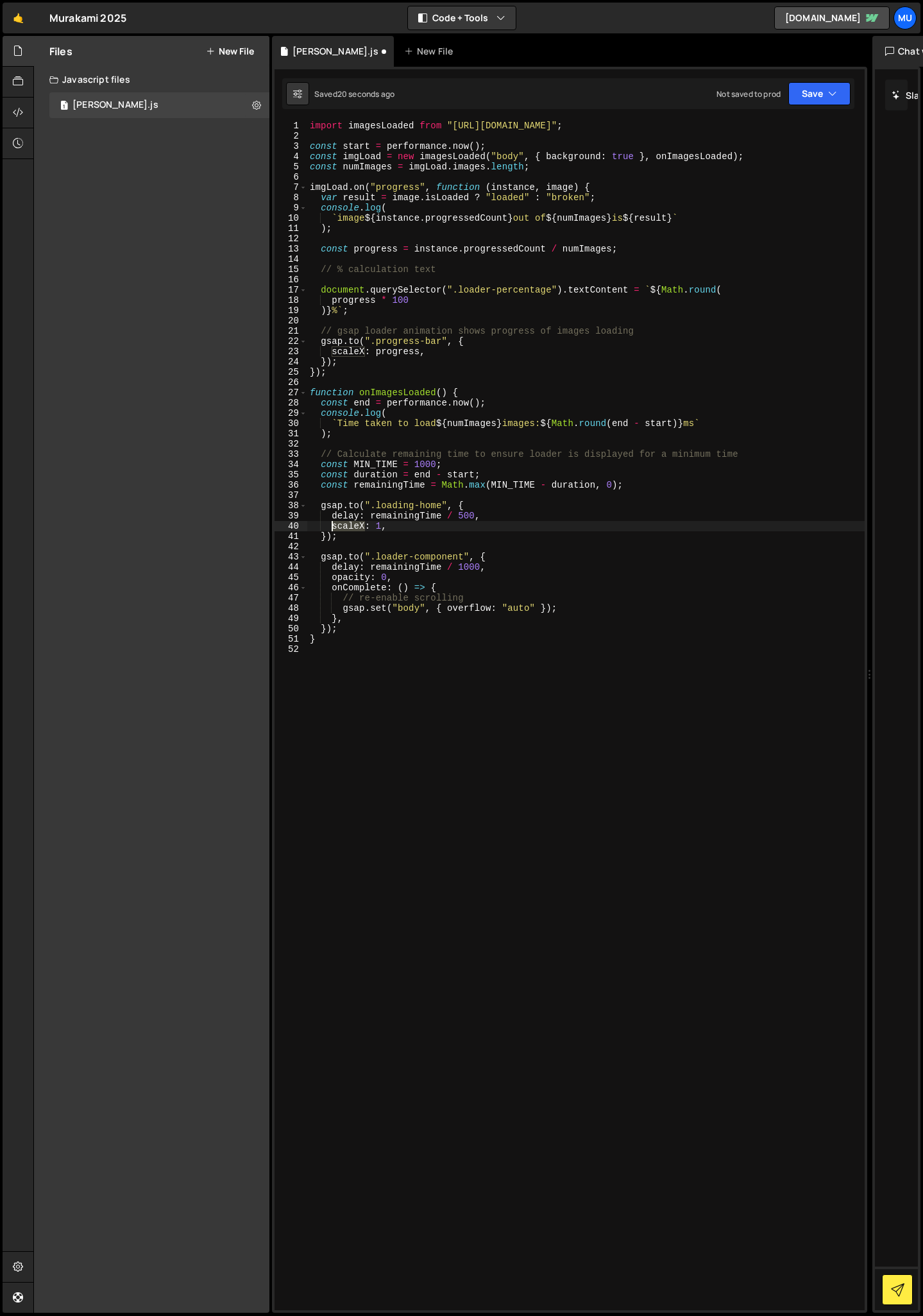
click at [333, 524] on div "import imagesLoaded from "[URL][DOMAIN_NAME]" ; const start = performance . now…" at bounding box center [586, 725] width 557 height 1210
click at [381, 530] on div "import imagesLoaded from "[URL][DOMAIN_NAME]" ; const start = performance . now…" at bounding box center [586, 725] width 557 height 1210
type textarea "scaleX: progress,"
click at [375, 696] on div "import imagesLoaded from "[URL][DOMAIN_NAME]" ; const start = performance . now…" at bounding box center [586, 725] width 557 height 1210
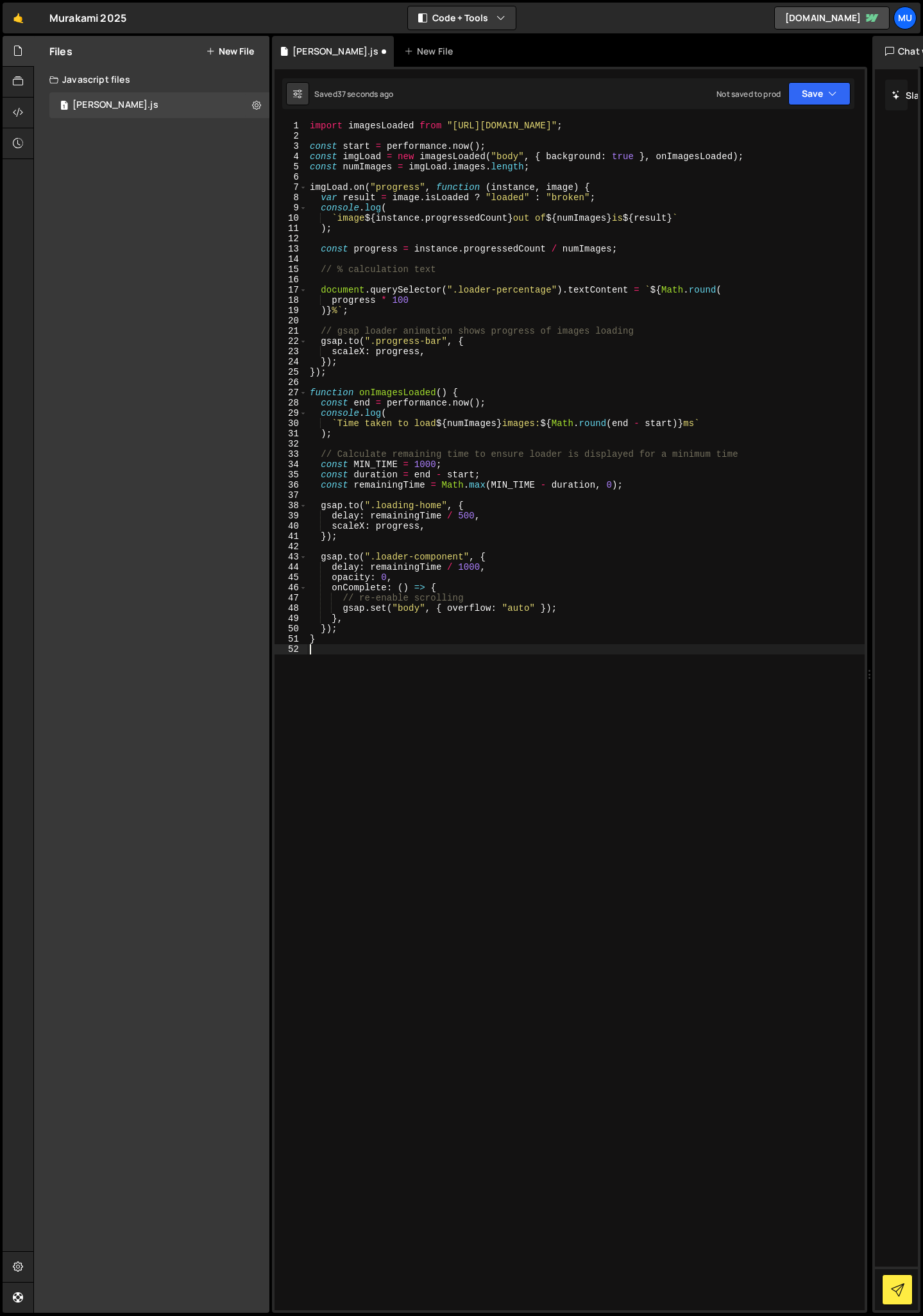
scroll to position [0, 0]
click at [378, 508] on div "import imagesLoaded from "[URL][DOMAIN_NAME]" ; const start = performance . now…" at bounding box center [586, 725] width 557 height 1210
click at [429, 508] on div "import imagesLoaded from "[URL][DOMAIN_NAME]" ; const start = performance . now…" at bounding box center [586, 725] width 557 height 1210
type textarea "[DOMAIN_NAME](".loading-name", {"
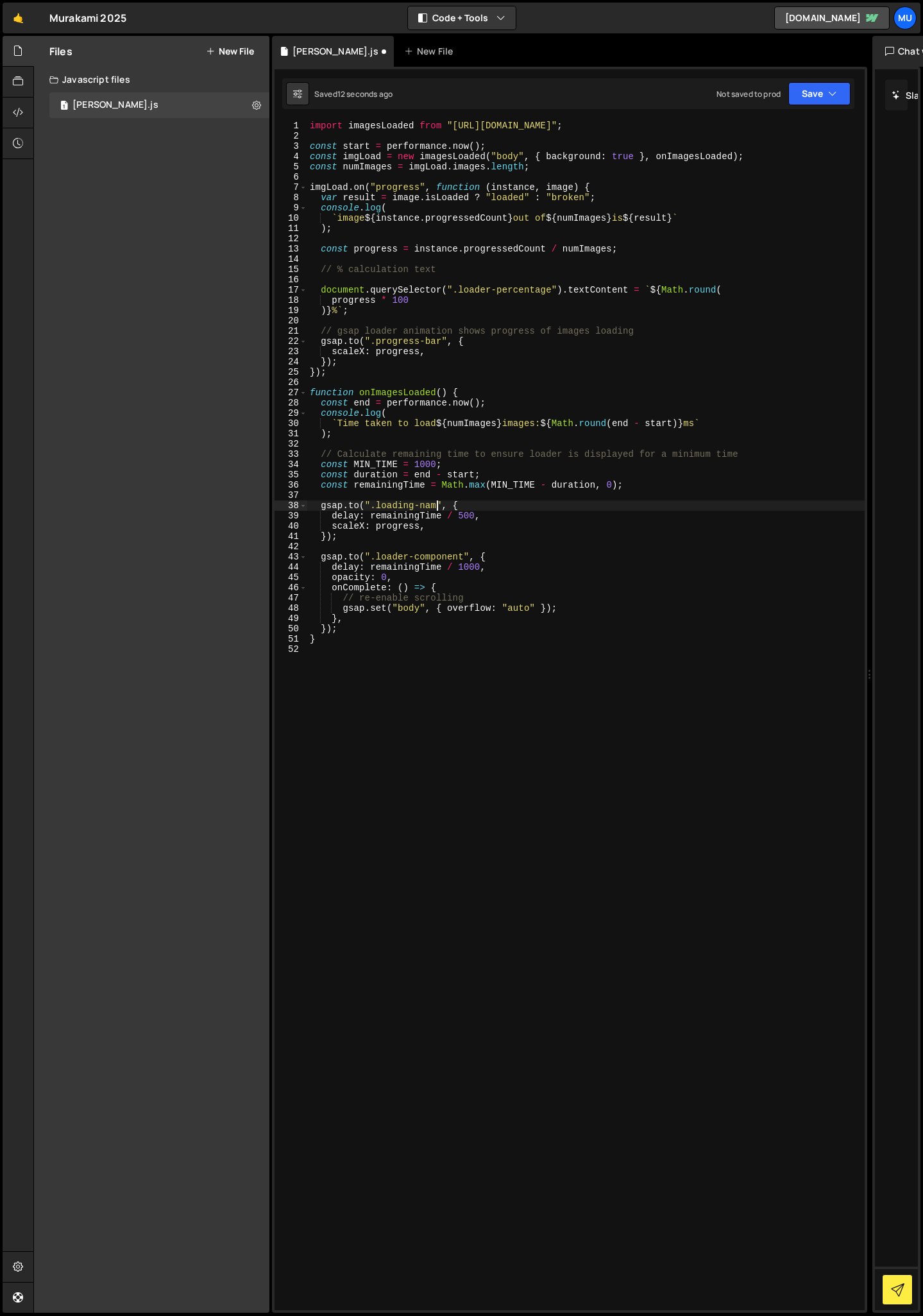
scroll to position [0, 9]
click at [424, 653] on div "import imagesLoaded from "[URL][DOMAIN_NAME]" ; const start = performance . now…" at bounding box center [586, 725] width 557 height 1210
click at [388, 529] on div "import imagesLoaded from "[URL][DOMAIN_NAME]" ; const start = performance . now…" at bounding box center [586, 725] width 557 height 1210
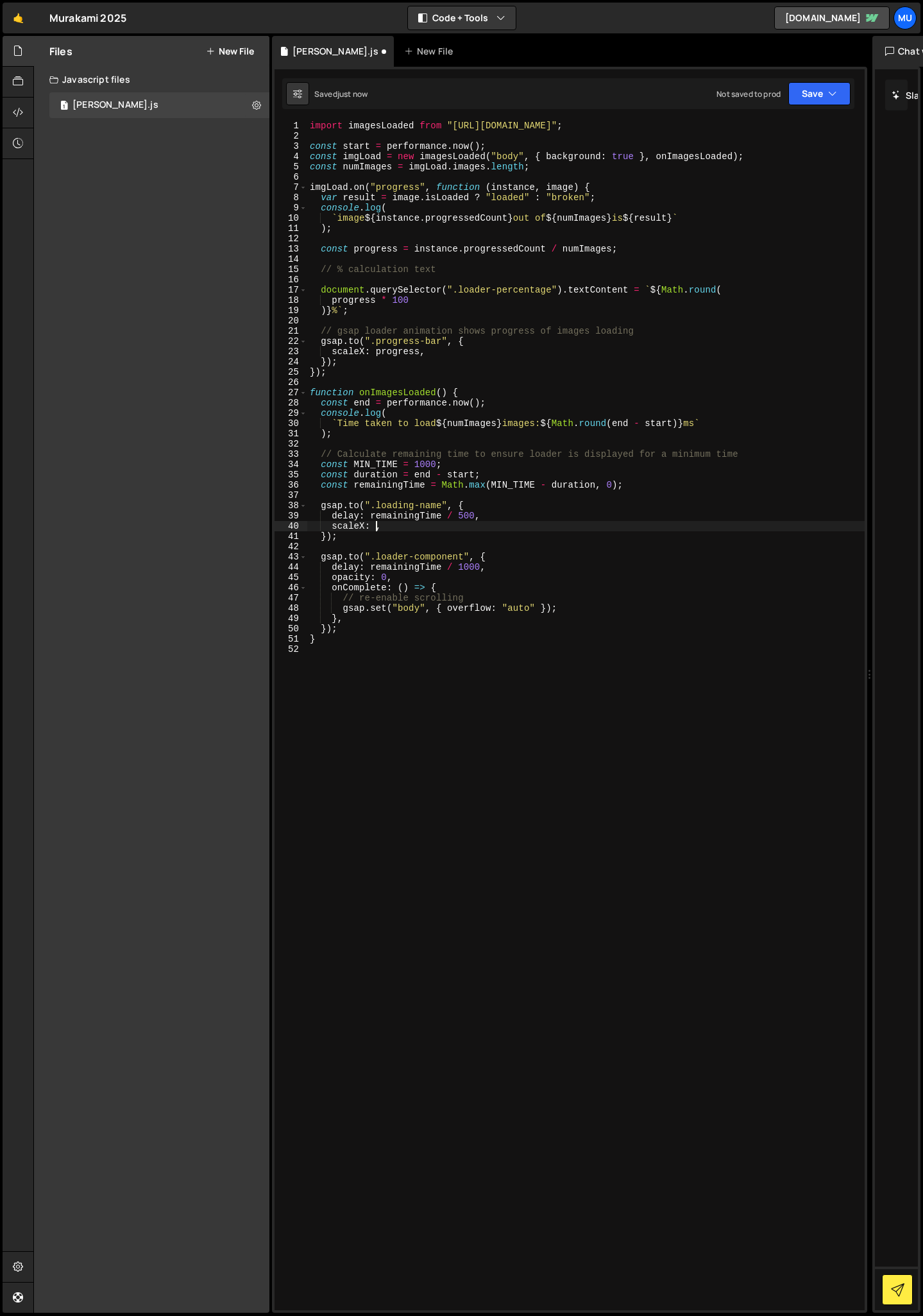
scroll to position [0, 4]
click at [363, 524] on div "import imagesLoaded from "[URL][DOMAIN_NAME]" ; const start = performance . now…" at bounding box center [586, 725] width 557 height 1210
click at [361, 524] on div "import imagesLoaded from "[URL][DOMAIN_NAME]" ; const start = performance . now…" at bounding box center [586, 725] width 557 height 1210
click at [365, 524] on div "import imagesLoaded from "[URL][DOMAIN_NAME]" ; const start = performance . now…" at bounding box center [586, 725] width 557 height 1210
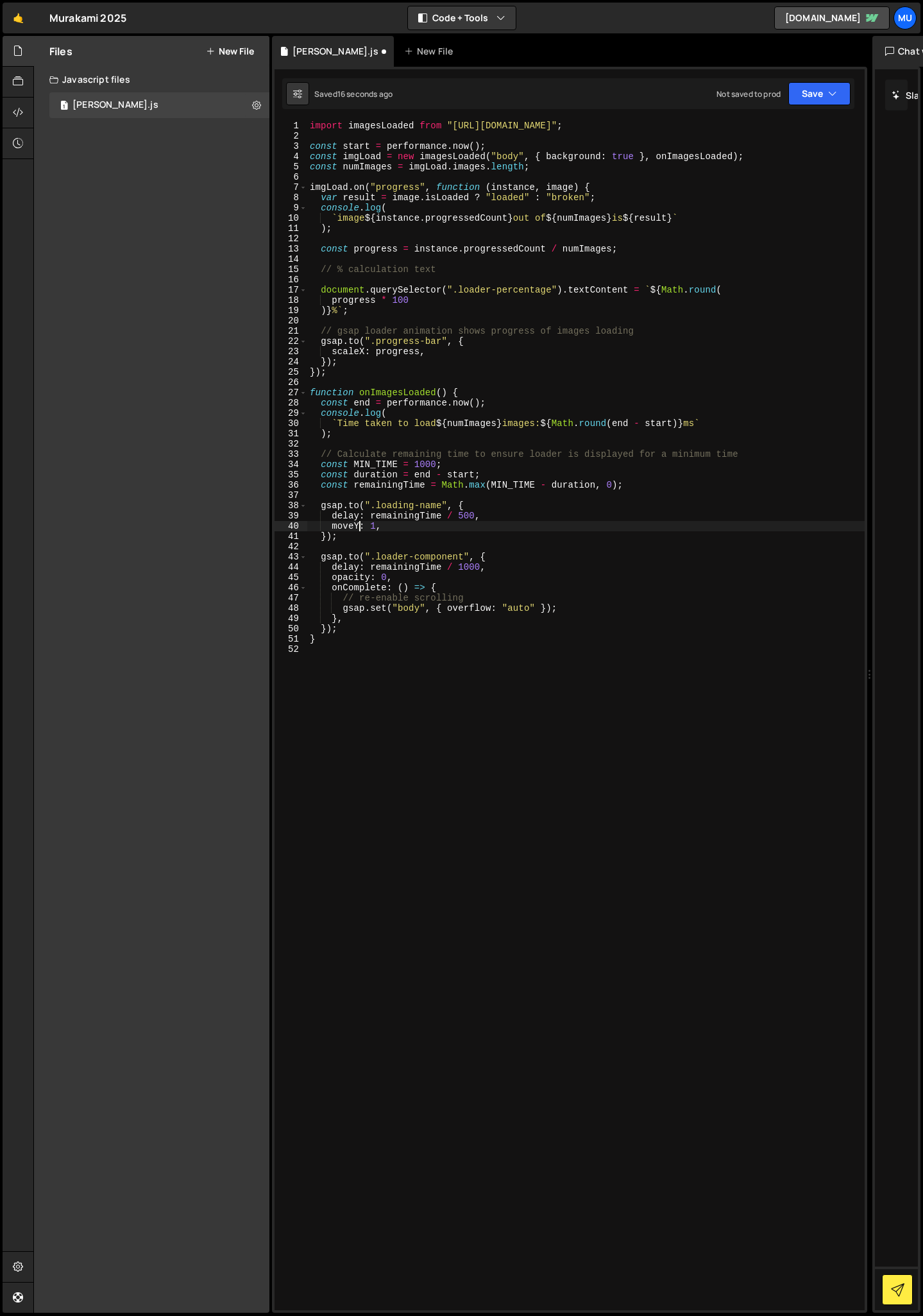
click at [414, 525] on div "import imagesLoaded from "[URL][DOMAIN_NAME]" ; const start = performance . now…" at bounding box center [586, 725] width 557 height 1210
drag, startPoint x: 379, startPoint y: 502, endPoint x: 440, endPoint y: 503, distance: 61.0
click at [440, 503] on div "import imagesLoaded from "[URL][DOMAIN_NAME]" ; const start = performance . now…" at bounding box center [586, 725] width 557 height 1210
paste textarea "-wrapper"
click at [469, 516] on div "import imagesLoaded from "[URL][DOMAIN_NAME]" ; const start = performance . now…" at bounding box center [586, 725] width 557 height 1210
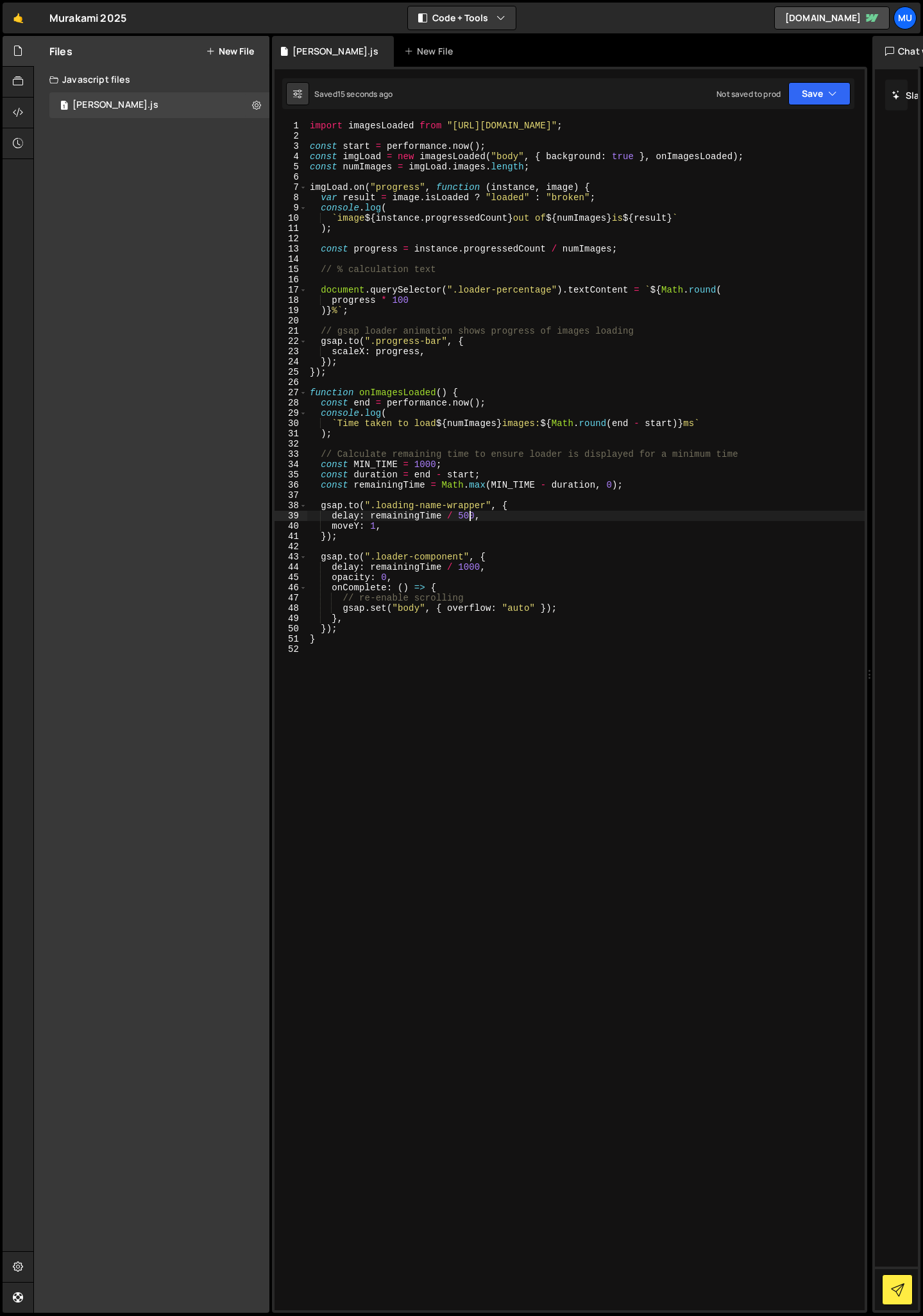
click at [469, 516] on div "import imagesLoaded from "[URL][DOMAIN_NAME]" ; const start = performance . now…" at bounding box center [586, 725] width 557 height 1210
click at [417, 637] on div "import imagesLoaded from "[URL][DOMAIN_NAME]" ; const start = performance . now…" at bounding box center [586, 725] width 557 height 1210
click at [441, 503] on div "import imagesLoaded from "[URL][DOMAIN_NAME]" ; const start = performance . now…" at bounding box center [586, 725] width 557 height 1210
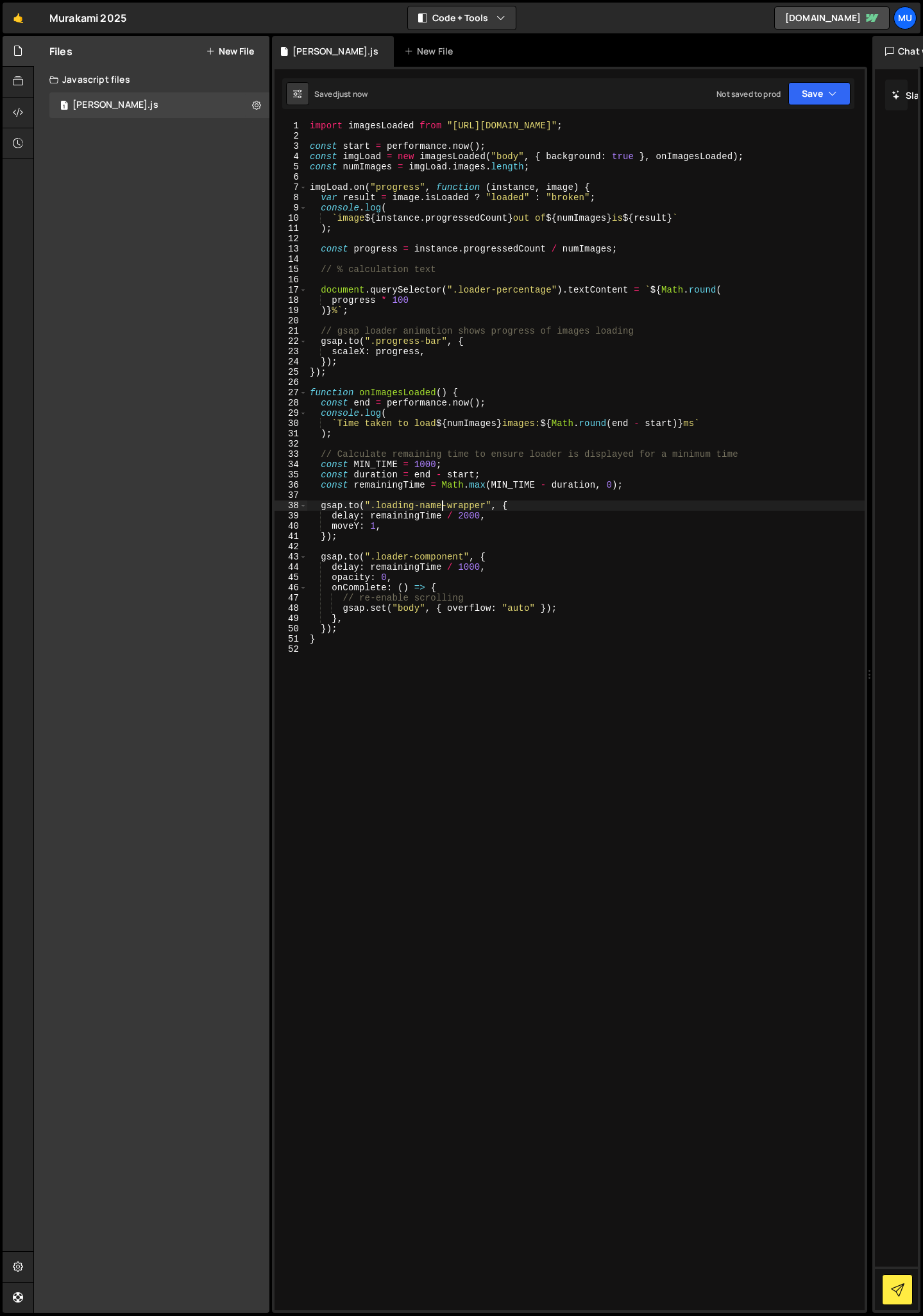
click at [473, 505] on div "import imagesLoaded from "[URL][DOMAIN_NAME]" ; const start = performance . now…" at bounding box center [586, 725] width 557 height 1210
type textarea "[DOMAIN_NAME](".loading-name", {"
click at [445, 718] on div "import imagesLoaded from "[URL][DOMAIN_NAME]" ; const start = performance . now…" at bounding box center [586, 725] width 557 height 1210
click at [469, 566] on div "import imagesLoaded from "[URL][DOMAIN_NAME]" ; const start = performance . now…" at bounding box center [586, 725] width 557 height 1210
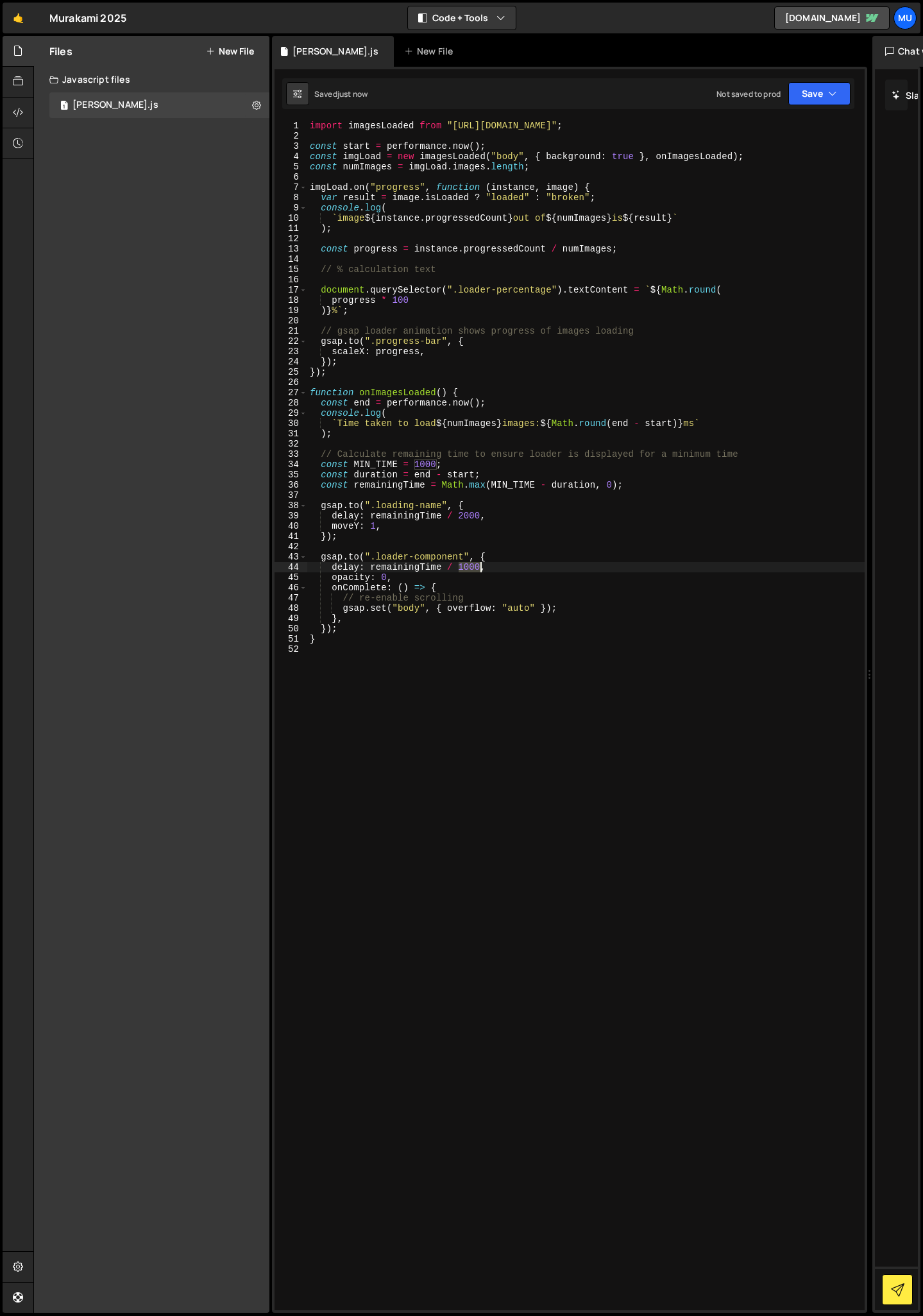
click at [469, 566] on div "import imagesLoaded from "[URL][DOMAIN_NAME]" ; const start = performance . now…" at bounding box center [586, 725] width 557 height 1210
type textarea "delay: remainingTime / 500,"
click at [458, 673] on div "import imagesLoaded from "[URL][DOMAIN_NAME]" ; const start = performance . now…" at bounding box center [586, 725] width 557 height 1210
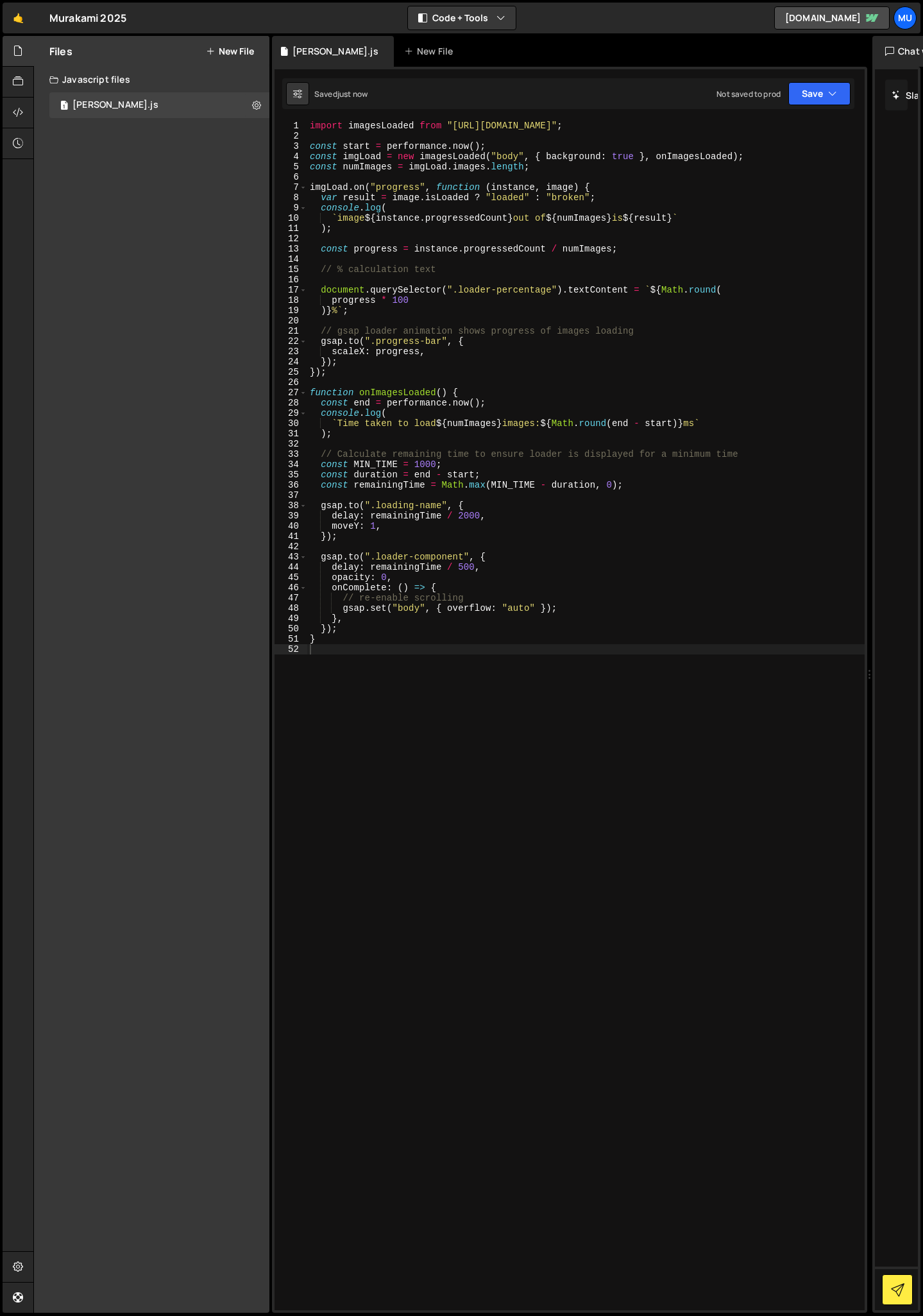
click at [474, 516] on div "import imagesLoaded from "[URL][DOMAIN_NAME]" ; const start = performance . now…" at bounding box center [586, 725] width 557 height 1210
type textarea "delay: remainingTime / 1000,"
click at [400, 710] on div "import imagesLoaded from "[URL][DOMAIN_NAME]" ; const start = performance . now…" at bounding box center [586, 725] width 557 height 1210
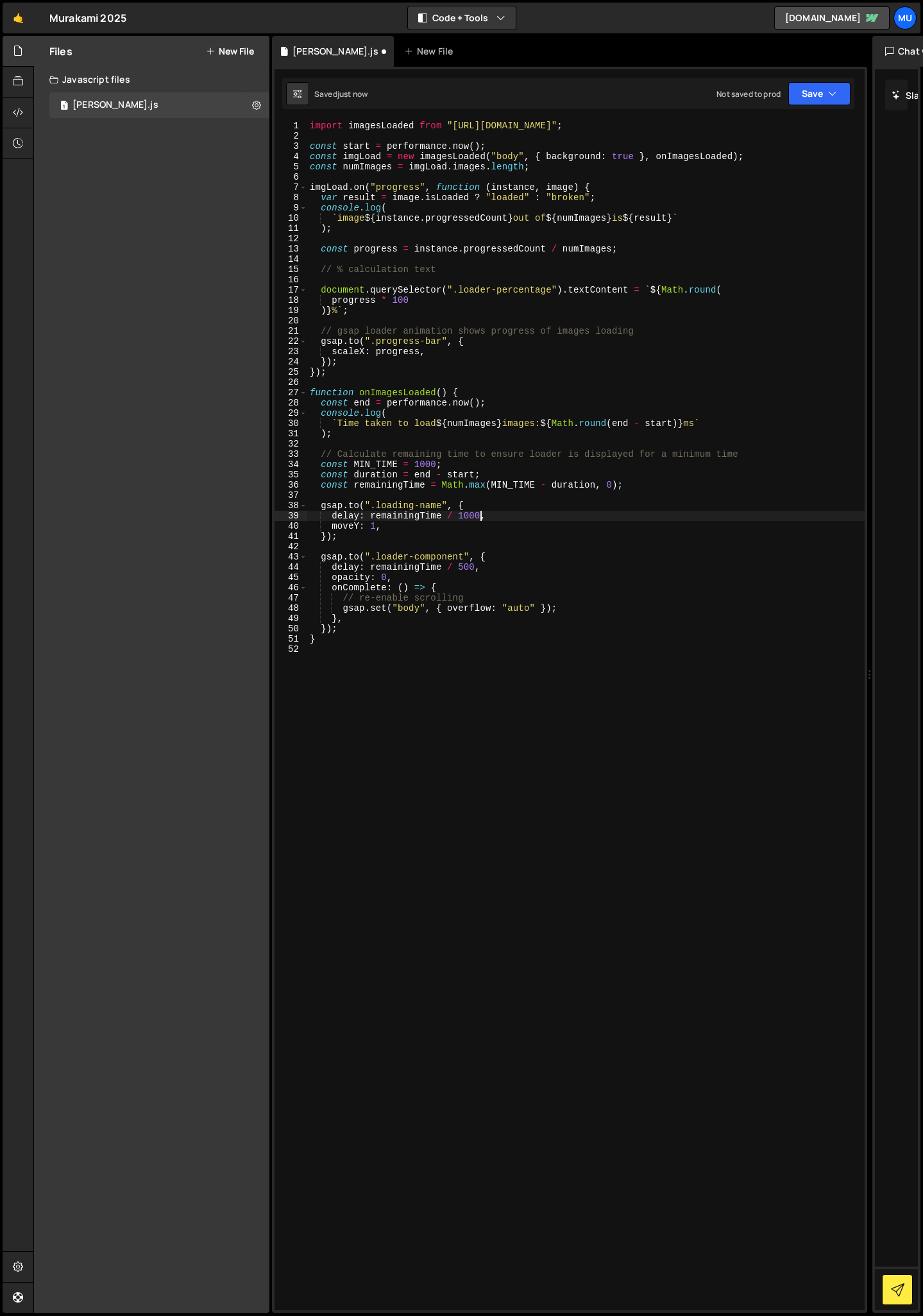
scroll to position [0, 0]
click at [466, 568] on div "import imagesLoaded from "[URL][DOMAIN_NAME]" ; const start = performance . now…" at bounding box center [586, 725] width 557 height 1210
type textarea "delay: remainingTime / 2000,"
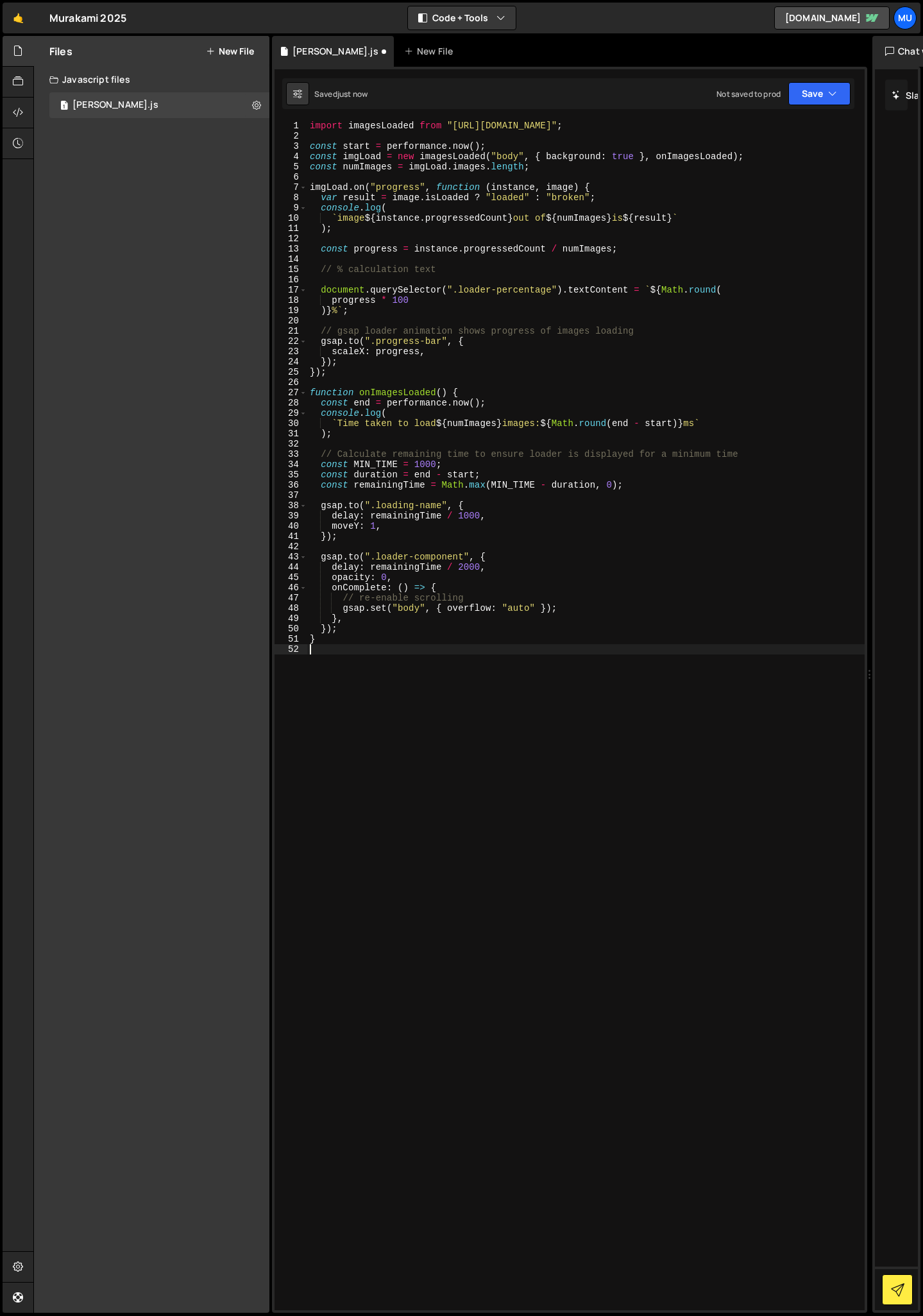
click at [412, 728] on div "import imagesLoaded from "[URL][DOMAIN_NAME]" ; const start = performance . now…" at bounding box center [586, 725] width 557 height 1210
click at [473, 571] on div "import imagesLoaded from "[URL][DOMAIN_NAME]" ; const start = performance . now…" at bounding box center [586, 725] width 557 height 1210
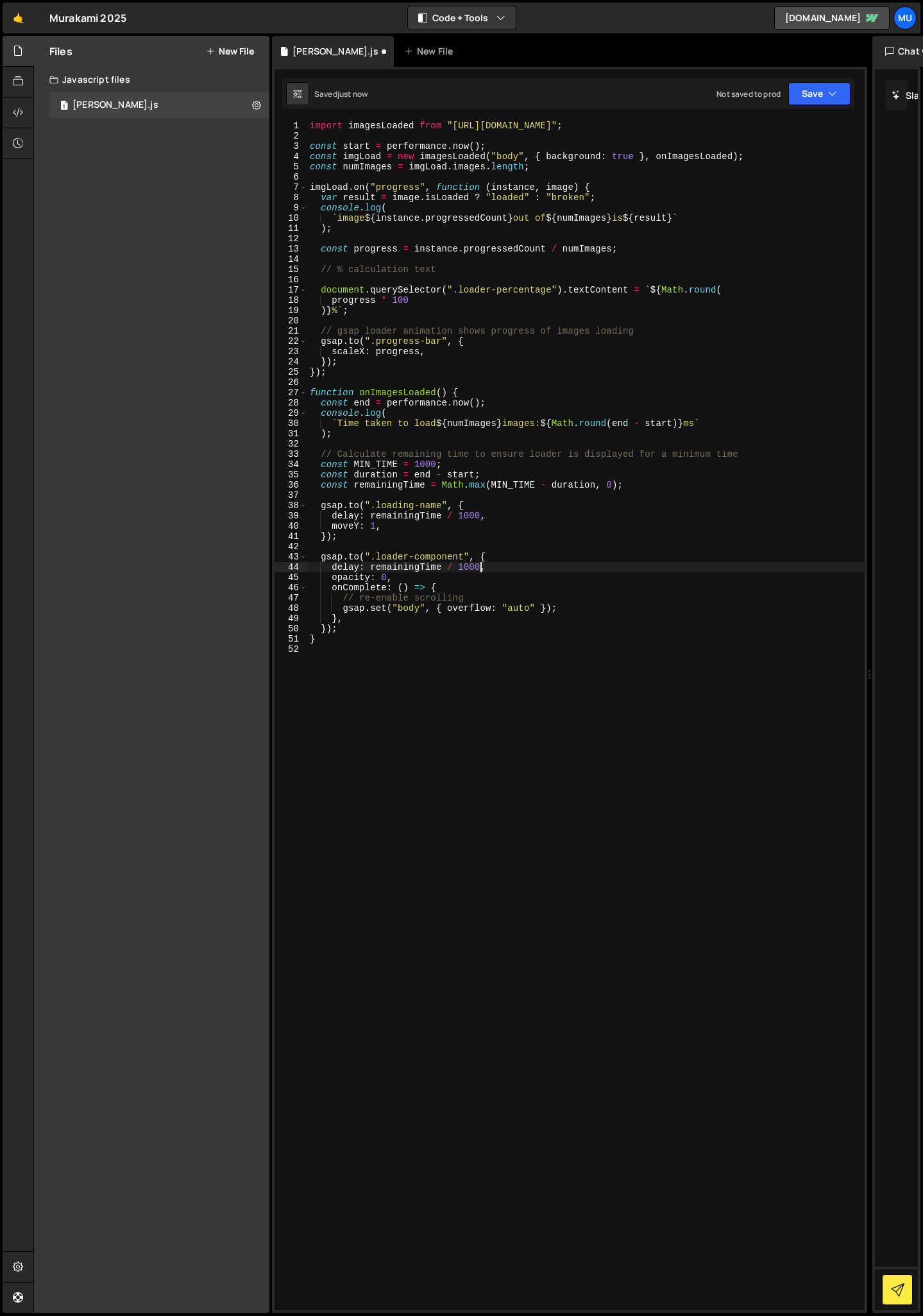
type textarea "delay: remainingTime / 100,"
click at [437, 735] on div "import imagesLoaded from "[URL][DOMAIN_NAME]" ; const start = performance . now…" at bounding box center [586, 725] width 557 height 1210
click at [469, 515] on div "import imagesLoaded from "[URL][DOMAIN_NAME]" ; const start = performance . now…" at bounding box center [586, 725] width 557 height 1210
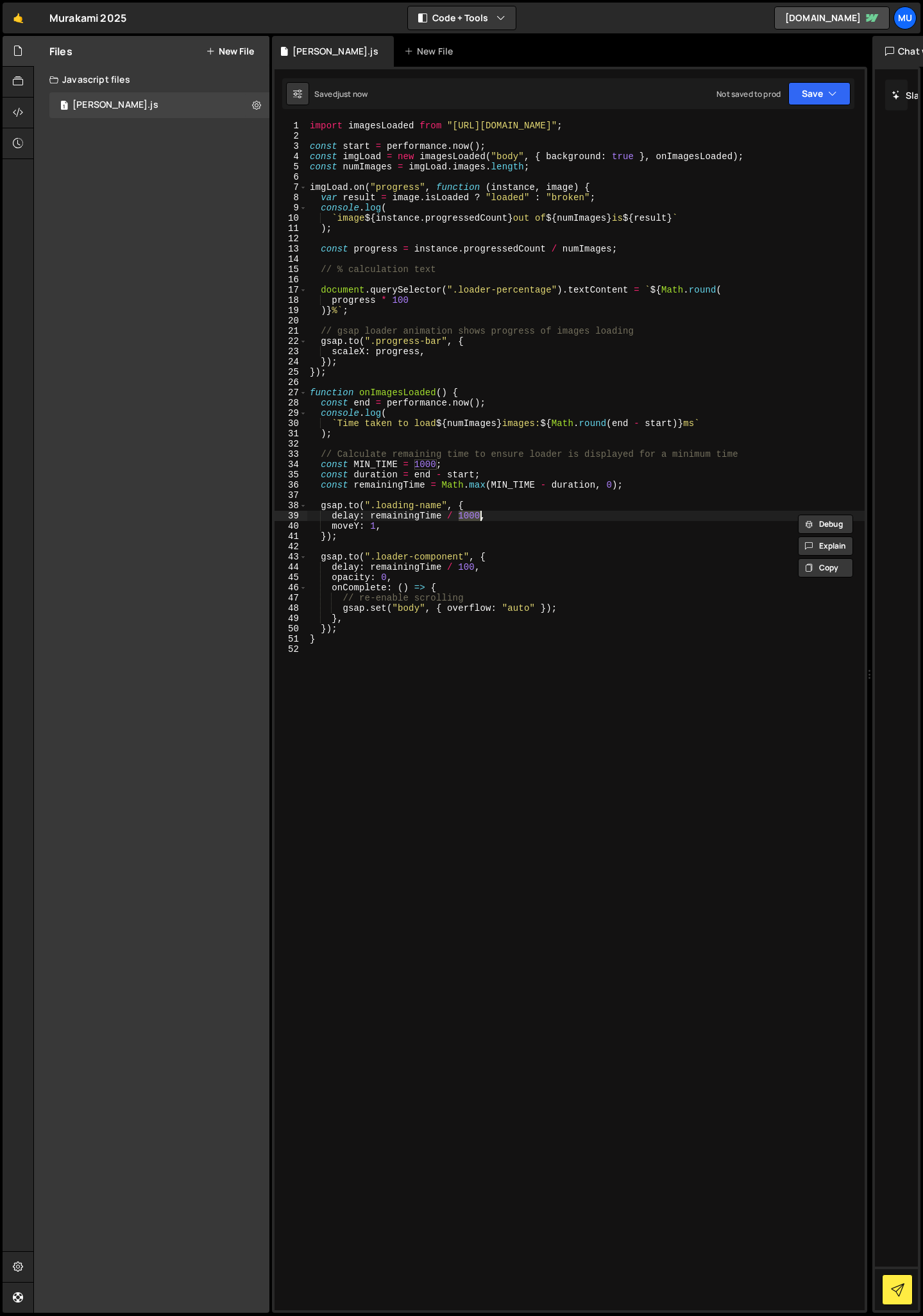
click at [376, 527] on div "import imagesLoaded from "[URL][DOMAIN_NAME]" ; const start = performance . now…" at bounding box center [586, 725] width 557 height 1210
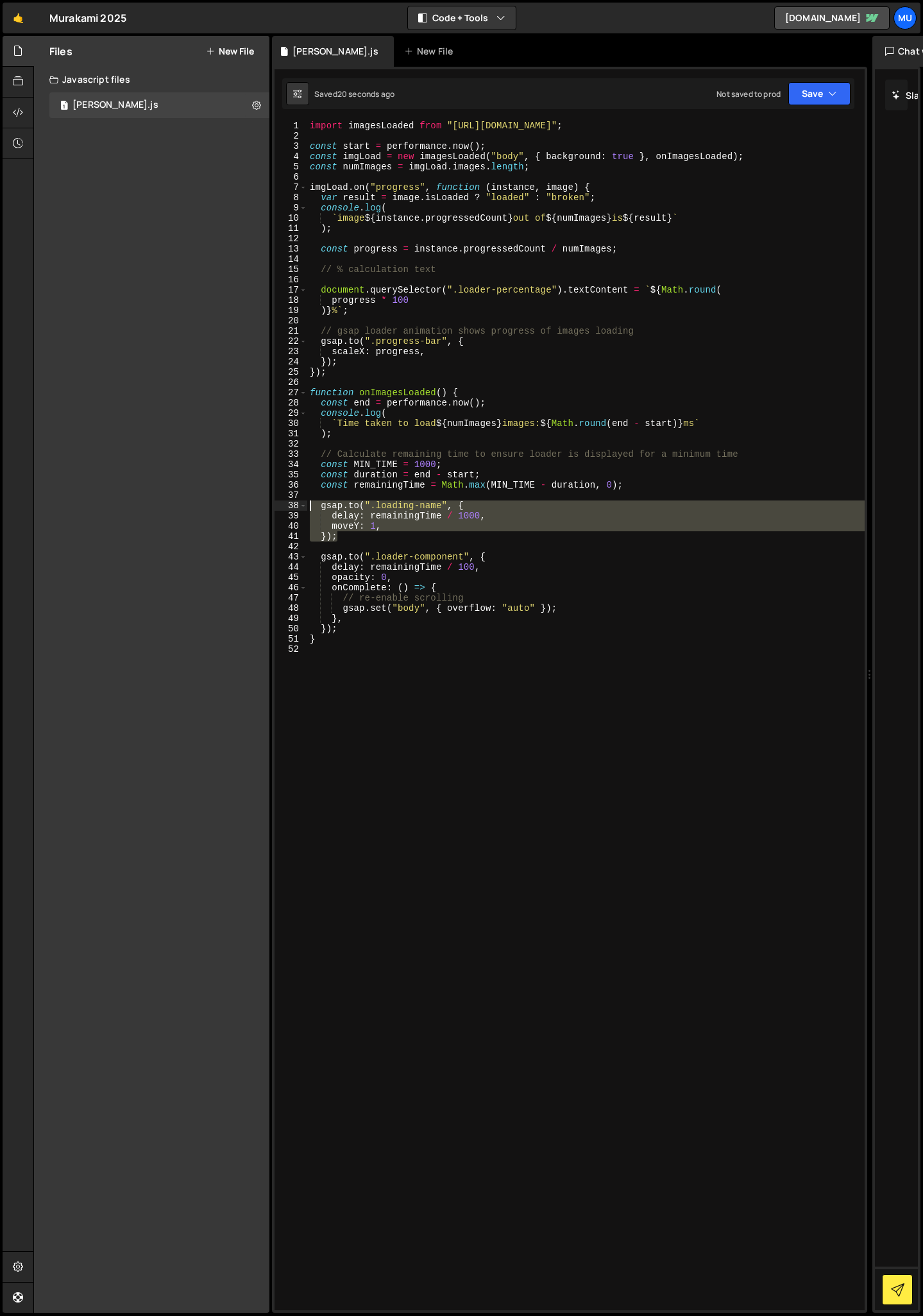
drag, startPoint x: 353, startPoint y: 537, endPoint x: 297, endPoint y: 505, distance: 64.5
click at [297, 505] on div "moveY: 1, 1 2 3 4 5 6 7 8 9 10 11 12 13 14 15 16 17 18 19 20 21 22 23 24 25 26 …" at bounding box center [570, 715] width 590 height 1190
click at [401, 540] on div "import imagesLoaded from "[URL][DOMAIN_NAME]" ; const start = performance . now…" at bounding box center [586, 715] width 557 height 1190
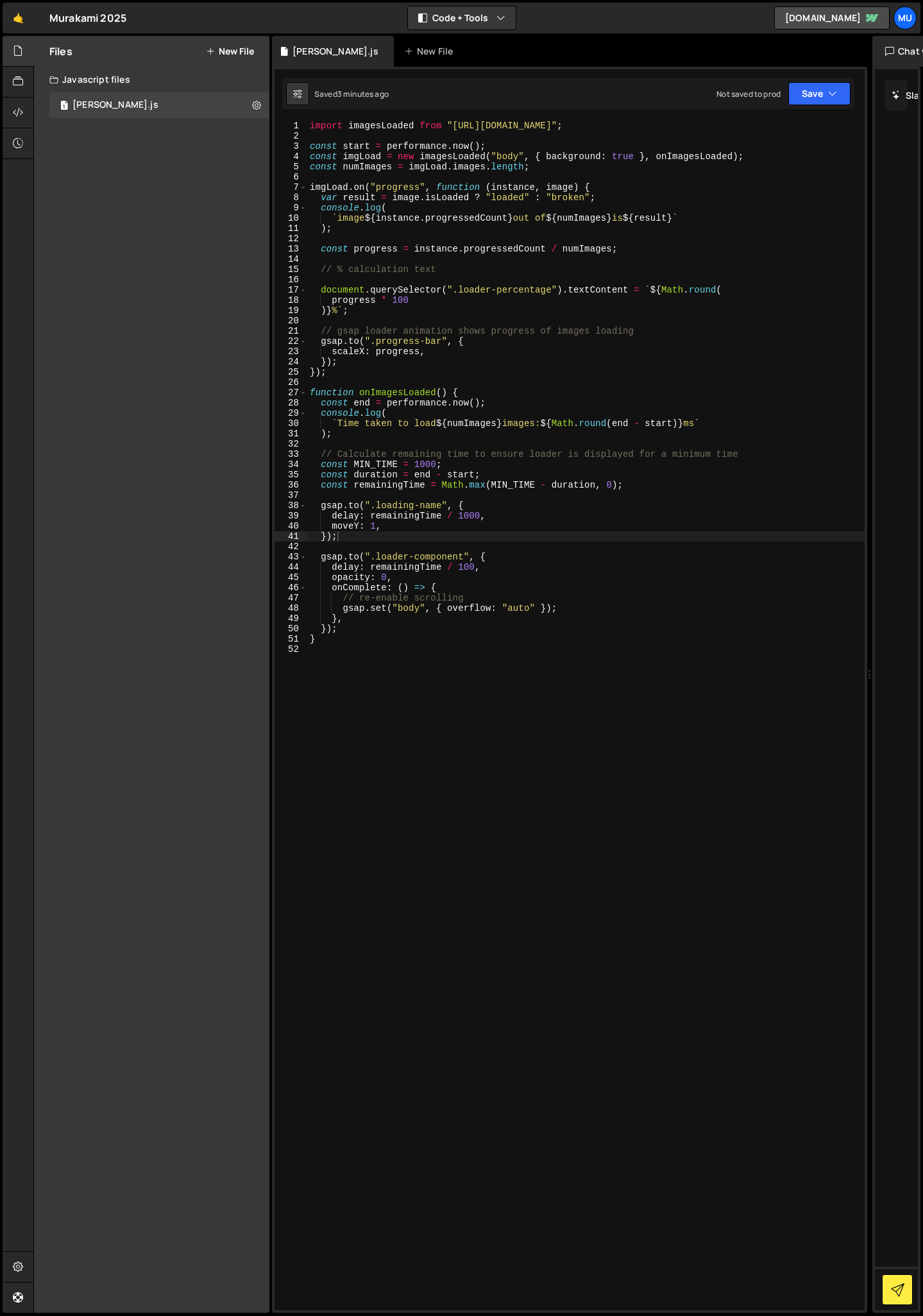
click at [485, 513] on div "import imagesLoaded from "[URL][DOMAIN_NAME]" ; const start = performance . now…" at bounding box center [586, 725] width 557 height 1210
click at [488, 521] on div "import imagesLoaded from "[URL][DOMAIN_NAME]" ; const start = performance . now…" at bounding box center [586, 725] width 557 height 1210
type textarea "moveY: 1,"
click at [412, 497] on div "import imagesLoaded from "[URL][DOMAIN_NAME]" ; const start = performance . now…" at bounding box center [586, 725] width 557 height 1210
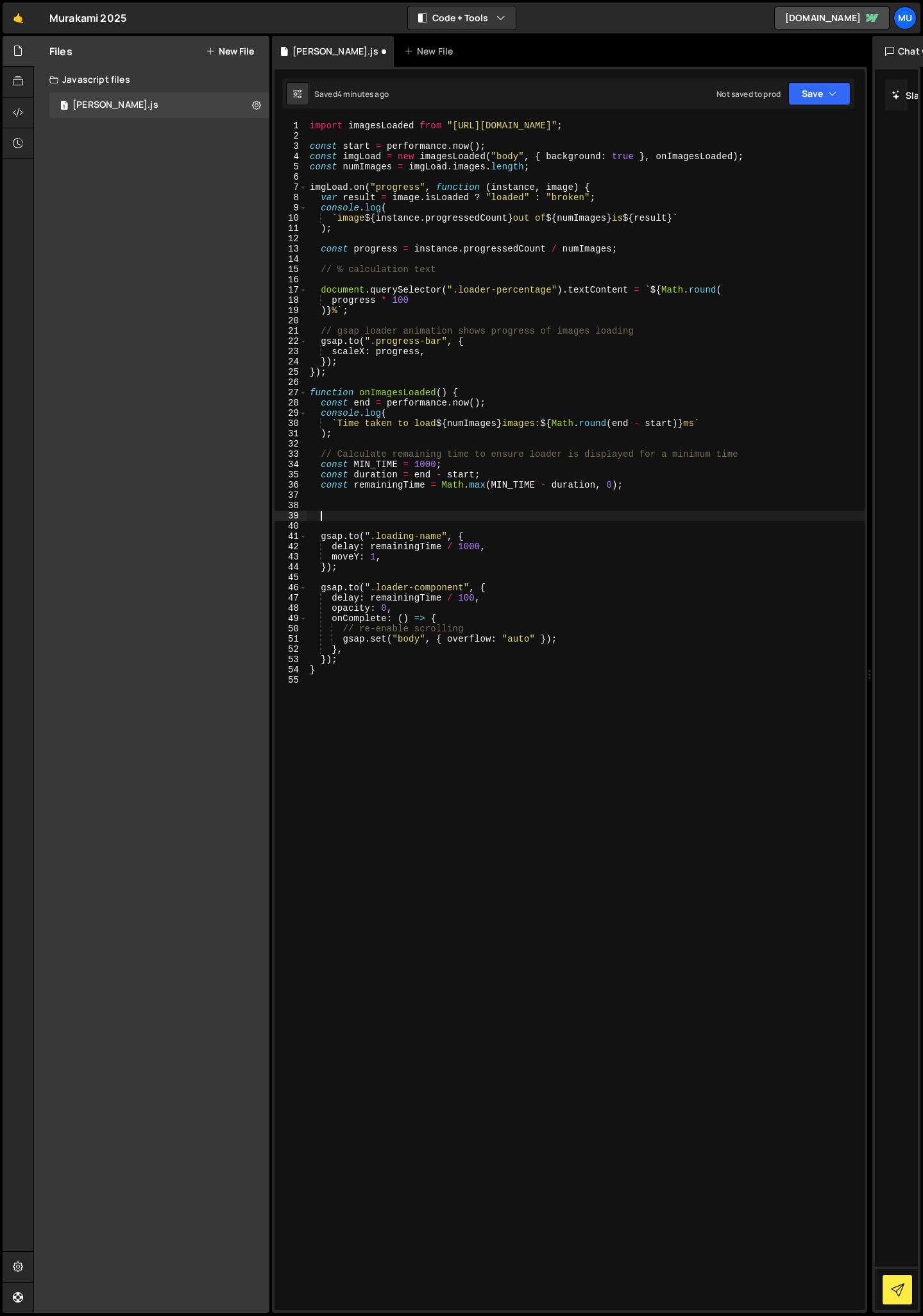
paste textarea "});"
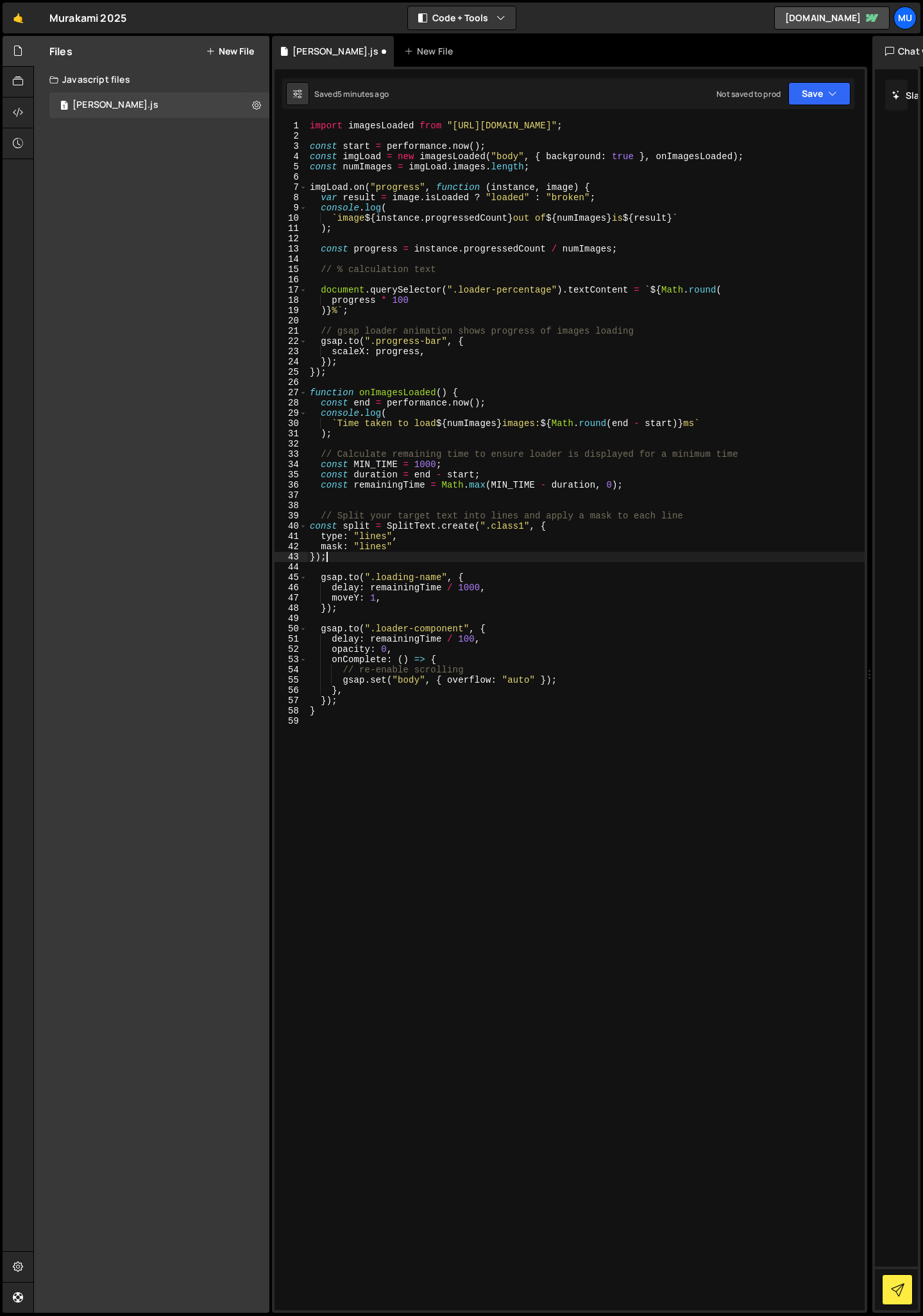
click at [312, 527] on div "import imagesLoaded from "[URL][DOMAIN_NAME]" ; const start = performance . now…" at bounding box center [586, 725] width 557 height 1210
type textarea "const split = SplitText.create(".class1", {"
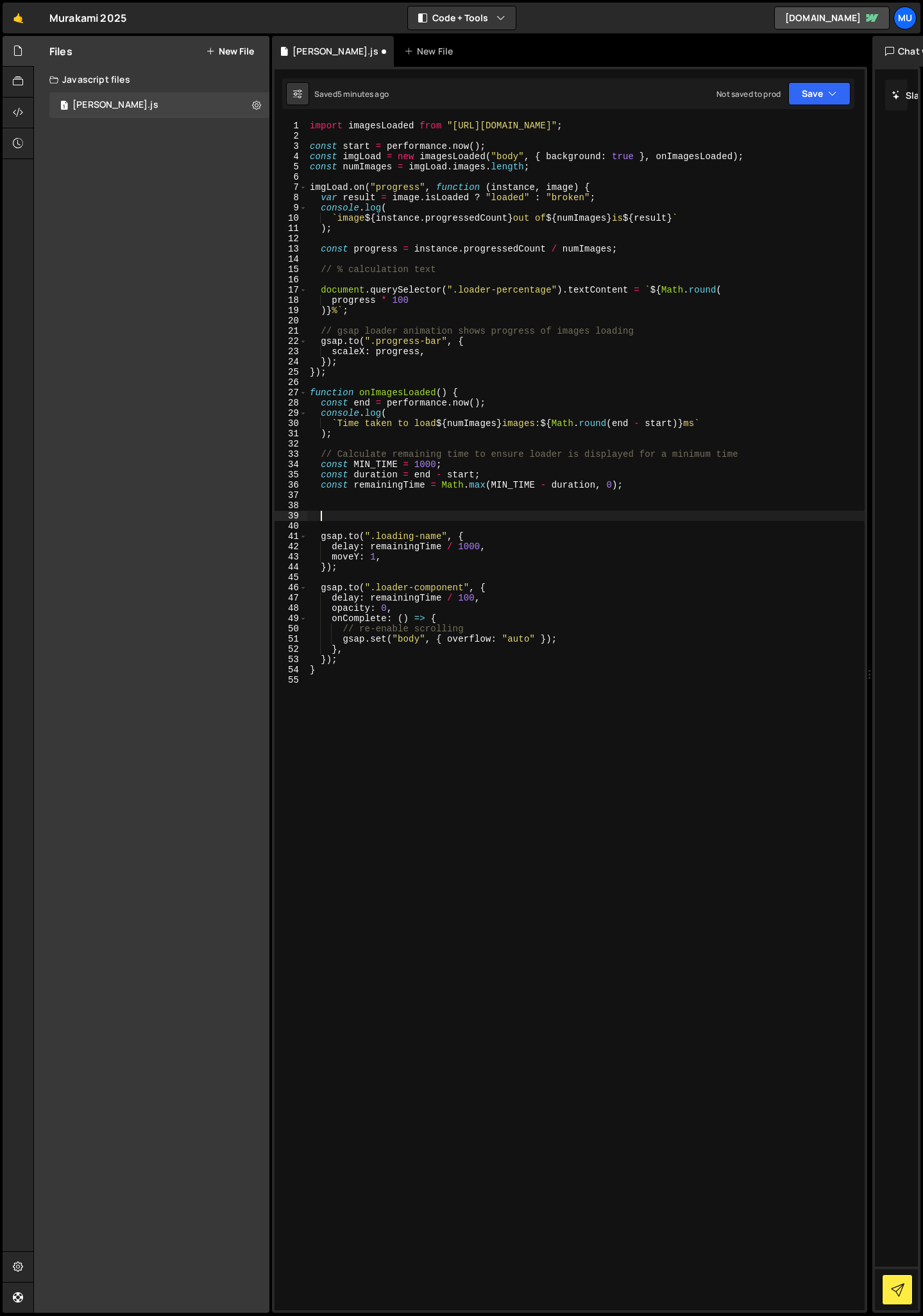
paste textarea "});"
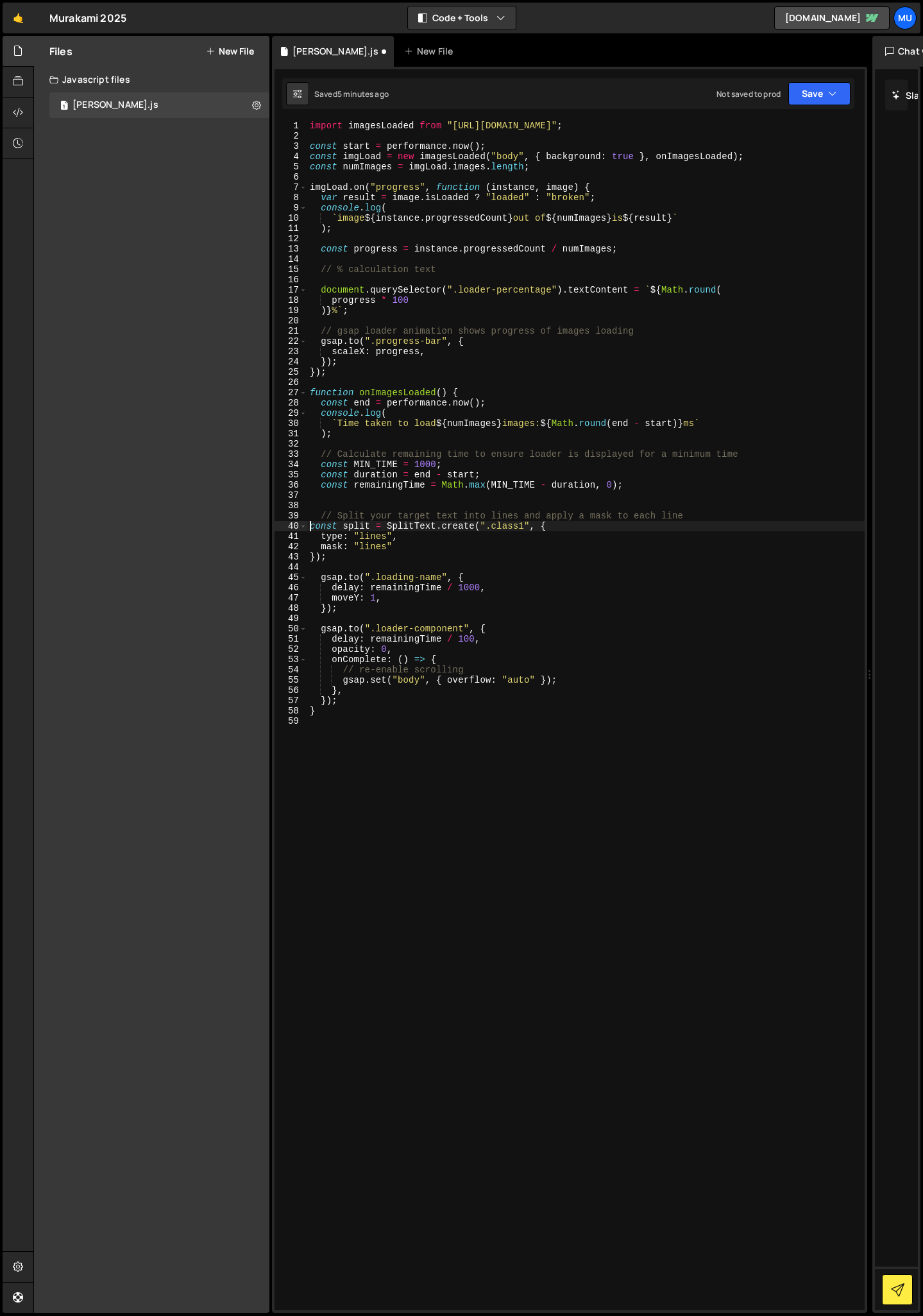
click at [312, 528] on div "import imagesLoaded from "[URL][DOMAIN_NAME]" ; const start = performance . now…" at bounding box center [586, 725] width 557 height 1210
click at [310, 558] on div "import imagesLoaded from "[URL][DOMAIN_NAME]" ; const start = performance . now…" at bounding box center [586, 725] width 557 height 1210
click at [321, 537] on div "import imagesLoaded from "[URL][DOMAIN_NAME]" ; const start = performance . now…" at bounding box center [586, 725] width 557 height 1210
click at [318, 543] on div "import imagesLoaded from "[URL][DOMAIN_NAME]" ; const start = performance . now…" at bounding box center [586, 725] width 557 height 1210
click at [322, 547] on div "import imagesLoaded from "[URL][DOMAIN_NAME]" ; const start = performance . now…" at bounding box center [586, 725] width 557 height 1210
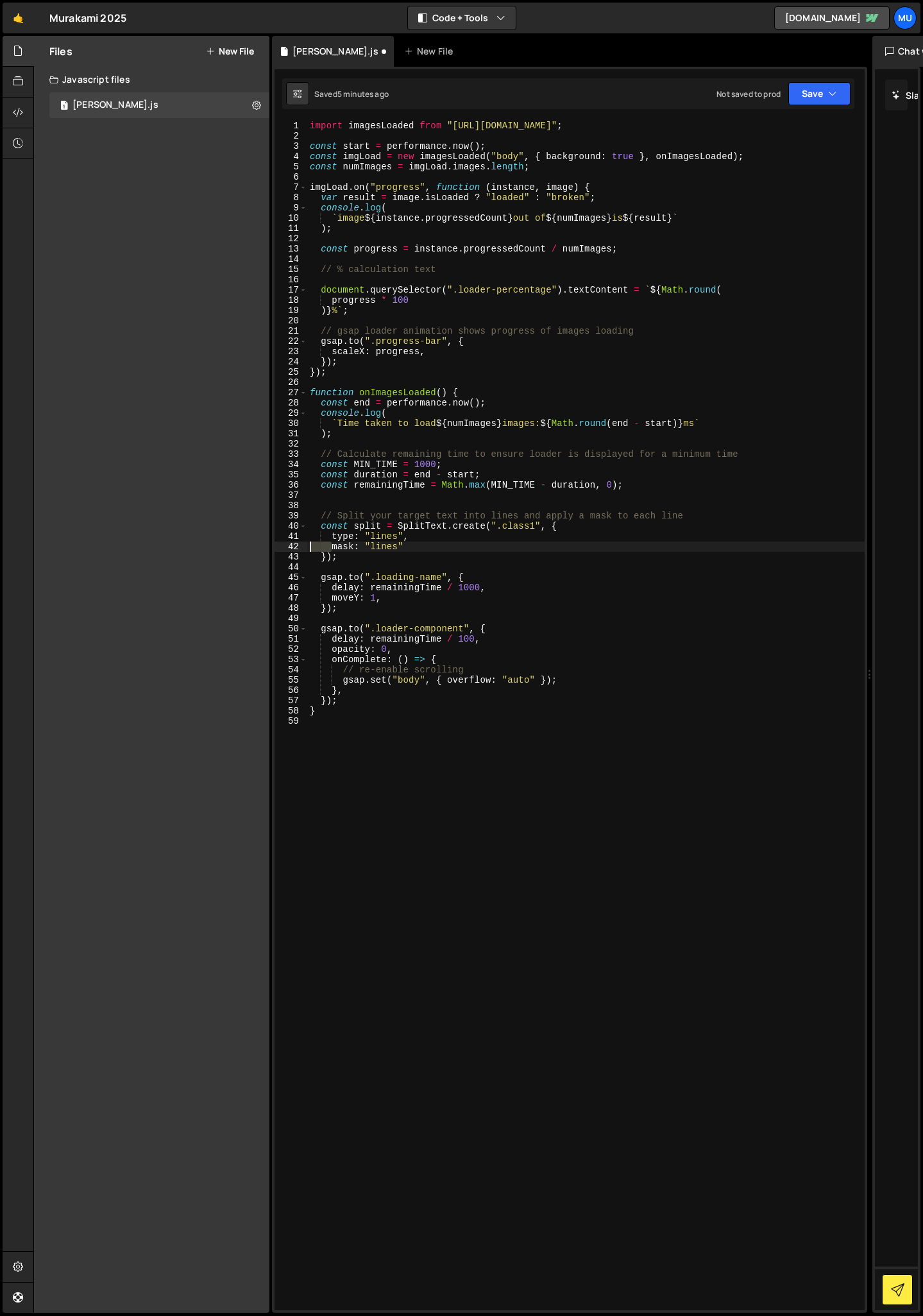
drag, startPoint x: 332, startPoint y: 548, endPoint x: 294, endPoint y: 548, distance: 38.0
click at [294, 548] on div "mask: "lines" 1 2 3 4 5 6 7 8 9 10 11 12 13 14 15 16 17 18 19 20 21 22 23 24 25…" at bounding box center [570, 715] width 590 height 1190
click at [344, 553] on div "import imagesLoaded from "[URL][DOMAIN_NAME]" ; const start = performance . now…" at bounding box center [586, 725] width 557 height 1210
drag, startPoint x: 442, startPoint y: 578, endPoint x: 372, endPoint y: 579, distance: 70.0
click at [371, 579] on div "import imagesLoaded from "[URL][DOMAIN_NAME]" ; const start = performance . now…" at bounding box center [586, 725] width 557 height 1210
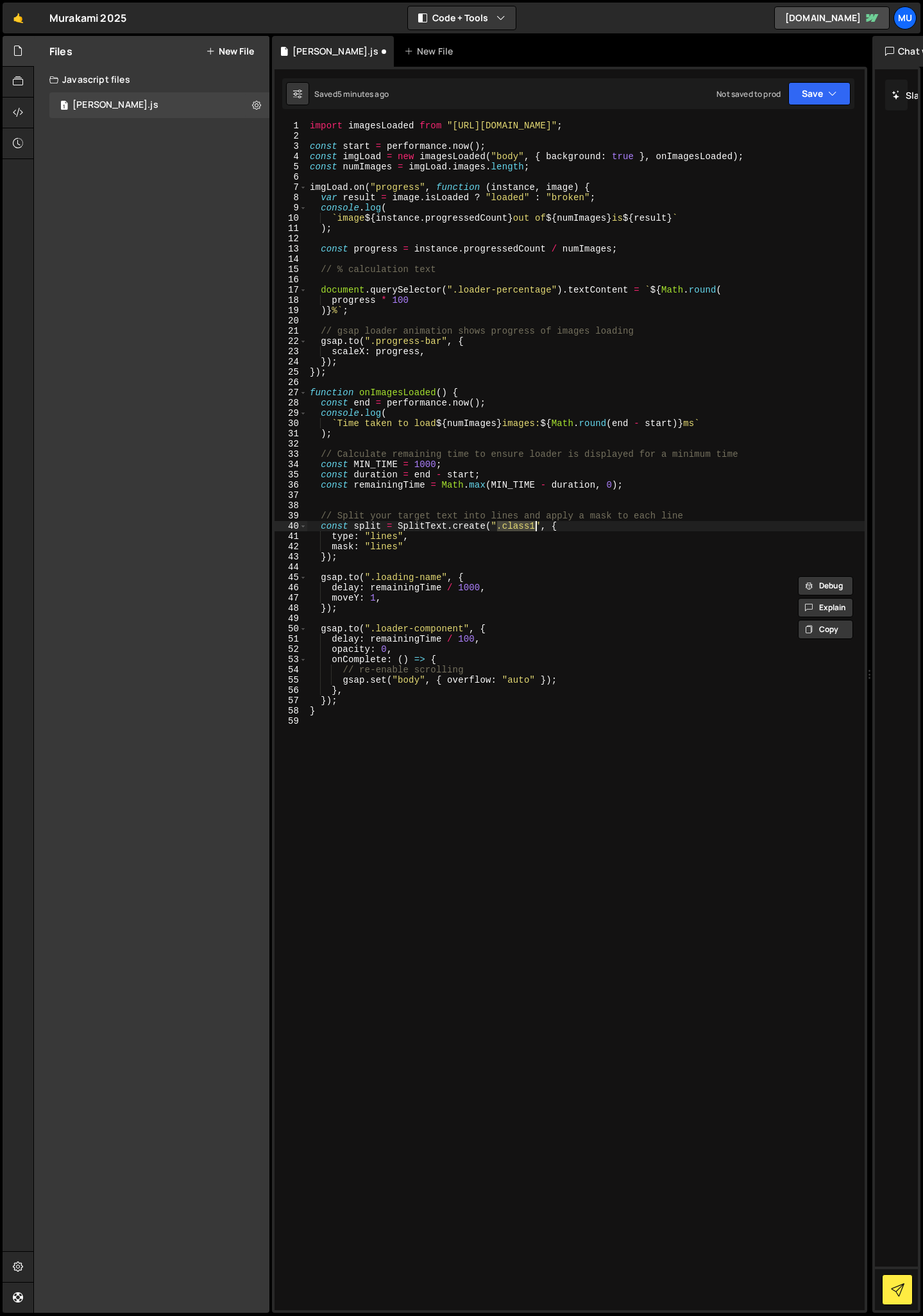
drag, startPoint x: 499, startPoint y: 527, endPoint x: 534, endPoint y: 526, distance: 35.0
click at [535, 526] on div "import imagesLoaded from "[URL][DOMAIN_NAME]" ; const start = performance . now…" at bounding box center [586, 725] width 557 height 1210
paste textarea "loading-name"
click at [459, 548] on div "import imagesLoaded from "[URL][DOMAIN_NAME]" ; const start = performance . now…" at bounding box center [586, 725] width 557 height 1210
type textarea "mask: "lines""
